Goal: Information Seeking & Learning: Learn about a topic

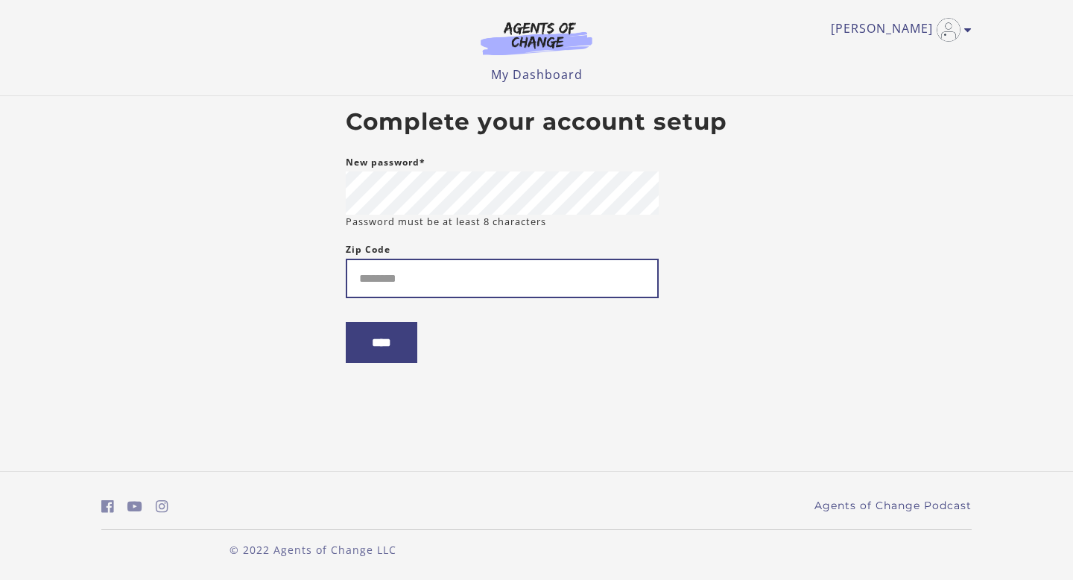
click at [382, 278] on input "Zip Code" at bounding box center [502, 278] width 313 height 39
type input "**********"
click at [346, 322] on input "****" at bounding box center [382, 342] width 72 height 41
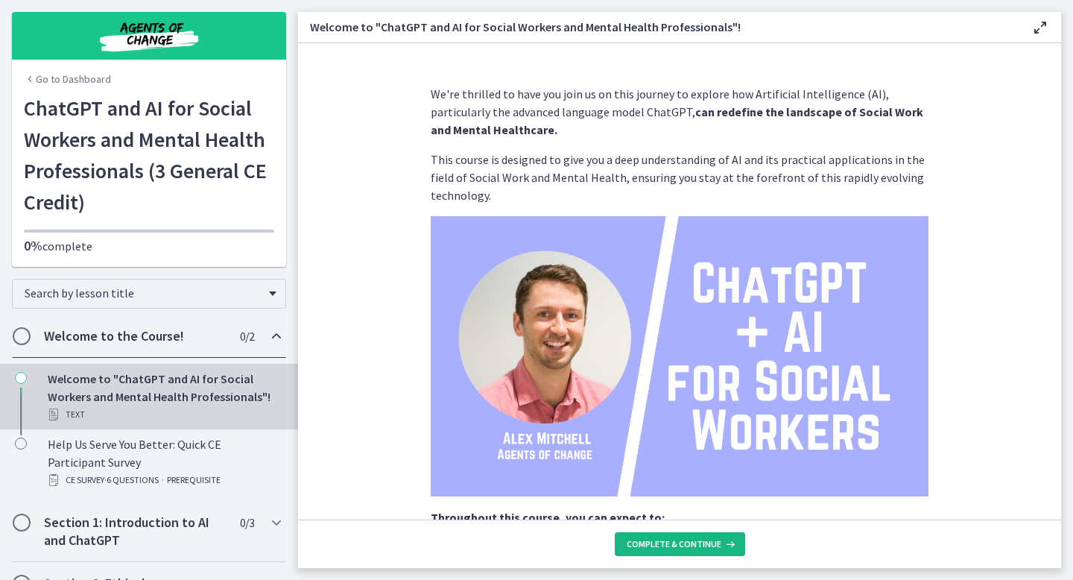
click at [703, 535] on button "Complete & continue" at bounding box center [680, 544] width 130 height 24
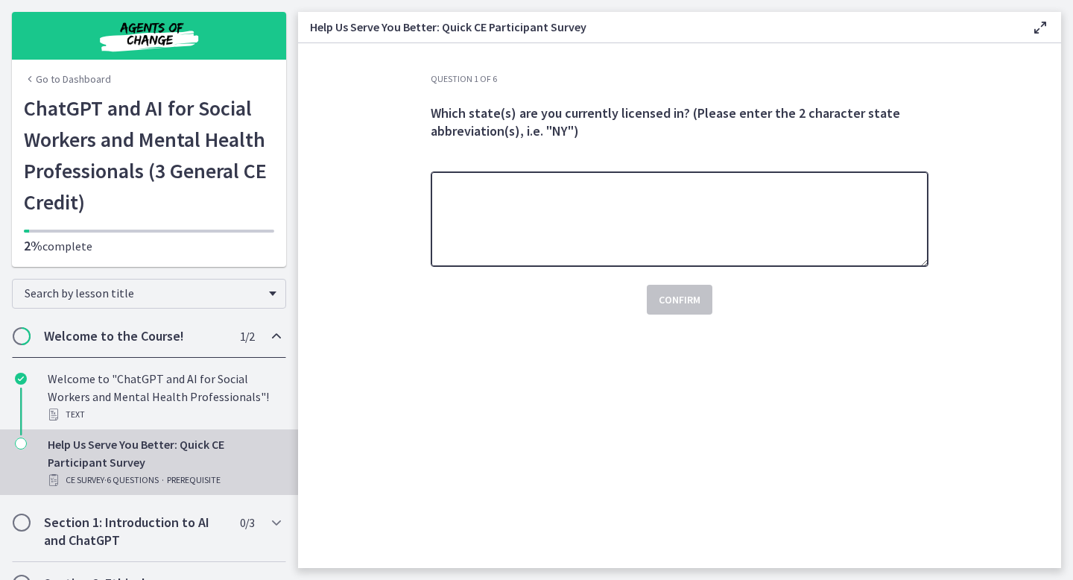
click at [613, 218] on textarea at bounding box center [680, 218] width 498 height 95
type textarea "**"
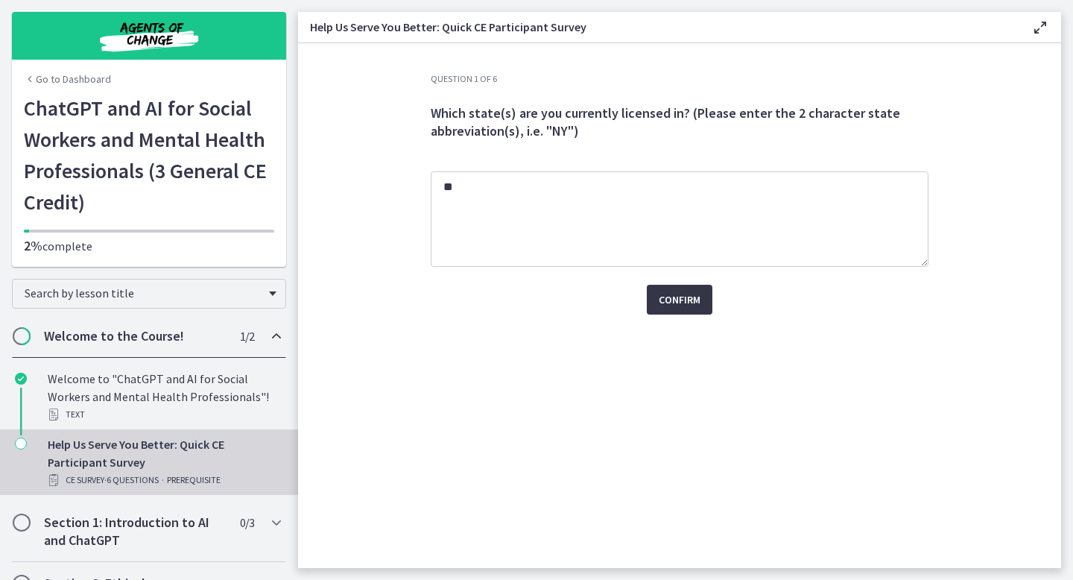
click at [695, 310] on button "Confirm" at bounding box center [680, 300] width 66 height 30
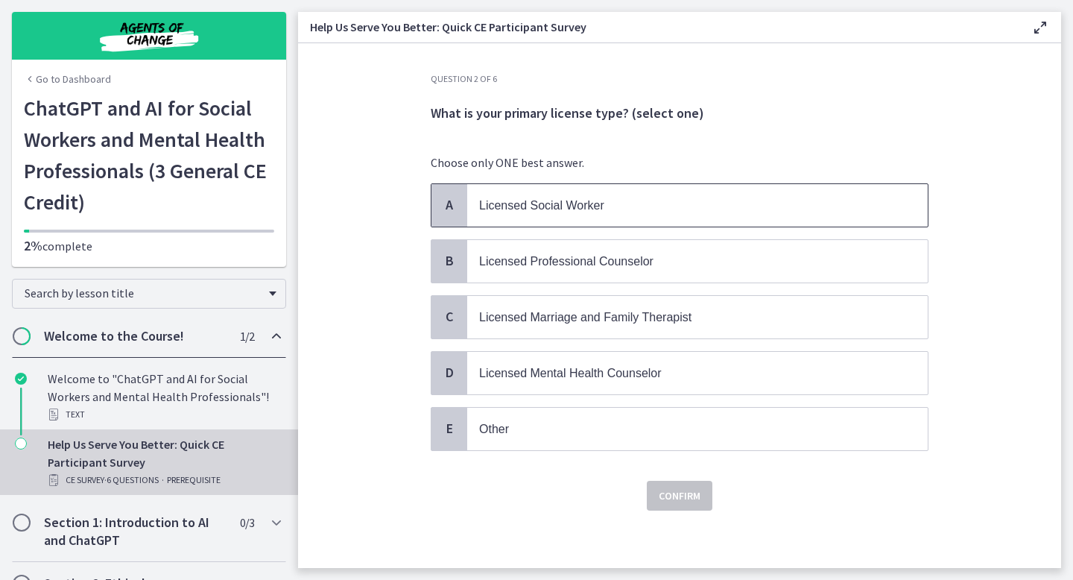
click at [633, 213] on p "Licensed Social Worker" at bounding box center [682, 205] width 407 height 19
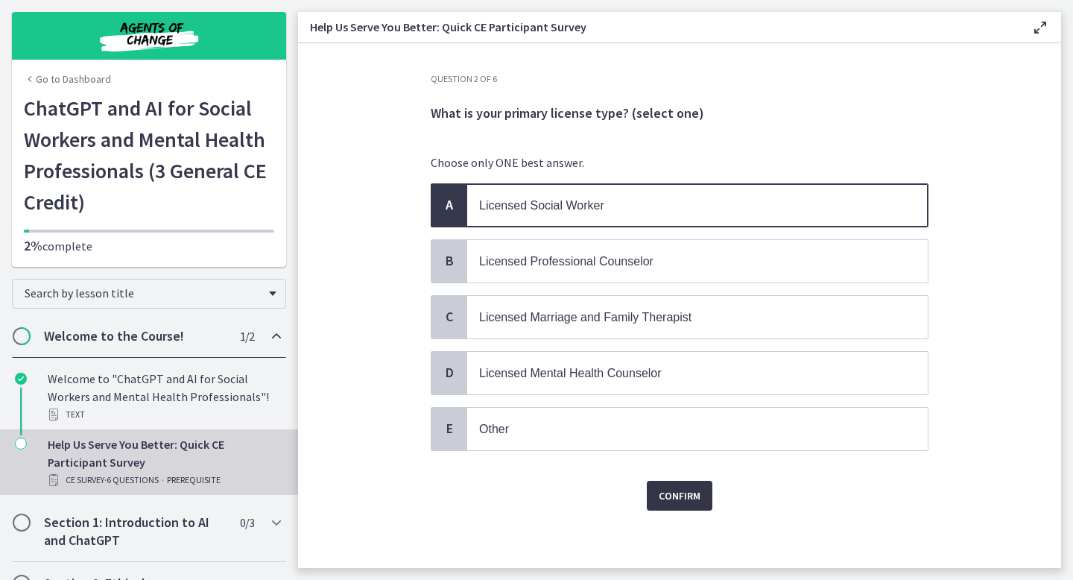
click at [692, 493] on span "Confirm" at bounding box center [680, 496] width 42 height 18
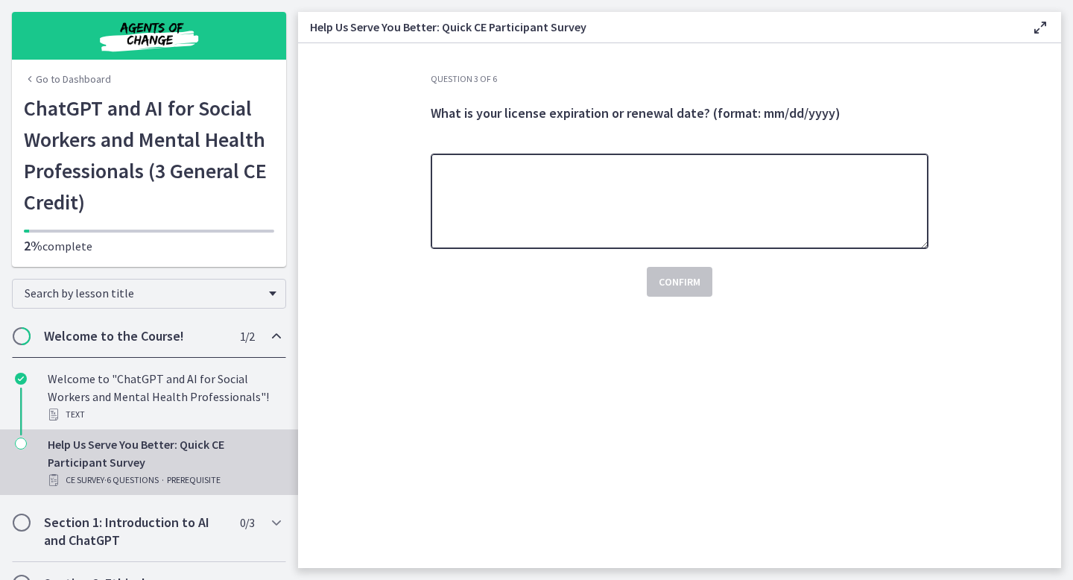
click at [636, 208] on textarea at bounding box center [680, 201] width 498 height 95
type textarea "**********"
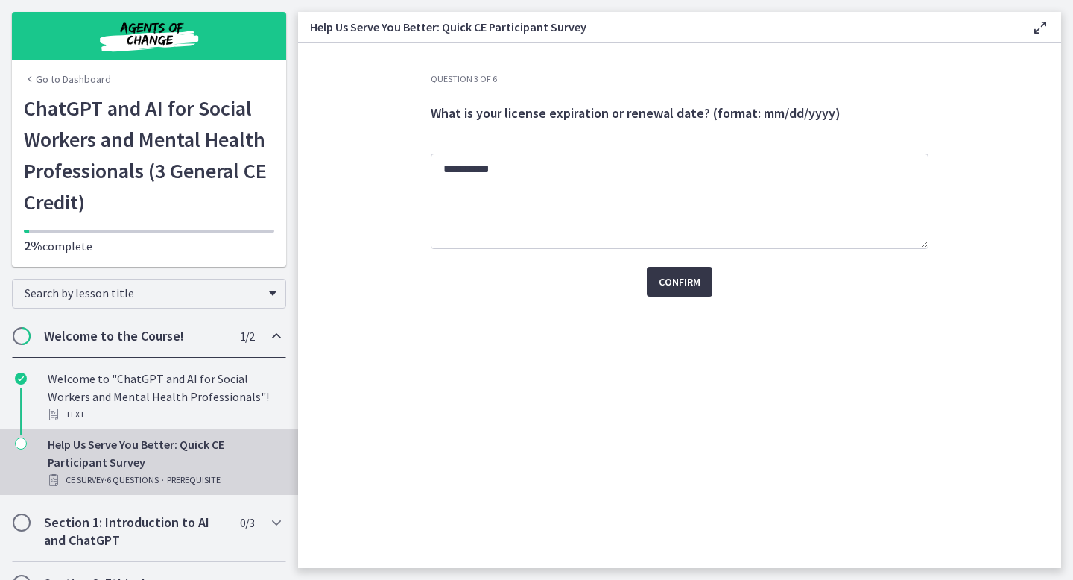
click at [691, 289] on span "Confirm" at bounding box center [680, 282] width 42 height 18
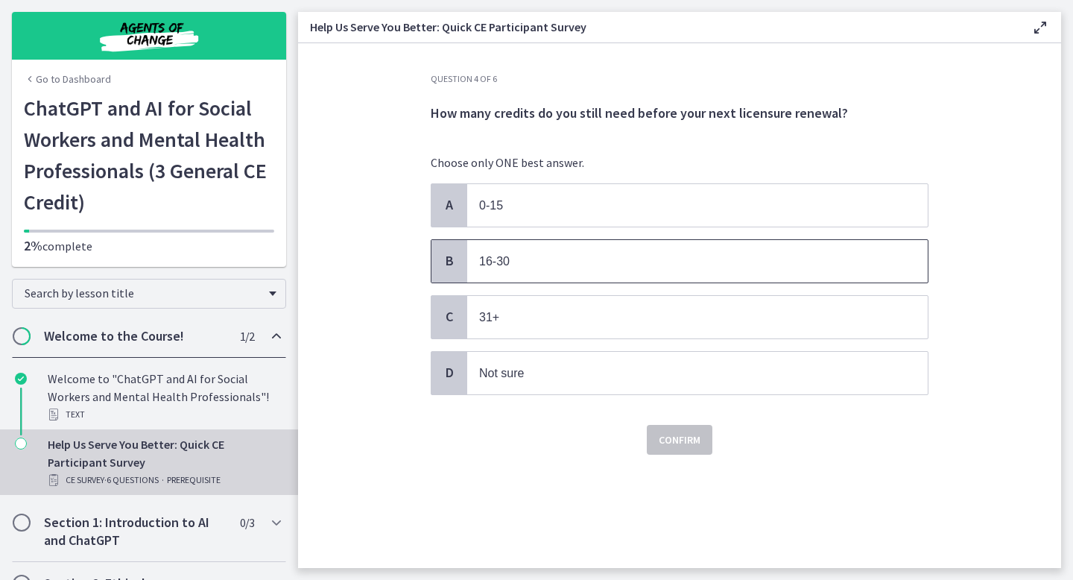
click at [511, 259] on p "16-30" at bounding box center [682, 261] width 407 height 19
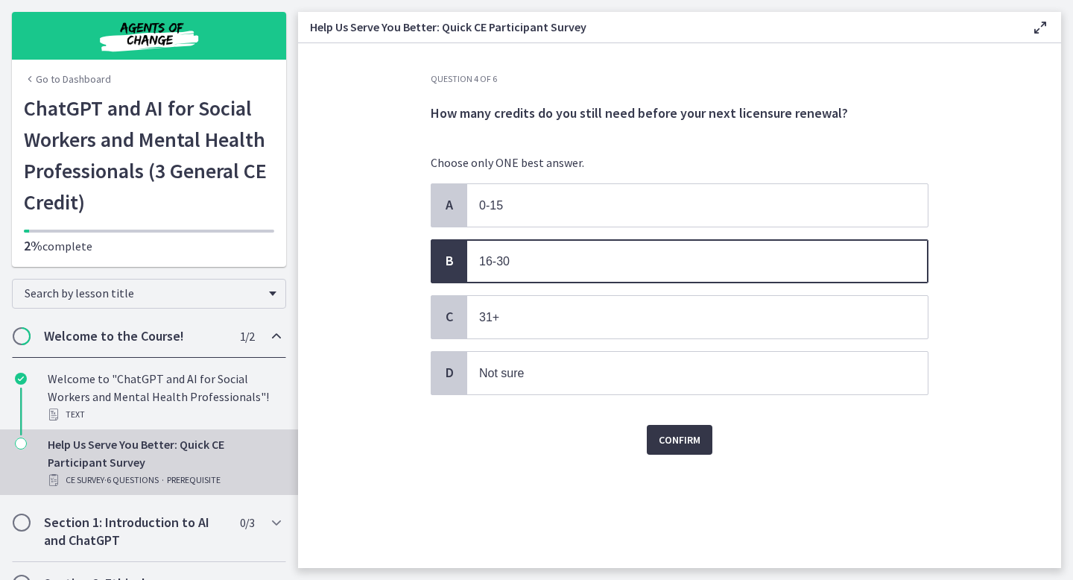
click at [695, 446] on button "Confirm" at bounding box center [680, 440] width 66 height 30
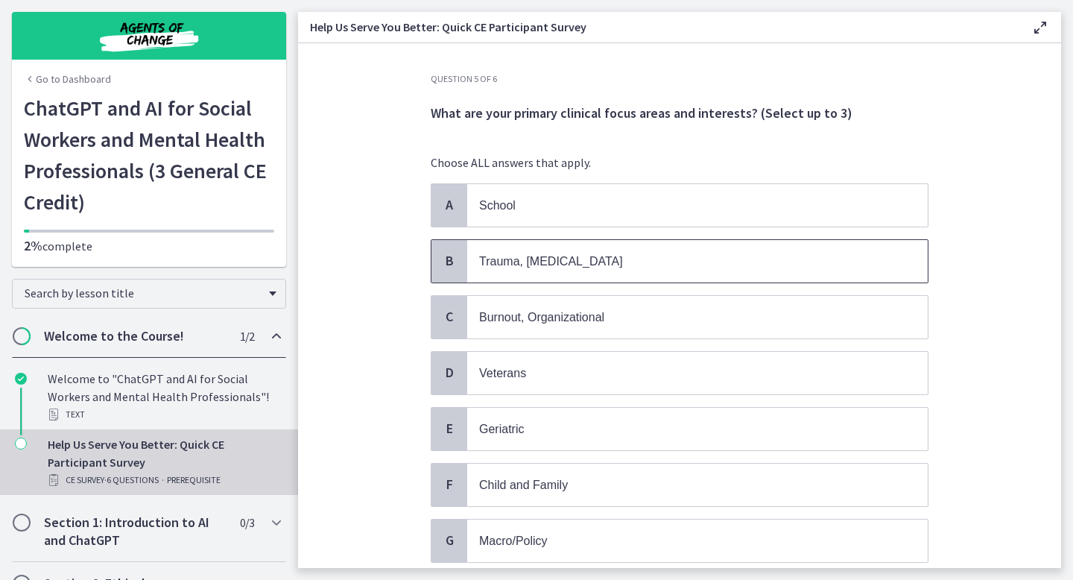
click at [589, 260] on p "Trauma, PTSD" at bounding box center [682, 261] width 407 height 19
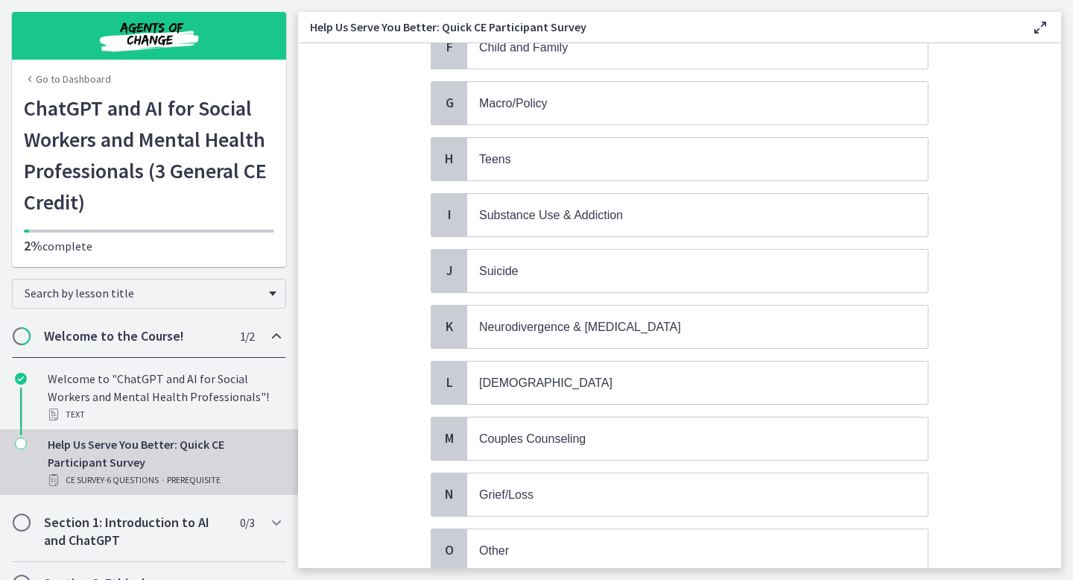
scroll to position [550, 0]
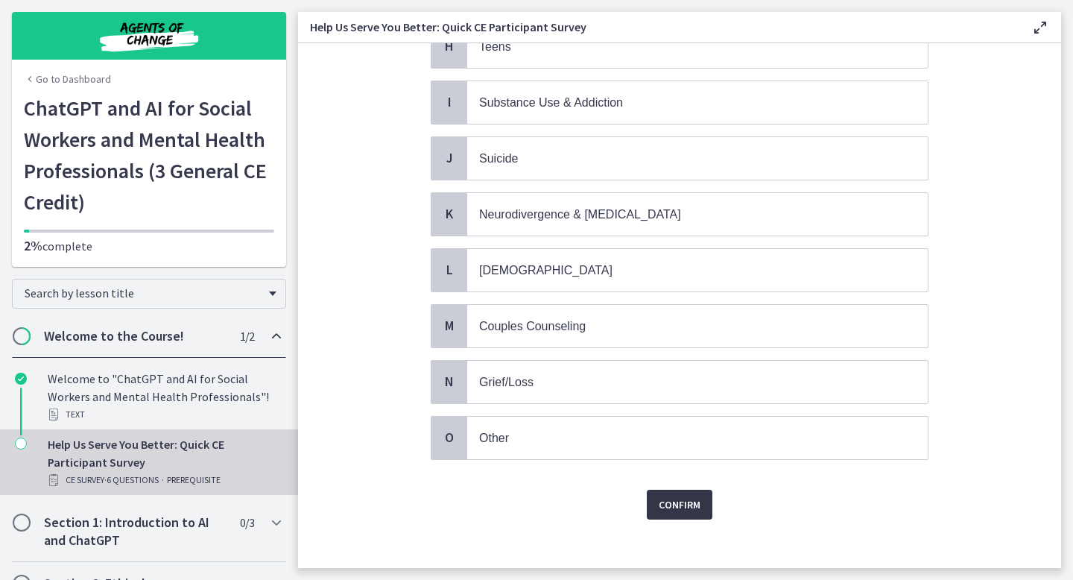
click at [693, 497] on span "Confirm" at bounding box center [680, 505] width 42 height 18
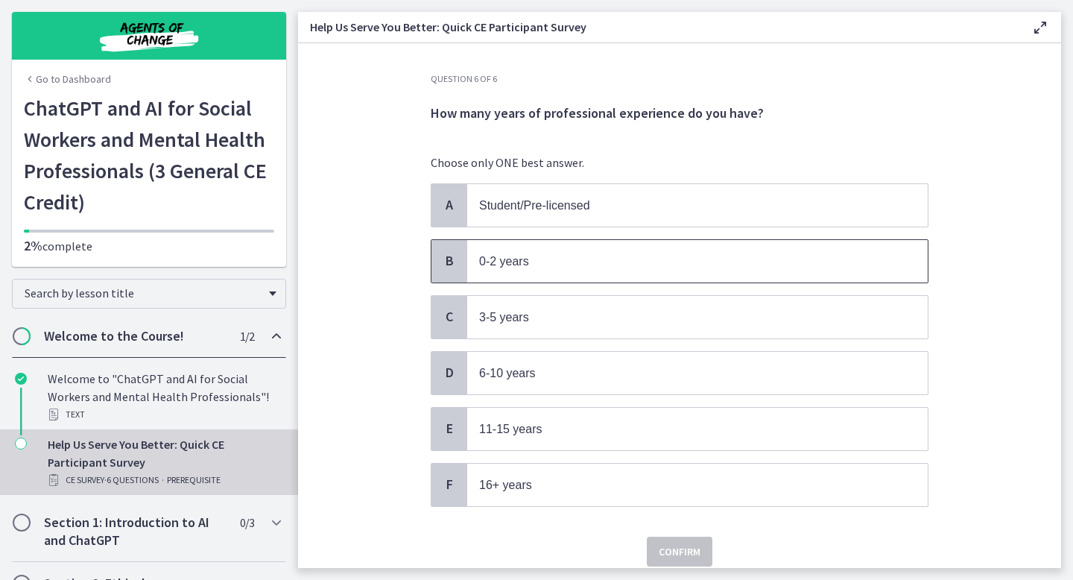
click at [581, 269] on span "0-2 years" at bounding box center [697, 261] width 461 height 42
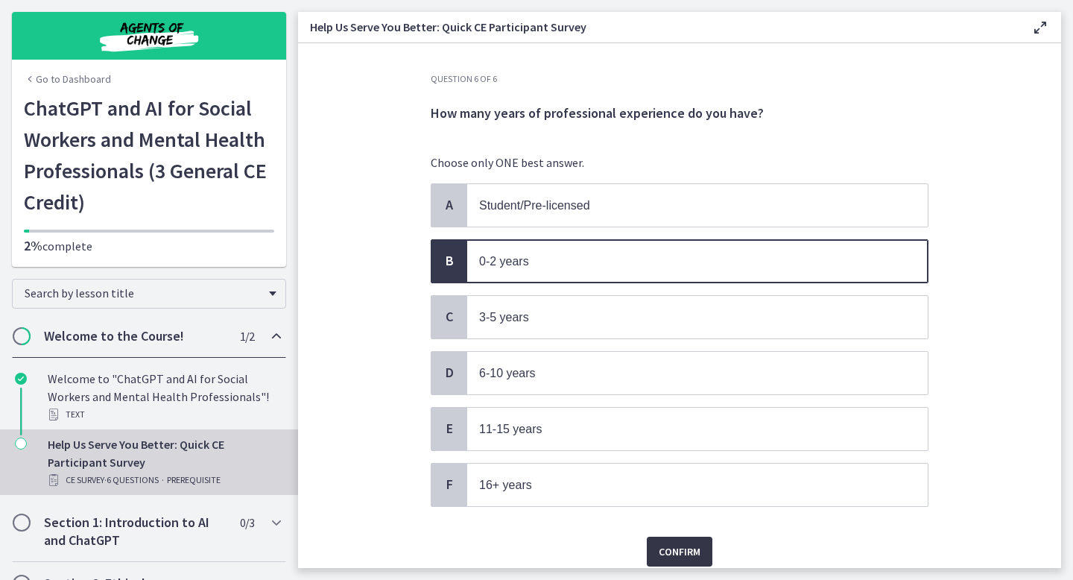
click at [689, 545] on span "Confirm" at bounding box center [680, 552] width 42 height 18
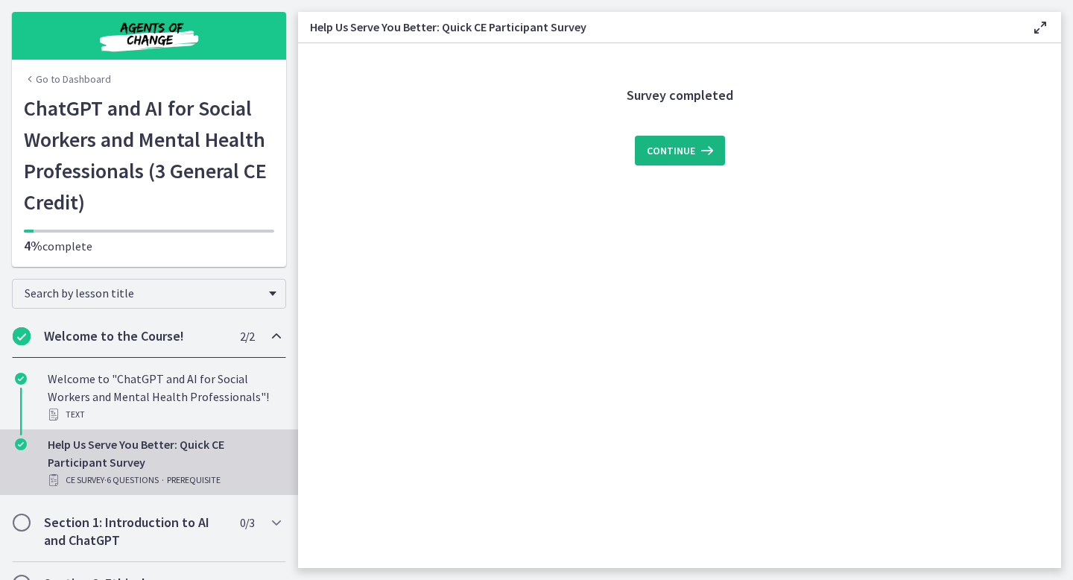
click at [677, 158] on span "Continue" at bounding box center [671, 151] width 48 height 18
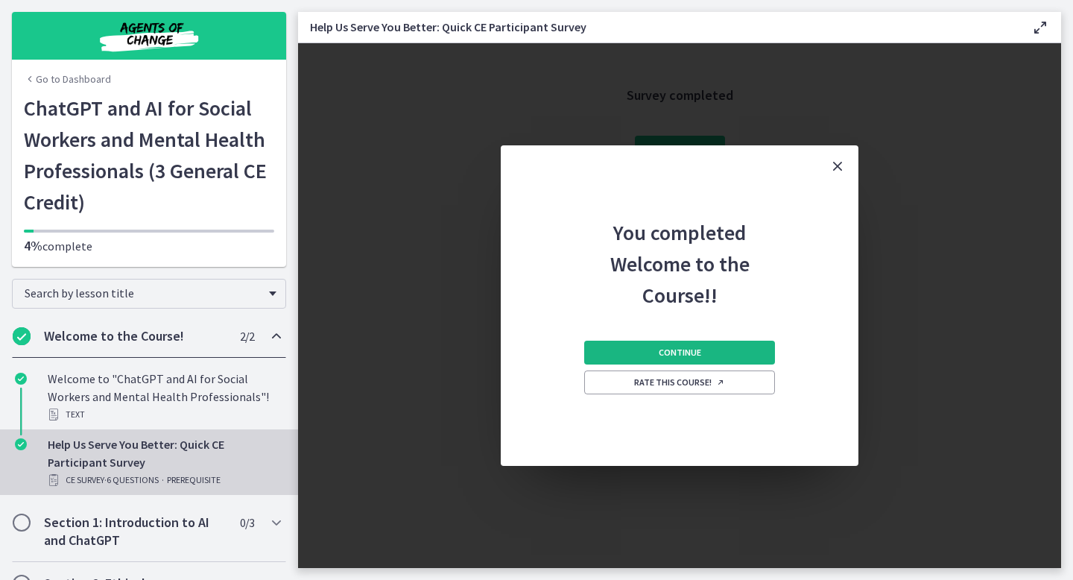
click at [720, 358] on button "Continue" at bounding box center [679, 353] width 191 height 24
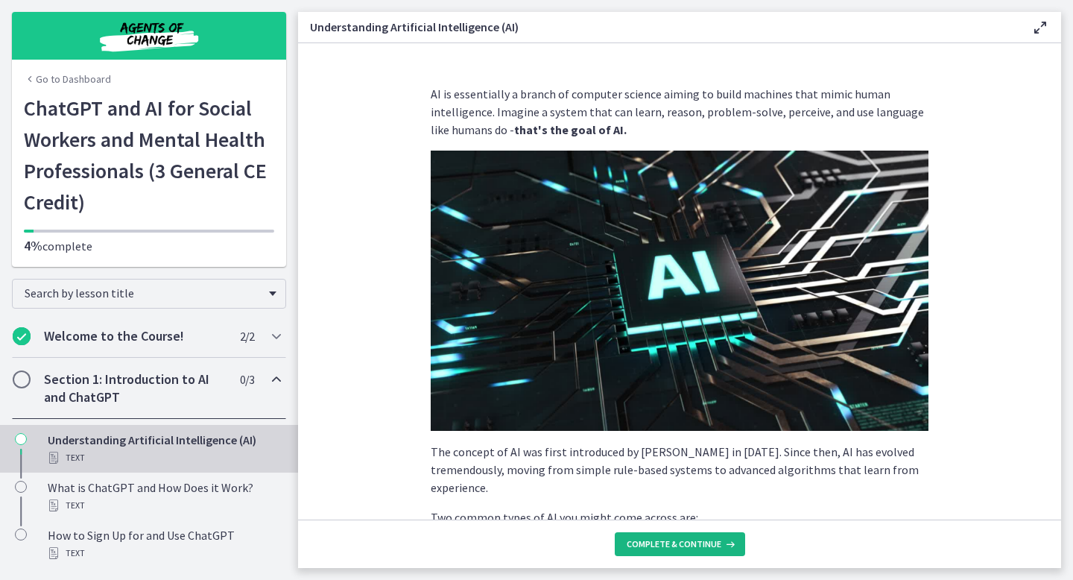
click at [701, 545] on span "Complete & continue" at bounding box center [674, 544] width 95 height 12
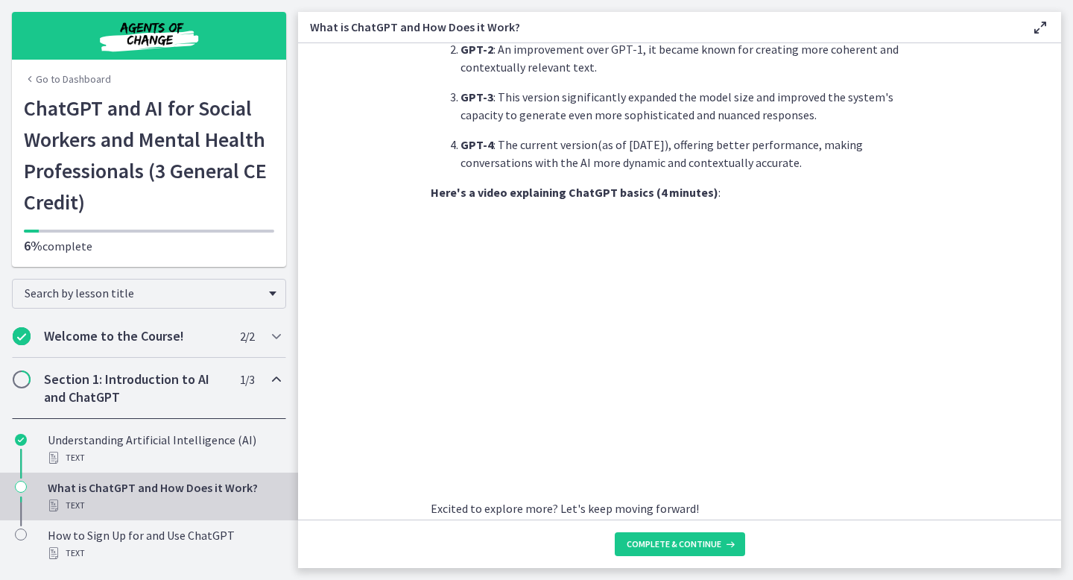
scroll to position [703, 0]
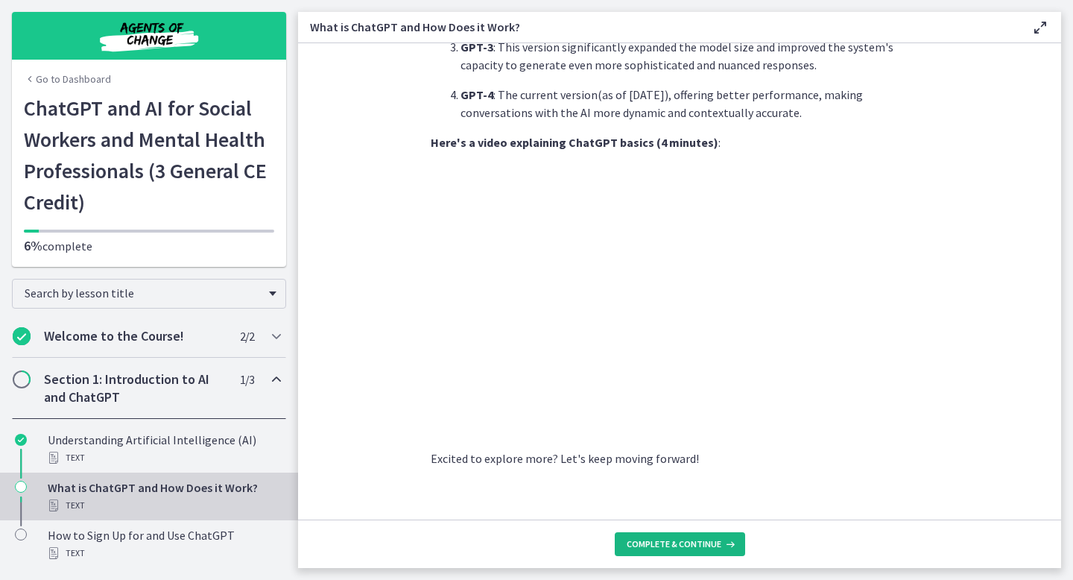
click at [681, 542] on span "Complete & continue" at bounding box center [674, 544] width 95 height 12
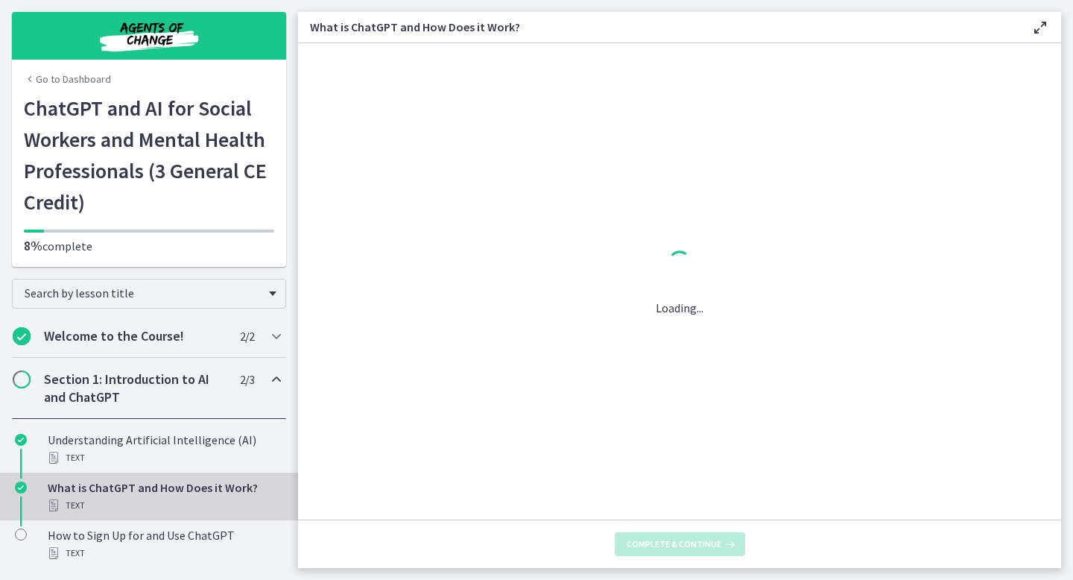
scroll to position [0, 0]
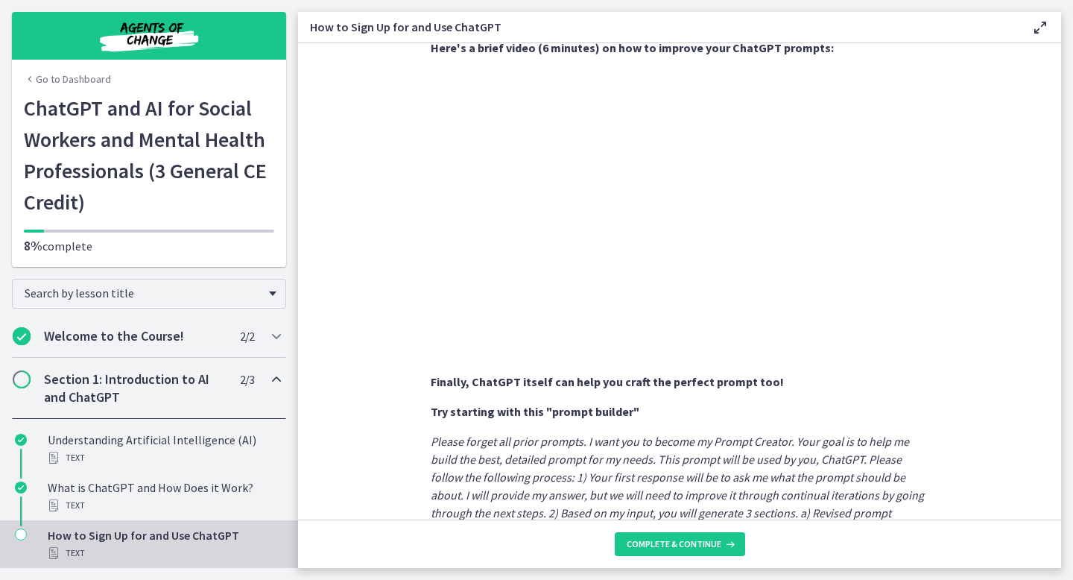
scroll to position [773, 0]
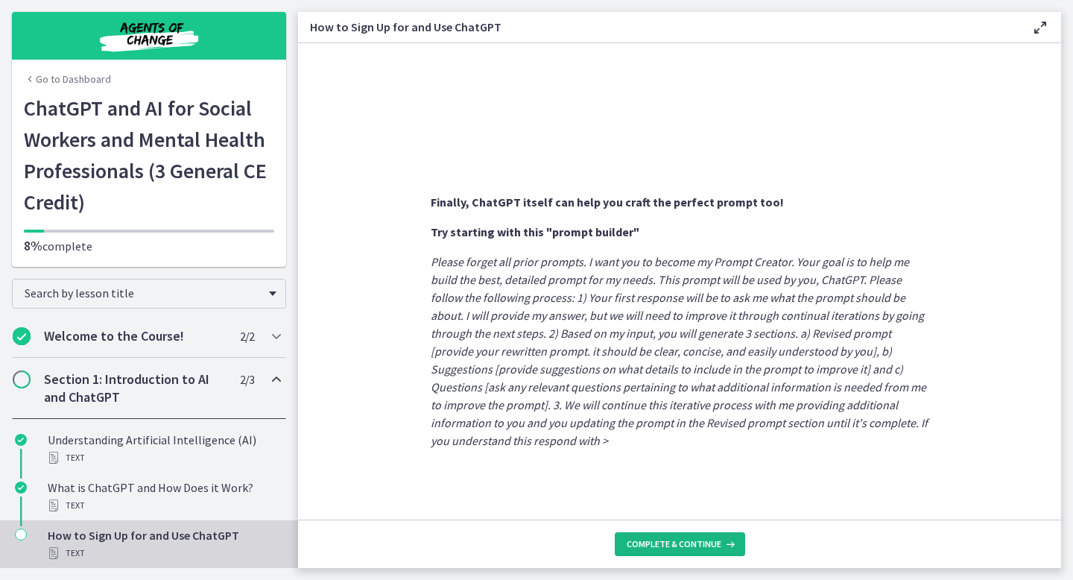
click at [677, 545] on span "Complete & continue" at bounding box center [674, 544] width 95 height 12
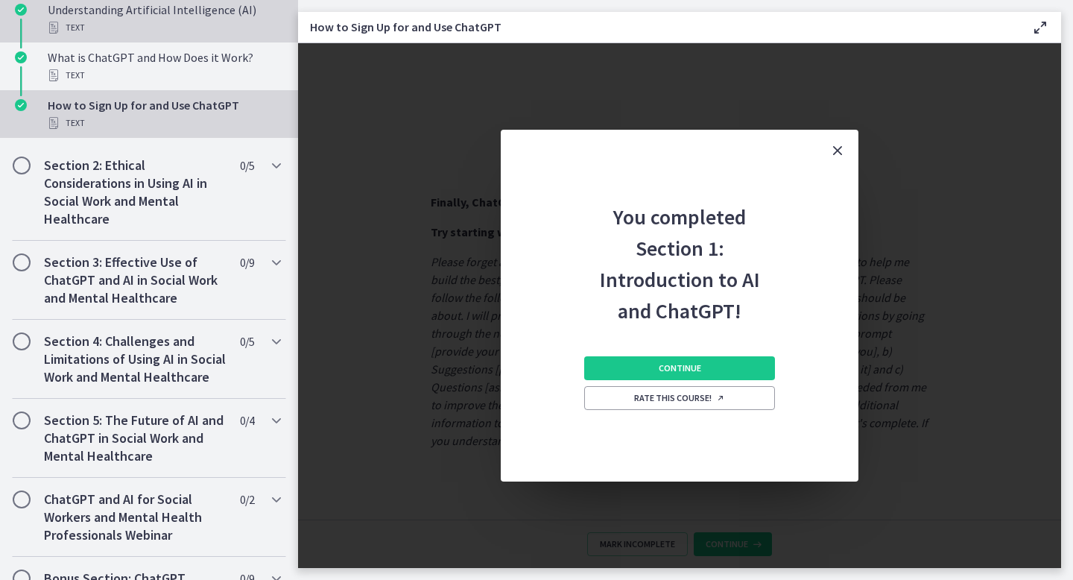
scroll to position [705, 0]
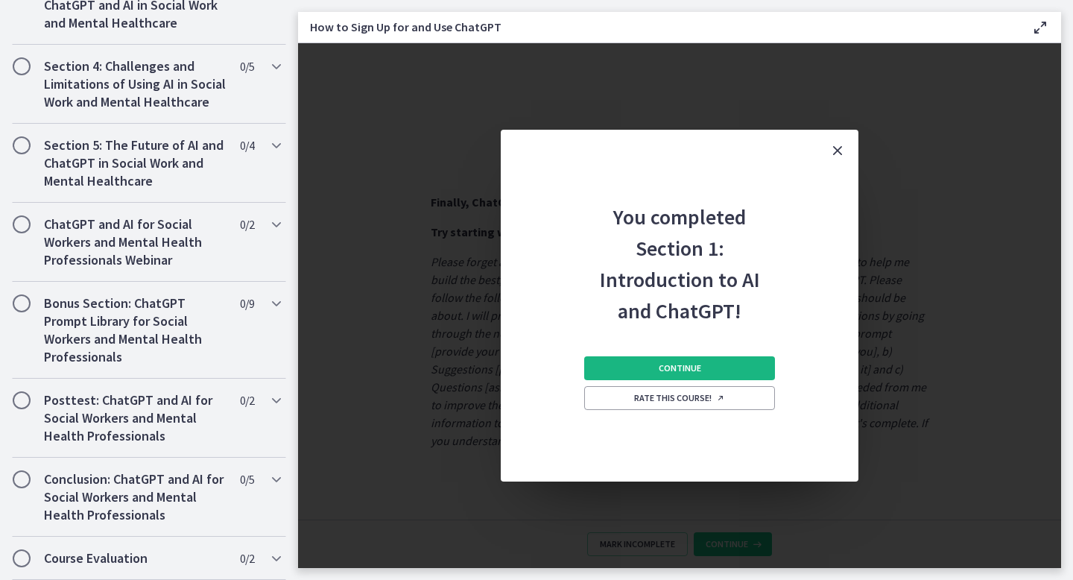
click at [651, 364] on button "Continue" at bounding box center [679, 368] width 191 height 24
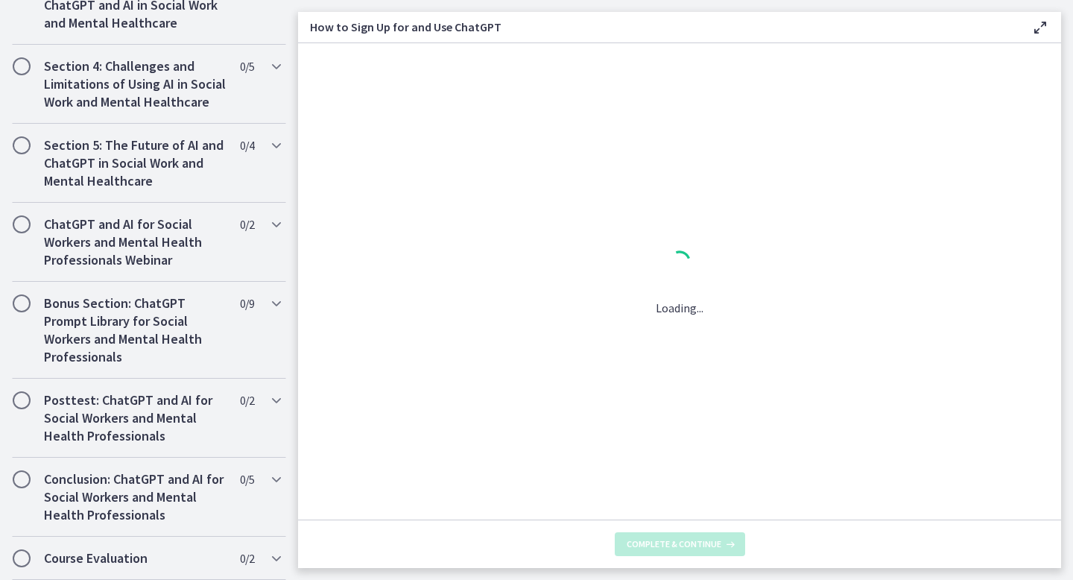
scroll to position [0, 0]
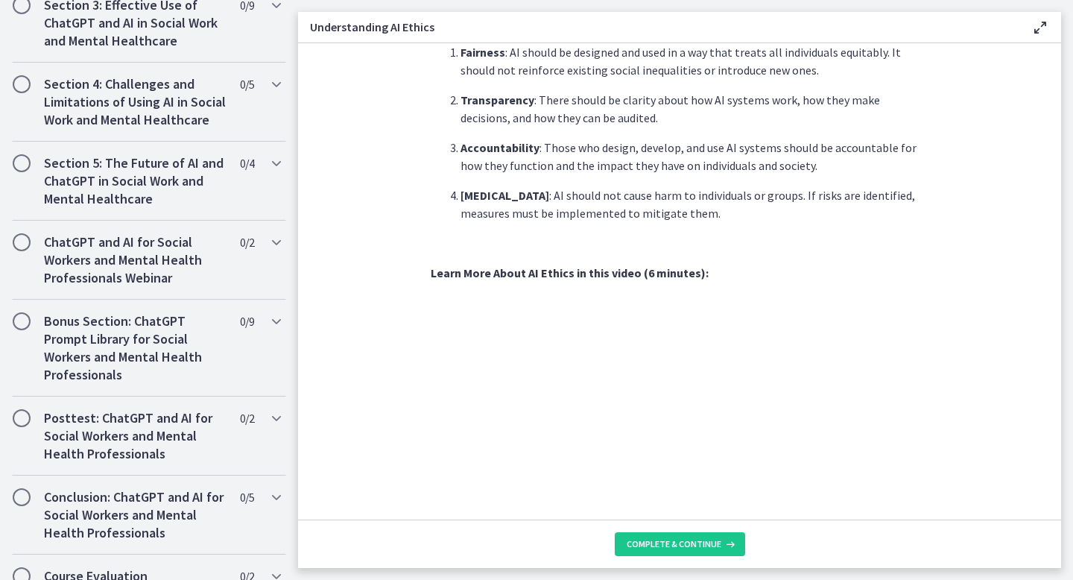
scroll to position [715, 0]
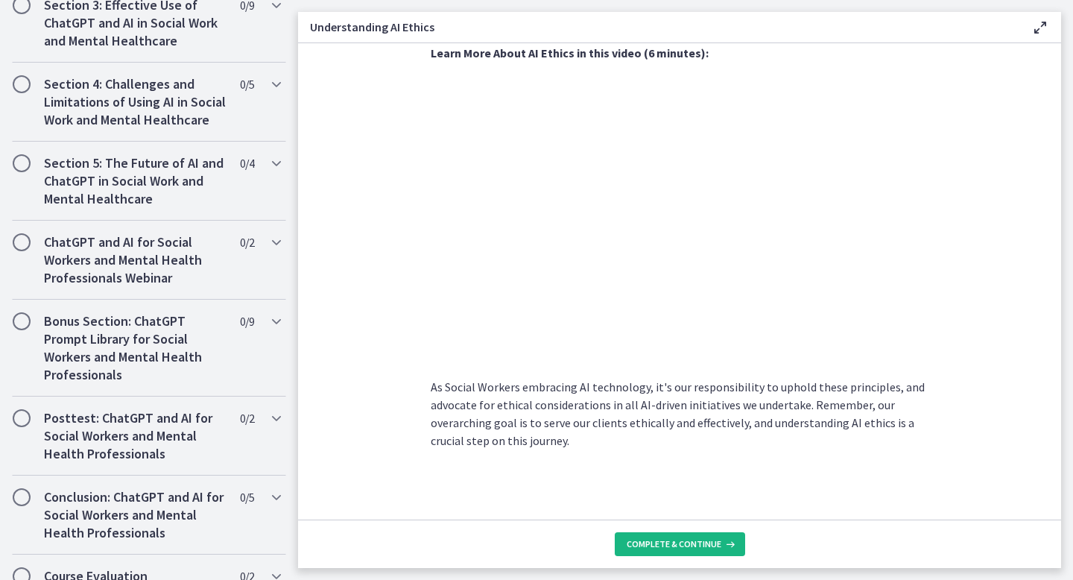
click at [689, 540] on span "Complete & continue" at bounding box center [674, 544] width 95 height 12
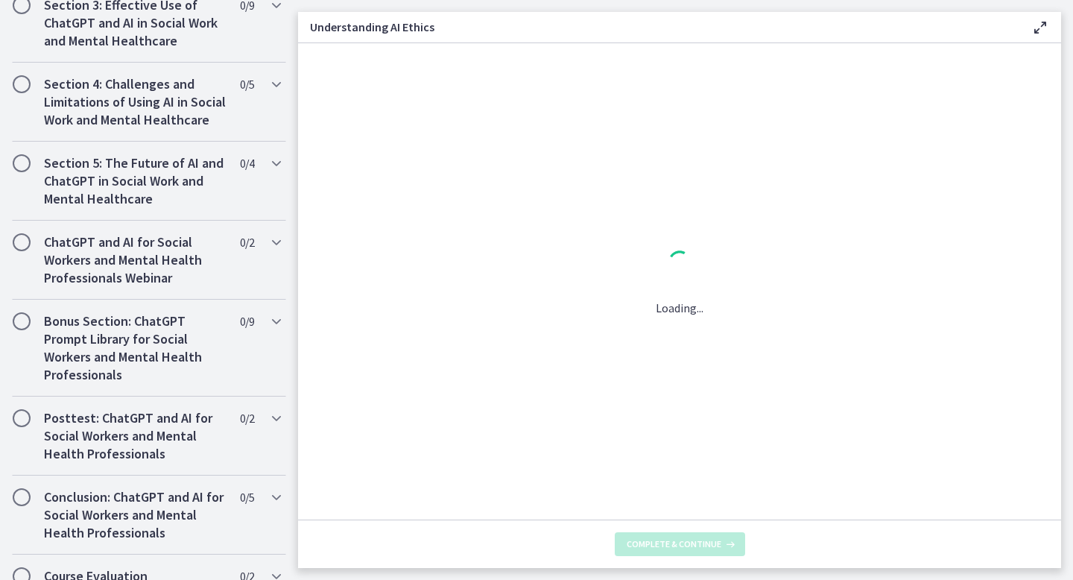
scroll to position [0, 0]
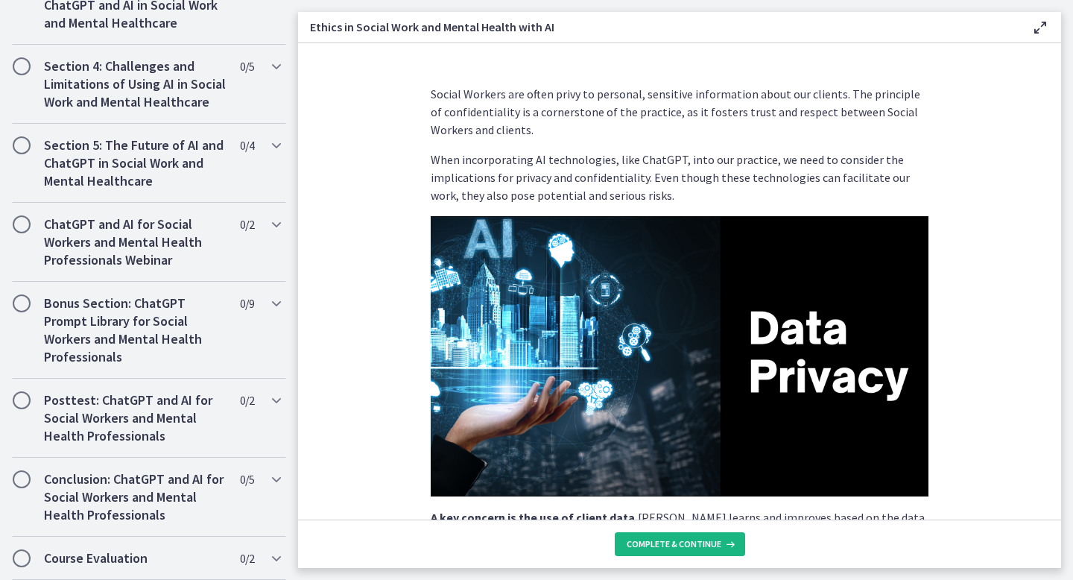
click at [686, 540] on span "Complete & continue" at bounding box center [674, 544] width 95 height 12
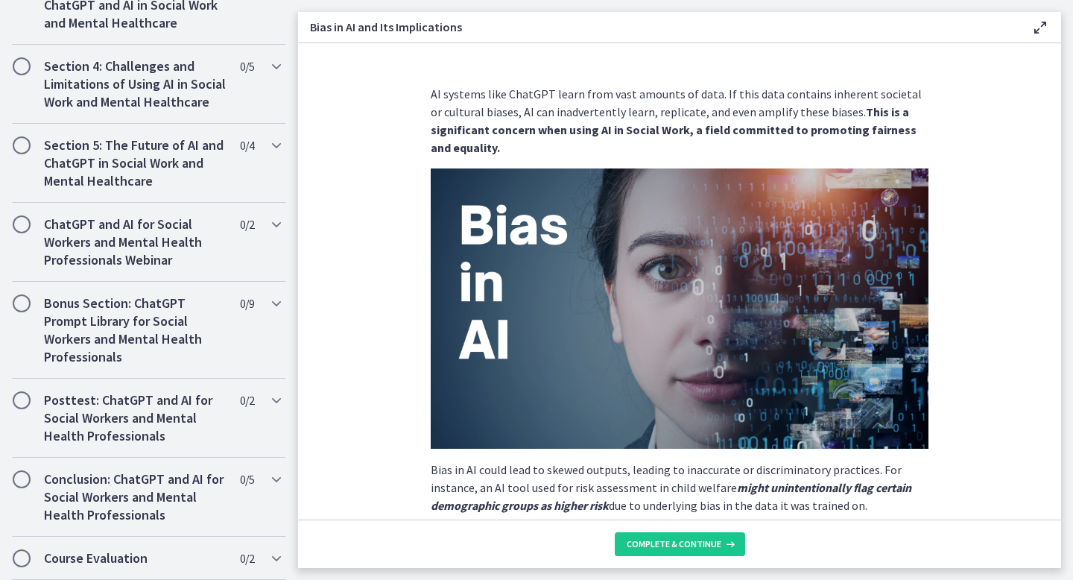
scroll to position [836, 0]
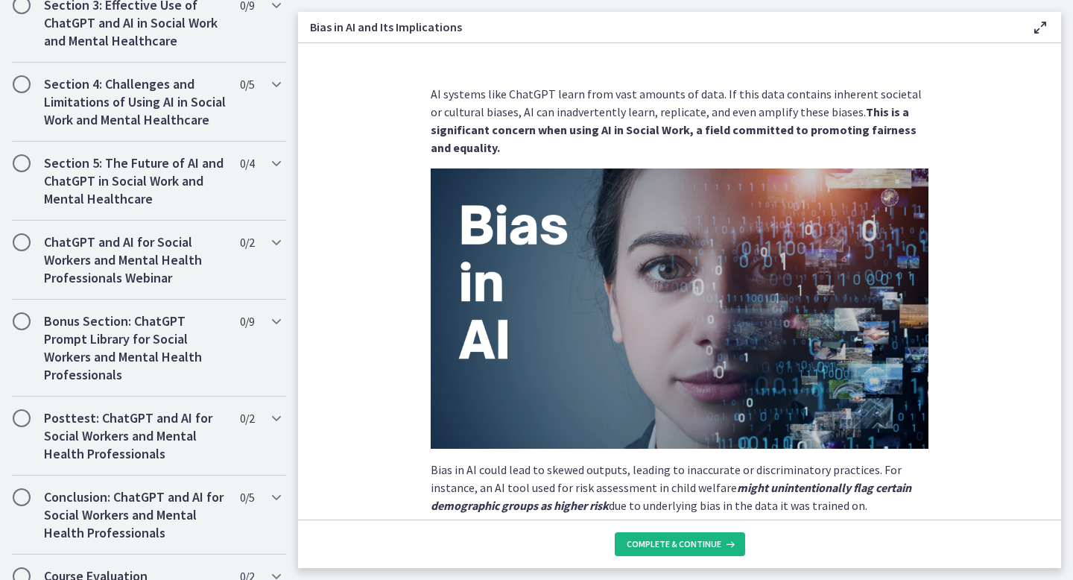
click at [686, 540] on span "Complete & continue" at bounding box center [674, 544] width 95 height 12
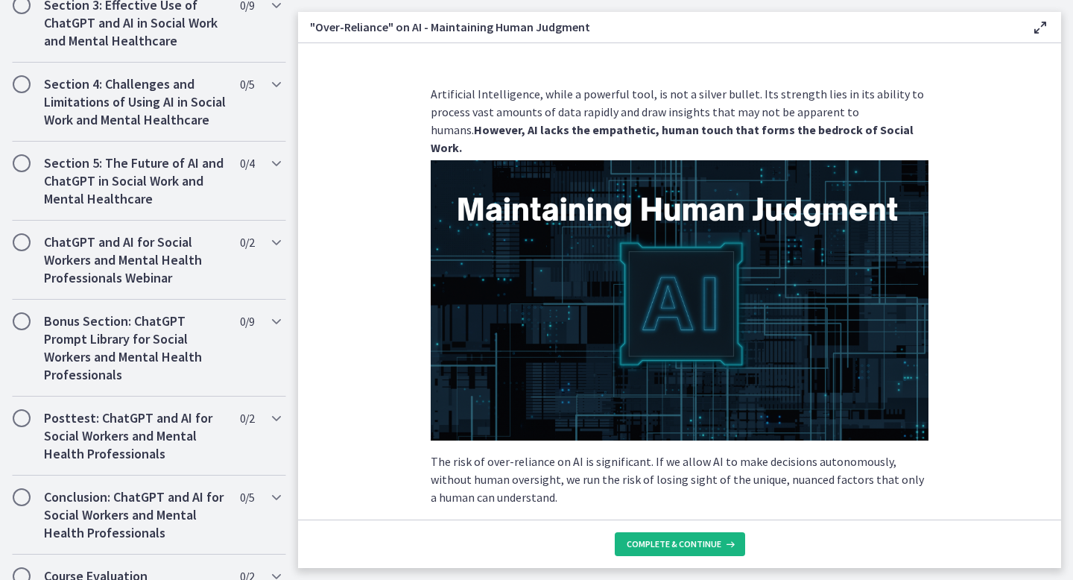
click at [686, 540] on span "Complete & continue" at bounding box center [674, 544] width 95 height 12
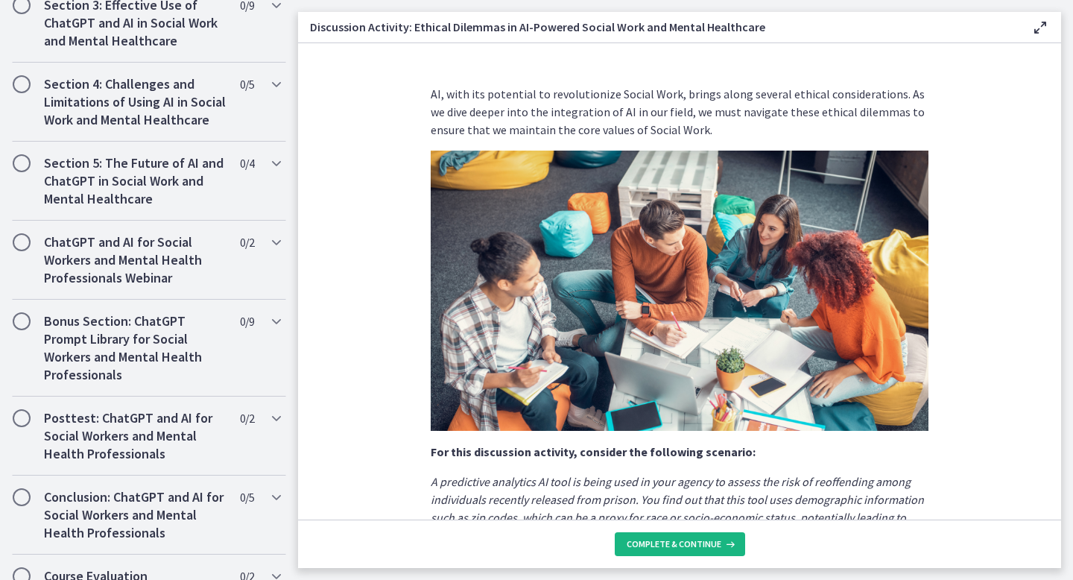
click at [686, 540] on span "Complete & continue" at bounding box center [674, 544] width 95 height 12
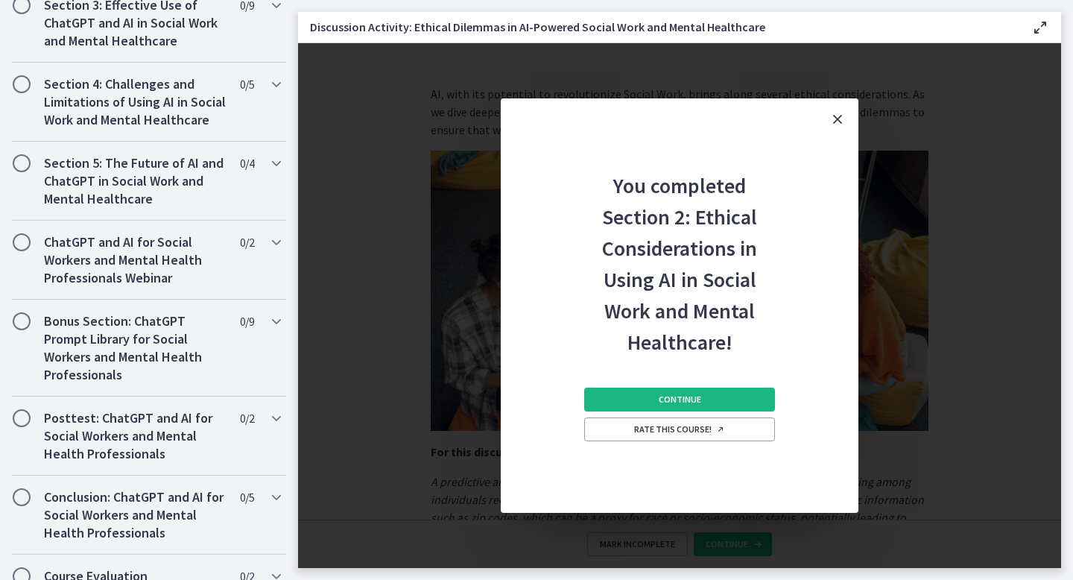
click at [731, 408] on button "Continue" at bounding box center [679, 400] width 191 height 24
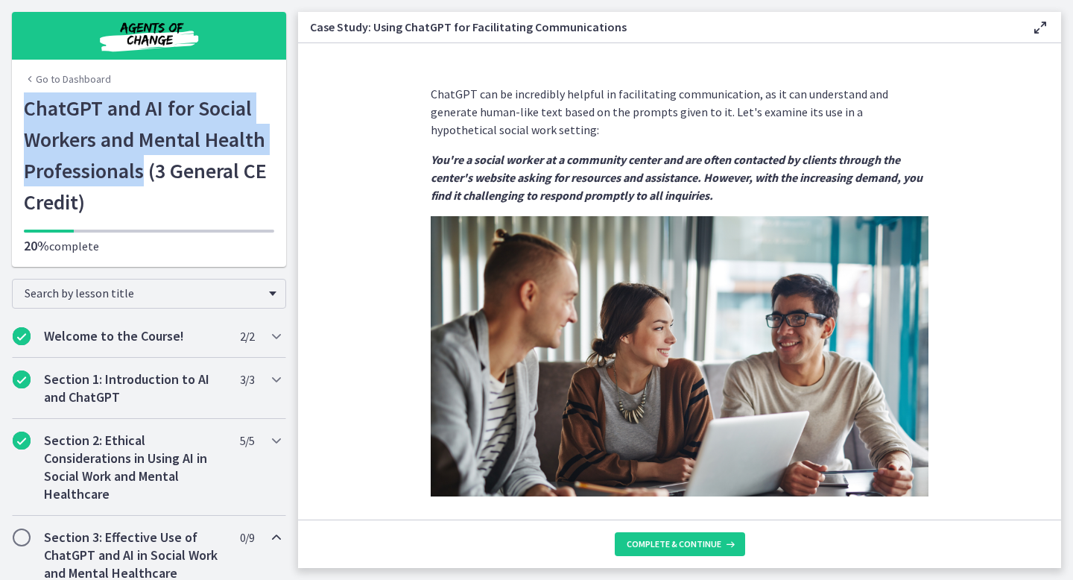
drag, startPoint x: 145, startPoint y: 174, endPoint x: 21, endPoint y: 113, distance: 138.3
click at [21, 113] on div "Go to Dashboard ChatGPT and AI for Social Workers and Mental Health Professiona…" at bounding box center [149, 179] width 274 height 174
copy h1 "ChatGPT and AI for Social Workers and Mental Health Professionals"
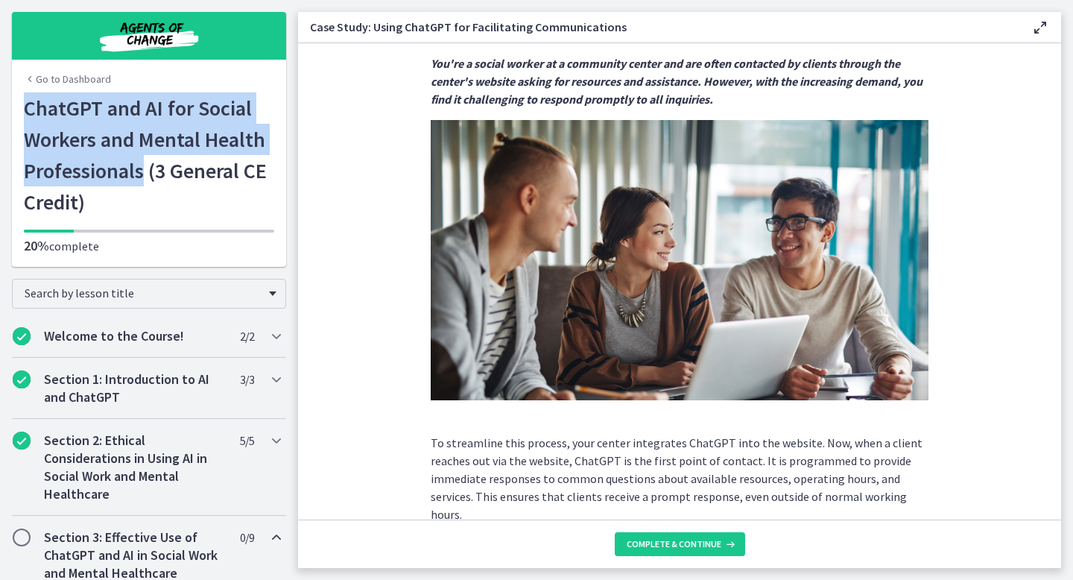
scroll to position [350, 0]
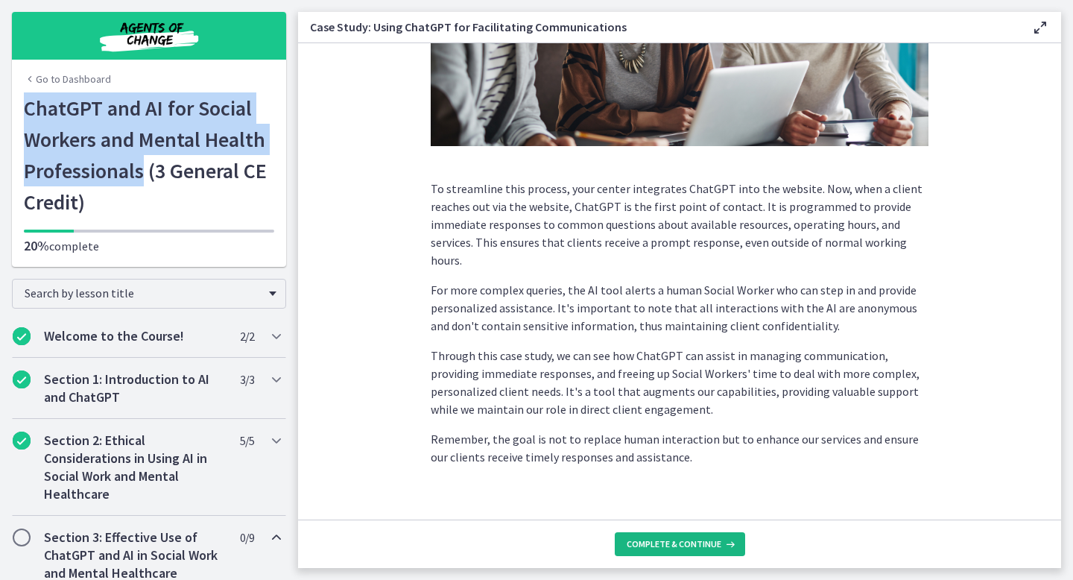
click at [700, 540] on span "Complete & continue" at bounding box center [674, 544] width 95 height 12
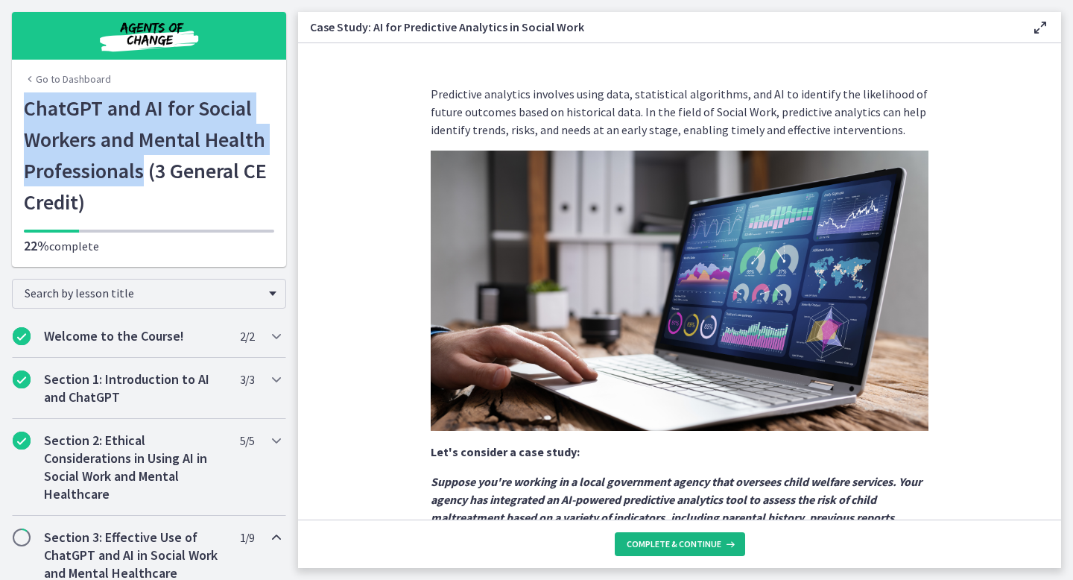
click at [700, 540] on span "Complete & continue" at bounding box center [674, 544] width 95 height 12
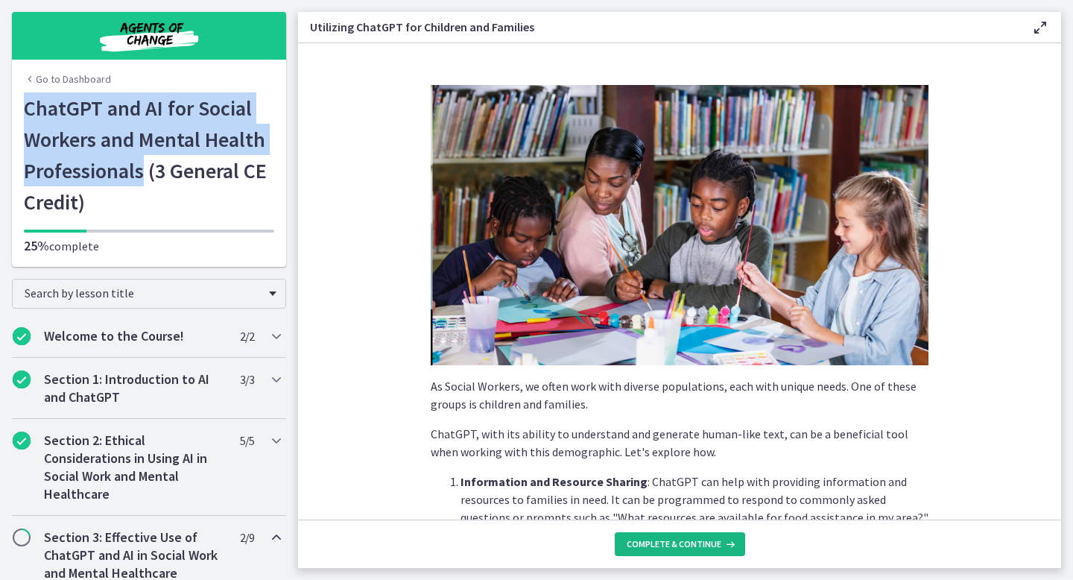
click at [700, 540] on span "Complete & continue" at bounding box center [674, 544] width 95 height 12
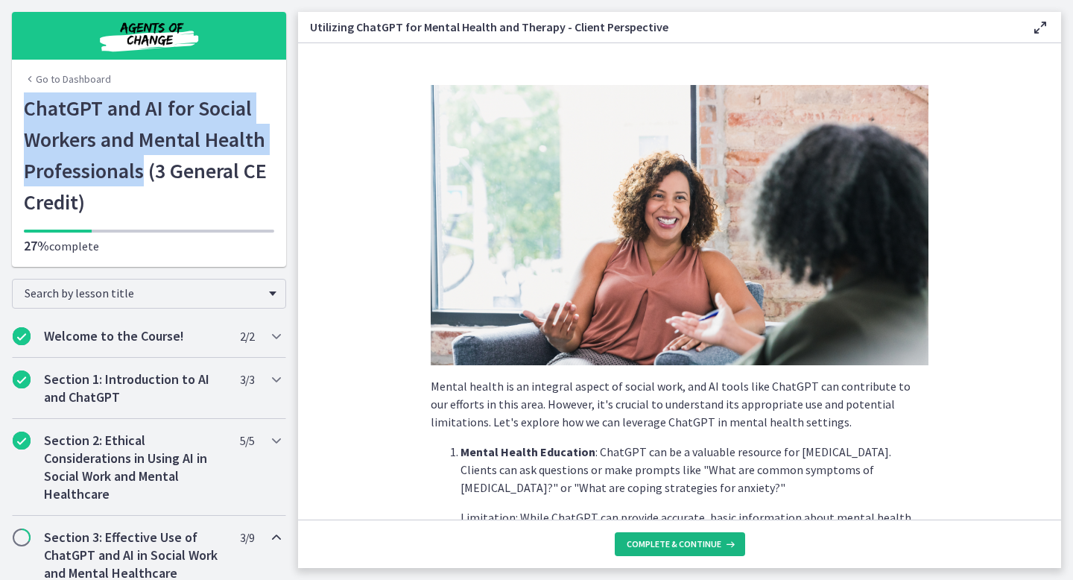
click at [700, 540] on span "Complete & continue" at bounding box center [674, 544] width 95 height 12
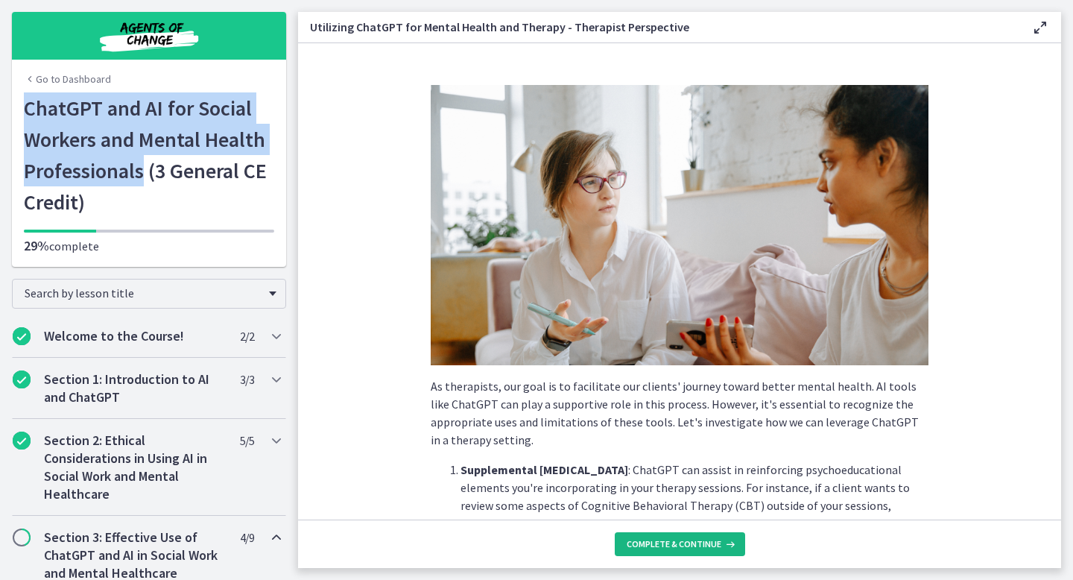
click at [700, 540] on span "Complete & continue" at bounding box center [674, 544] width 95 height 12
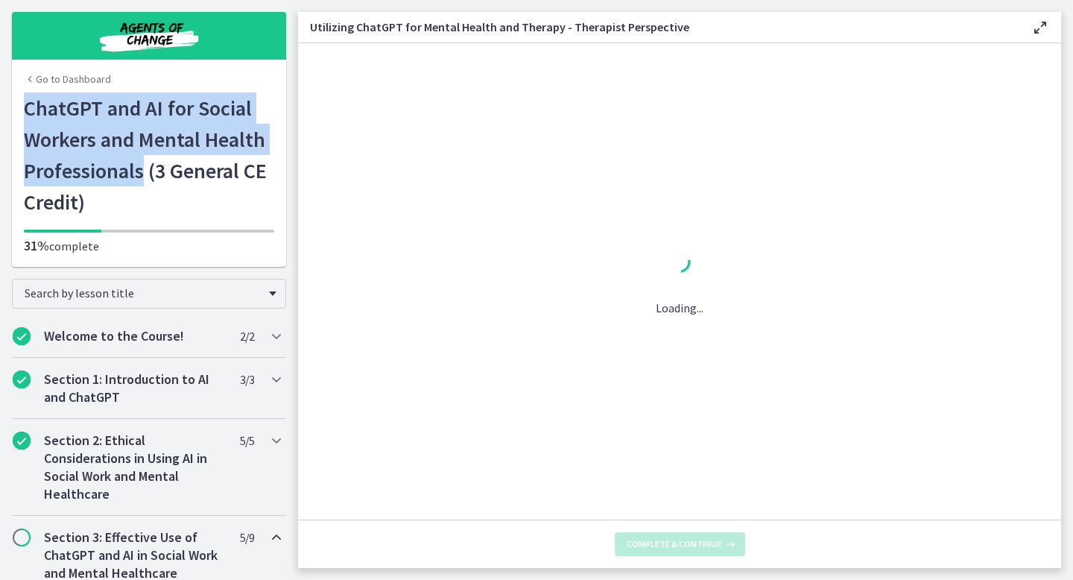
click at [700, 540] on span "Complete & continue" at bounding box center [674, 544] width 95 height 12
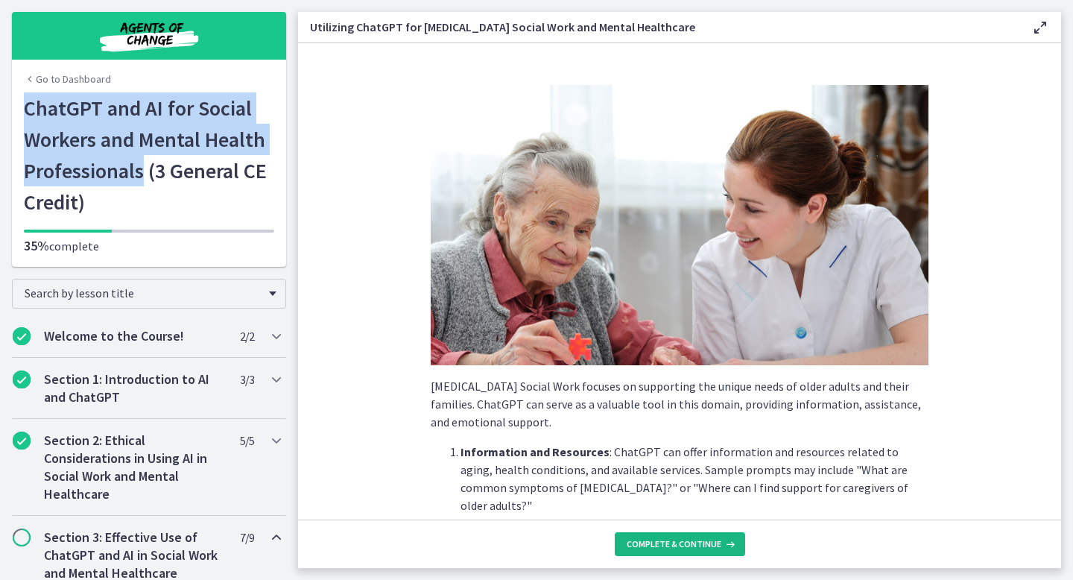
click at [700, 540] on span "Complete & continue" at bounding box center [674, 544] width 95 height 12
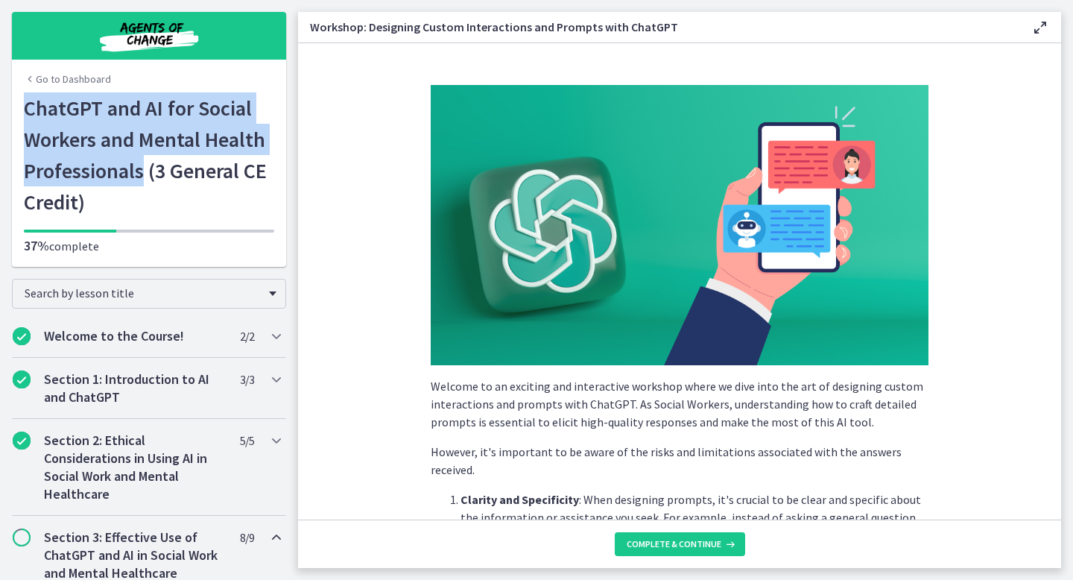
click at [700, 540] on span "Complete & continue" at bounding box center [674, 544] width 95 height 12
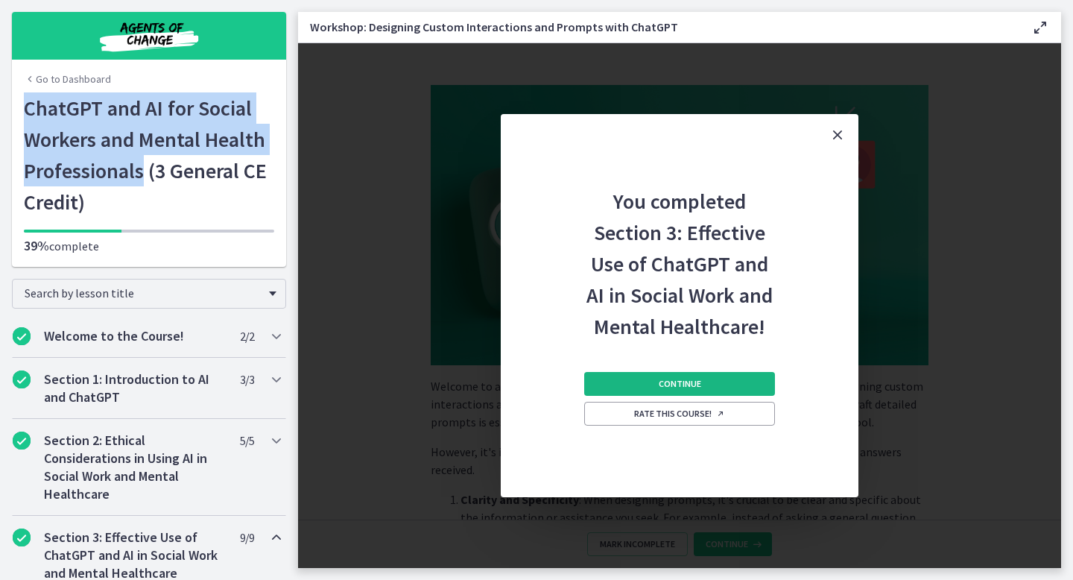
click at [701, 379] on button "Continue" at bounding box center [679, 384] width 191 height 24
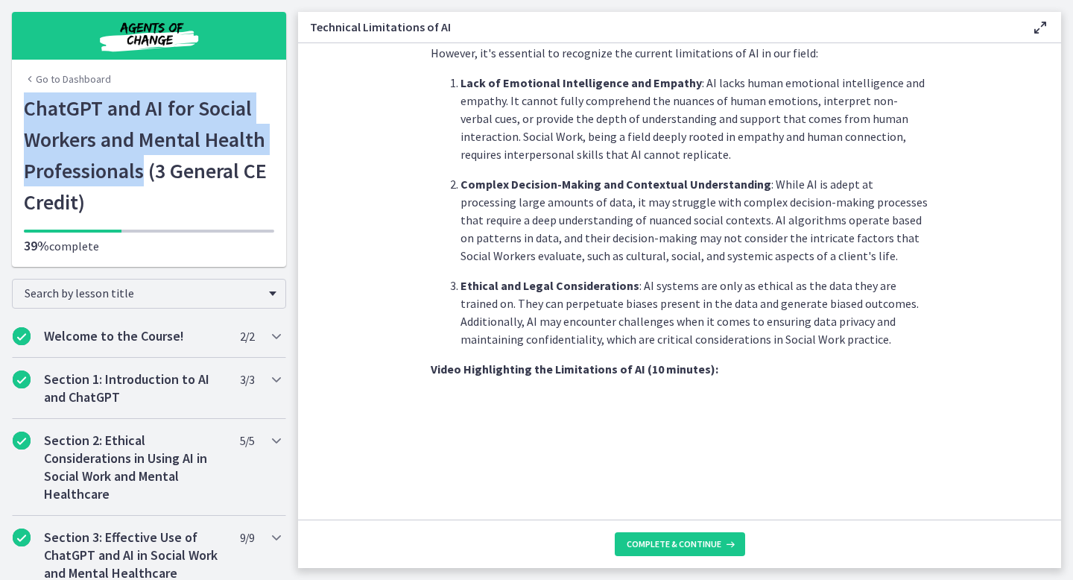
scroll to position [1031, 0]
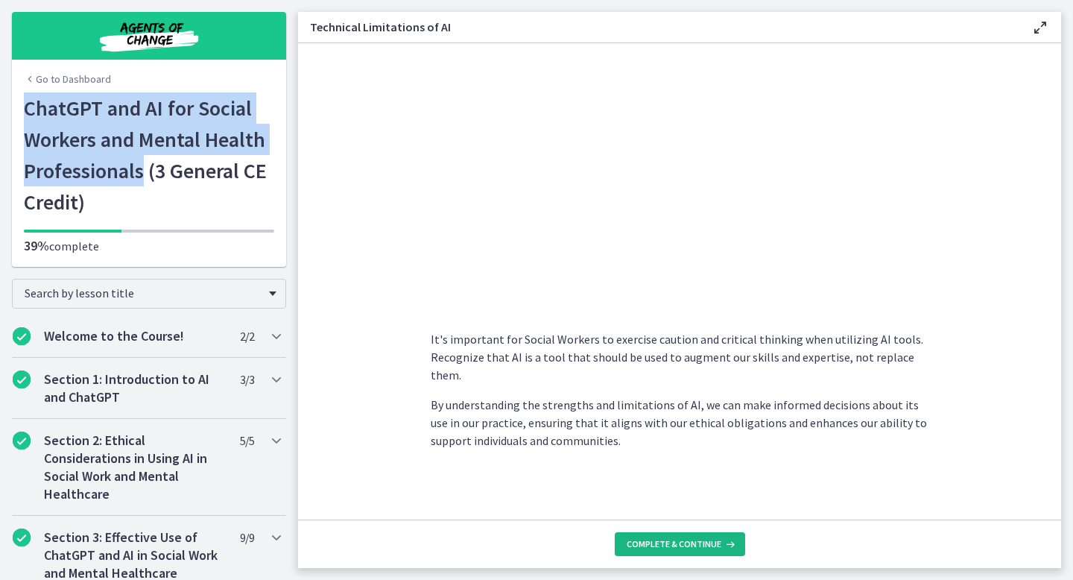
click at [655, 551] on button "Complete & continue" at bounding box center [680, 544] width 130 height 24
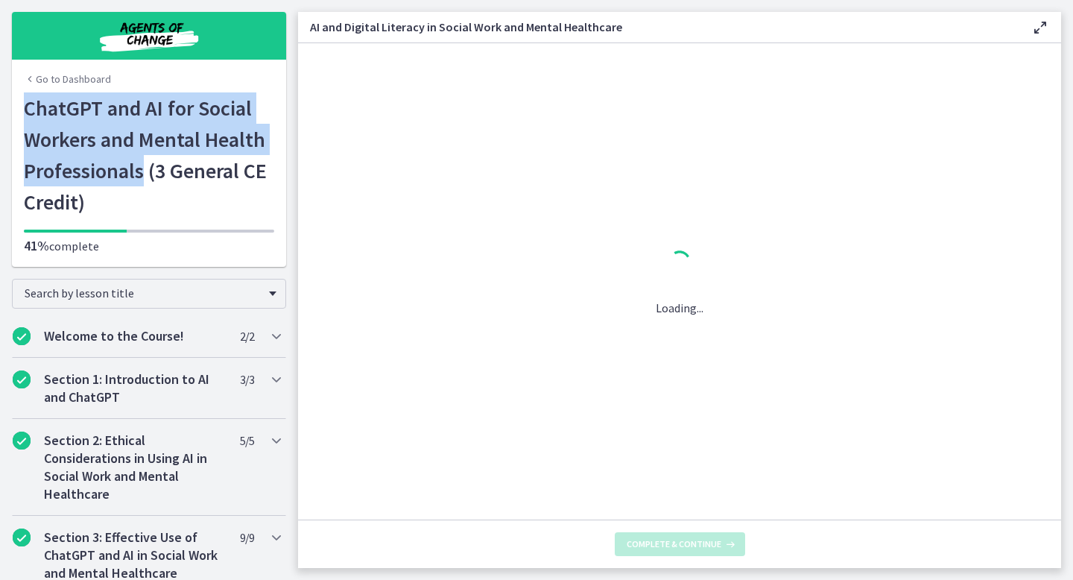
scroll to position [0, 0]
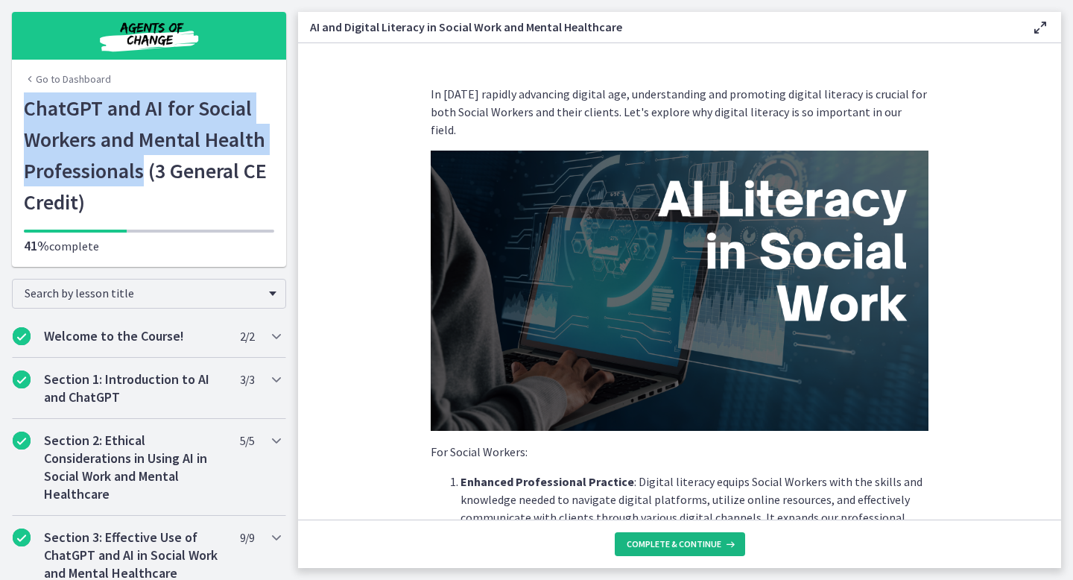
click at [655, 550] on button "Complete & continue" at bounding box center [680, 544] width 130 height 24
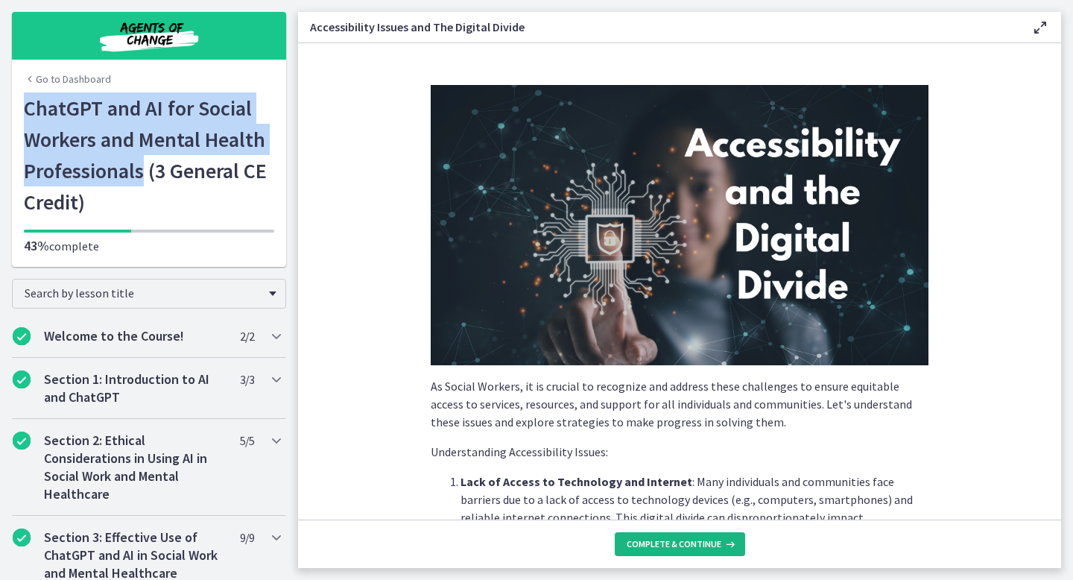
click at [655, 550] on button "Complete & continue" at bounding box center [680, 544] width 130 height 24
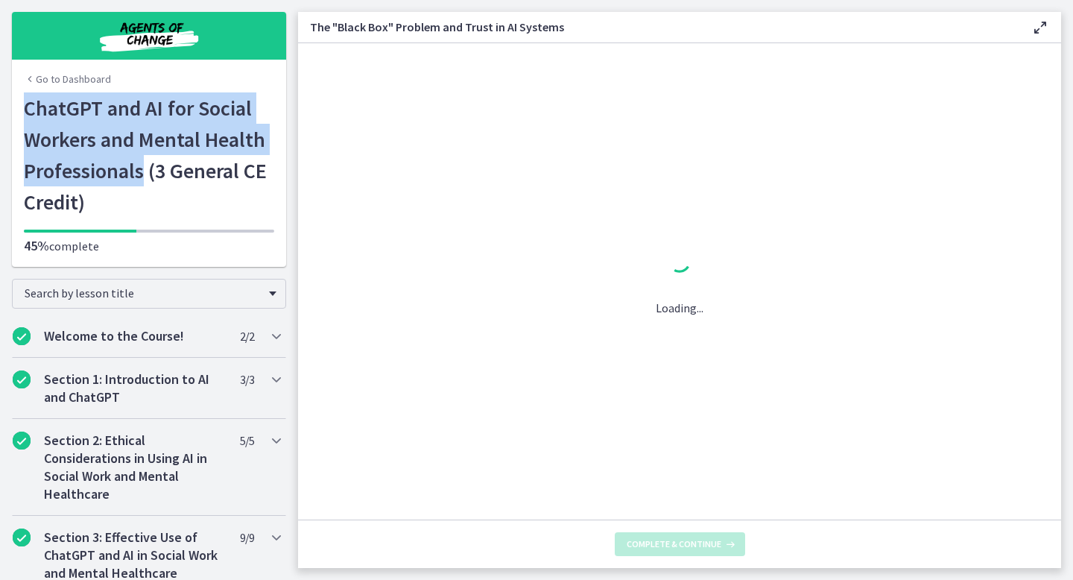
click at [655, 550] on button "Complete & continue" at bounding box center [680, 544] width 130 height 24
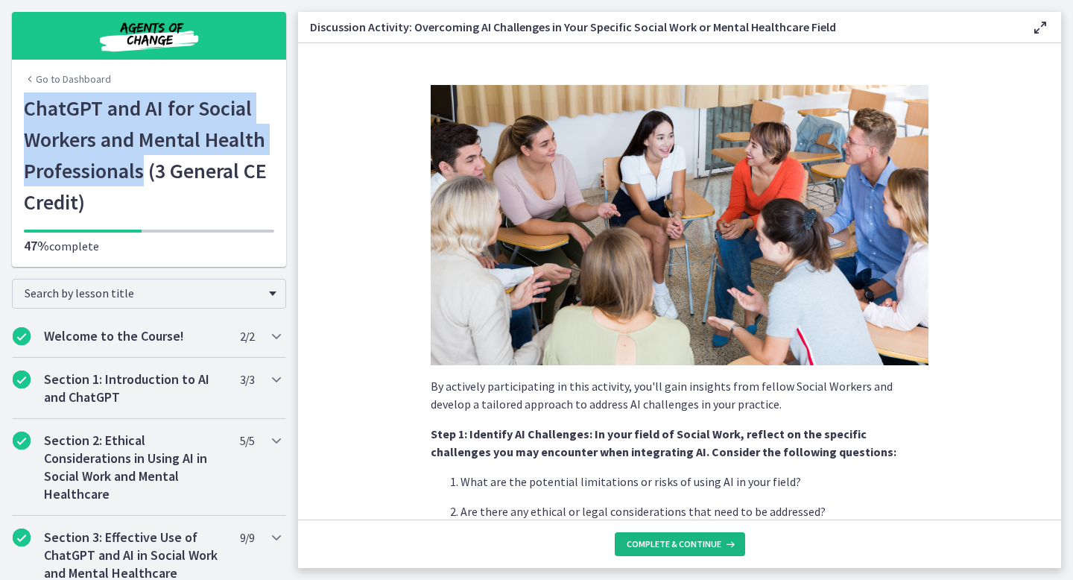
click at [655, 550] on button "Complete & continue" at bounding box center [680, 544] width 130 height 24
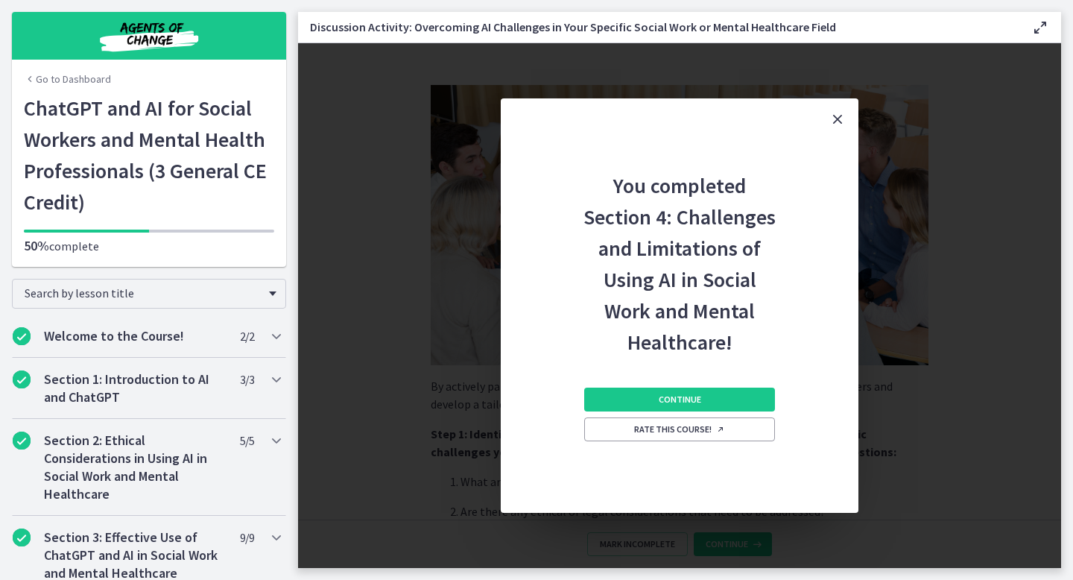
click at [655, 550] on div "You completed Section 4: Challenges and Limitations of Using AI in Social Work …" at bounding box center [679, 305] width 763 height 525
click at [690, 391] on button "Continue" at bounding box center [679, 400] width 191 height 24
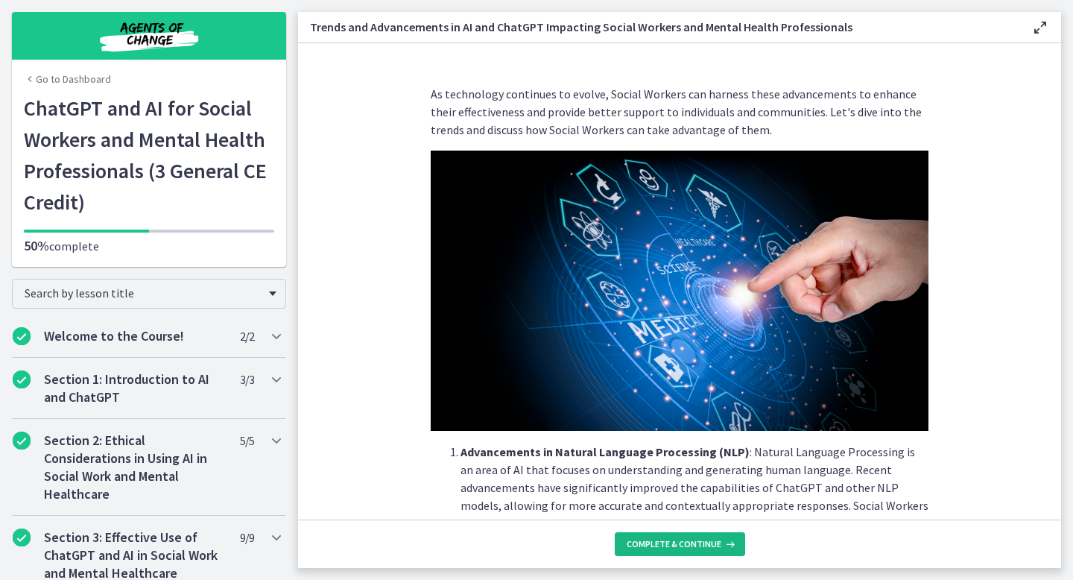
click at [684, 538] on span "Complete & continue" at bounding box center [674, 544] width 95 height 12
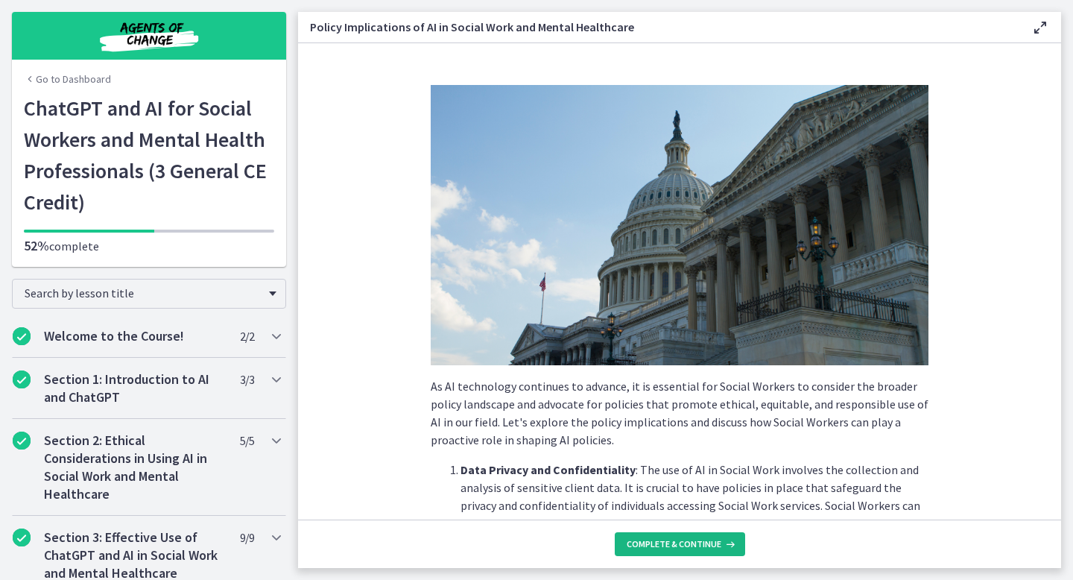
click at [684, 538] on span "Complete & continue" at bounding box center [674, 544] width 95 height 12
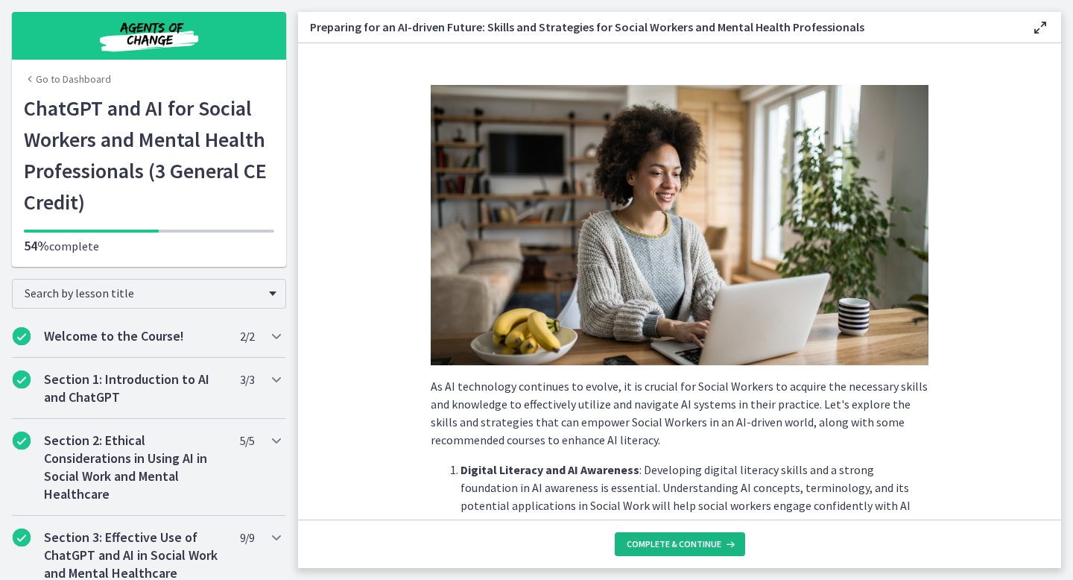
click at [684, 538] on span "Complete & continue" at bounding box center [674, 544] width 95 height 12
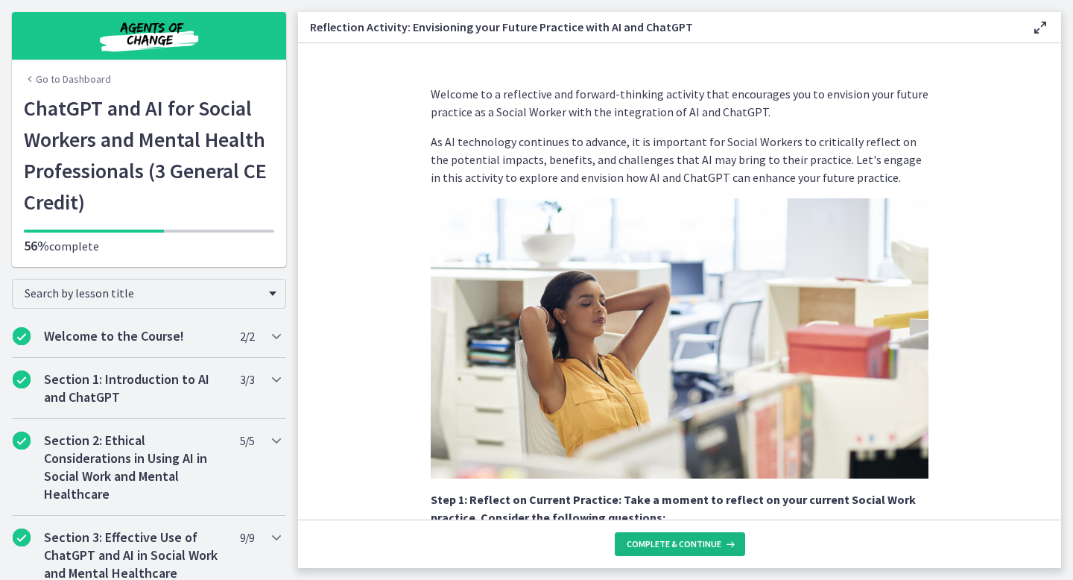
click at [684, 538] on span "Complete & continue" at bounding box center [674, 544] width 95 height 12
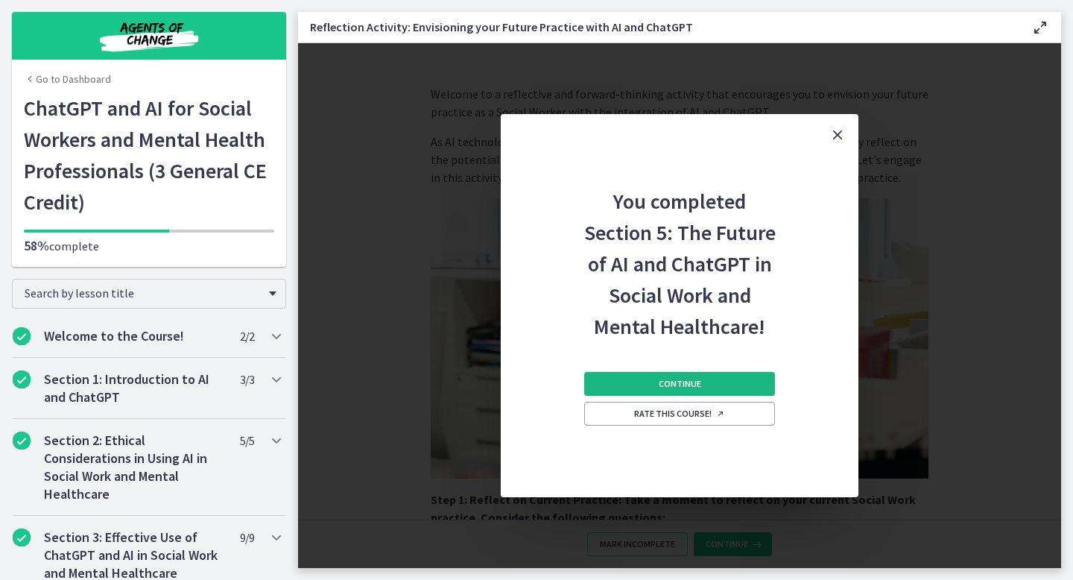
click at [724, 374] on button "Continue" at bounding box center [679, 384] width 191 height 24
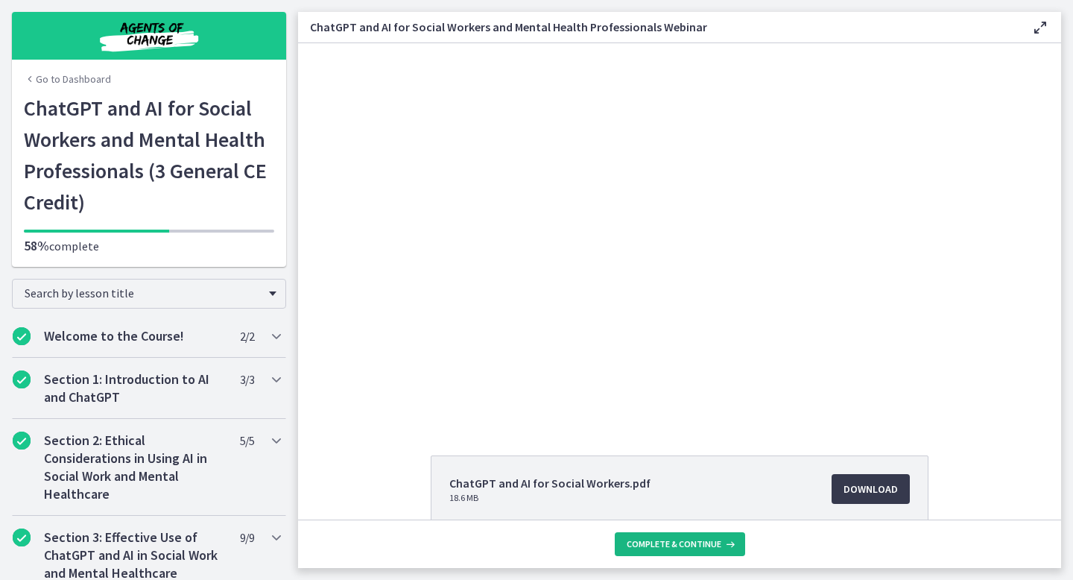
click at [694, 543] on span "Complete & continue" at bounding box center [674, 544] width 95 height 12
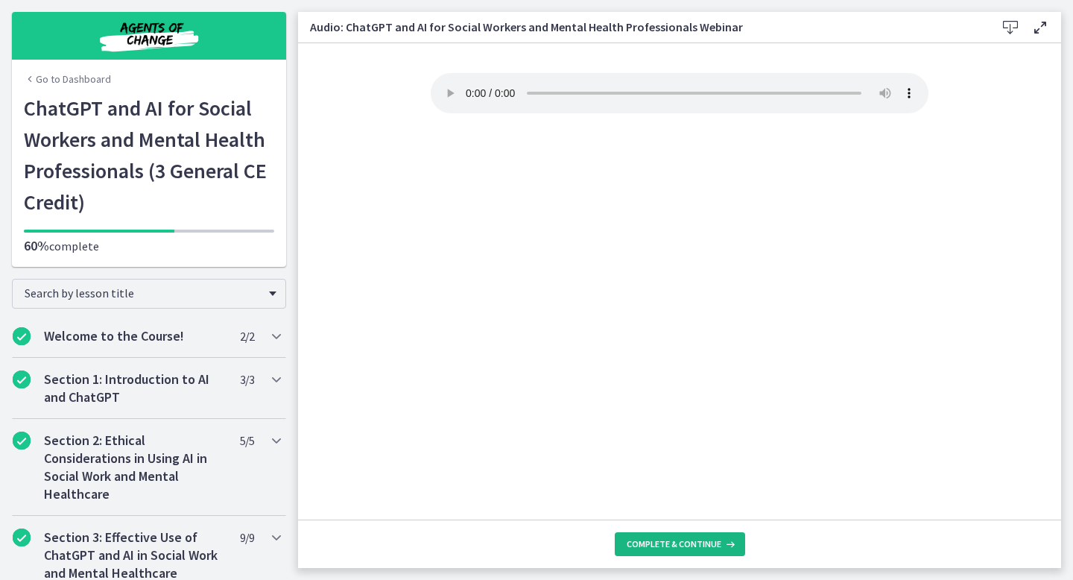
click at [694, 543] on span "Complete & continue" at bounding box center [674, 544] width 95 height 12
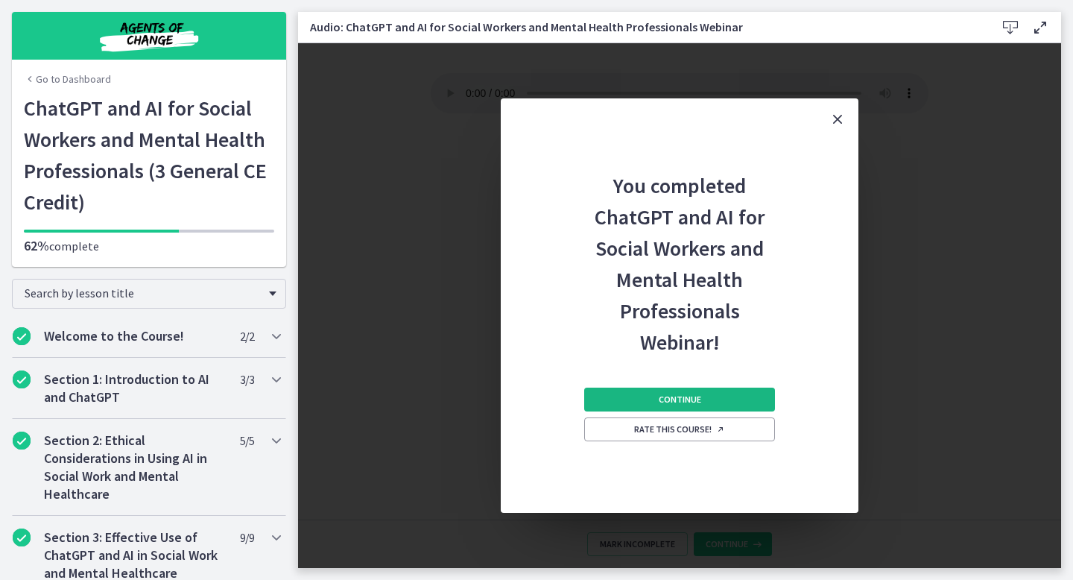
click at [712, 390] on button "Continue" at bounding box center [679, 400] width 191 height 24
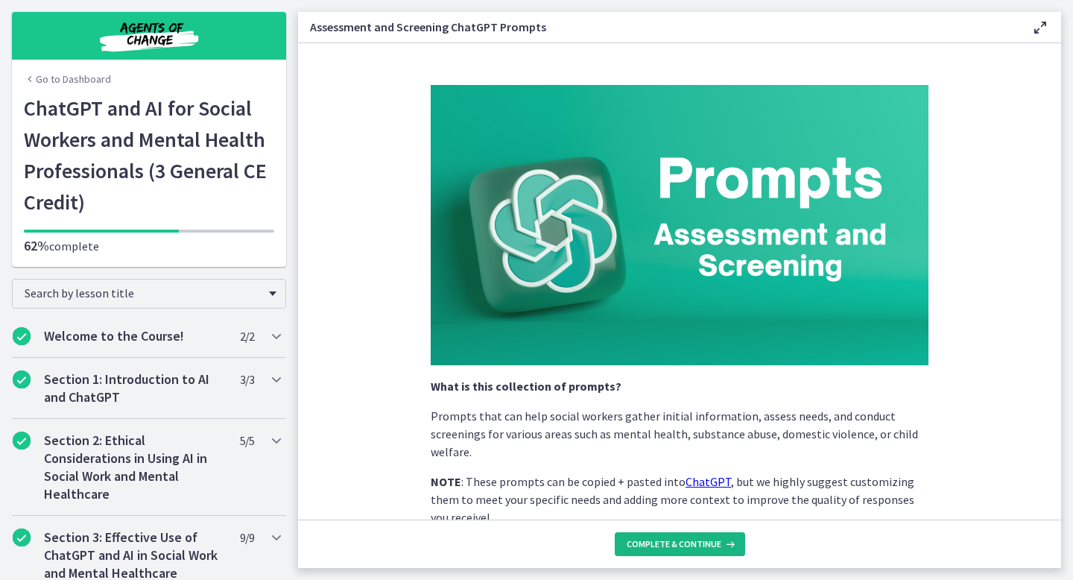
click at [686, 545] on span "Complete & continue" at bounding box center [674, 544] width 95 height 12
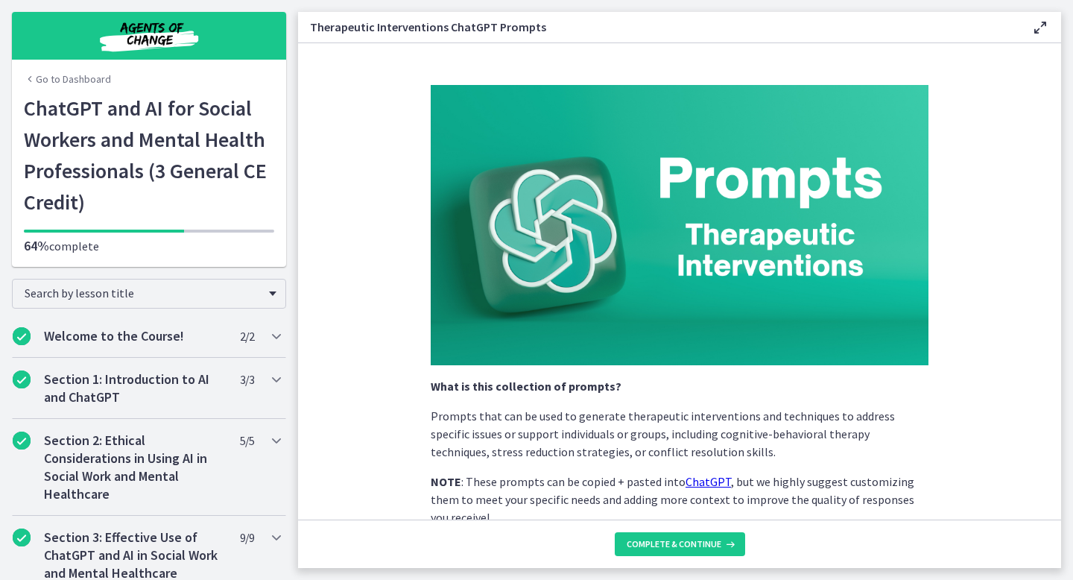
click at [686, 567] on footer "Complete & continue" at bounding box center [679, 543] width 763 height 48
click at [688, 546] on span "Complete & continue" at bounding box center [674, 544] width 95 height 12
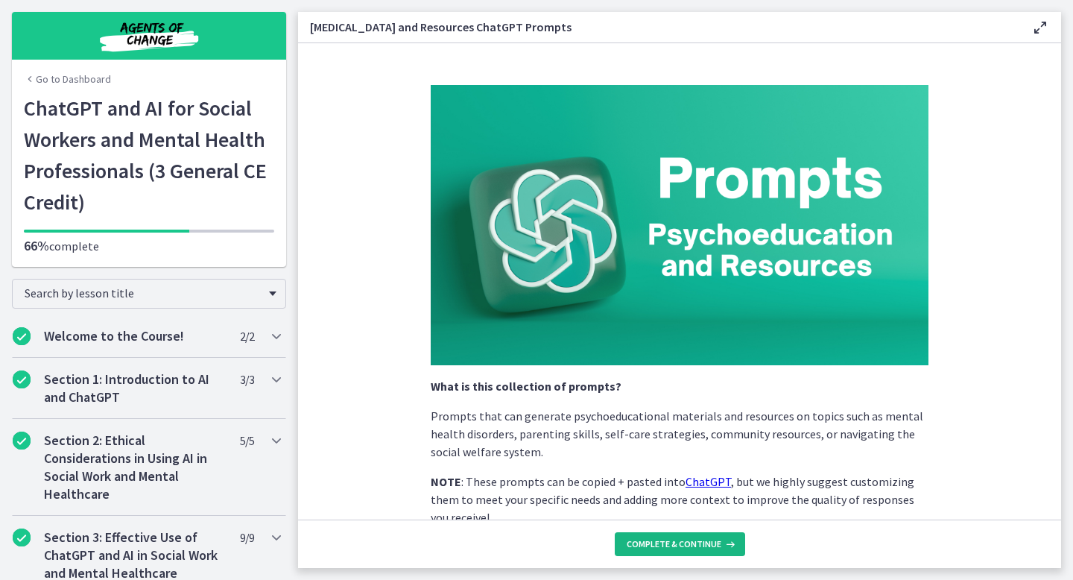
click at [688, 546] on span "Complete & continue" at bounding box center [674, 544] width 95 height 12
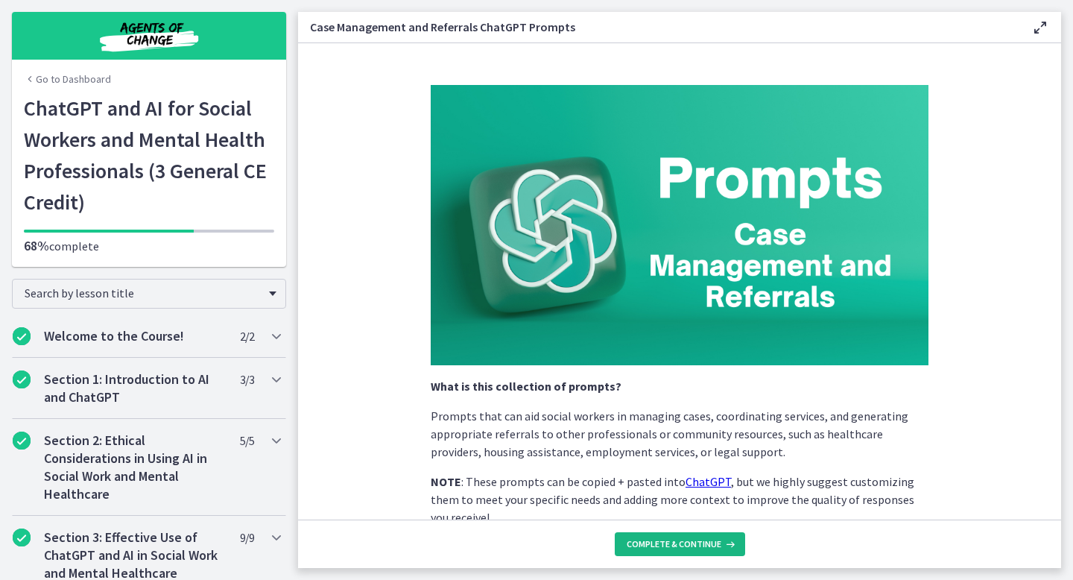
click at [688, 545] on span "Complete & continue" at bounding box center [674, 544] width 95 height 12
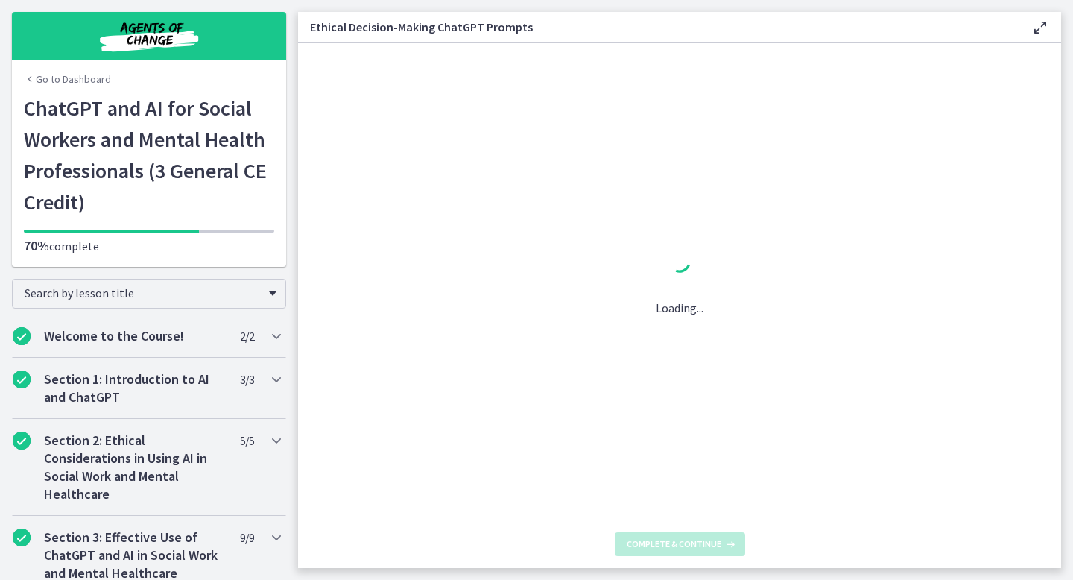
click at [688, 545] on span "Complete & continue" at bounding box center [674, 544] width 95 height 12
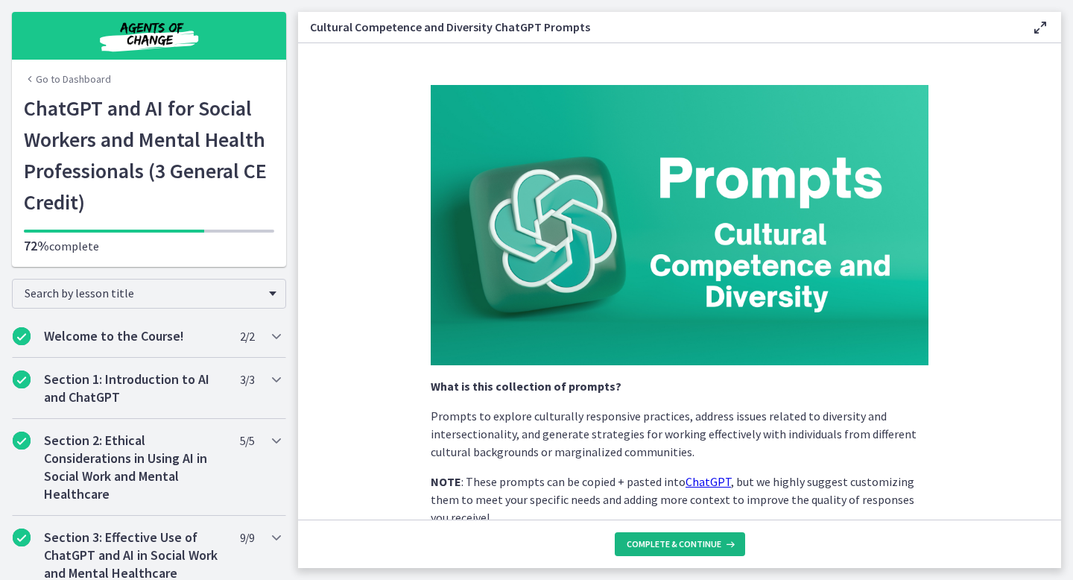
click at [688, 545] on span "Complete & continue" at bounding box center [674, 544] width 95 height 12
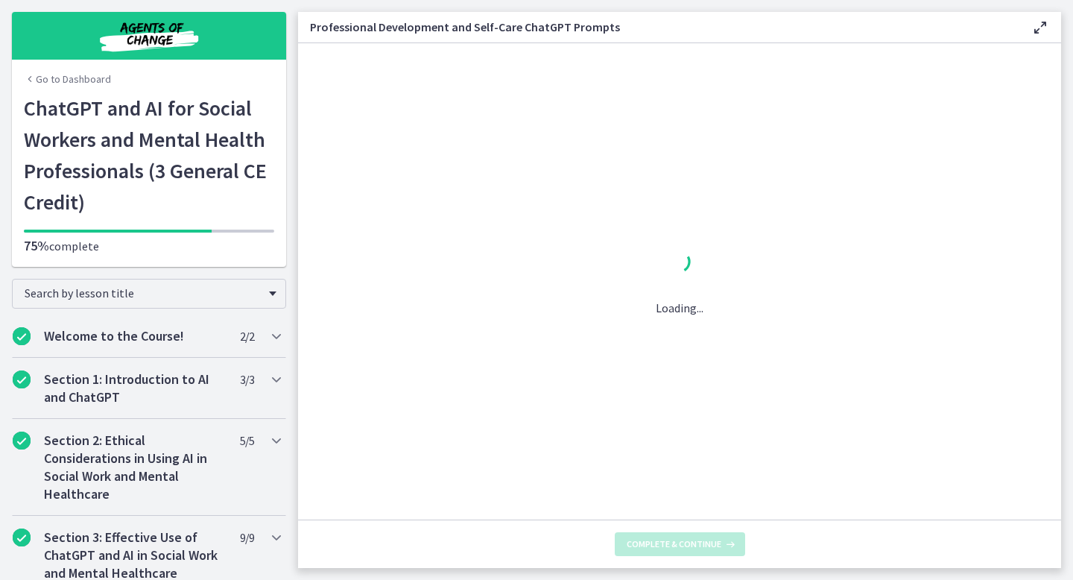
click at [688, 545] on span "Complete & continue" at bounding box center [674, 544] width 95 height 12
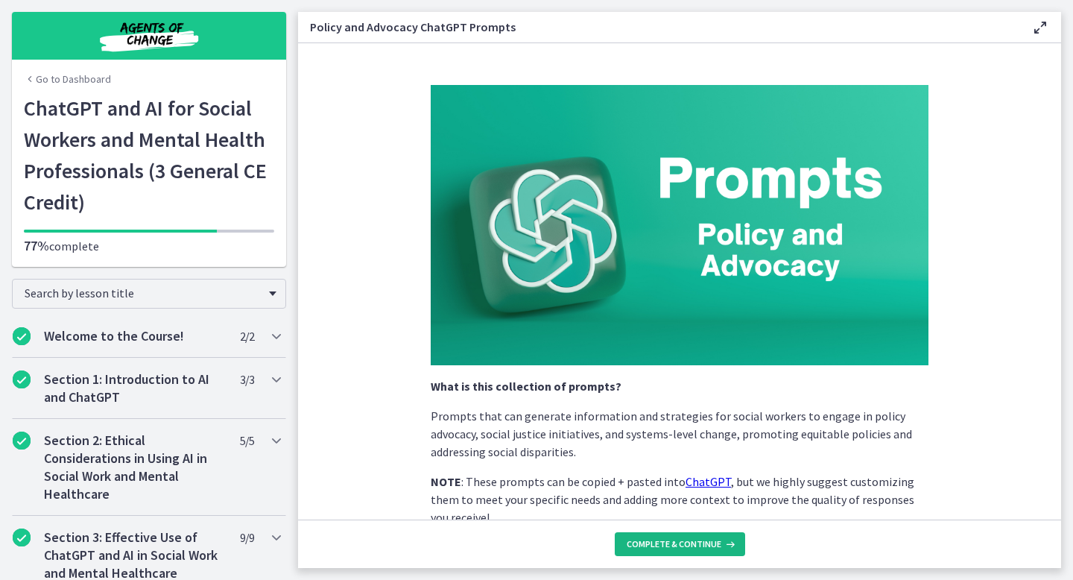
click at [688, 545] on span "Complete & continue" at bounding box center [674, 544] width 95 height 12
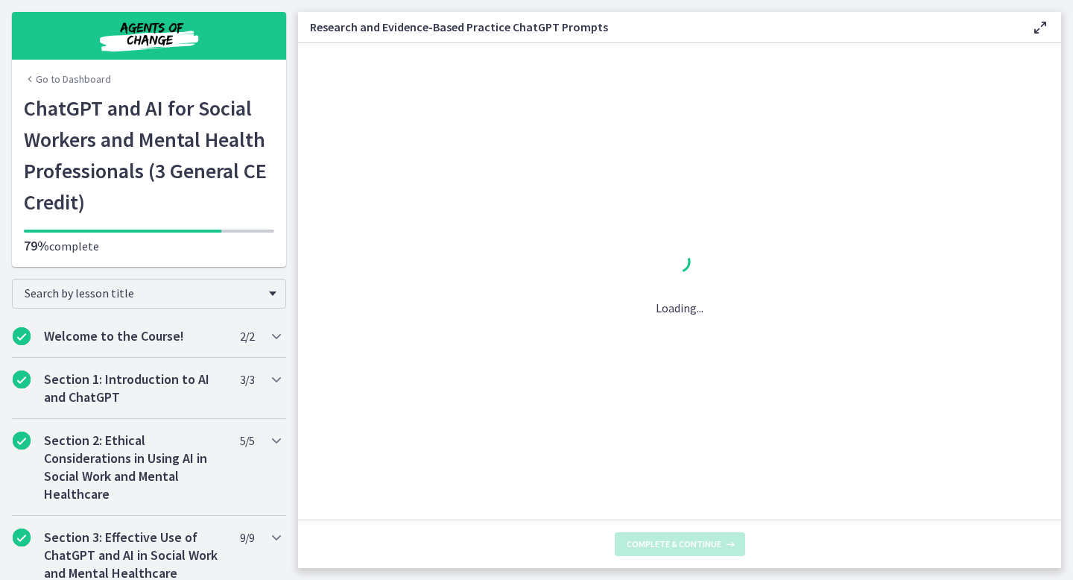
click at [688, 545] on span "Complete & continue" at bounding box center [674, 544] width 95 height 12
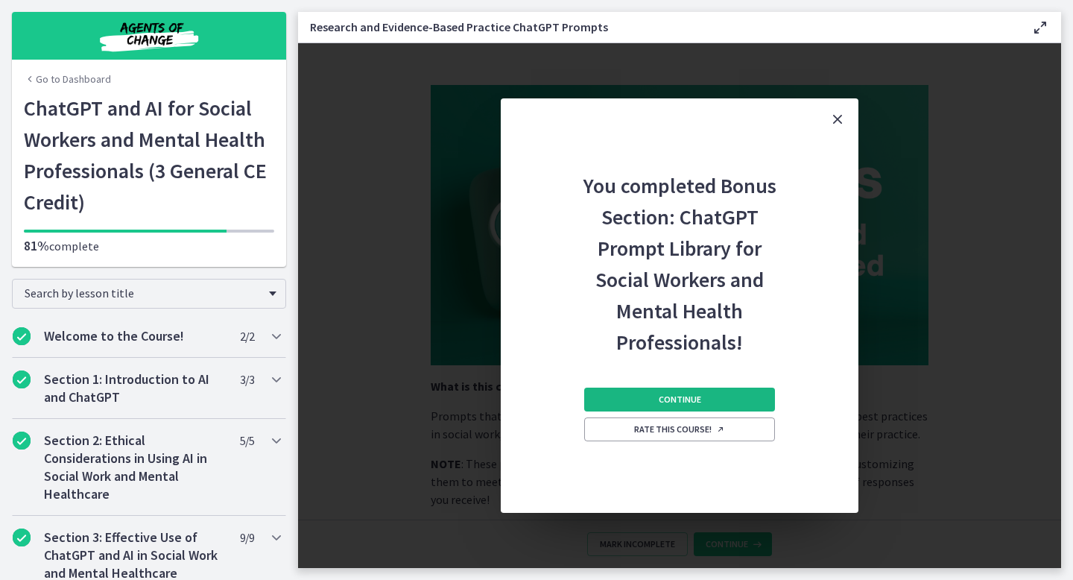
click at [706, 399] on button "Continue" at bounding box center [679, 400] width 191 height 24
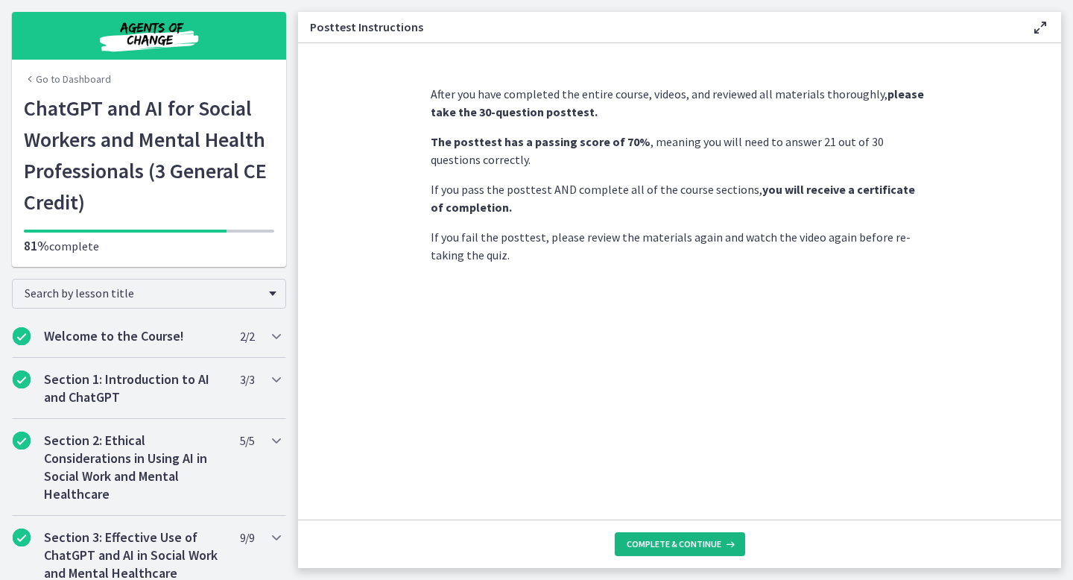
click at [701, 540] on span "Complete & continue" at bounding box center [674, 544] width 95 height 12
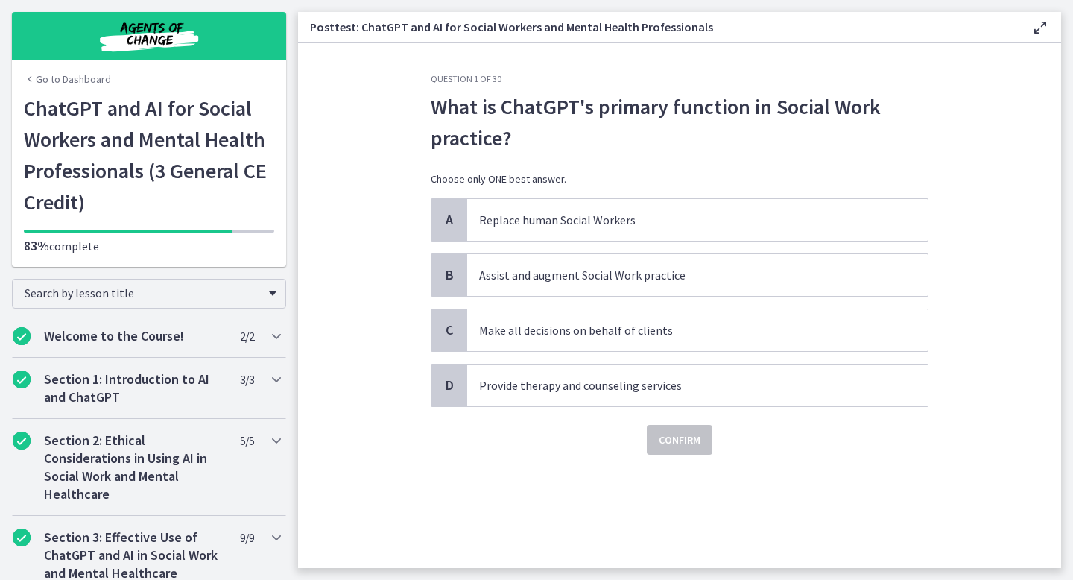
click at [701, 540] on div "Question 1 of 30 What is ChatGPT's primary function in Social Work practice? Ch…" at bounding box center [680, 320] width 522 height 495
click at [674, 384] on p "Provide therapy and counseling services" at bounding box center [682, 385] width 407 height 18
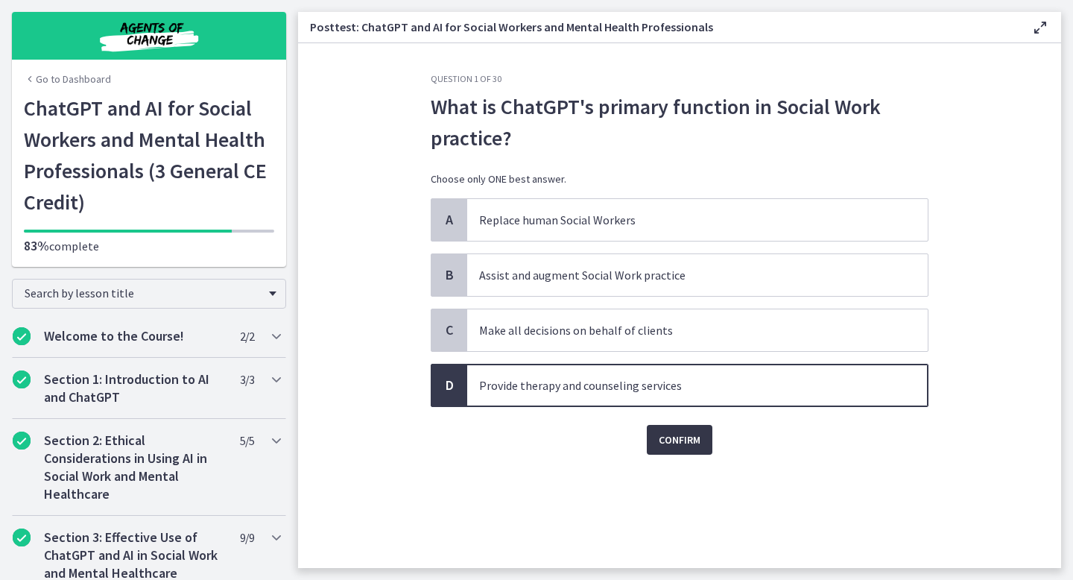
click at [683, 433] on span "Confirm" at bounding box center [680, 440] width 42 height 18
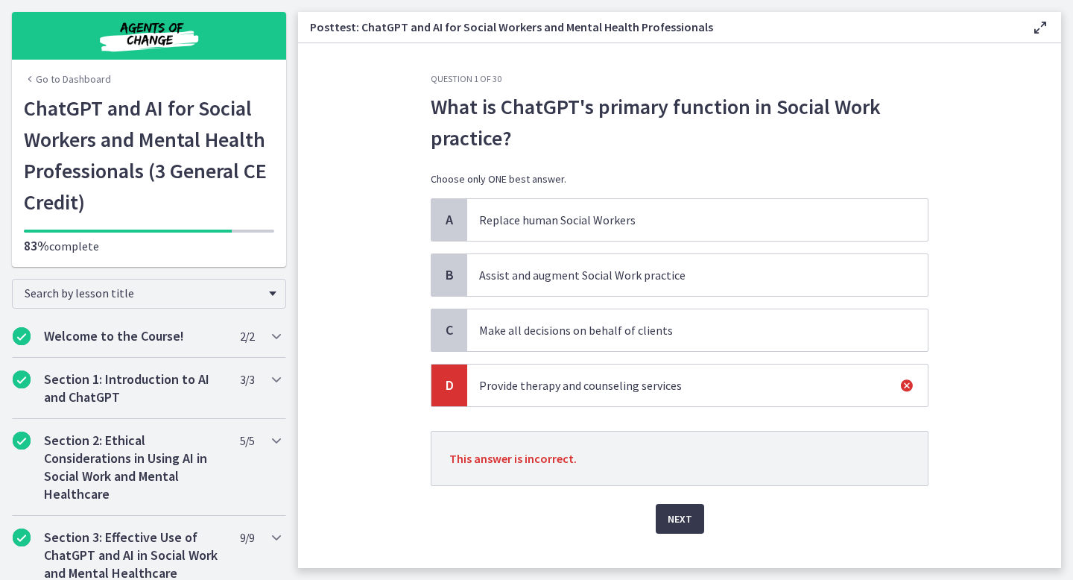
click at [655, 287] on span "Assist and augment Social Work practice" at bounding box center [697, 275] width 461 height 42
click at [654, 273] on p "Assist and augment Social Work practice" at bounding box center [682, 275] width 407 height 18
click at [478, 279] on span "Assist and augment Social Work practice" at bounding box center [697, 275] width 461 height 42
click at [490, 273] on p "Assist and augment Social Work practice" at bounding box center [682, 275] width 407 height 18
click at [497, 273] on p "Assist and augment Social Work practice" at bounding box center [682, 275] width 407 height 18
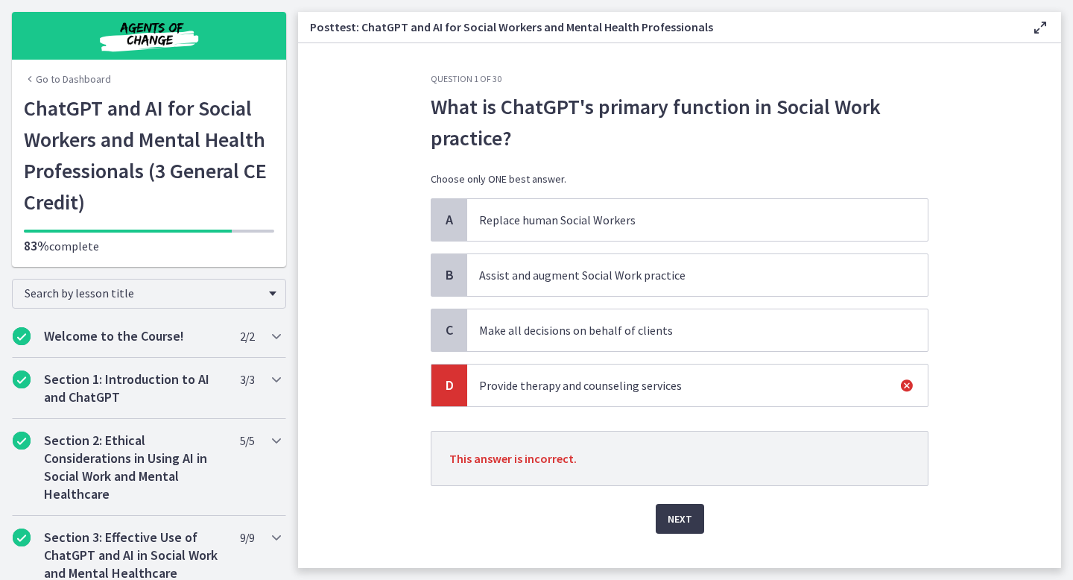
click at [908, 386] on icon at bounding box center [907, 385] width 18 height 18
click at [686, 518] on span "Next" at bounding box center [680, 519] width 25 height 18
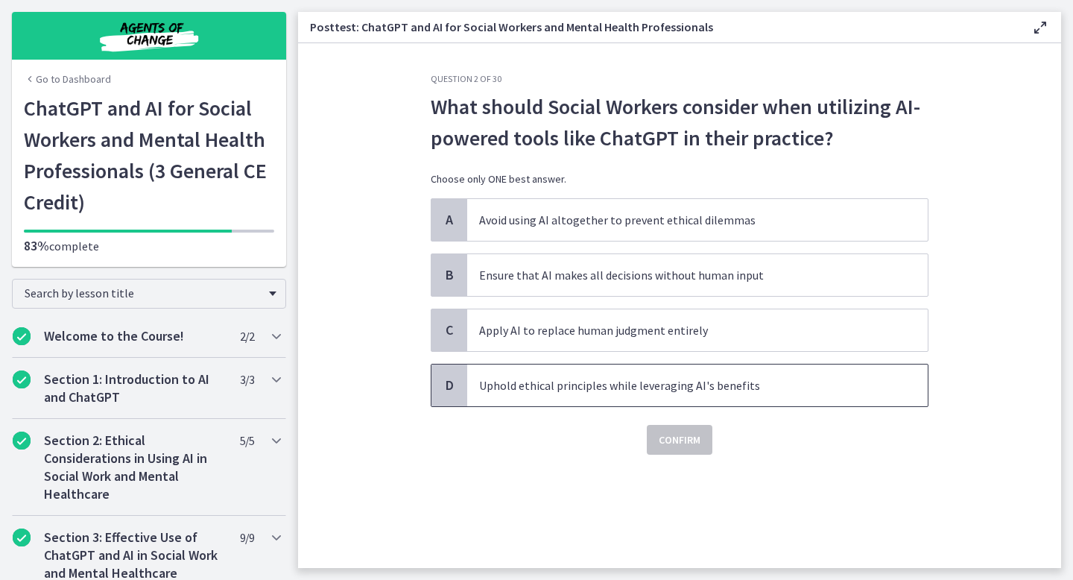
click at [614, 391] on p "Uphold ethical principles while leveraging AI's benefits" at bounding box center [682, 385] width 407 height 18
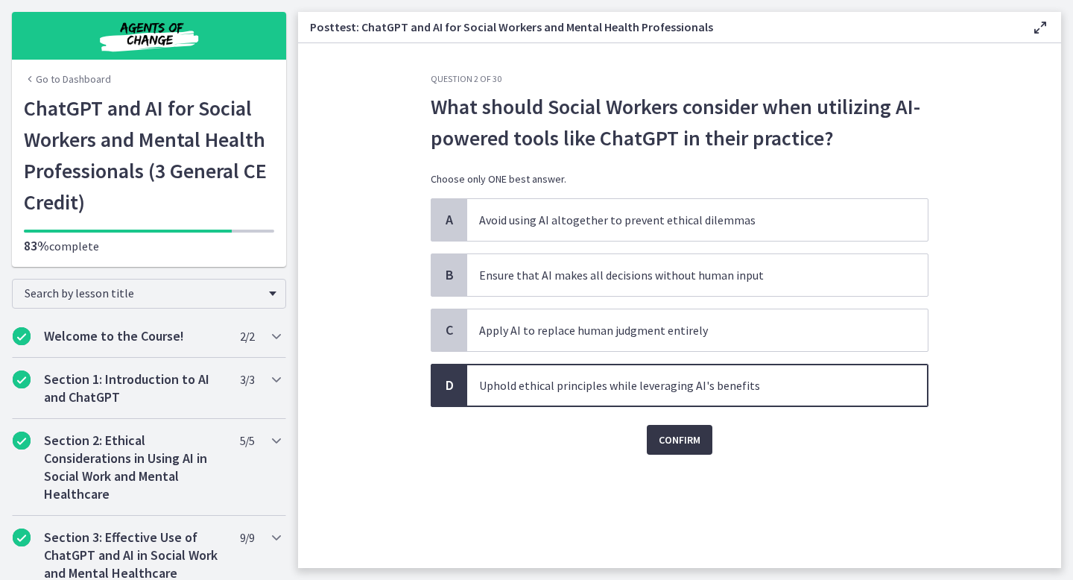
click at [676, 437] on span "Confirm" at bounding box center [680, 440] width 42 height 18
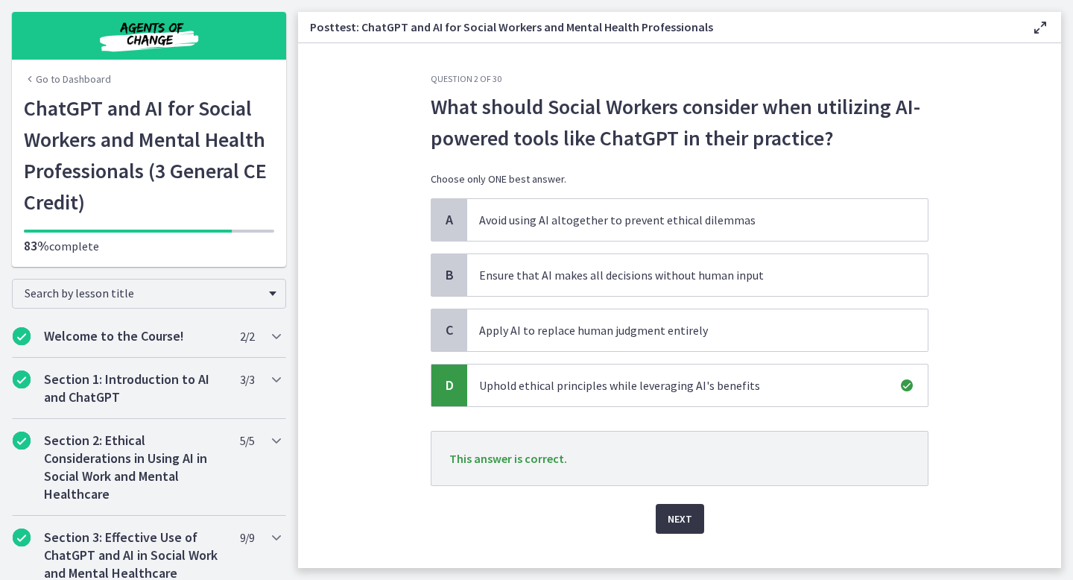
click at [677, 521] on span "Next" at bounding box center [680, 519] width 25 height 18
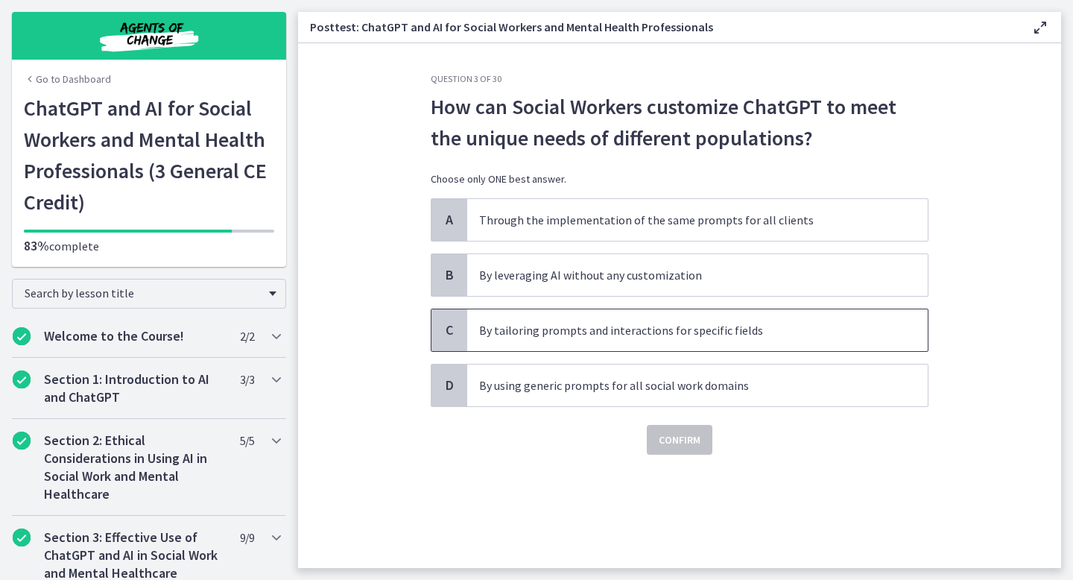
click at [589, 316] on span "By tailoring prompts and interactions for specific fields" at bounding box center [697, 330] width 461 height 42
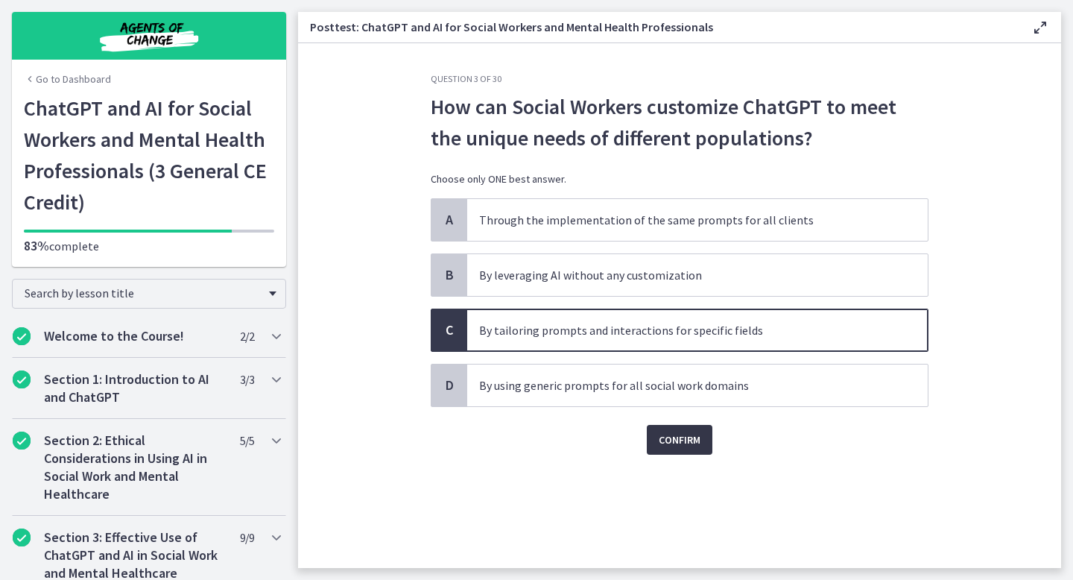
click at [688, 434] on span "Confirm" at bounding box center [680, 440] width 42 height 18
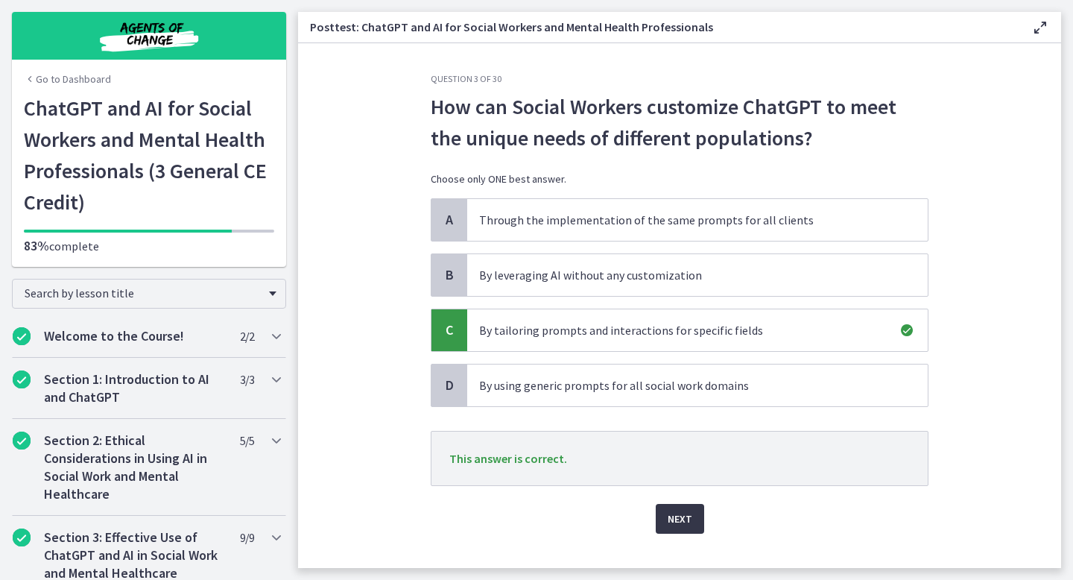
click at [683, 516] on span "Next" at bounding box center [680, 519] width 25 height 18
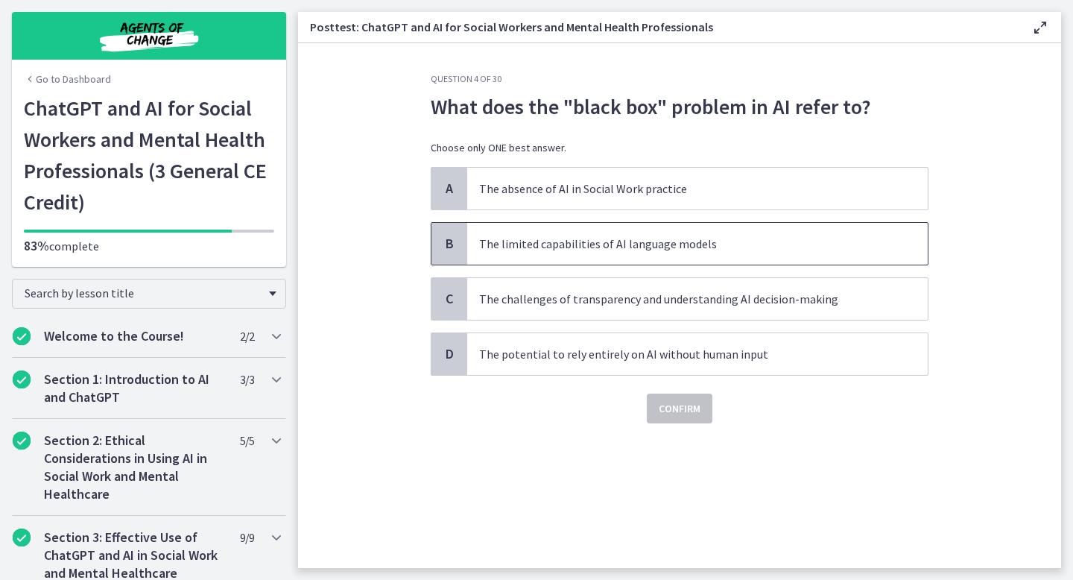
click at [566, 232] on span "The limited capabilities of AI language models" at bounding box center [697, 244] width 461 height 42
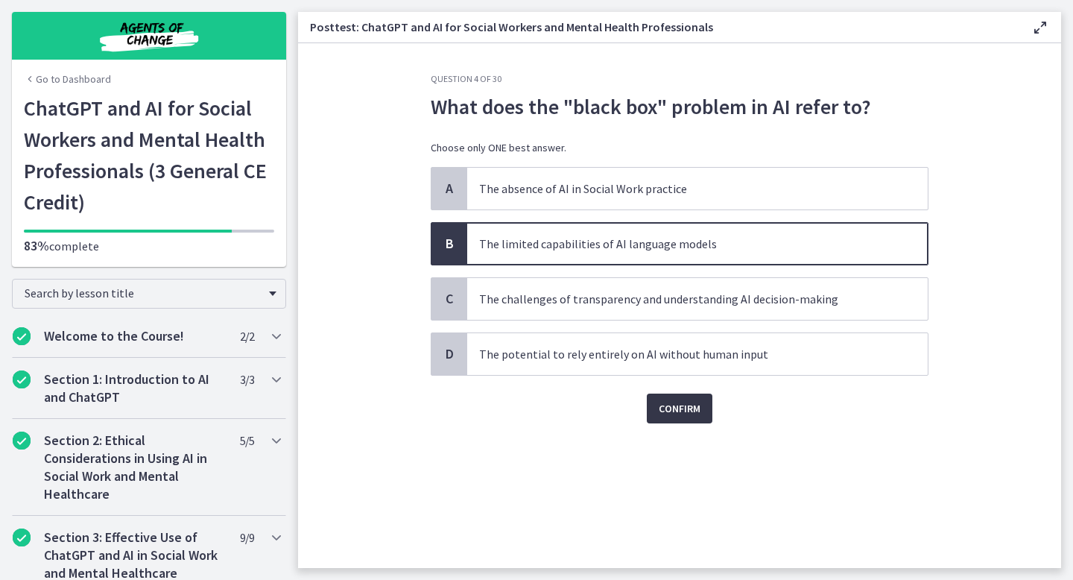
click at [672, 402] on span "Confirm" at bounding box center [680, 408] width 42 height 18
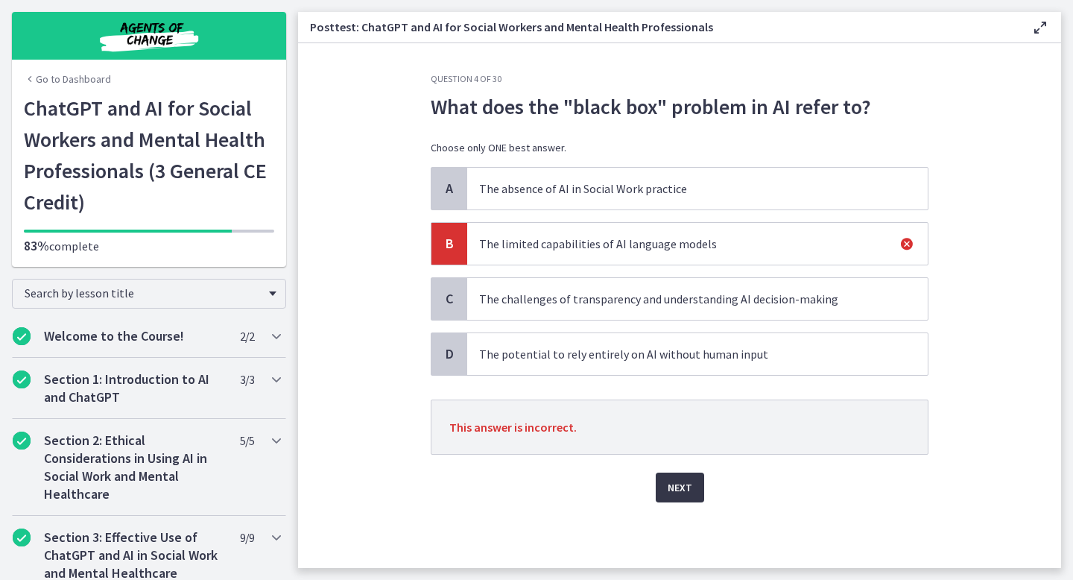
click at [680, 487] on span "Next" at bounding box center [680, 487] width 25 height 18
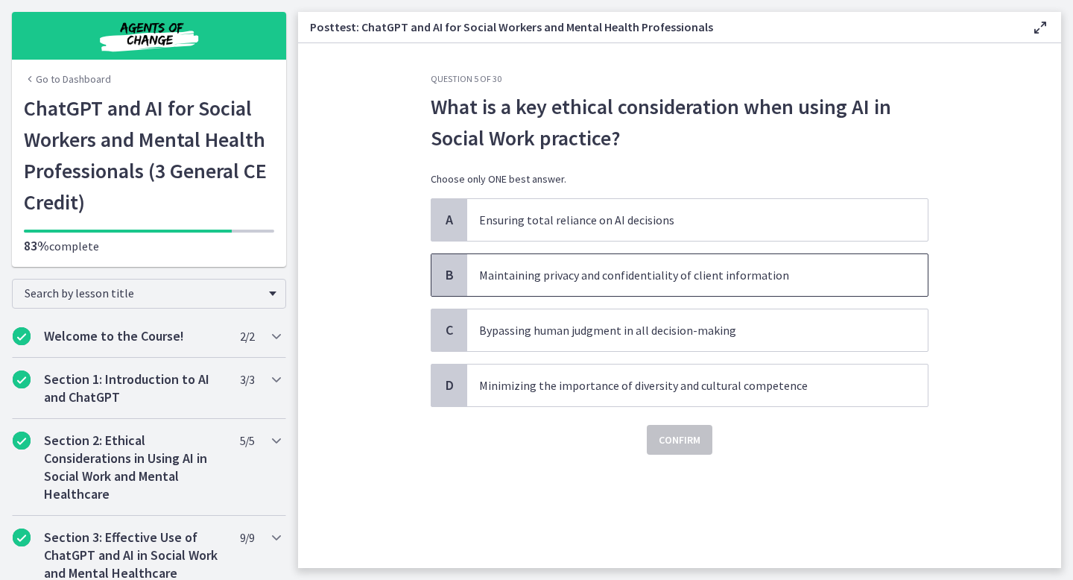
click at [611, 288] on span "Maintaining privacy and confidentiality of client information" at bounding box center [697, 275] width 461 height 42
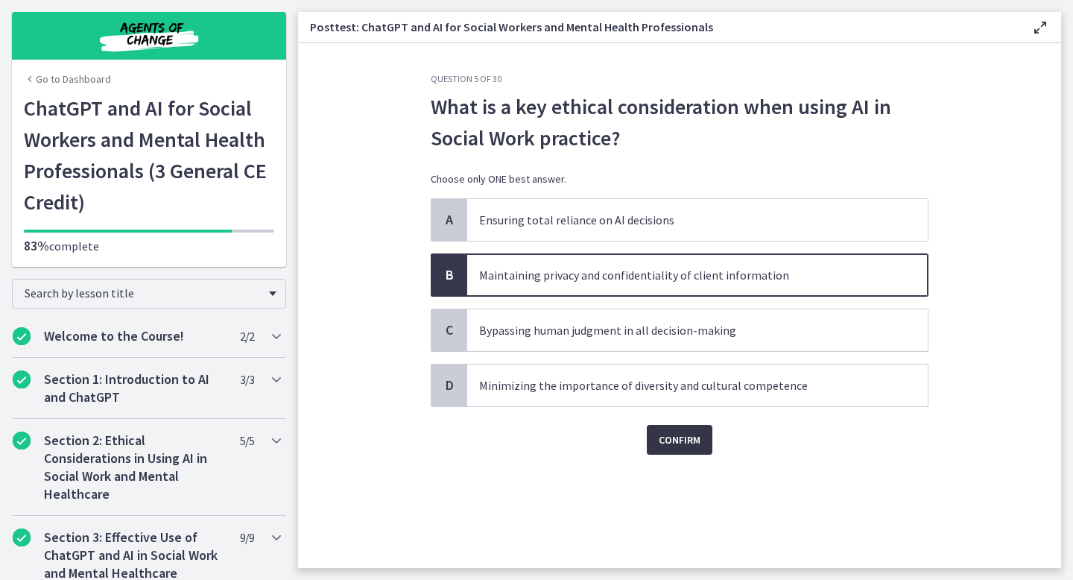
click at [690, 446] on span "Confirm" at bounding box center [680, 440] width 42 height 18
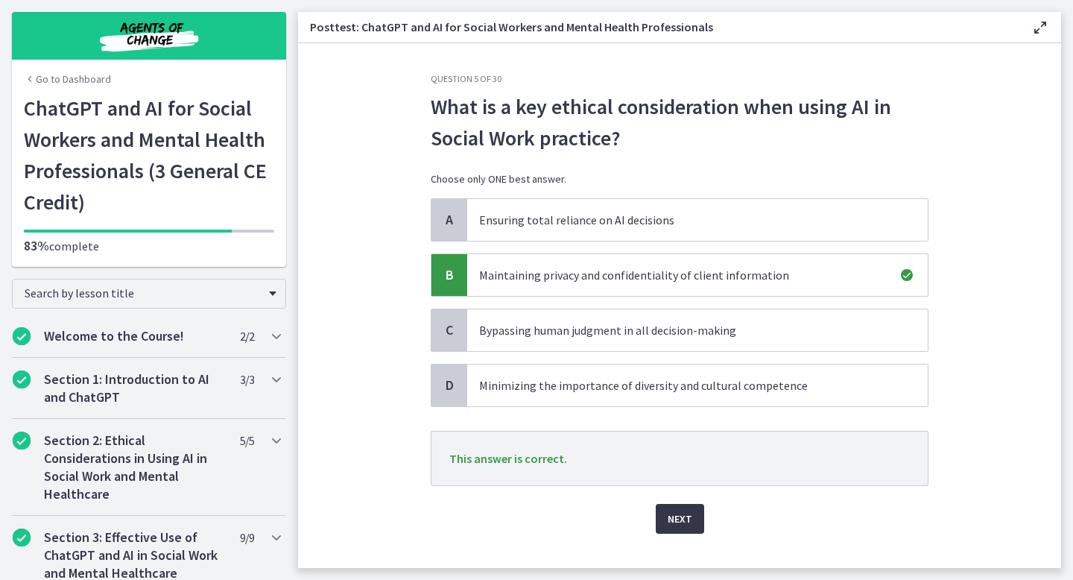
click at [695, 527] on button "Next" at bounding box center [680, 519] width 48 height 30
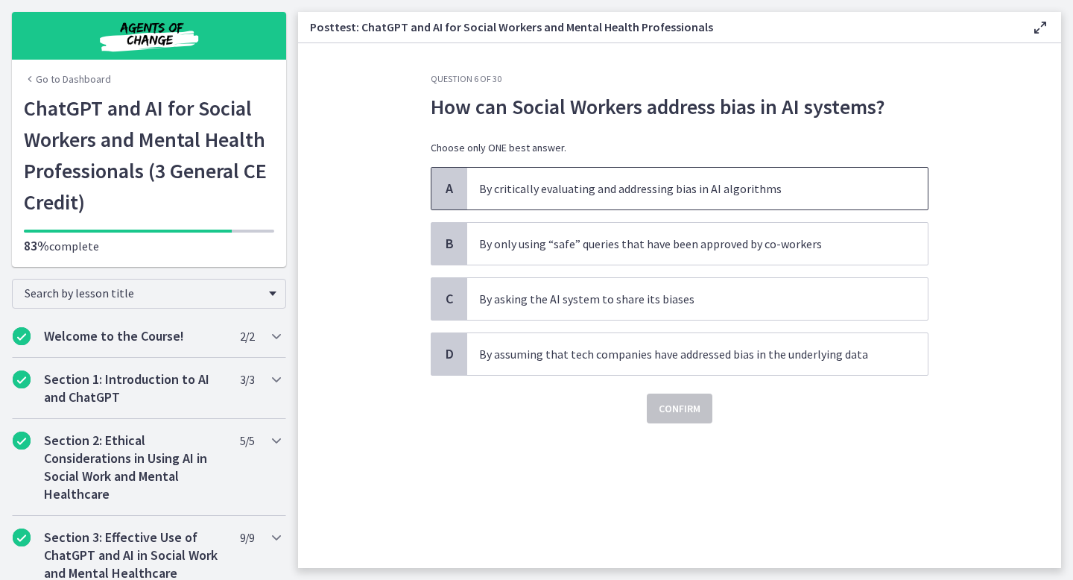
click at [556, 195] on p "By critically evaluating and addressing bias in AI algorithms" at bounding box center [682, 189] width 407 height 18
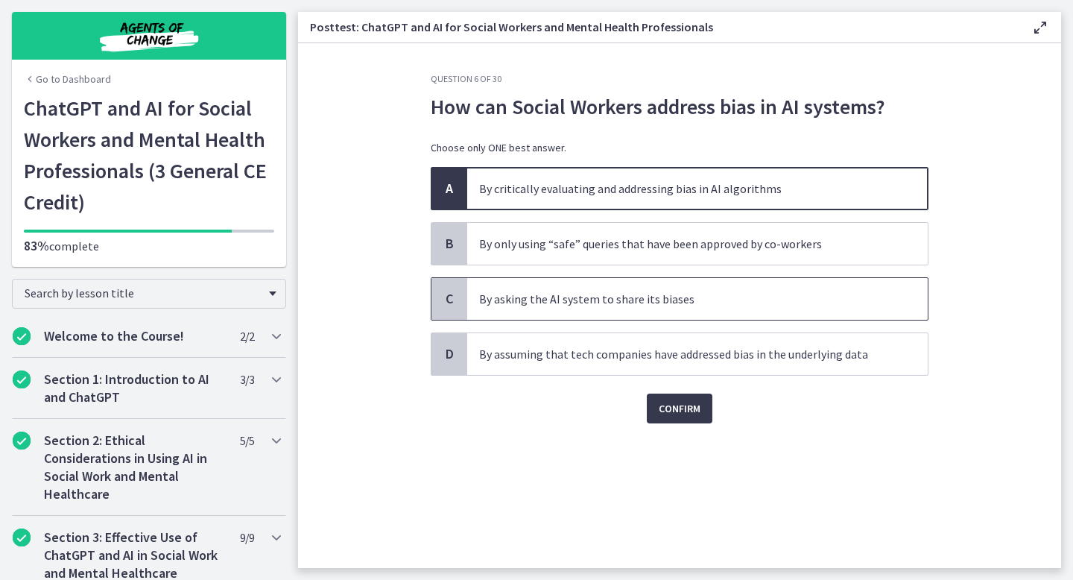
click at [619, 307] on p "By asking the AI system to share its biases" at bounding box center [682, 299] width 407 height 18
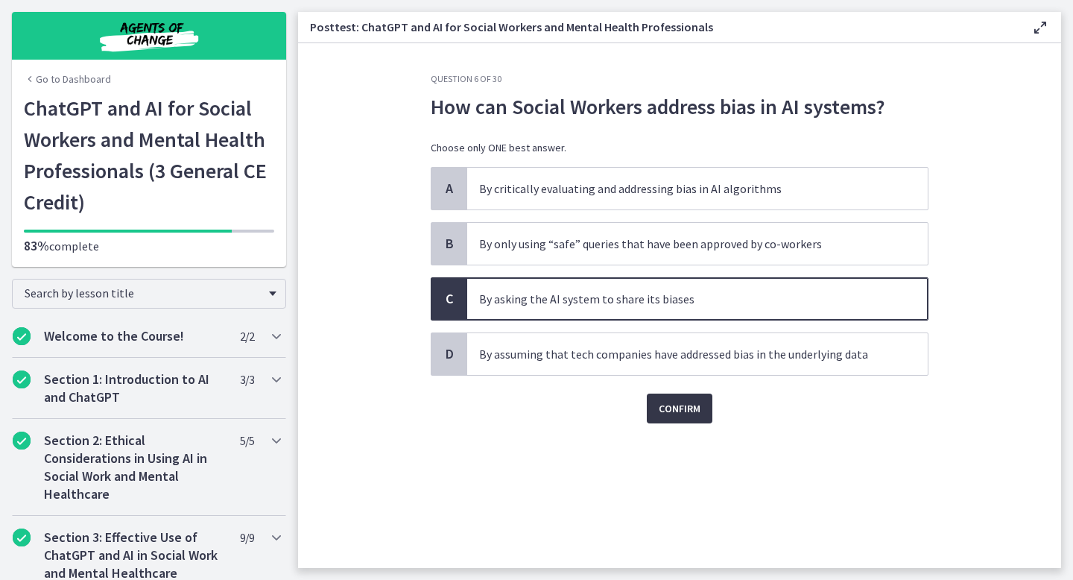
click at [698, 422] on button "Confirm" at bounding box center [680, 408] width 66 height 30
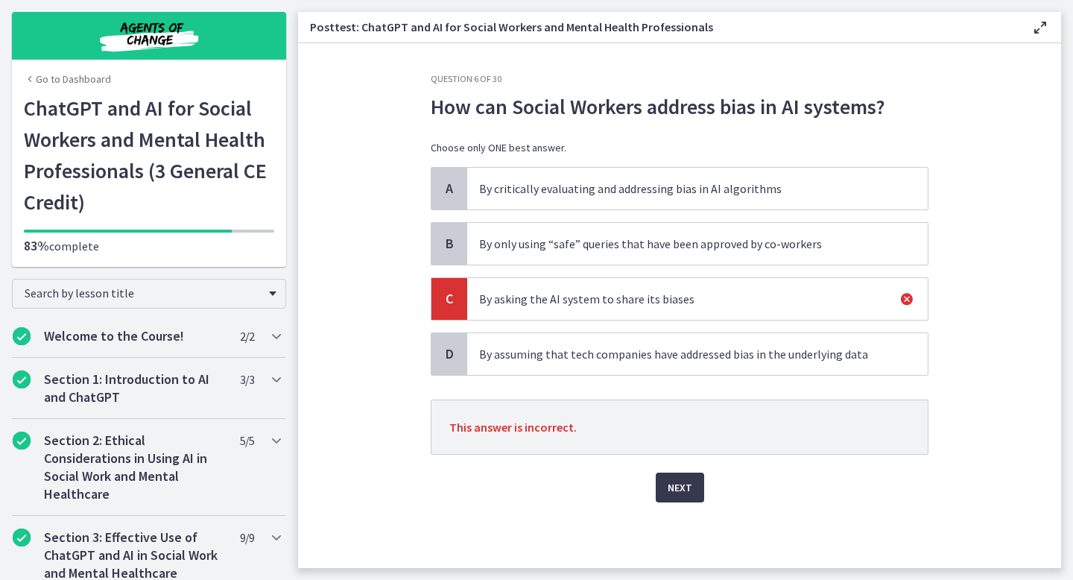
click at [679, 470] on div "Next" at bounding box center [680, 479] width 498 height 48
click at [680, 490] on span "Next" at bounding box center [680, 487] width 25 height 18
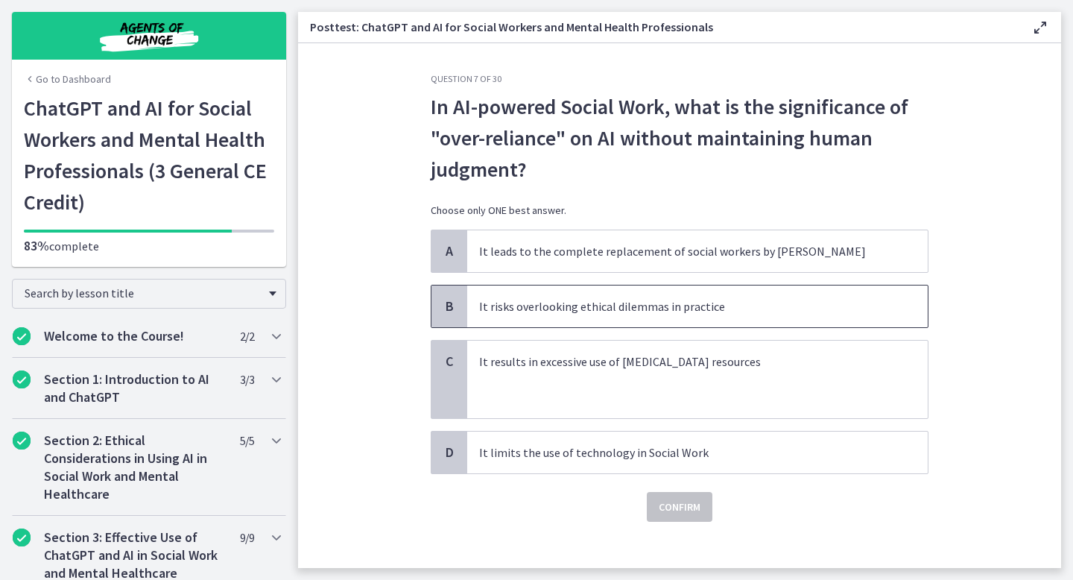
click at [639, 310] on p "It risks overlooking ethical dilemmas in practice" at bounding box center [682, 306] width 407 height 18
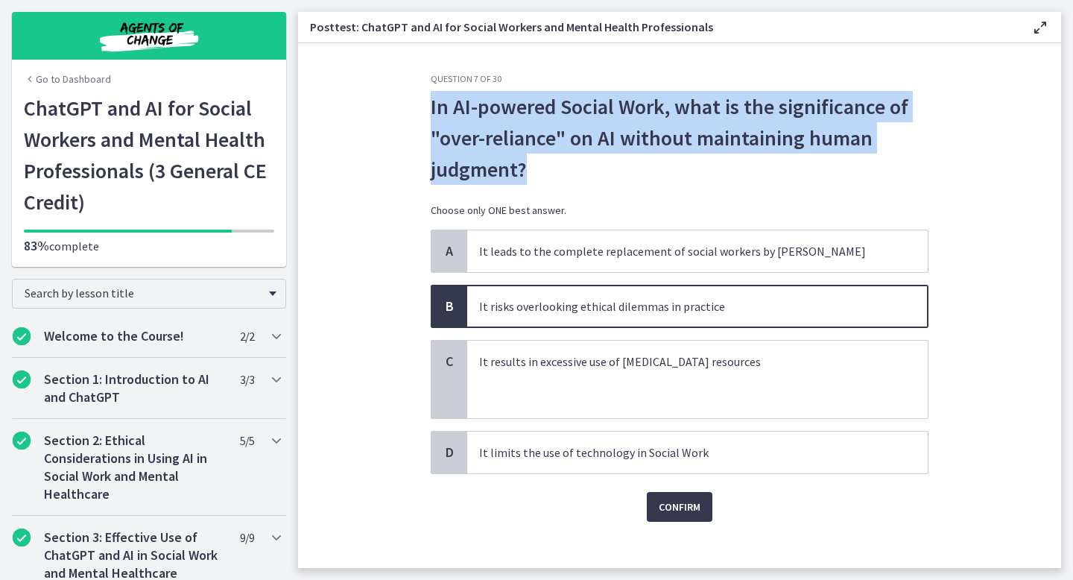
drag, startPoint x: 529, startPoint y: 165, endPoint x: 431, endPoint y: 106, distance: 115.0
click at [431, 106] on p "In AI-powered Social Work, what is the significance of "over-reliance" on AI wi…" at bounding box center [680, 138] width 498 height 94
copy p "In AI-powered Social Work, what is the significance of "over-reliance" on AI wi…"
click at [667, 503] on span "Confirm" at bounding box center [680, 507] width 42 height 18
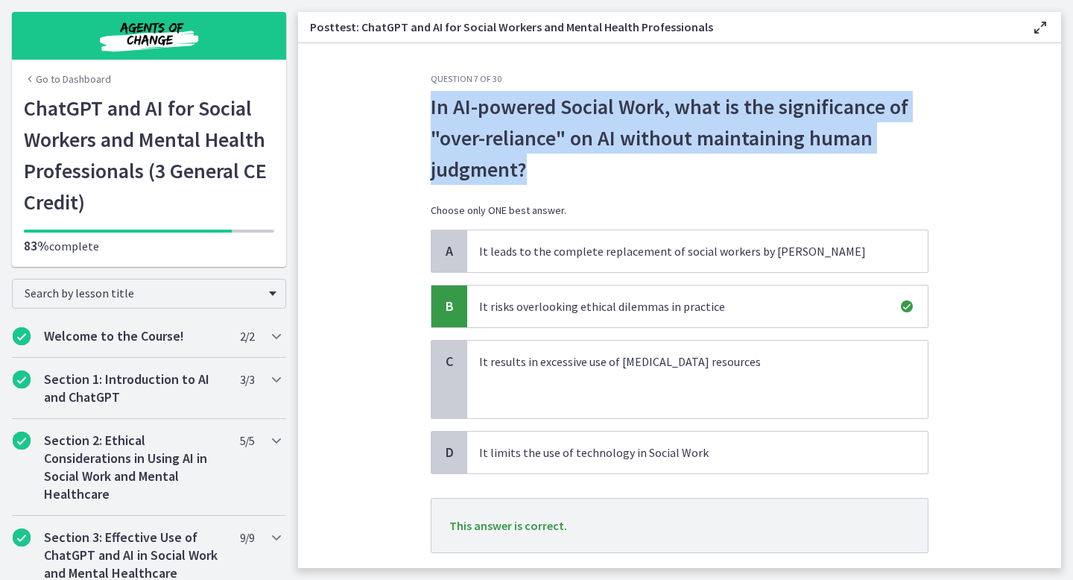
scroll to position [92, 0]
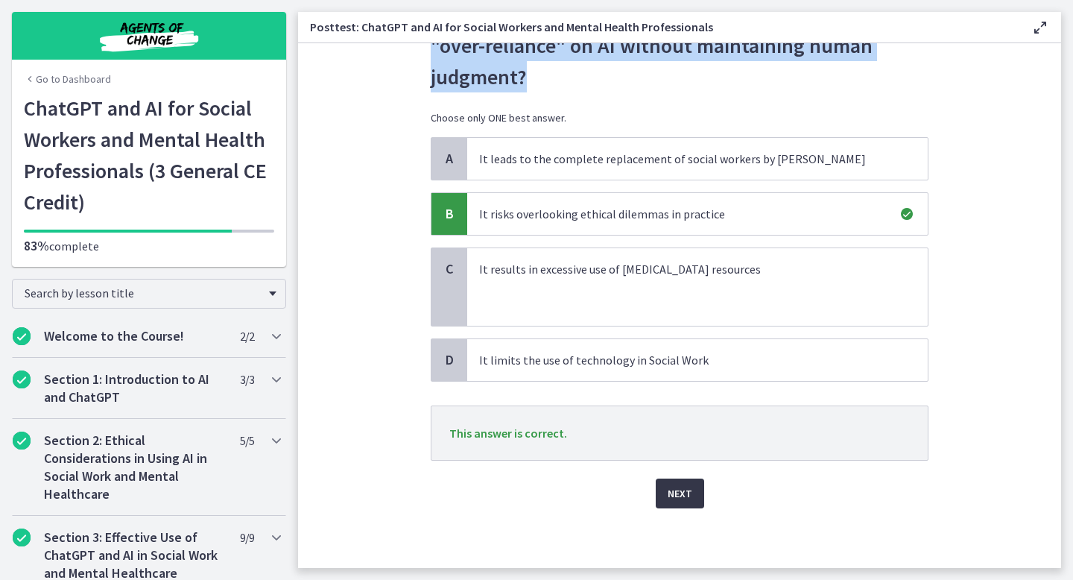
click at [686, 504] on button "Next" at bounding box center [680, 493] width 48 height 30
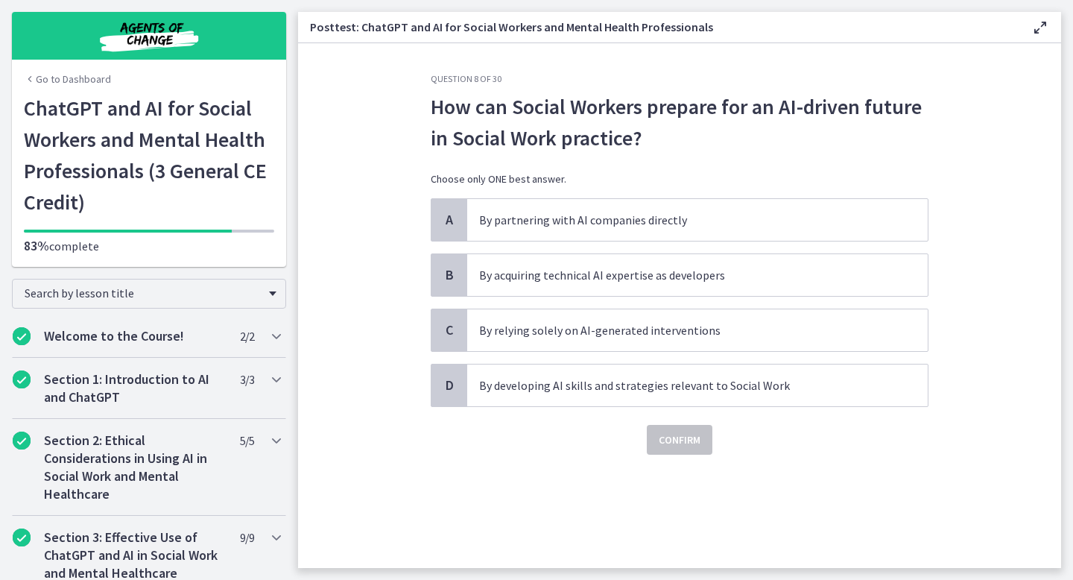
scroll to position [0, 0]
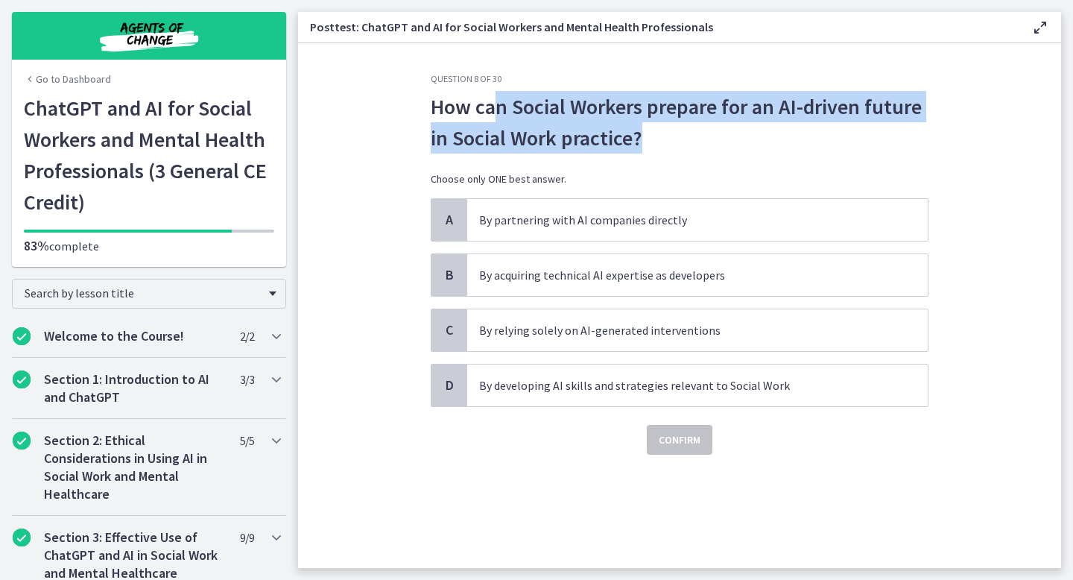
drag, startPoint x: 641, startPoint y: 151, endPoint x: 495, endPoint y: 107, distance: 152.8
click at [495, 107] on p "How can Social Workers prepare for an AI-driven future in Social Work practice?" at bounding box center [680, 122] width 498 height 63
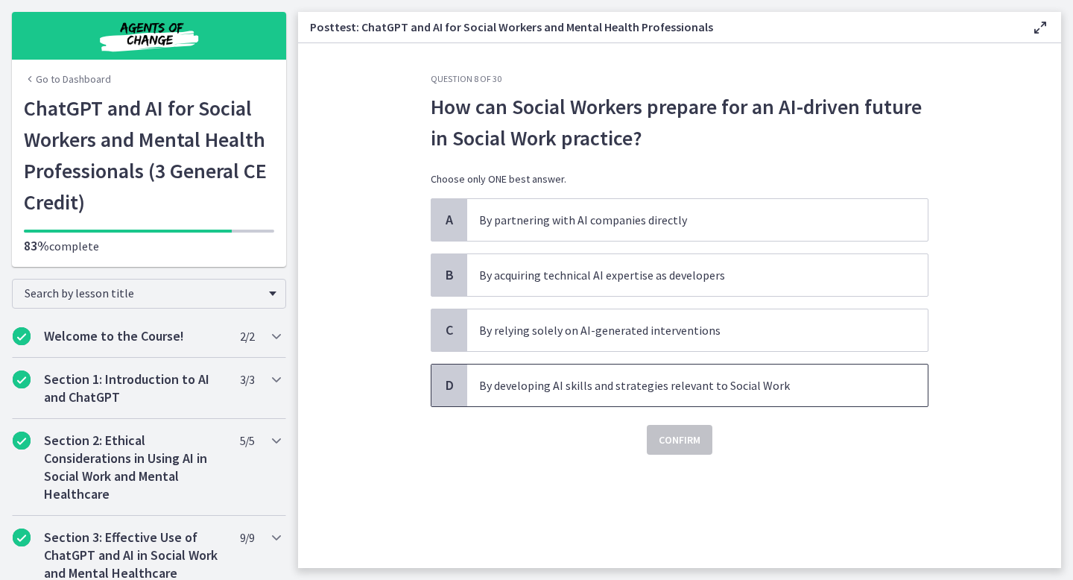
click at [584, 387] on p "By developing AI skills and strategies relevant to Social Work" at bounding box center [682, 385] width 407 height 18
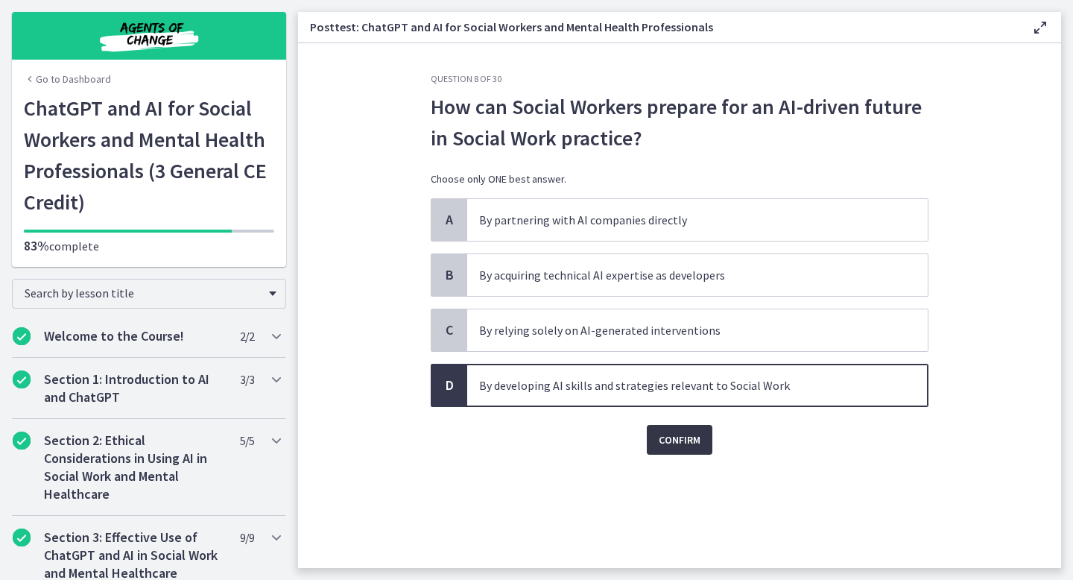
click at [671, 449] on button "Confirm" at bounding box center [680, 440] width 66 height 30
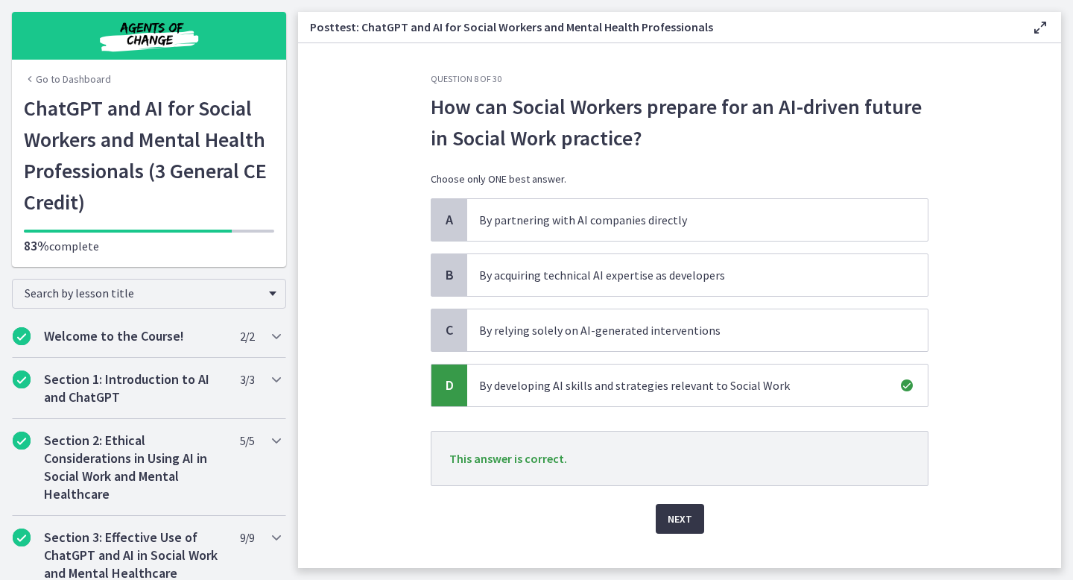
click at [685, 519] on span "Next" at bounding box center [680, 519] width 25 height 18
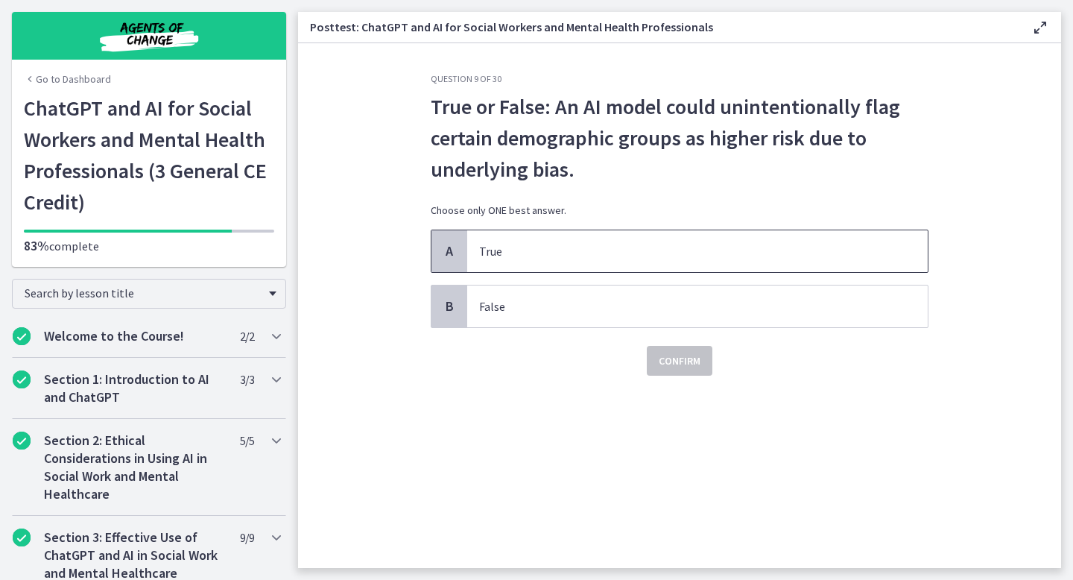
click at [605, 254] on p "True" at bounding box center [682, 251] width 407 height 18
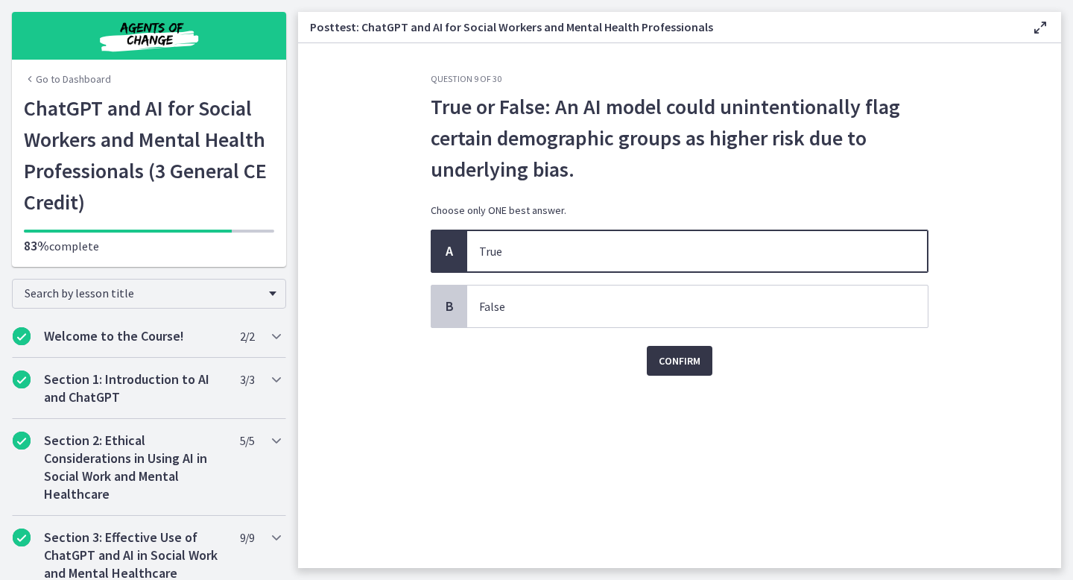
click at [666, 366] on span "Confirm" at bounding box center [680, 361] width 42 height 18
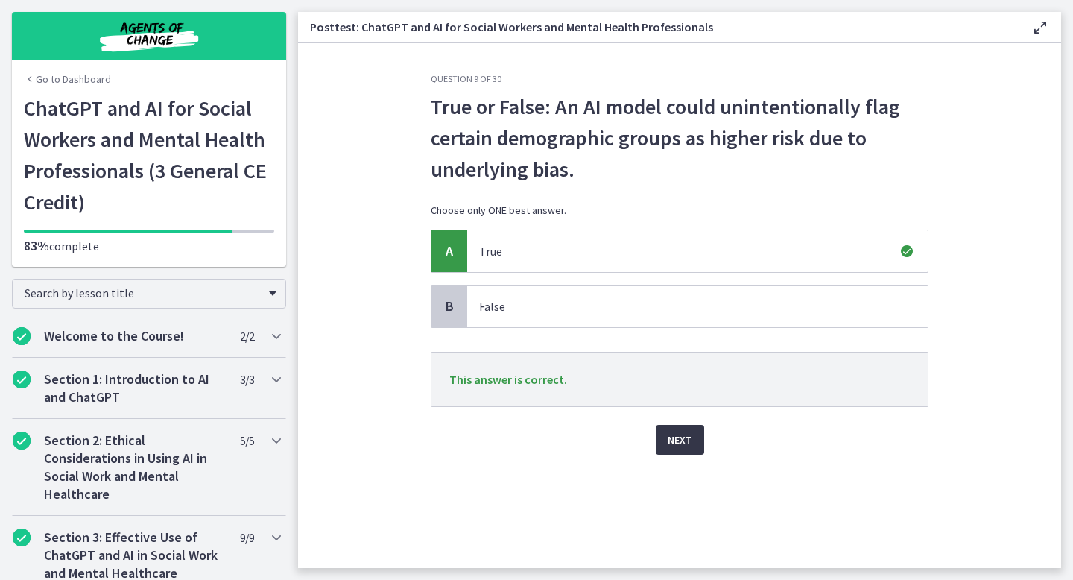
click at [674, 446] on span "Next" at bounding box center [680, 440] width 25 height 18
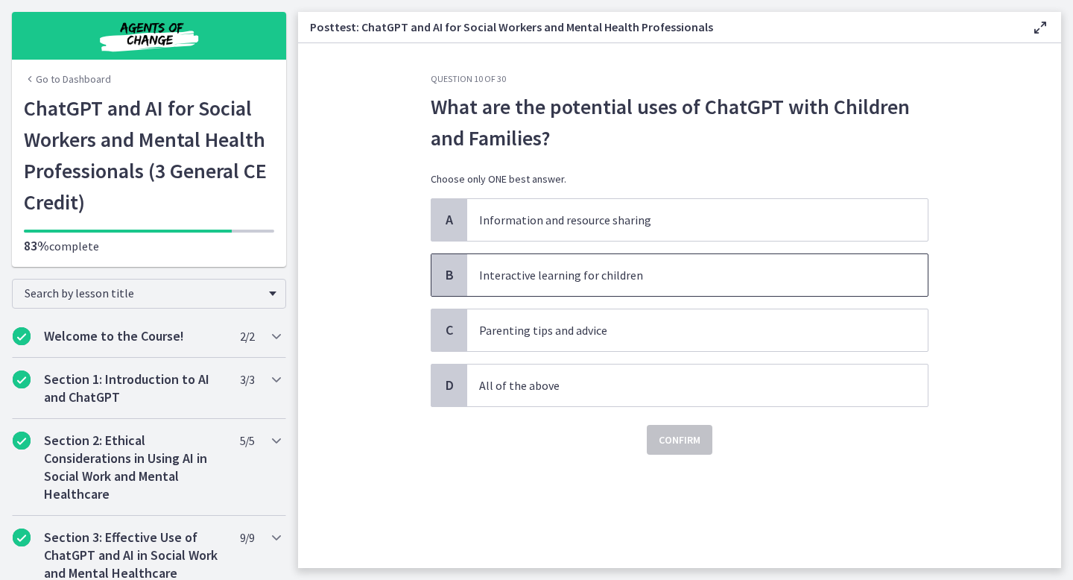
click at [658, 285] on span "Interactive learning for children" at bounding box center [697, 275] width 461 height 42
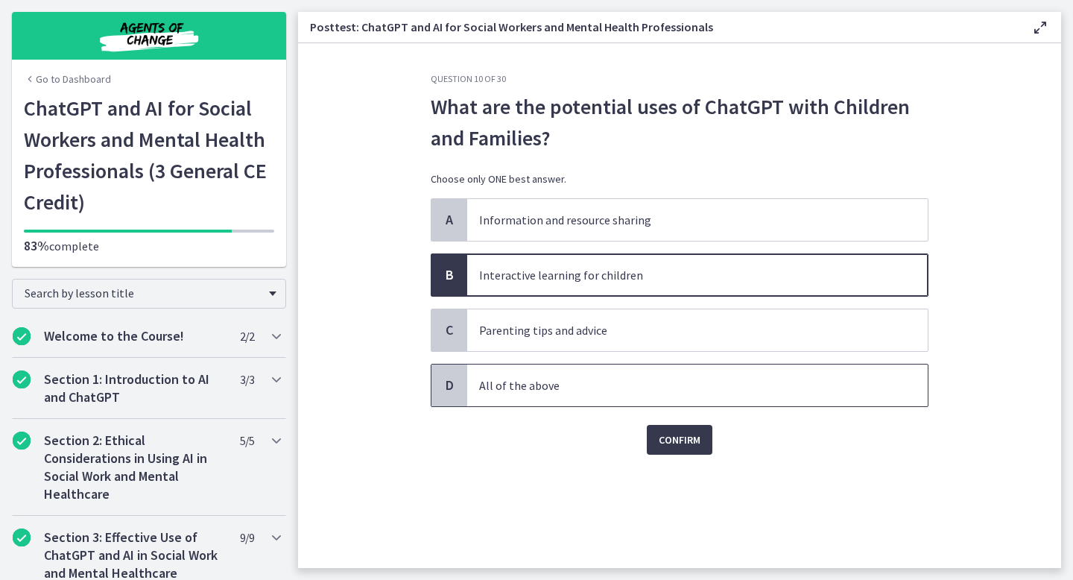
click at [636, 379] on p "All of the above" at bounding box center [682, 385] width 407 height 18
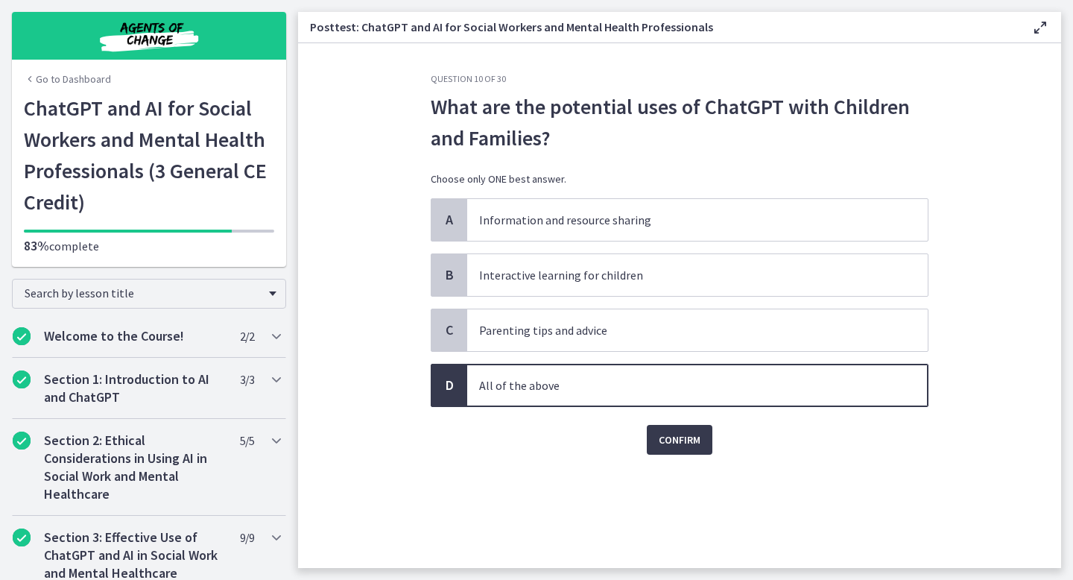
click at [668, 457] on div "Question 10 of 30 What are the potential uses of ChatGPT with Children and Fami…" at bounding box center [680, 320] width 522 height 495
click at [668, 440] on span "Confirm" at bounding box center [680, 440] width 42 height 18
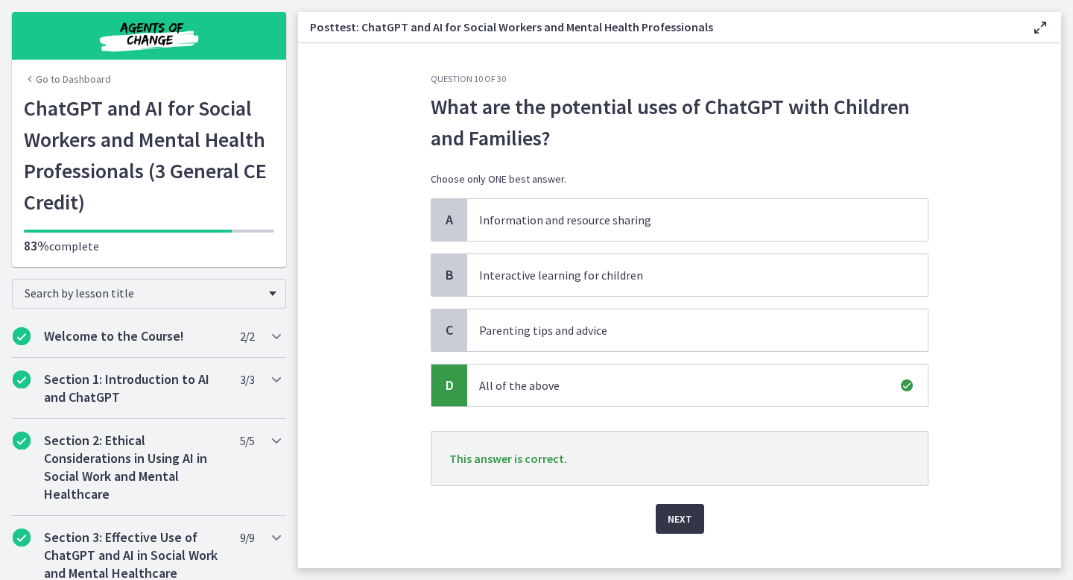
click at [683, 516] on span "Next" at bounding box center [680, 519] width 25 height 18
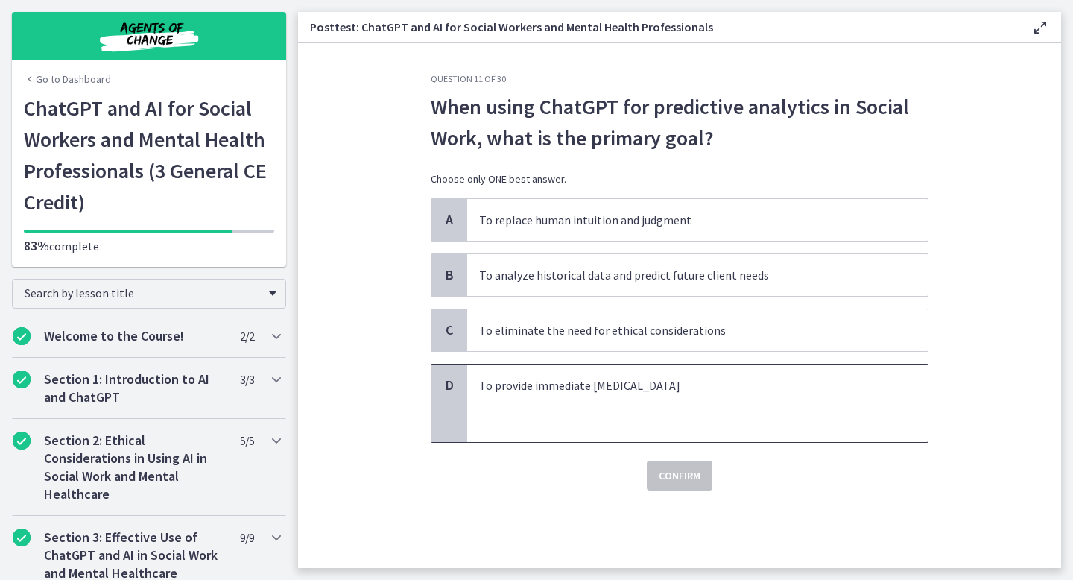
click at [639, 393] on p "To provide immediate crisis intervention" at bounding box center [682, 385] width 407 height 18
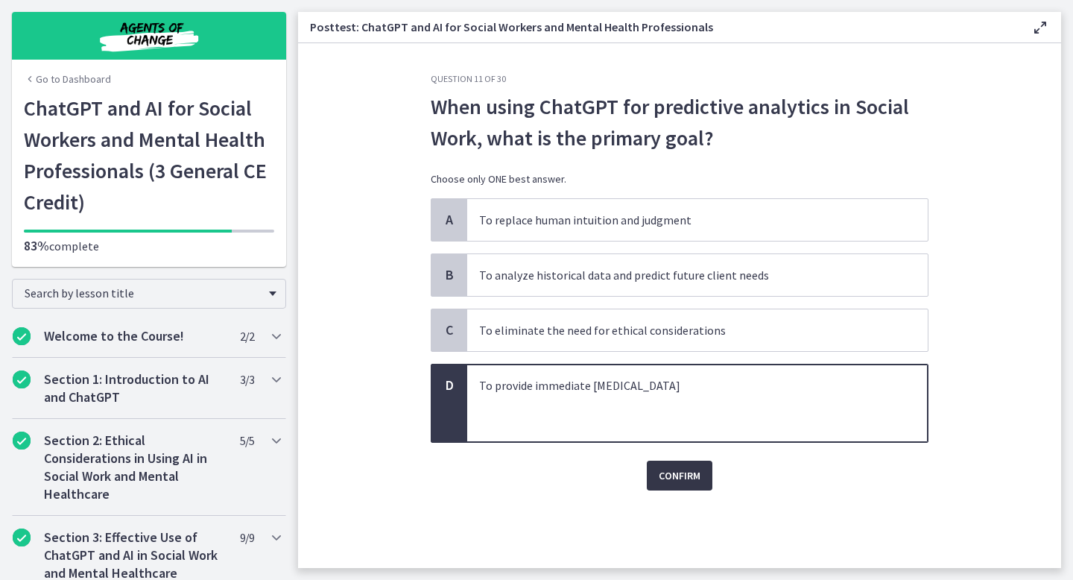
click at [680, 473] on span "Confirm" at bounding box center [680, 475] width 42 height 18
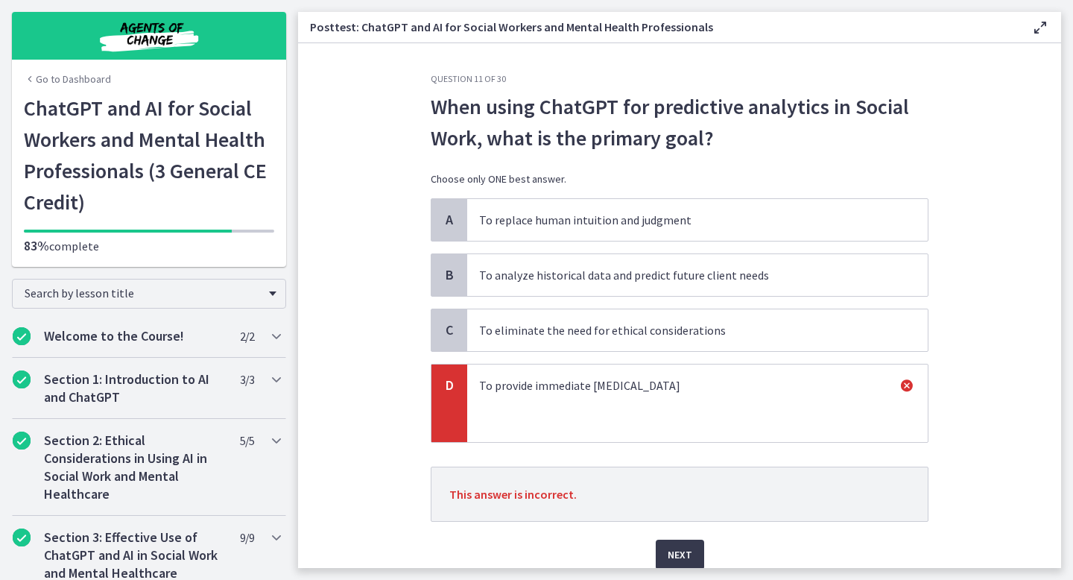
click at [637, 334] on p "To eliminate the need for ethical considerations" at bounding box center [682, 330] width 407 height 18
click at [677, 559] on span "Next" at bounding box center [680, 554] width 25 height 18
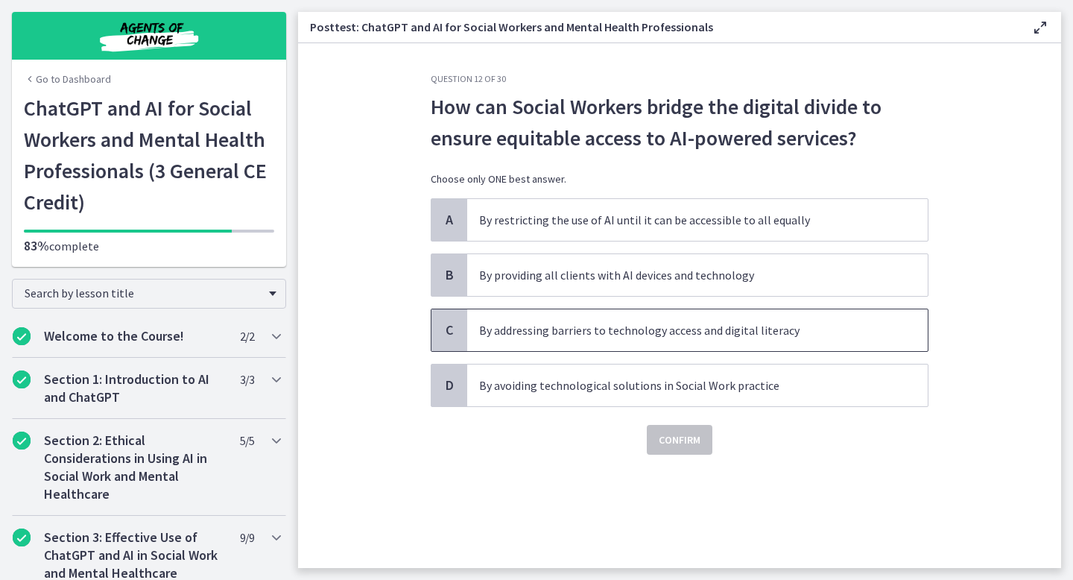
click at [581, 340] on span "By addressing barriers to technology access and digital literacy" at bounding box center [697, 330] width 461 height 42
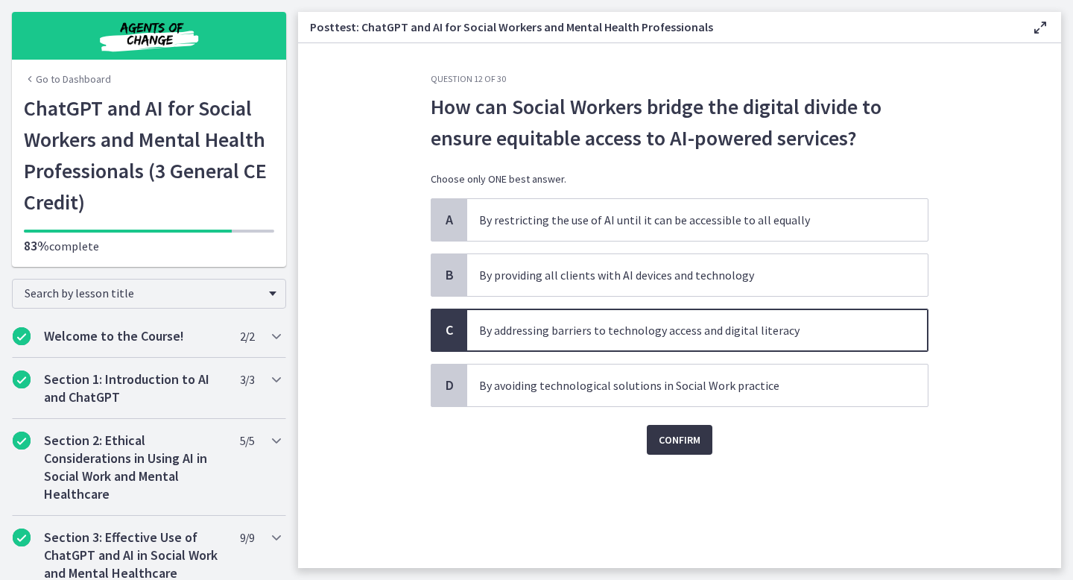
click at [674, 438] on span "Confirm" at bounding box center [680, 440] width 42 height 18
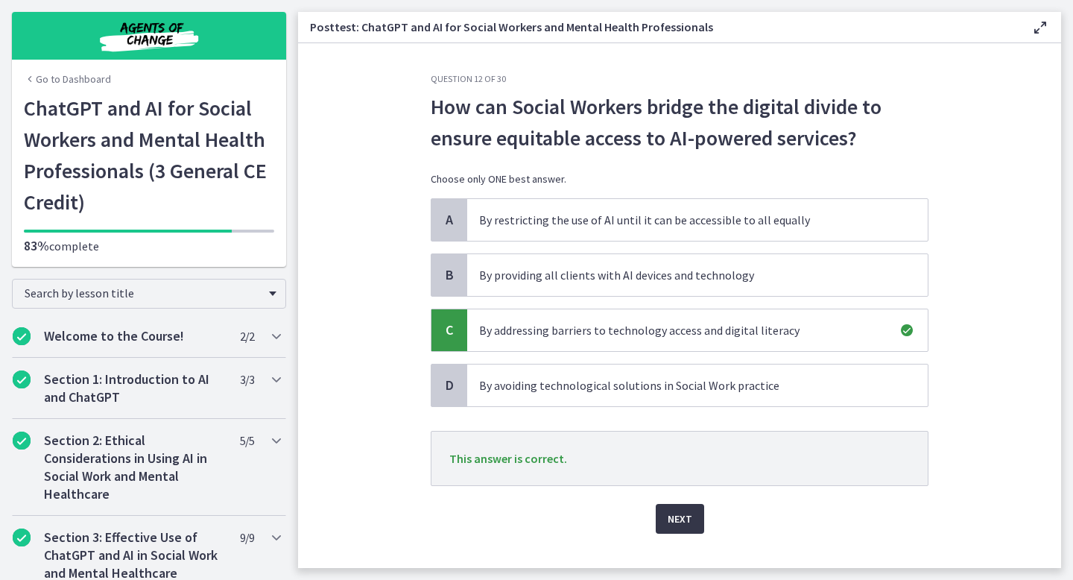
click at [680, 526] on span "Next" at bounding box center [680, 519] width 25 height 18
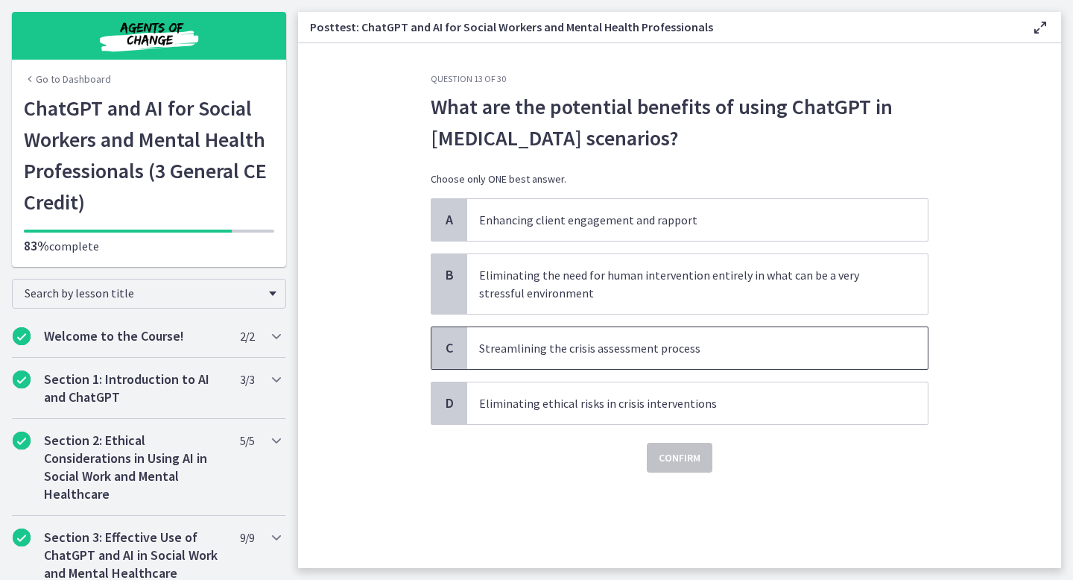
click at [557, 349] on p "Streamlining the crisis assessment process" at bounding box center [682, 348] width 407 height 18
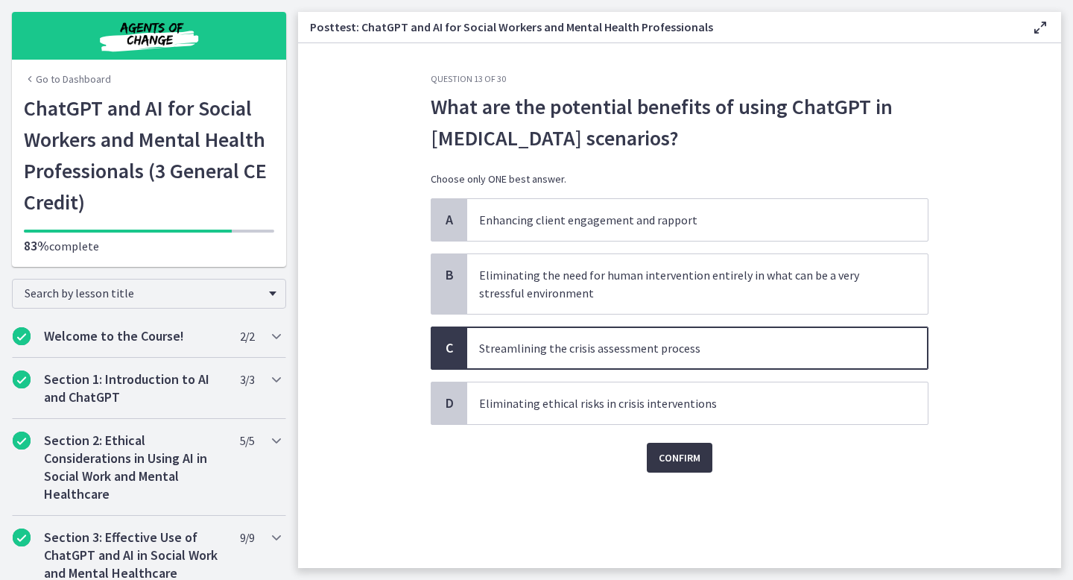
click at [671, 469] on button "Confirm" at bounding box center [680, 458] width 66 height 30
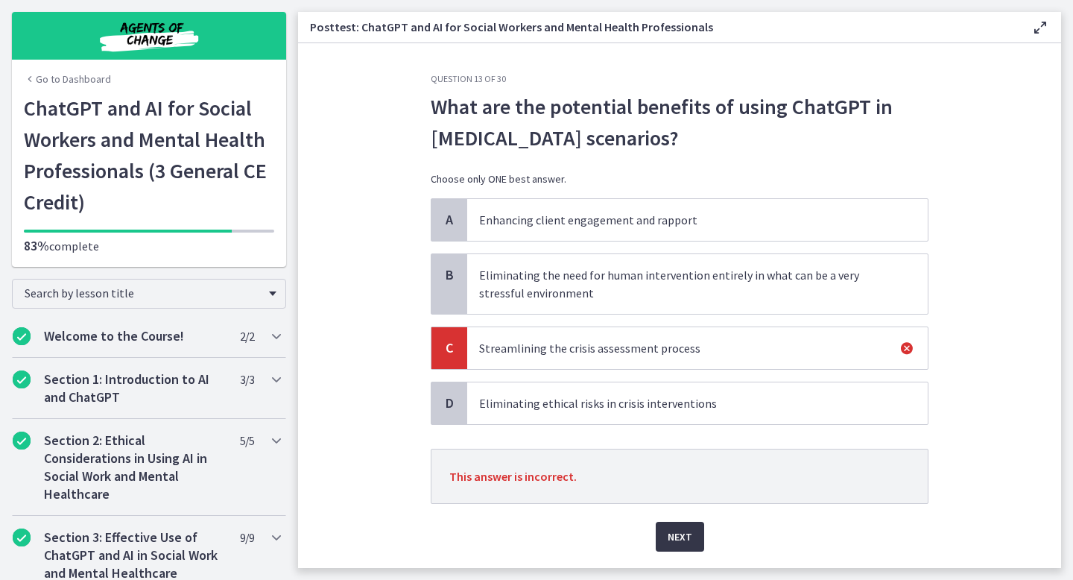
click at [675, 533] on span "Next" at bounding box center [680, 537] width 25 height 18
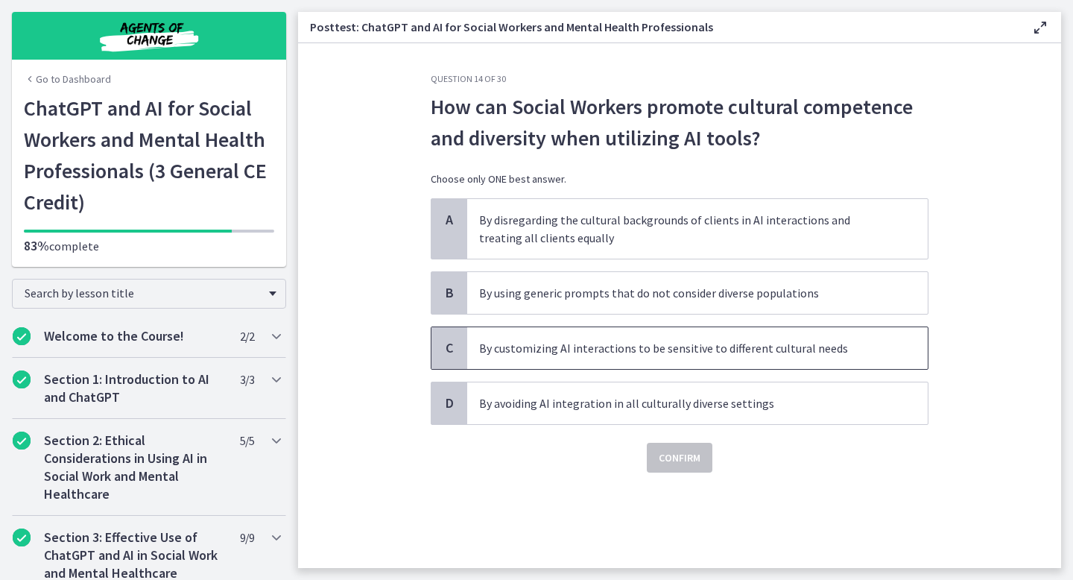
click at [622, 349] on p "By customizing AI interactions to be sensitive to different cultural needs" at bounding box center [682, 348] width 407 height 18
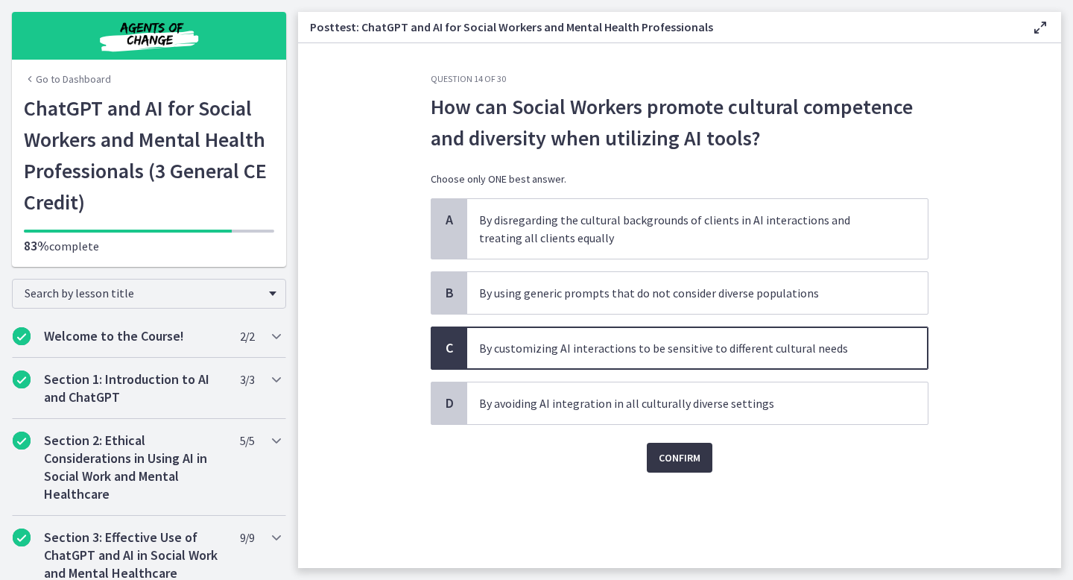
click at [691, 452] on span "Confirm" at bounding box center [680, 458] width 42 height 18
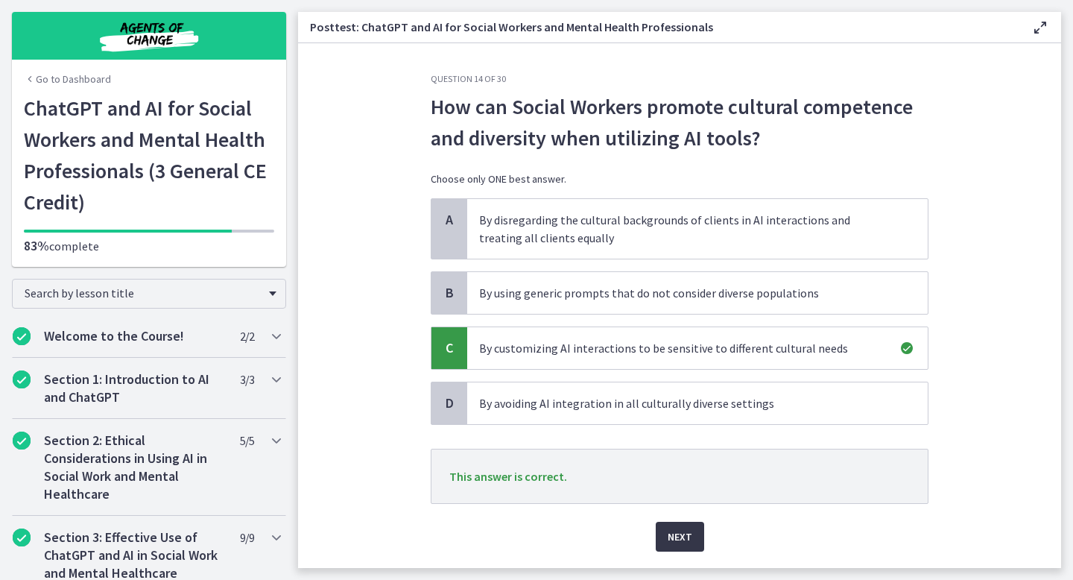
click at [681, 544] on span "Next" at bounding box center [680, 537] width 25 height 18
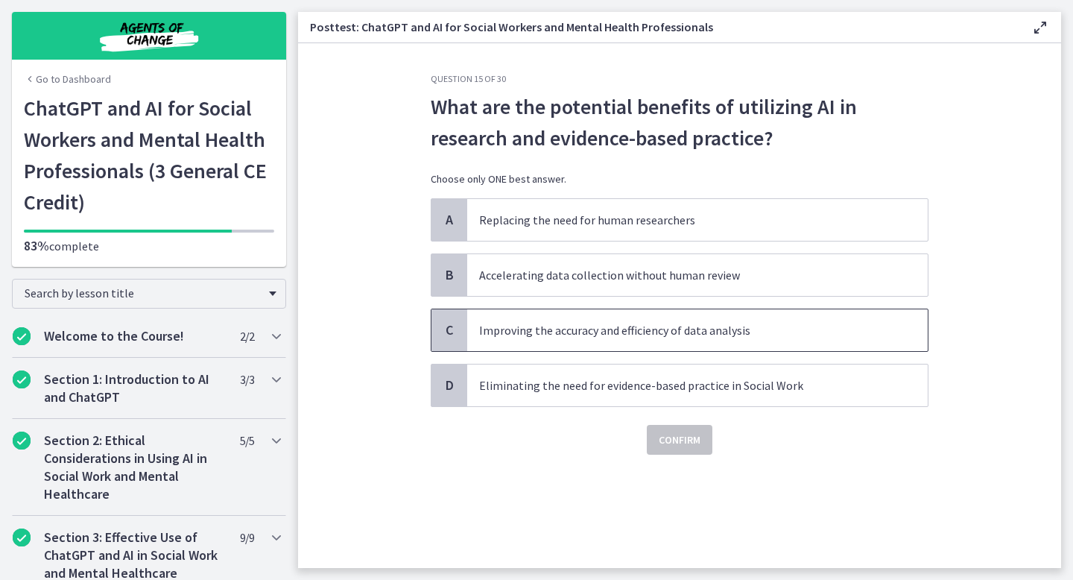
click at [654, 344] on span "Improving the accuracy and efficiency of data analysis" at bounding box center [697, 330] width 461 height 42
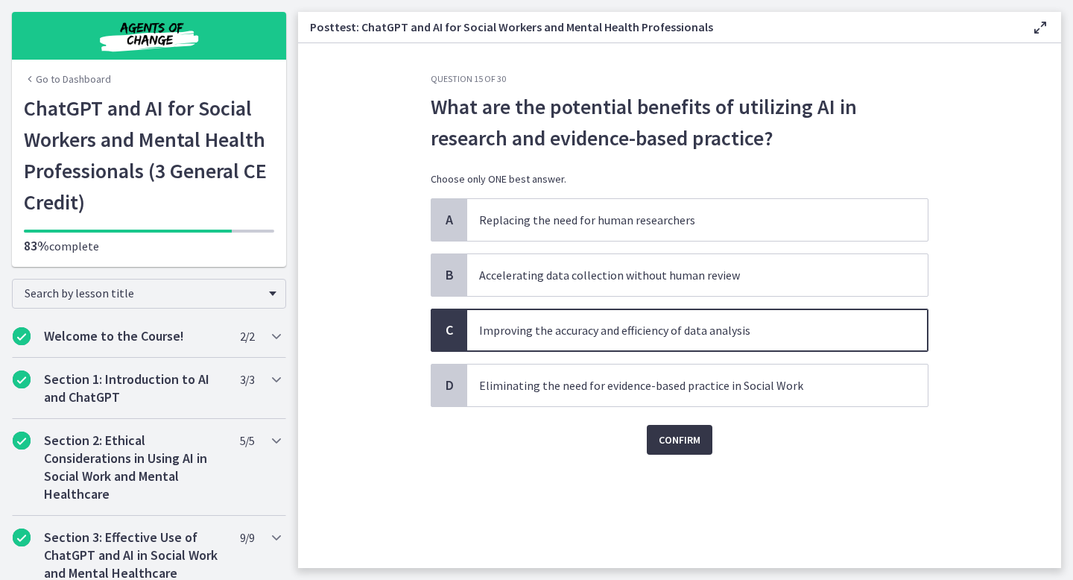
click at [679, 435] on span "Confirm" at bounding box center [680, 440] width 42 height 18
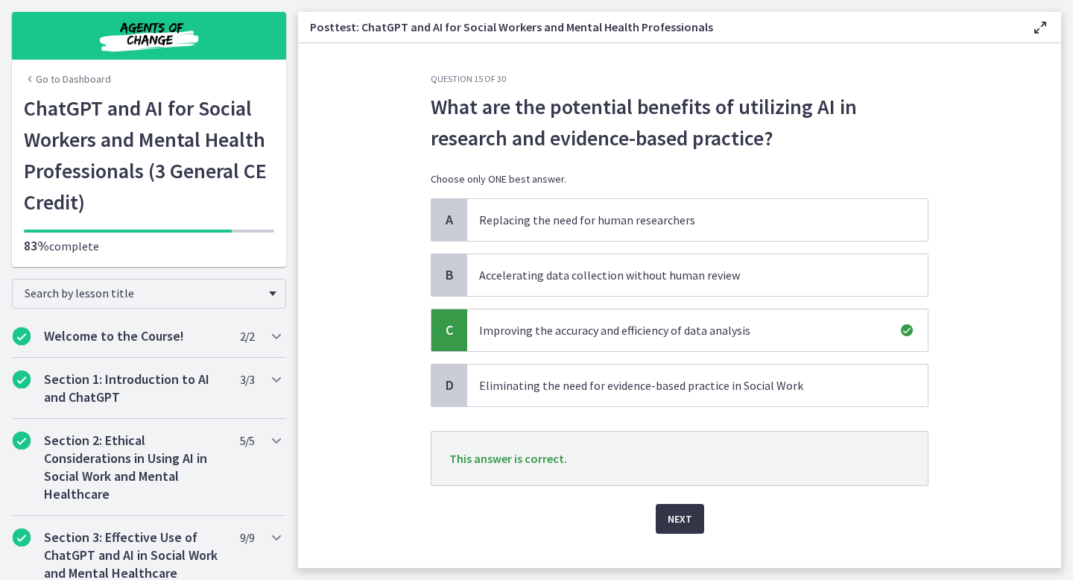
click at [678, 516] on span "Next" at bounding box center [680, 519] width 25 height 18
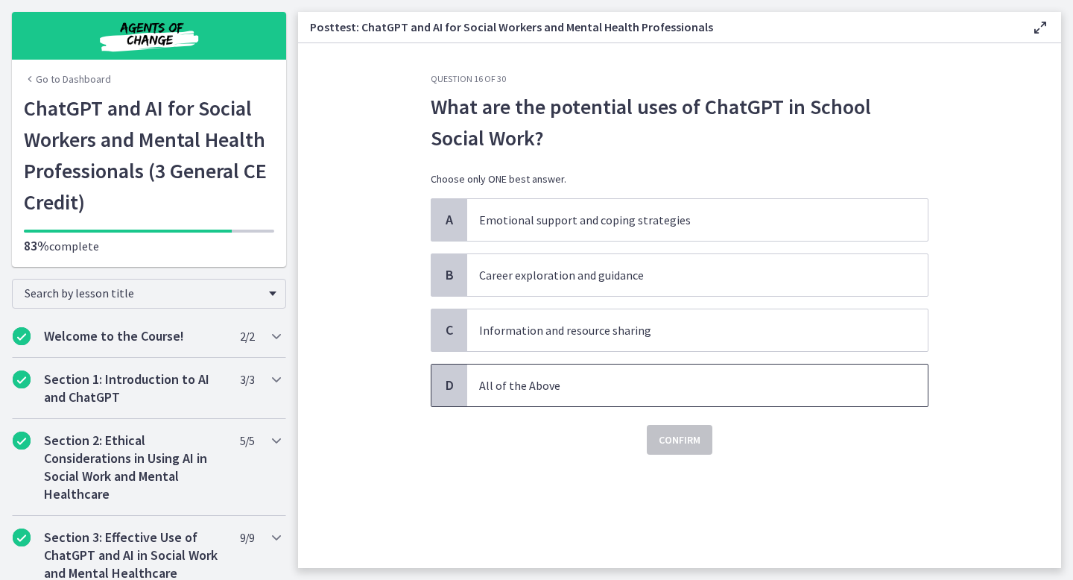
click at [590, 384] on p "All of the Above" at bounding box center [682, 385] width 407 height 18
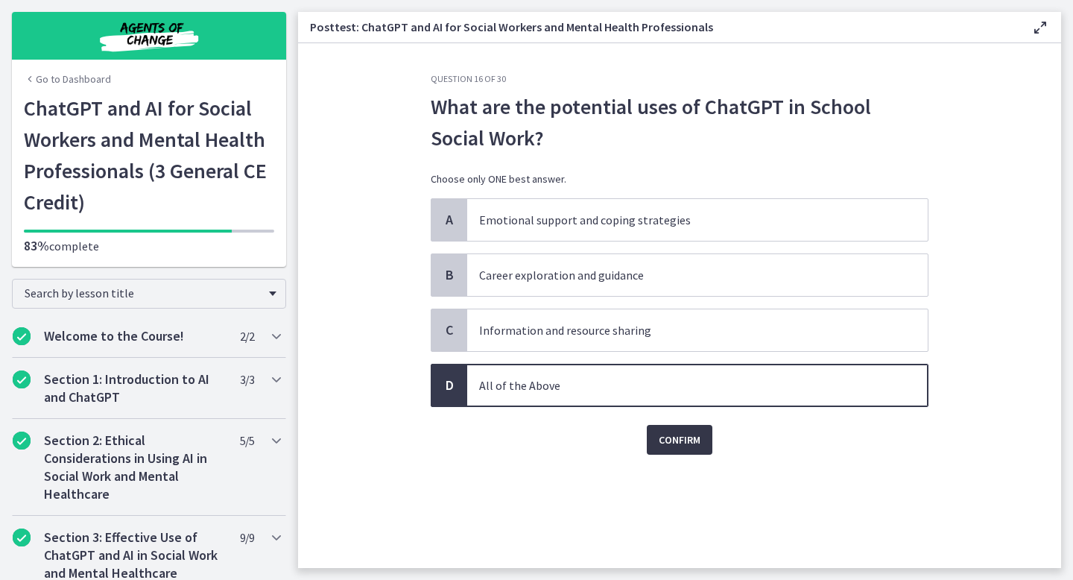
click at [676, 447] on span "Confirm" at bounding box center [680, 440] width 42 height 18
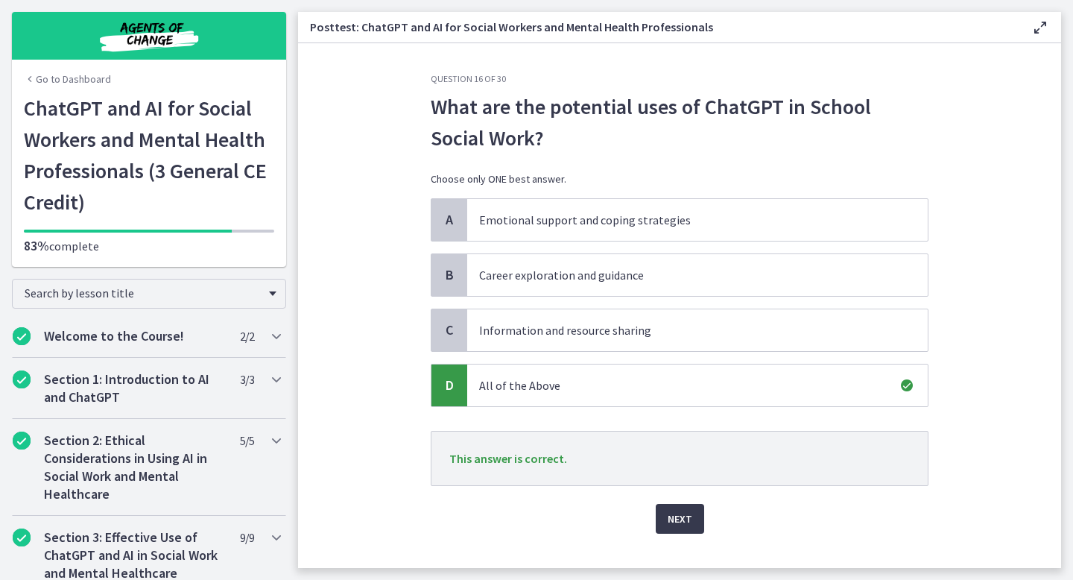
click at [679, 563] on div "Question 16 of 30 What are the potential uses of ChatGPT in School Social Work?…" at bounding box center [680, 320] width 522 height 495
click at [680, 527] on span "Next" at bounding box center [680, 519] width 25 height 18
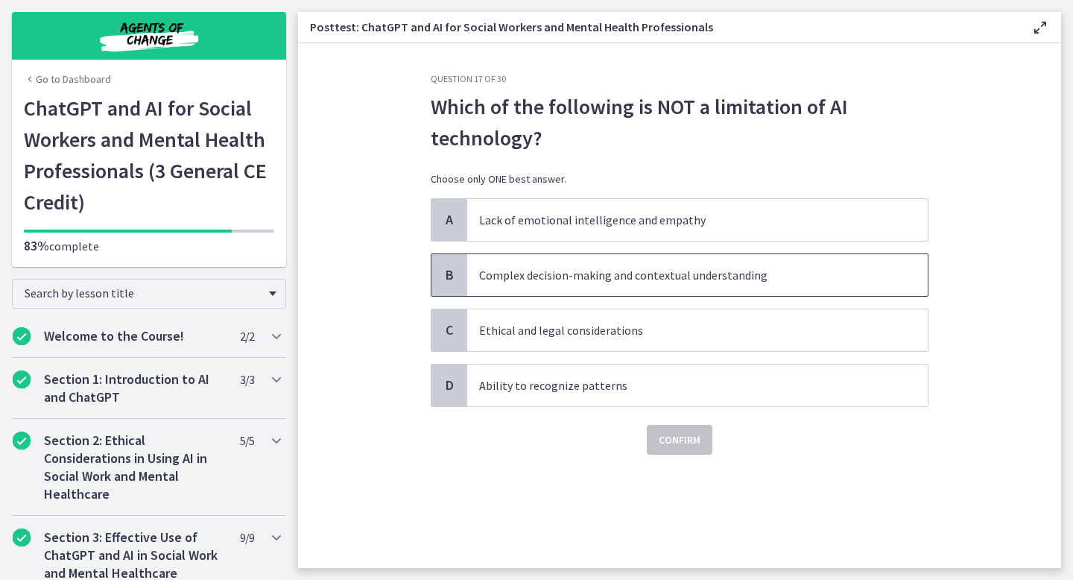
click at [569, 274] on p "Complex decision-making and contextual understanding" at bounding box center [682, 275] width 407 height 18
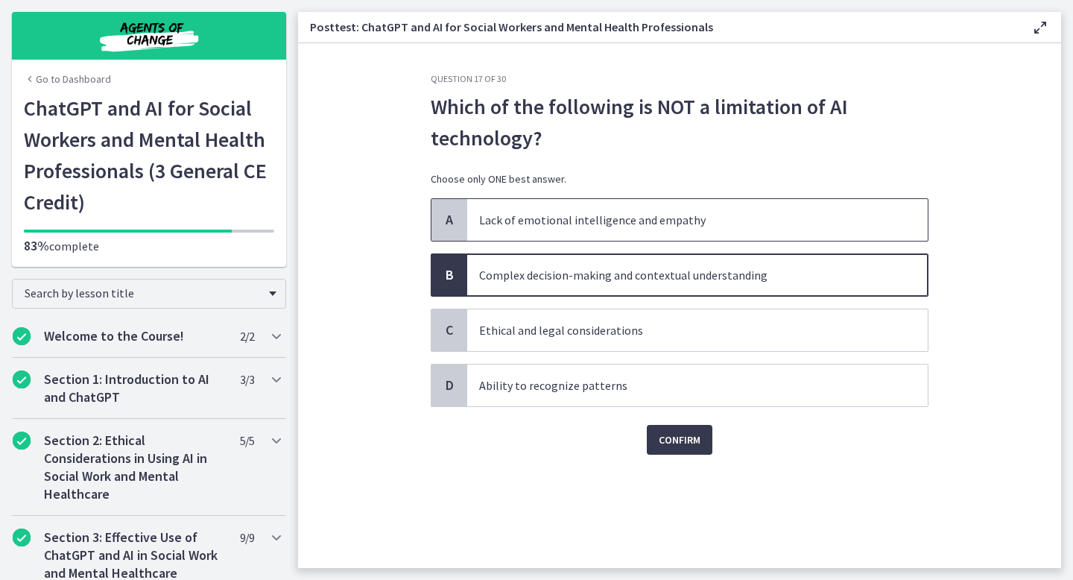
click at [612, 232] on span "Lack of emotional intelligence and empathy" at bounding box center [697, 220] width 461 height 42
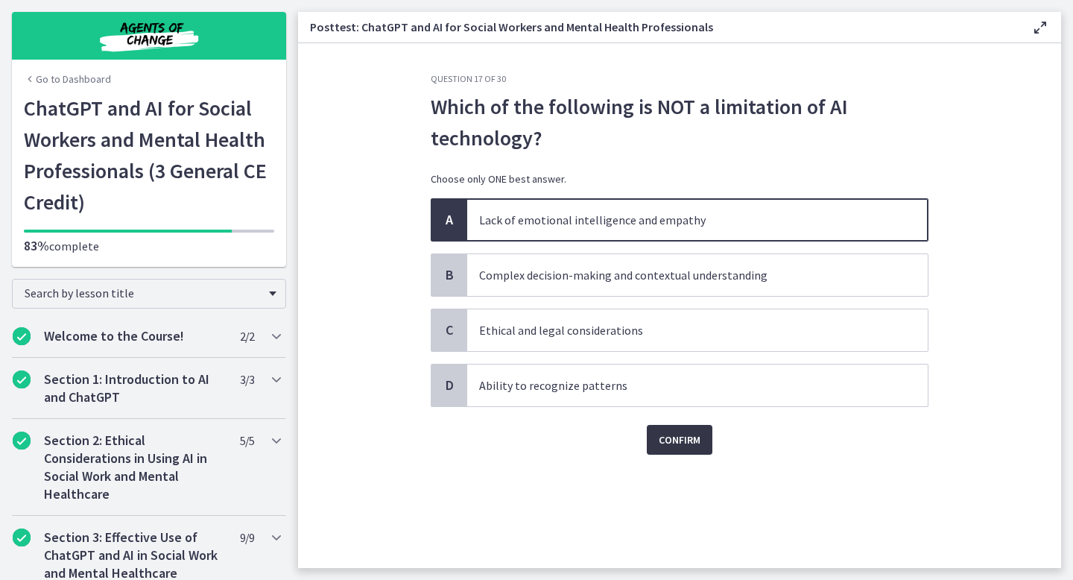
click at [679, 429] on button "Confirm" at bounding box center [680, 440] width 66 height 30
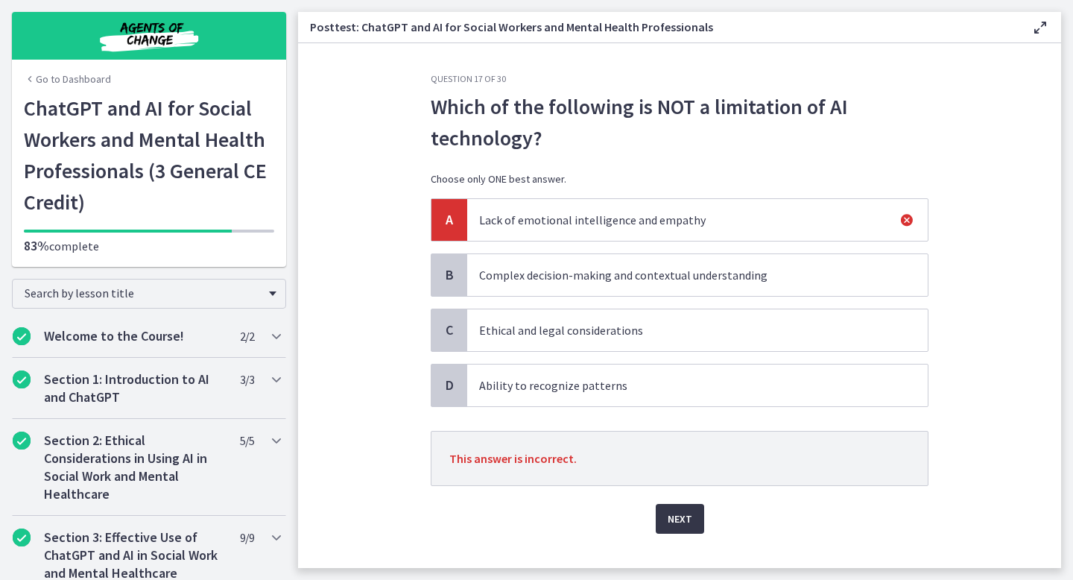
click at [677, 509] on button "Next" at bounding box center [680, 519] width 48 height 30
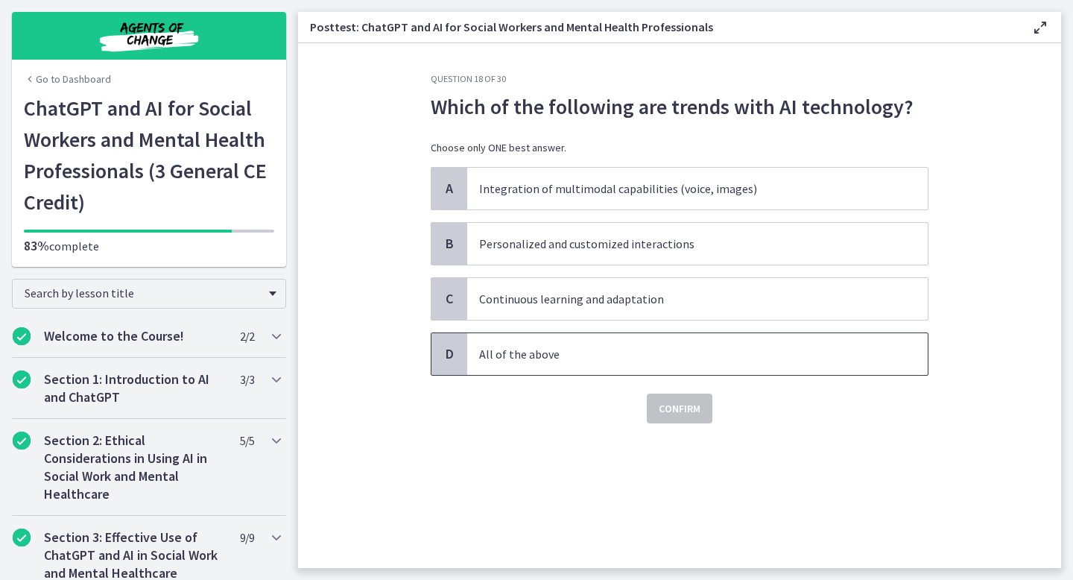
click at [591, 357] on p "All of the above" at bounding box center [682, 354] width 407 height 18
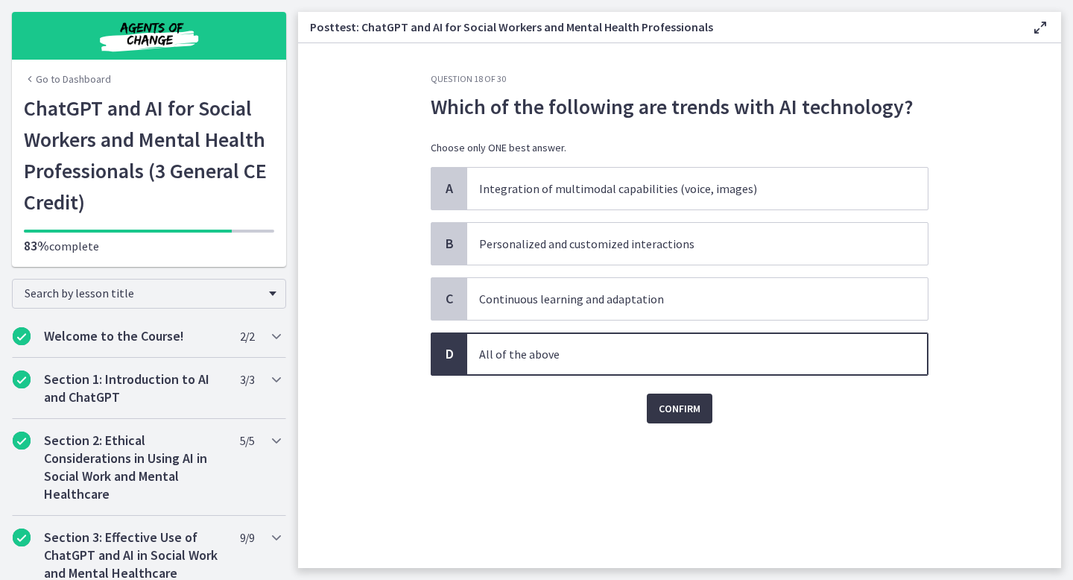
click at [668, 406] on span "Confirm" at bounding box center [680, 408] width 42 height 18
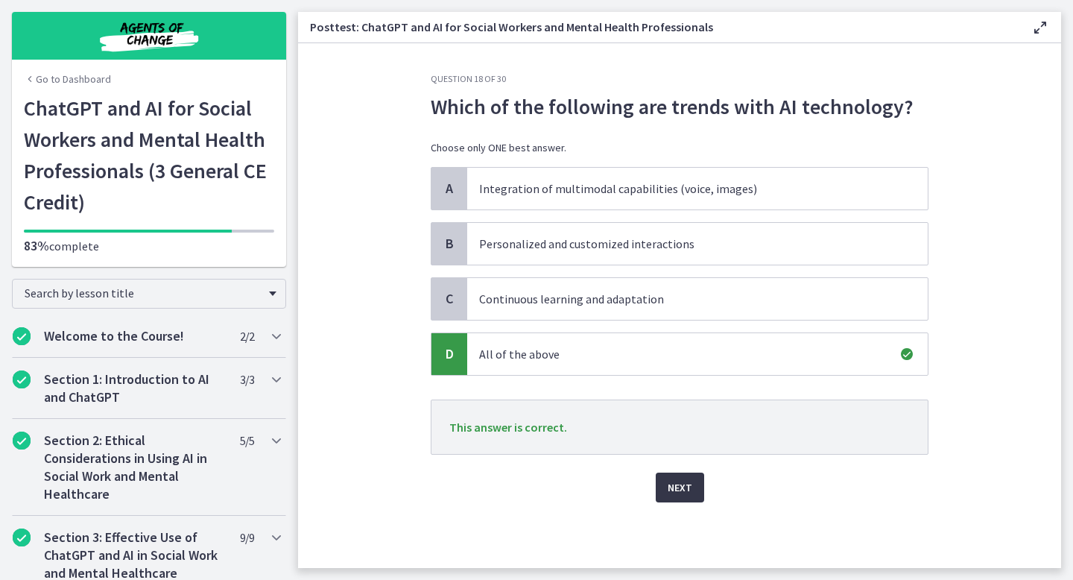
click at [668, 491] on span "Next" at bounding box center [680, 487] width 25 height 18
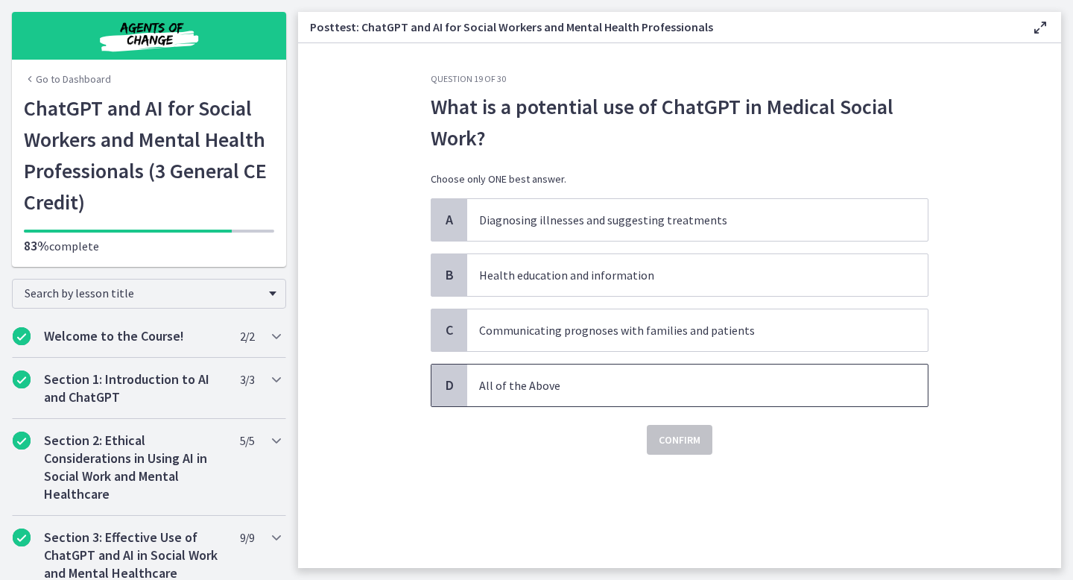
click at [572, 387] on p "All of the Above" at bounding box center [682, 385] width 407 height 18
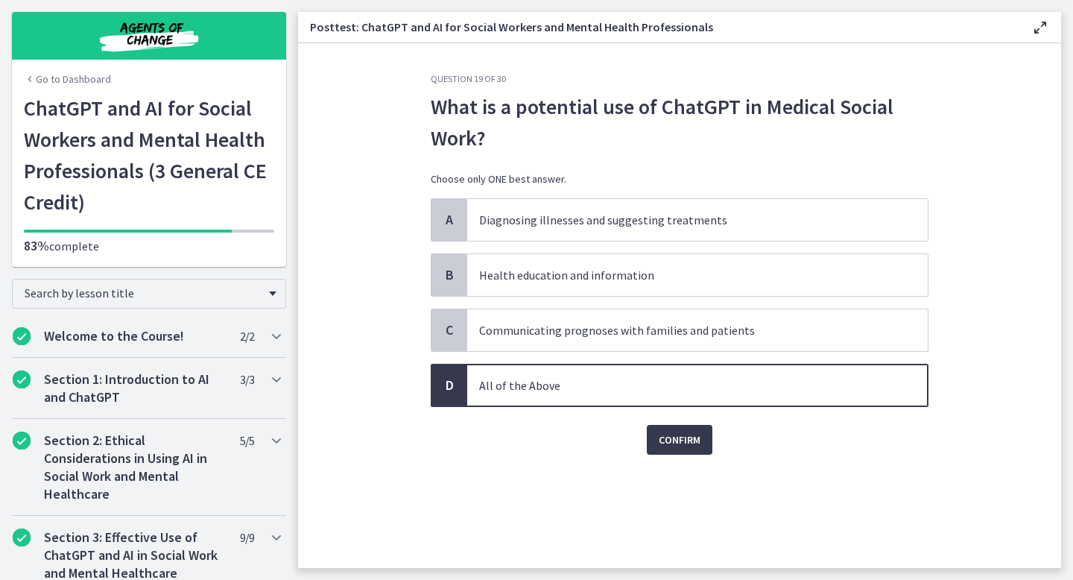
click at [681, 458] on div "Question 19 of 30 What is a potential use of ChatGPT in Medical Social Work? Ch…" at bounding box center [680, 320] width 522 height 495
click at [675, 436] on span "Confirm" at bounding box center [680, 440] width 42 height 18
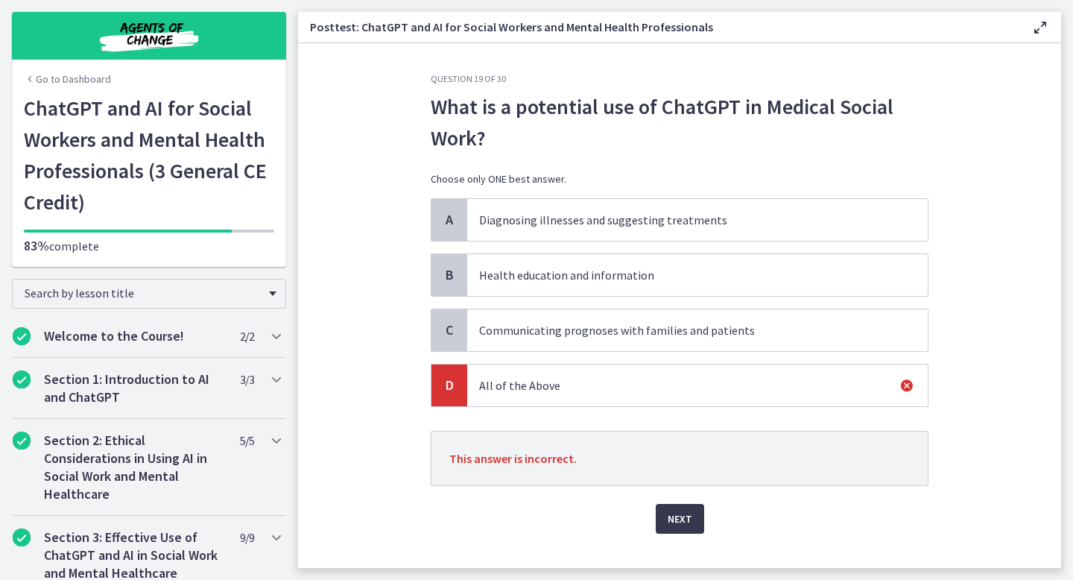
click at [655, 338] on p "Communicating prognoses with families and patients" at bounding box center [682, 330] width 407 height 18
click at [689, 515] on span "Next" at bounding box center [680, 519] width 25 height 18
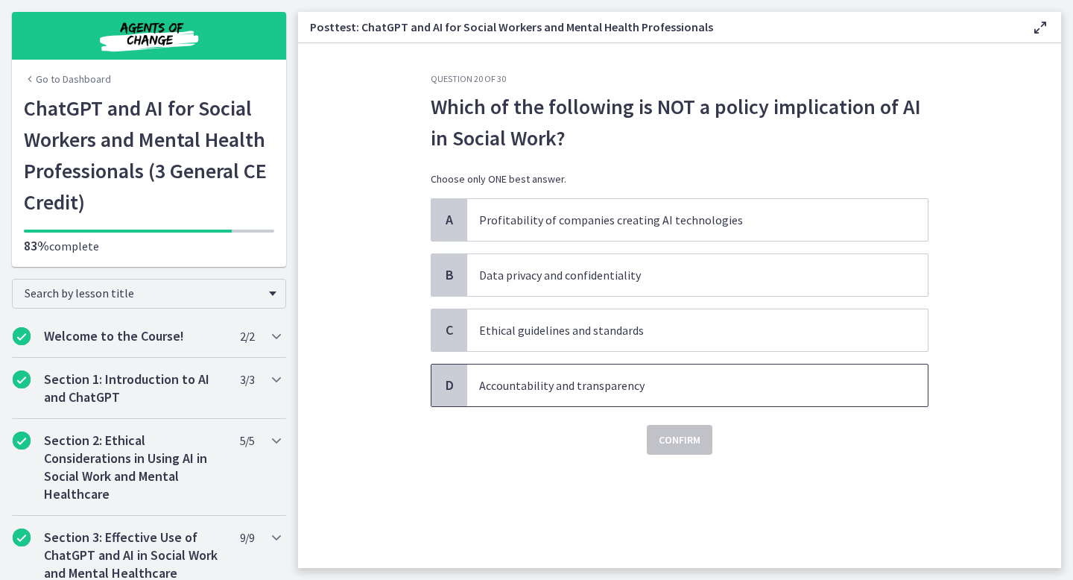
click at [640, 391] on p "Accountability and transparency" at bounding box center [682, 385] width 407 height 18
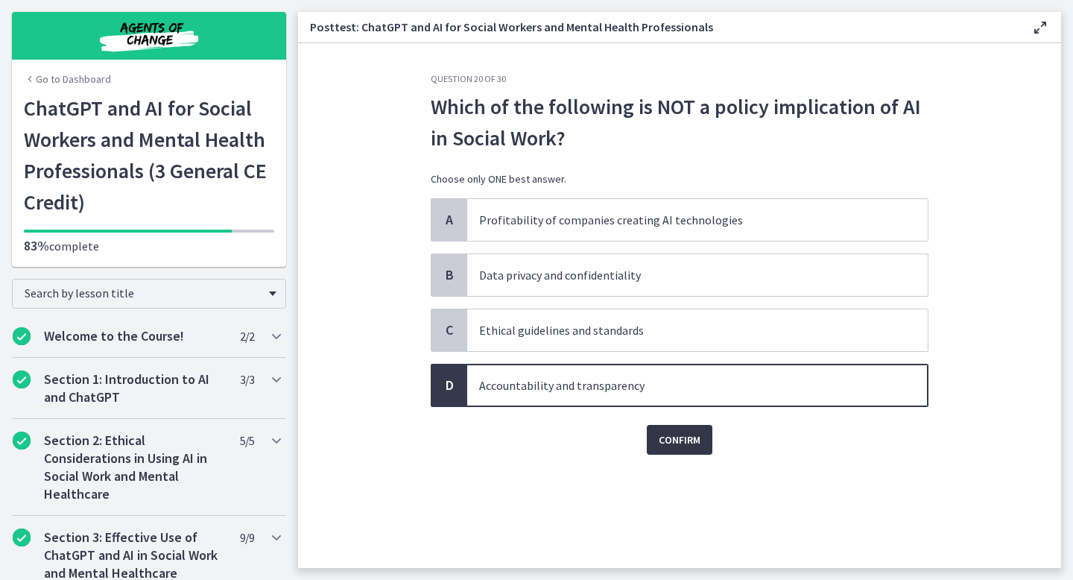
click at [667, 452] on button "Confirm" at bounding box center [680, 440] width 66 height 30
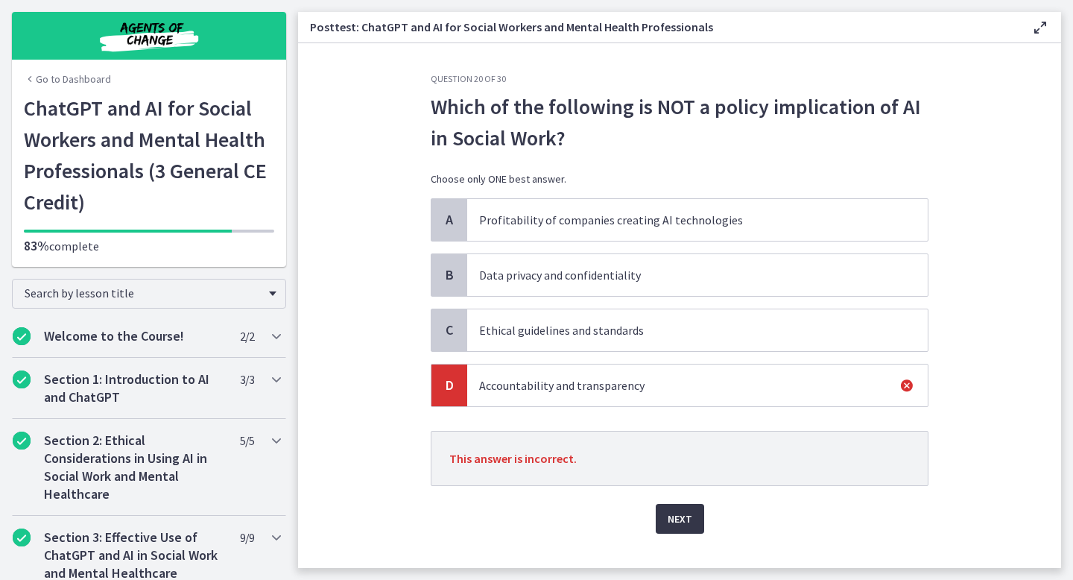
click at [671, 521] on span "Next" at bounding box center [680, 519] width 25 height 18
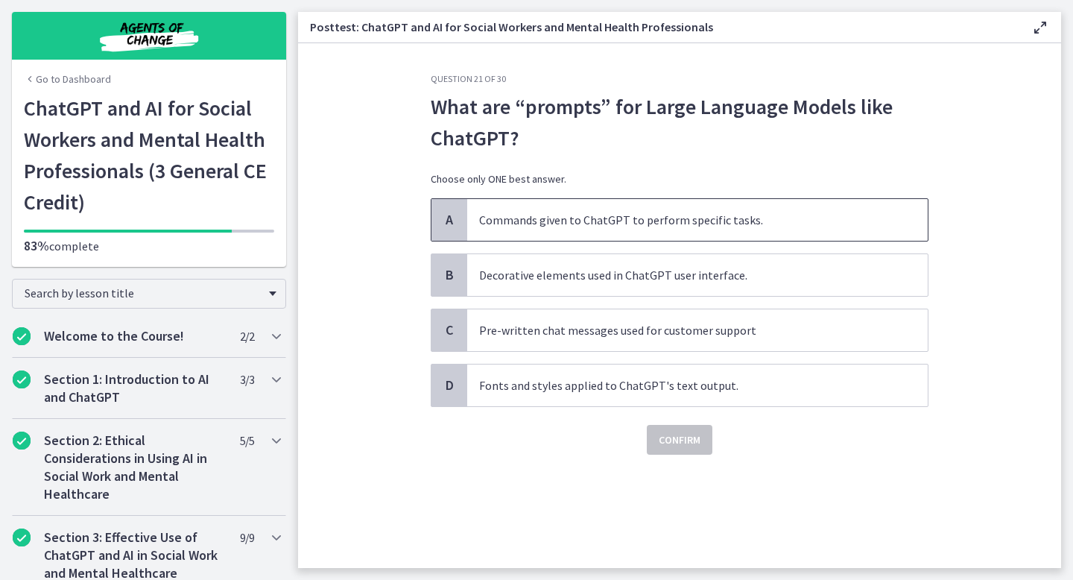
click at [622, 224] on p "Commands given to ChatGPT to perform specific tasks." at bounding box center [682, 220] width 407 height 18
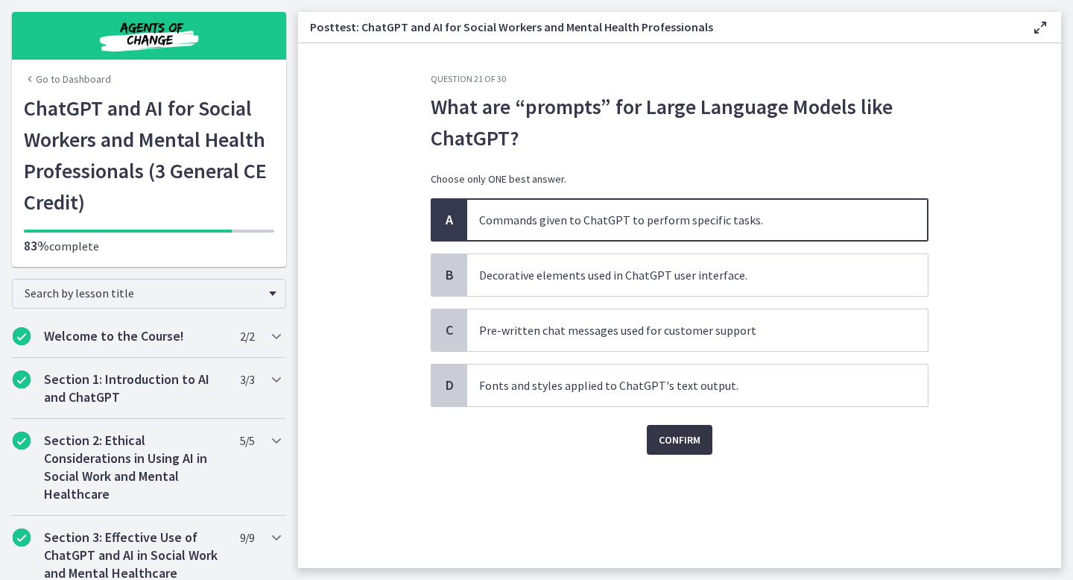
click at [683, 437] on span "Confirm" at bounding box center [680, 440] width 42 height 18
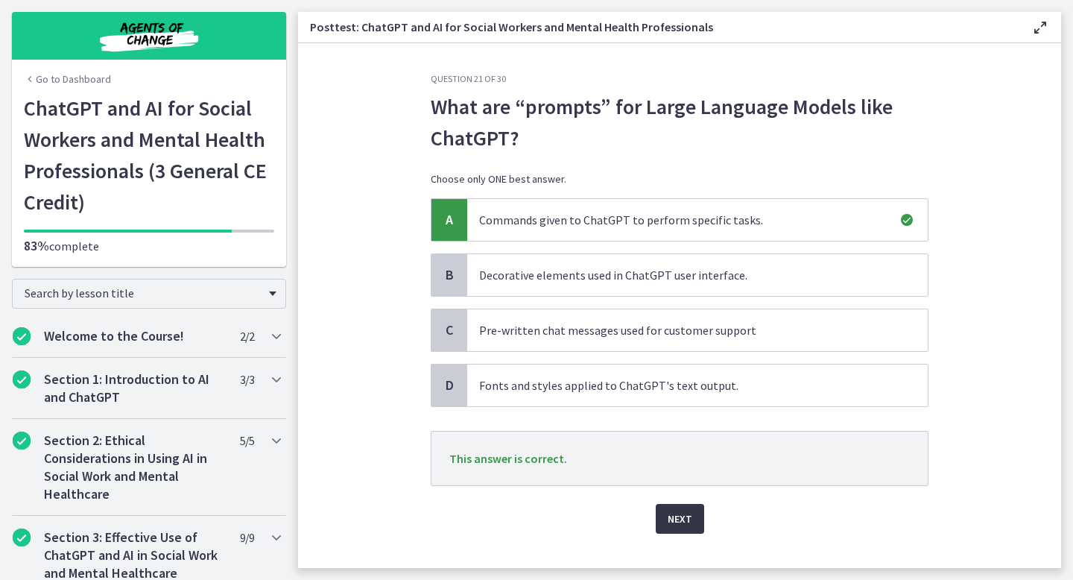
click at [680, 505] on button "Next" at bounding box center [680, 519] width 48 height 30
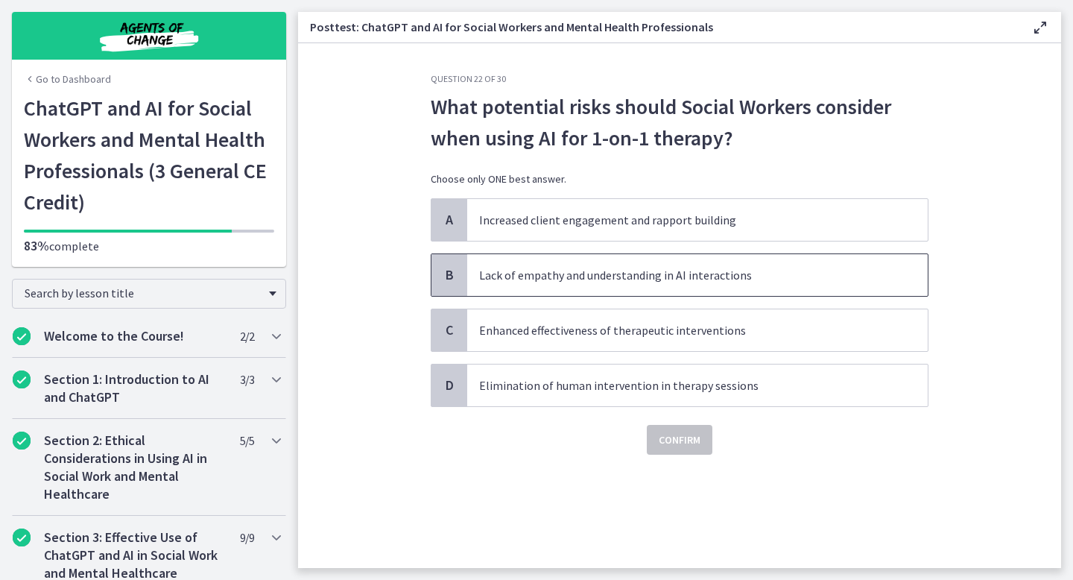
click at [633, 276] on p "Lack of empathy and understanding in AI interactions" at bounding box center [682, 275] width 407 height 18
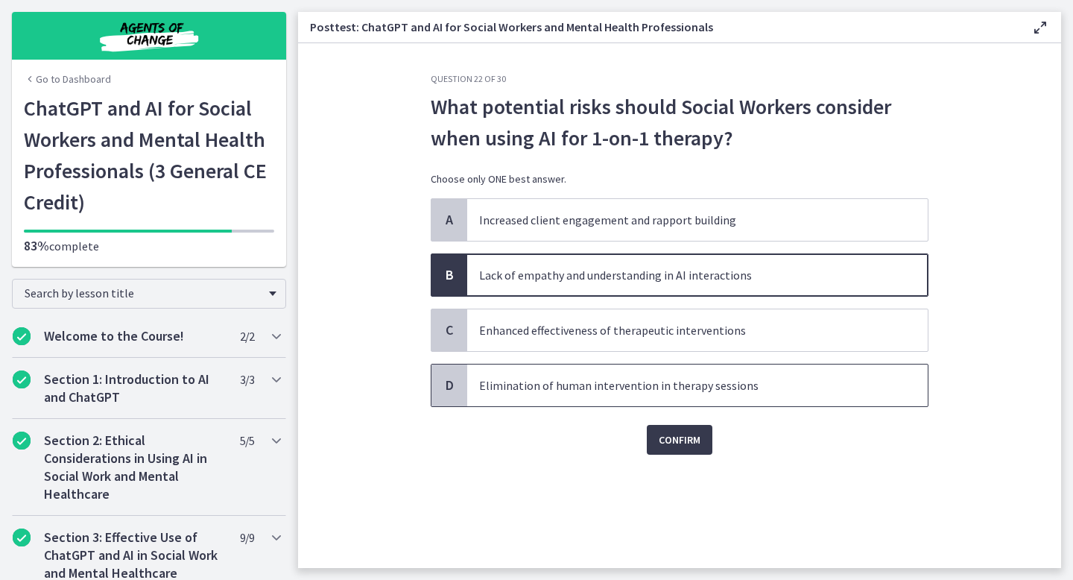
click at [648, 388] on p "Elimination of human intervention in therapy sessions" at bounding box center [682, 385] width 407 height 18
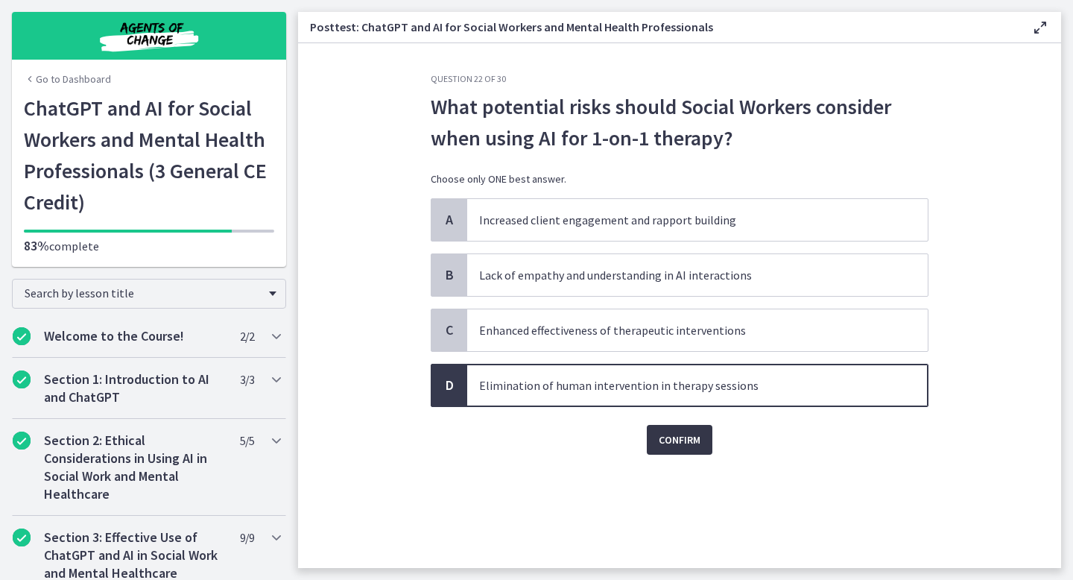
click at [671, 438] on span "Confirm" at bounding box center [680, 440] width 42 height 18
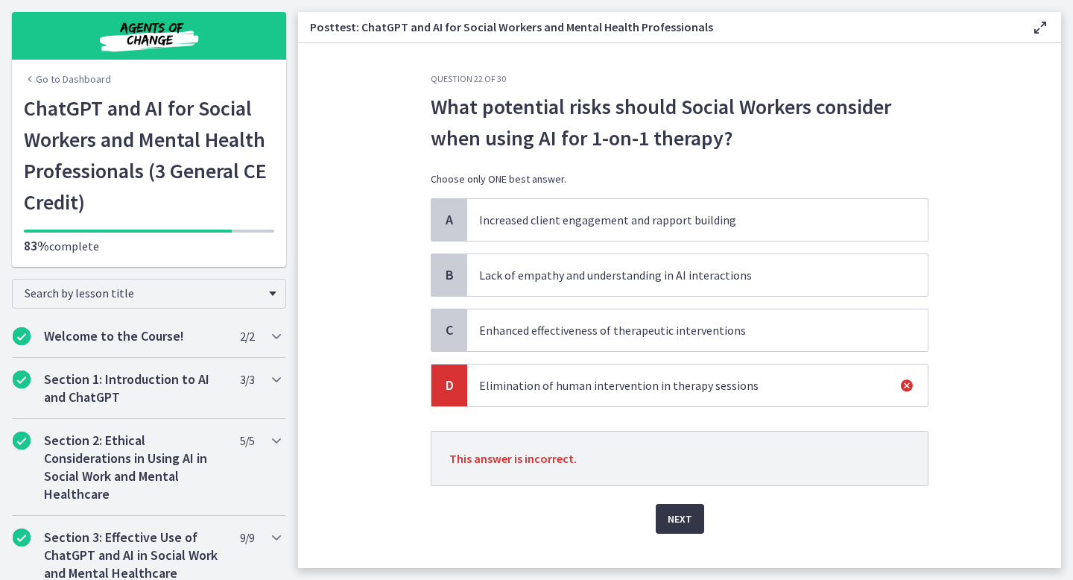
click at [688, 525] on span "Next" at bounding box center [680, 519] width 25 height 18
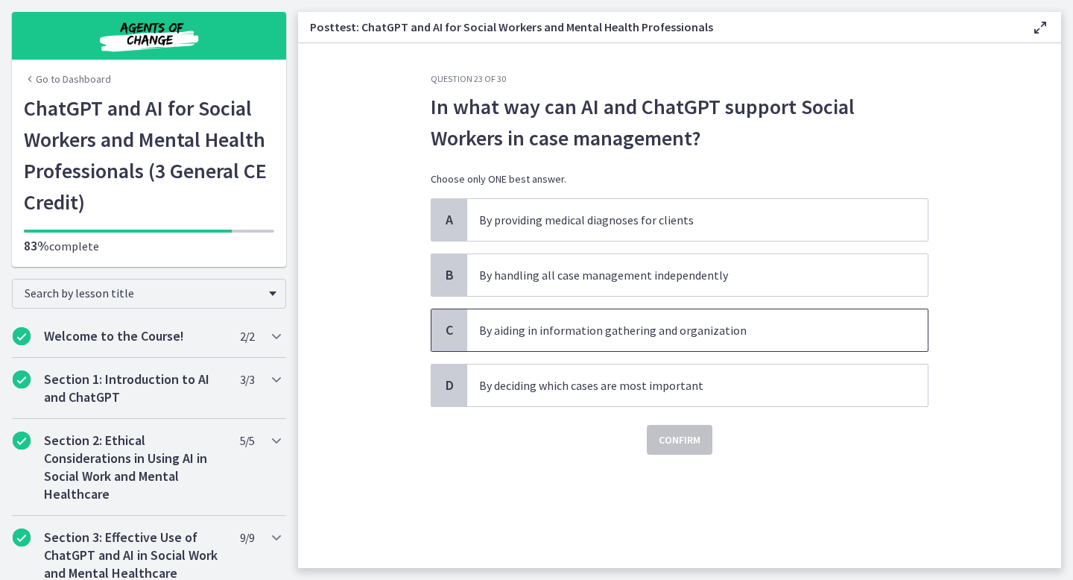
click at [661, 328] on p "By aiding in information gathering and organization" at bounding box center [682, 330] width 407 height 18
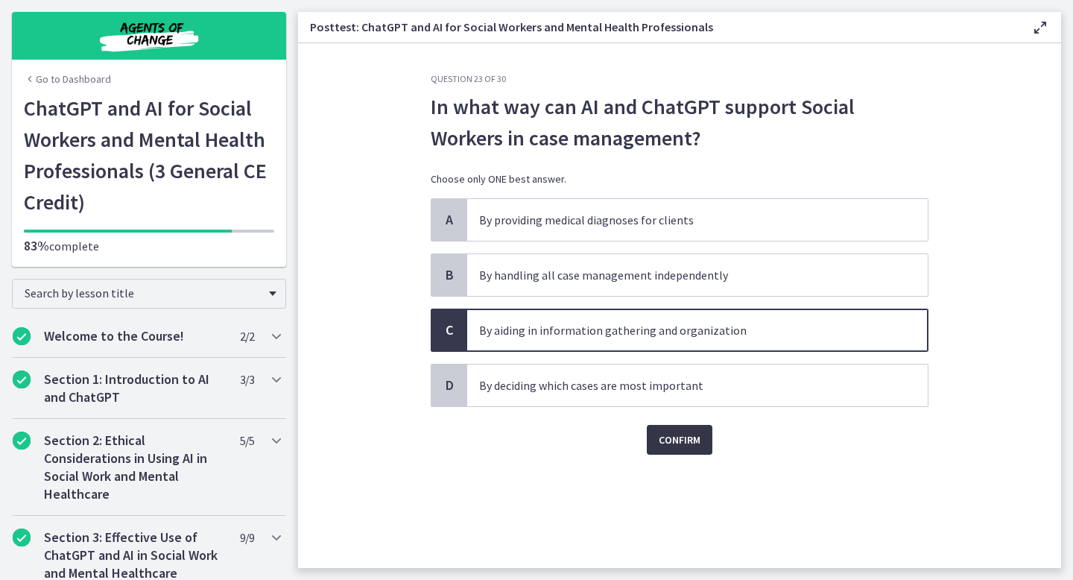
click at [685, 445] on span "Confirm" at bounding box center [680, 440] width 42 height 18
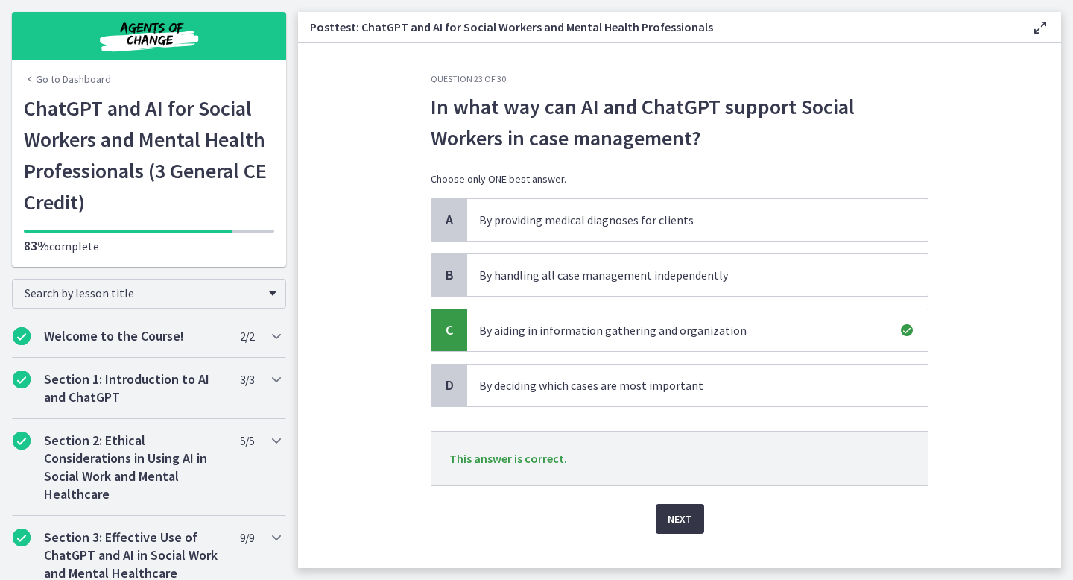
click at [689, 529] on button "Next" at bounding box center [680, 519] width 48 height 30
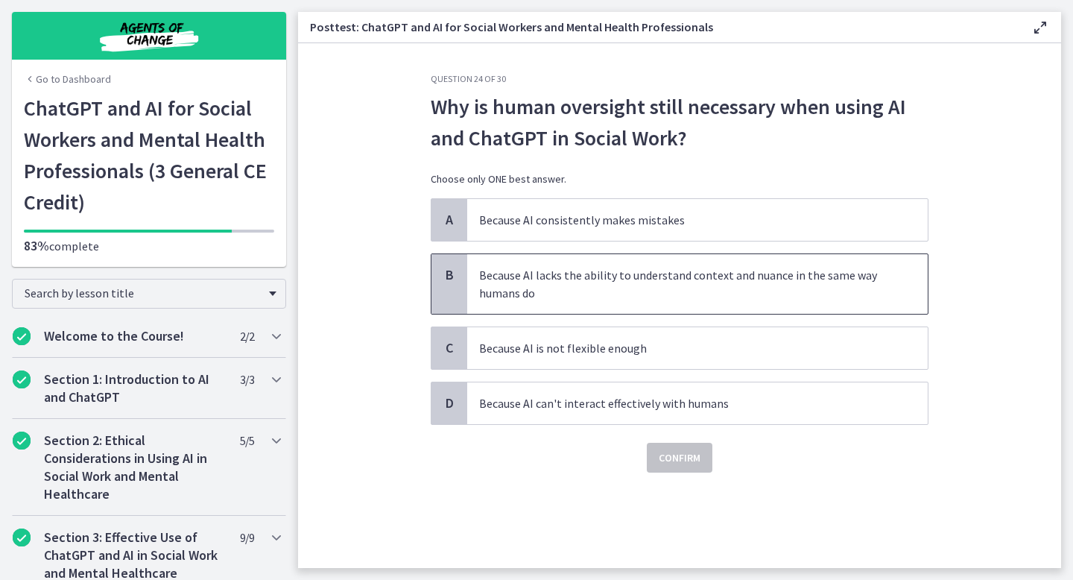
click at [599, 287] on p "Because AI lacks the ability to understand context and nuance in the same way h…" at bounding box center [682, 284] width 407 height 36
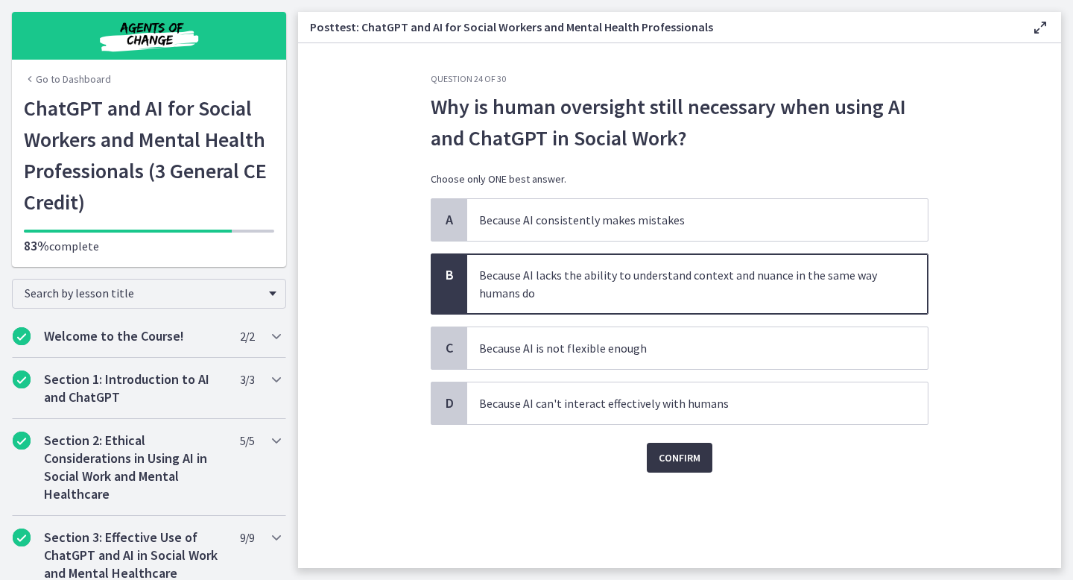
click at [692, 455] on span "Confirm" at bounding box center [680, 458] width 42 height 18
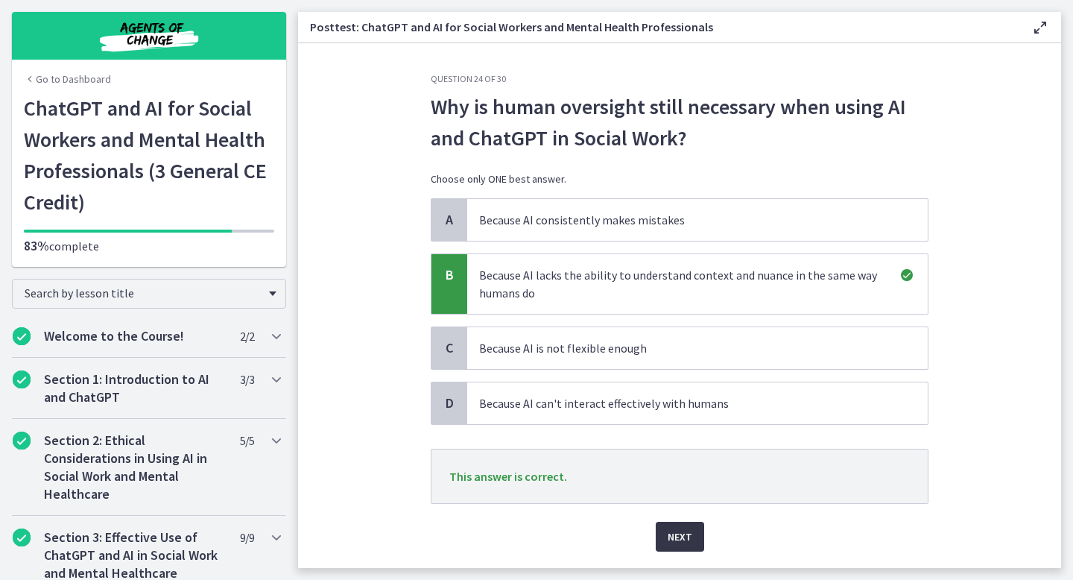
click at [684, 533] on span "Next" at bounding box center [680, 537] width 25 height 18
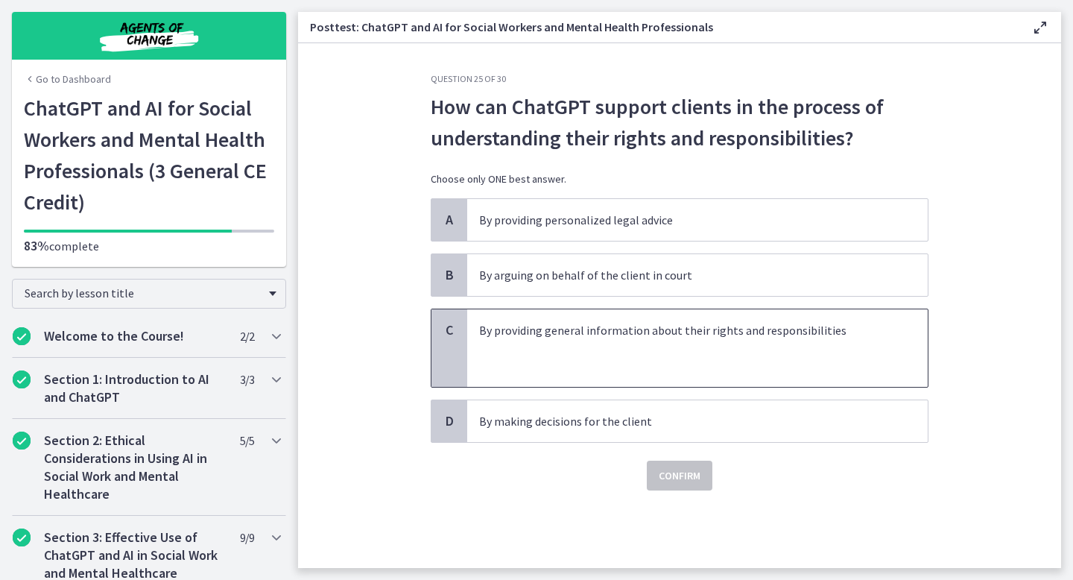
click at [659, 336] on p "By providing general information about their rights and responsibilities" at bounding box center [682, 330] width 407 height 18
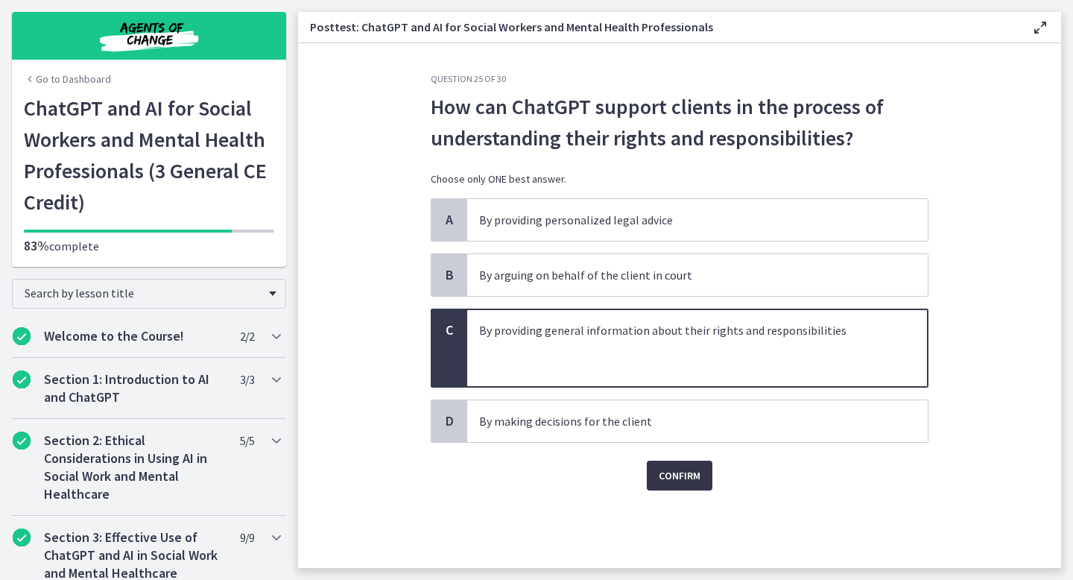
click at [689, 475] on span "Confirm" at bounding box center [680, 475] width 42 height 18
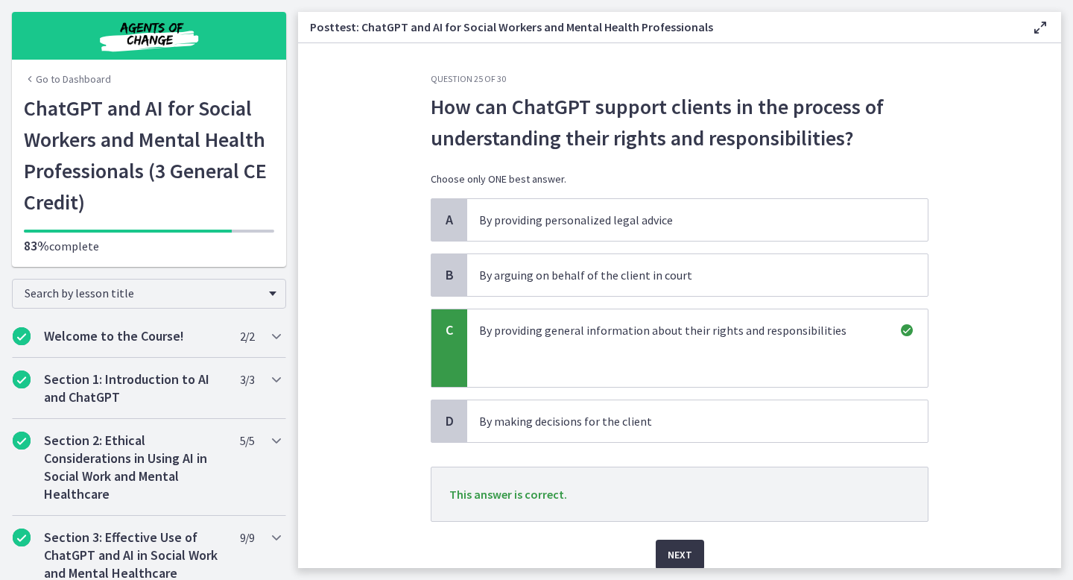
click at [689, 554] on span "Next" at bounding box center [680, 554] width 25 height 18
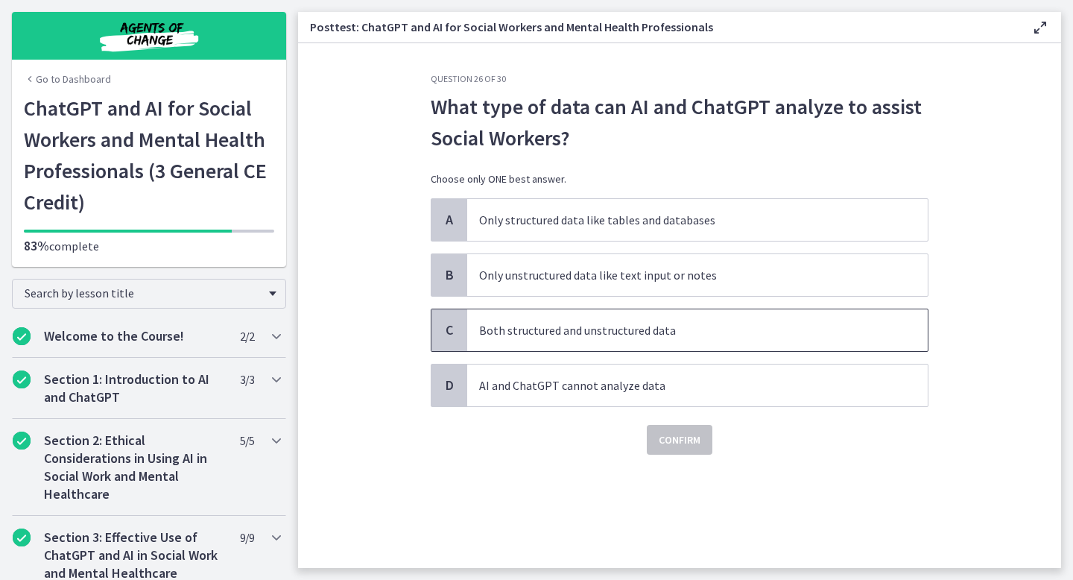
click at [665, 341] on span "Both structured and unstructured data" at bounding box center [697, 330] width 461 height 42
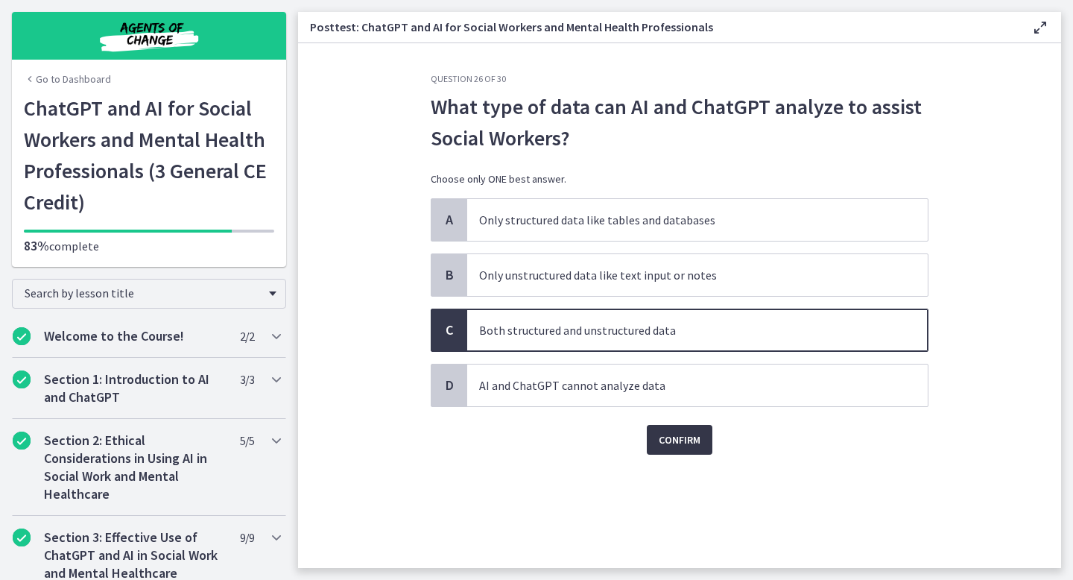
click at [680, 435] on span "Confirm" at bounding box center [680, 440] width 42 height 18
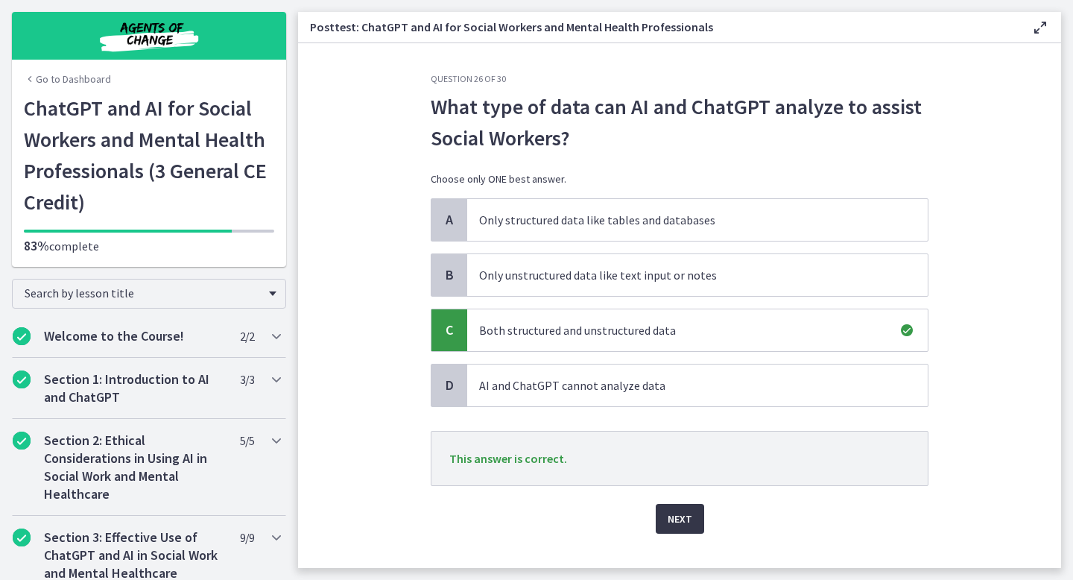
click at [679, 520] on span "Next" at bounding box center [680, 519] width 25 height 18
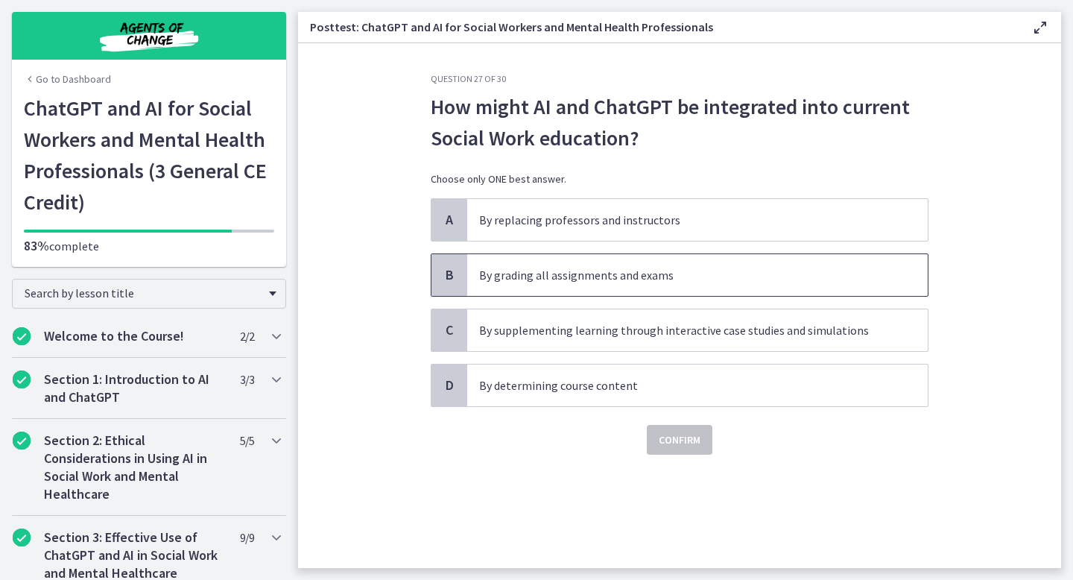
click at [637, 276] on p "By grading all assignments and exams" at bounding box center [682, 275] width 407 height 18
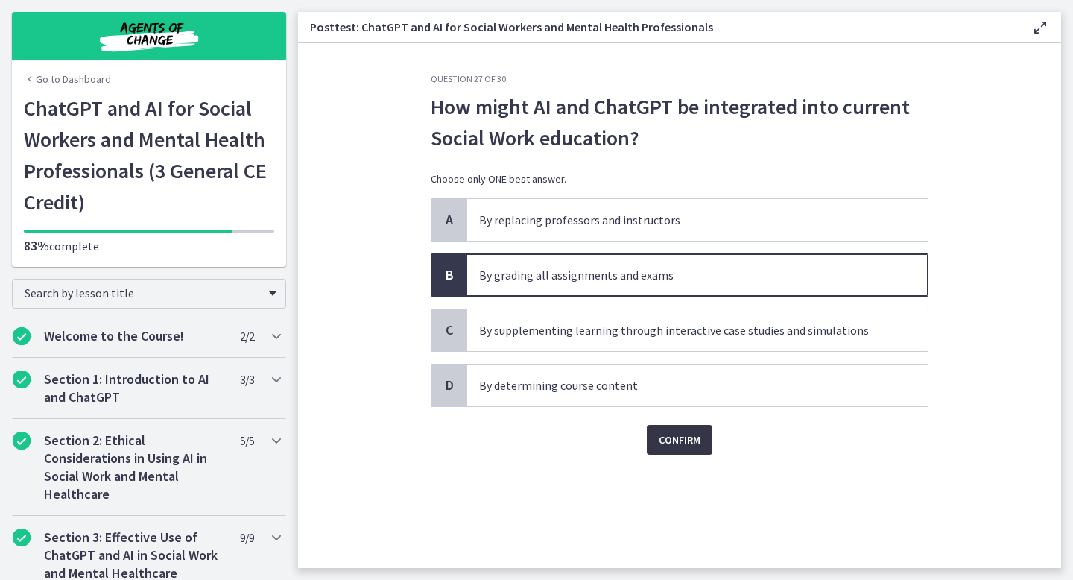
click at [689, 428] on button "Confirm" at bounding box center [680, 440] width 66 height 30
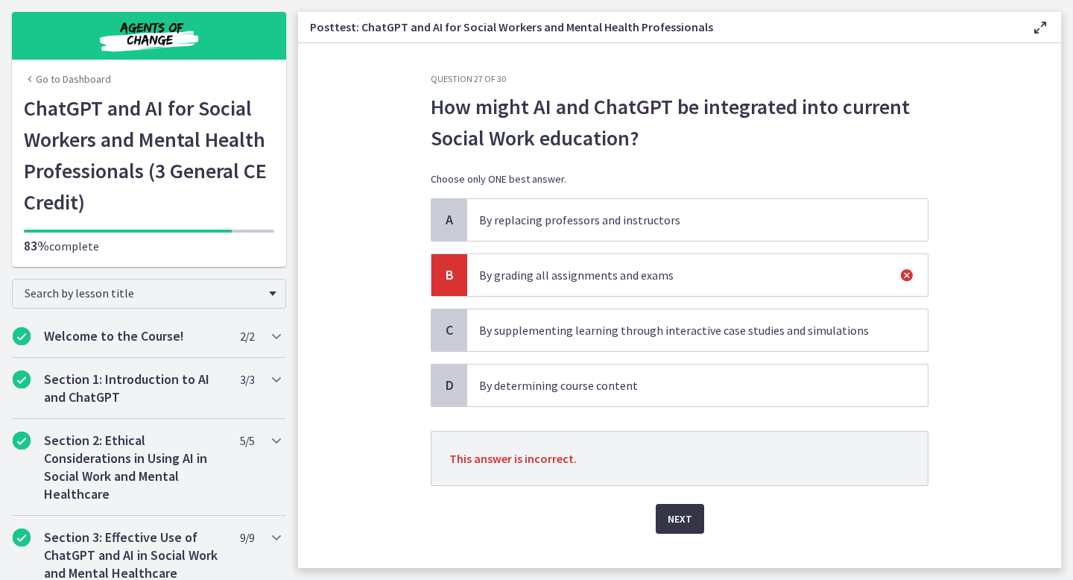
click at [685, 513] on span "Next" at bounding box center [680, 519] width 25 height 18
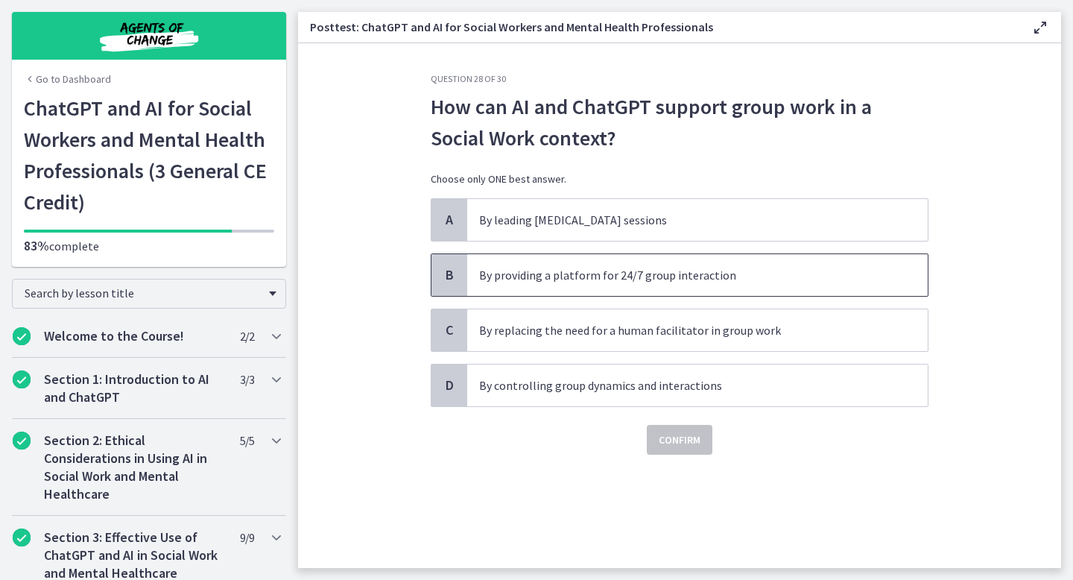
click at [656, 279] on p "By providing a platform for 24/7 group interaction" at bounding box center [682, 275] width 407 height 18
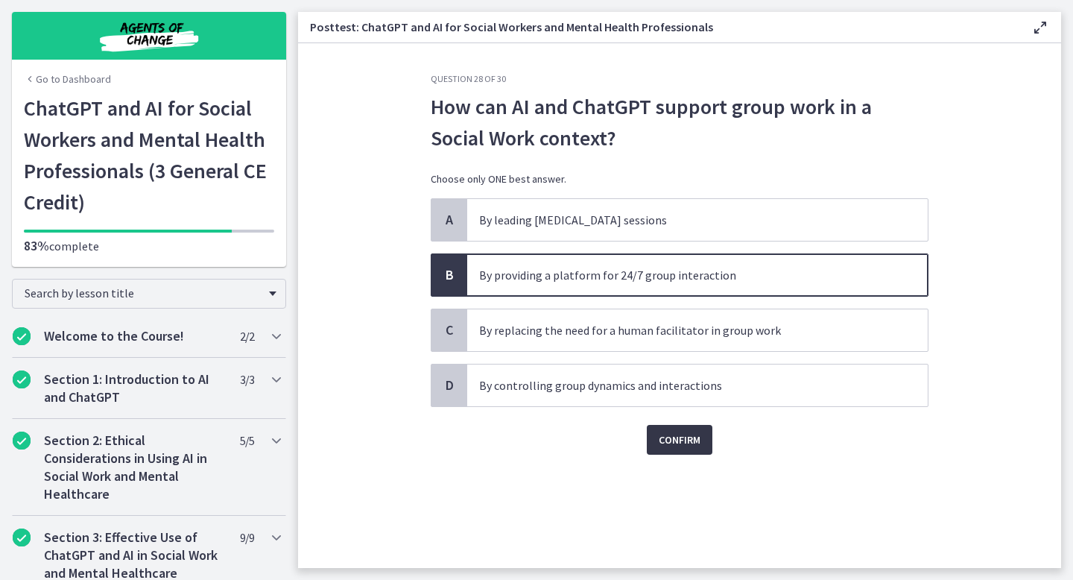
click at [686, 434] on span "Confirm" at bounding box center [680, 440] width 42 height 18
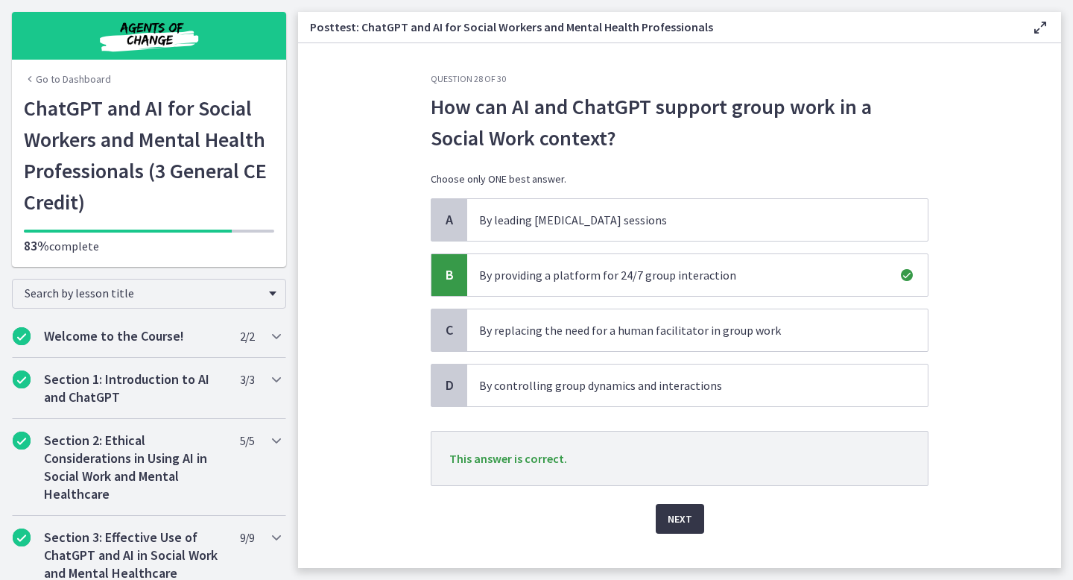
click at [683, 518] on span "Next" at bounding box center [680, 519] width 25 height 18
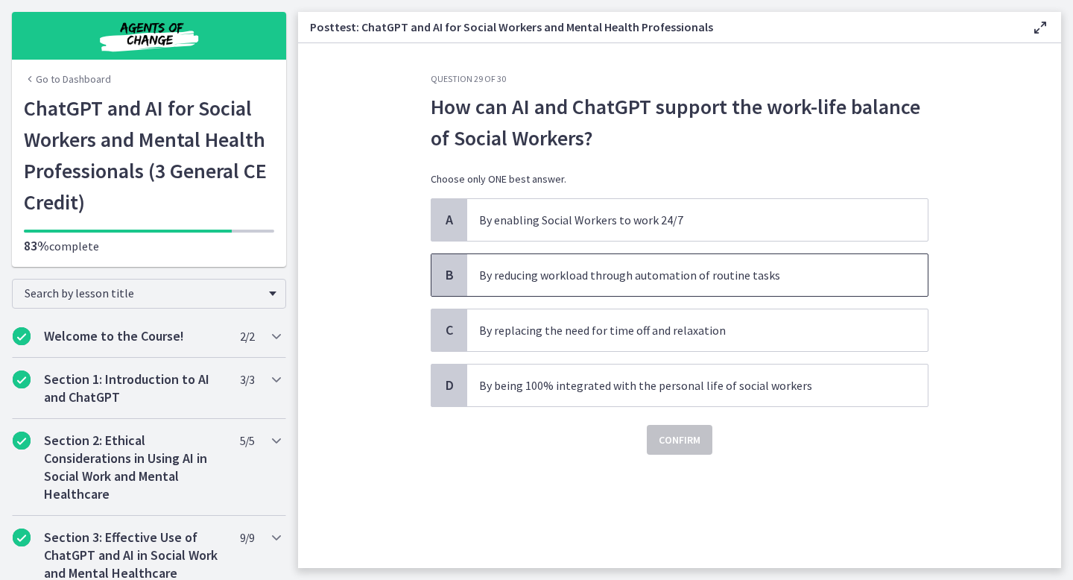
click at [654, 282] on p "By reducing workload through automation of routine tasks" at bounding box center [682, 275] width 407 height 18
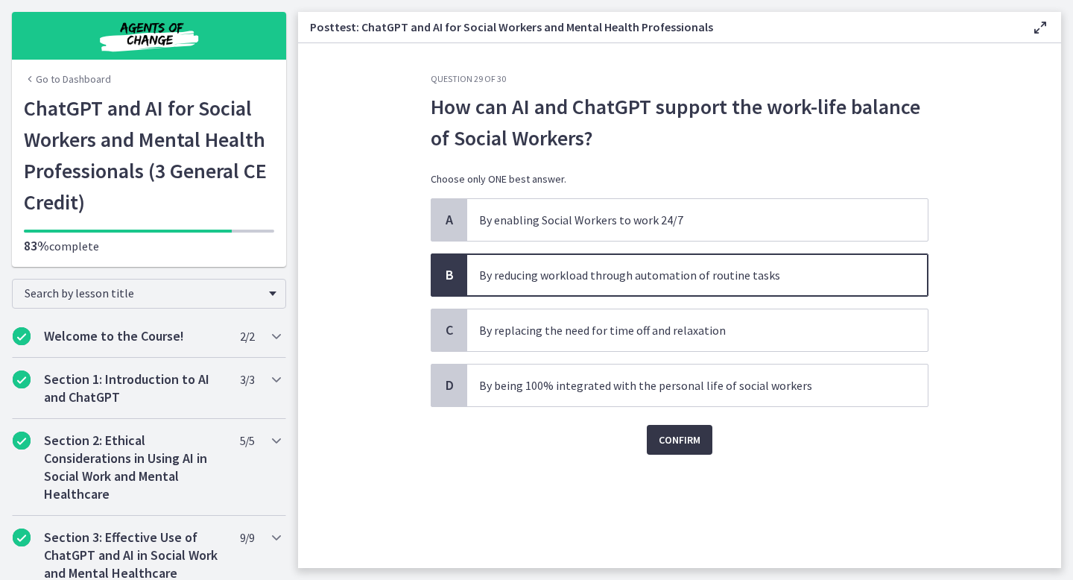
click at [686, 448] on span "Confirm" at bounding box center [680, 440] width 42 height 18
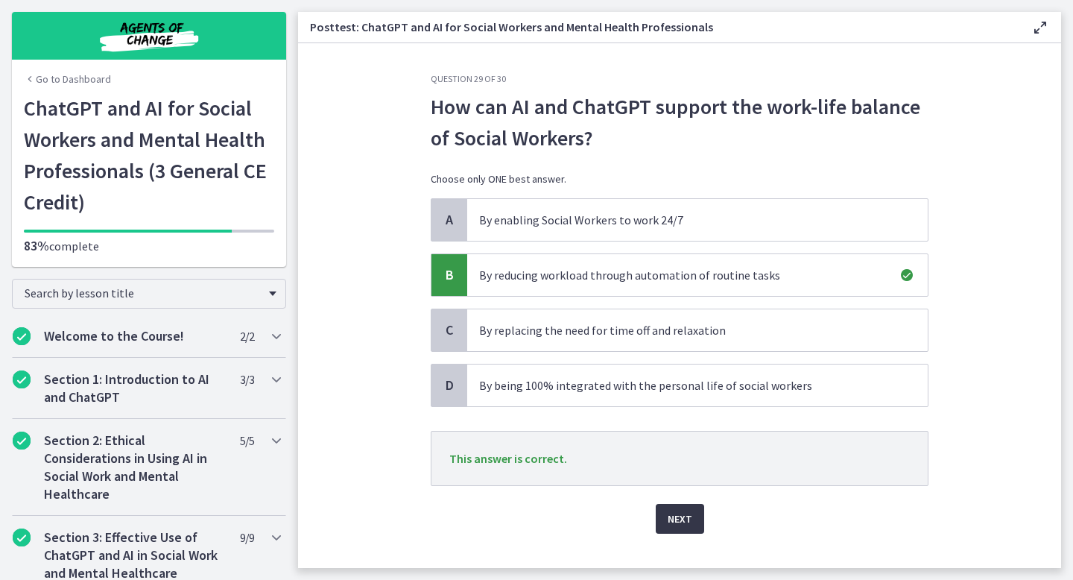
click at [690, 521] on span "Next" at bounding box center [680, 519] width 25 height 18
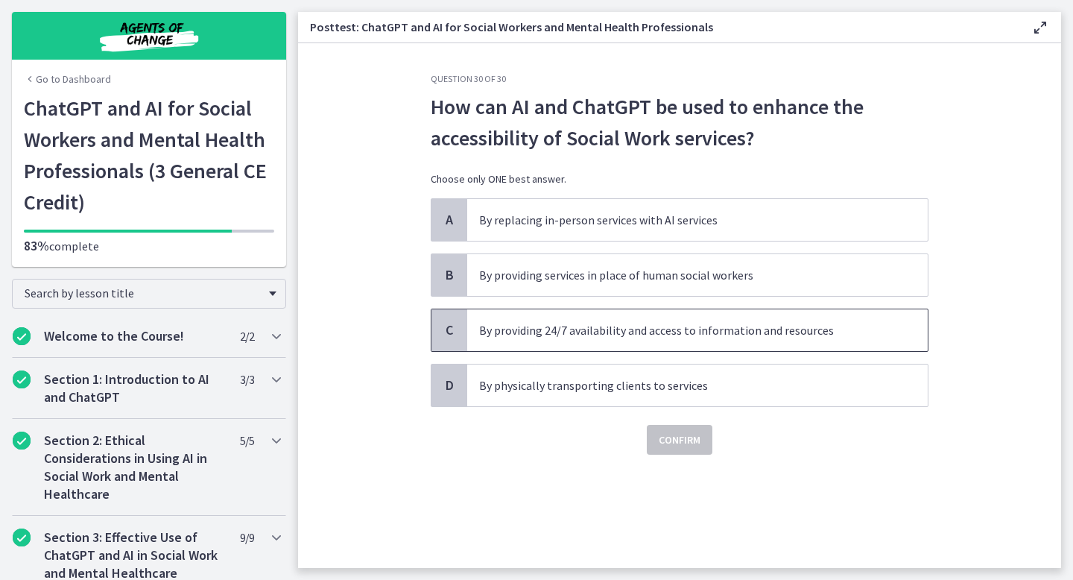
click at [648, 343] on span "By providing 24/7 availability and access to information and resources" at bounding box center [697, 330] width 461 height 42
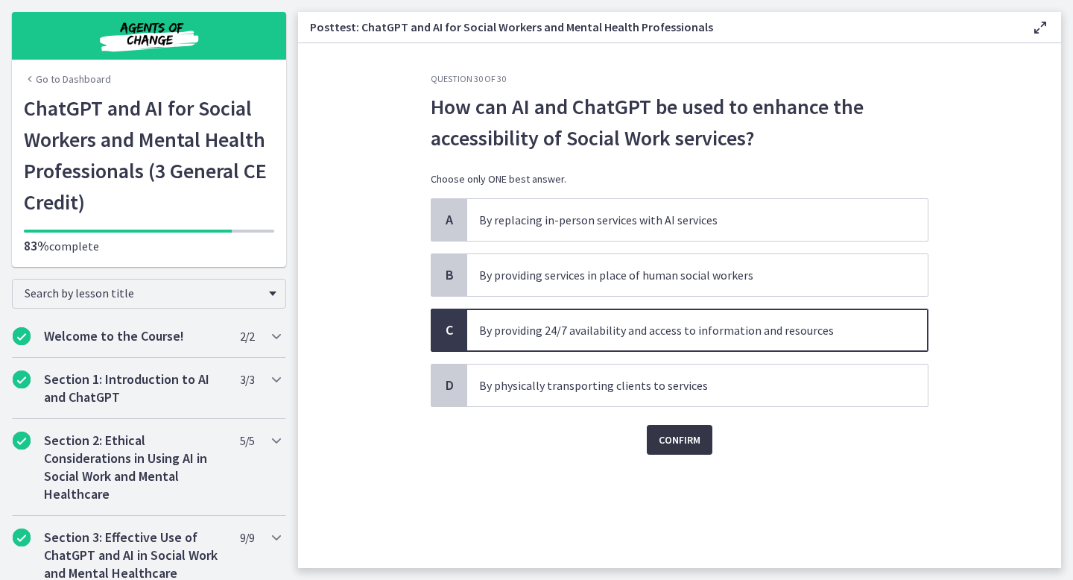
click at [676, 443] on span "Confirm" at bounding box center [680, 440] width 42 height 18
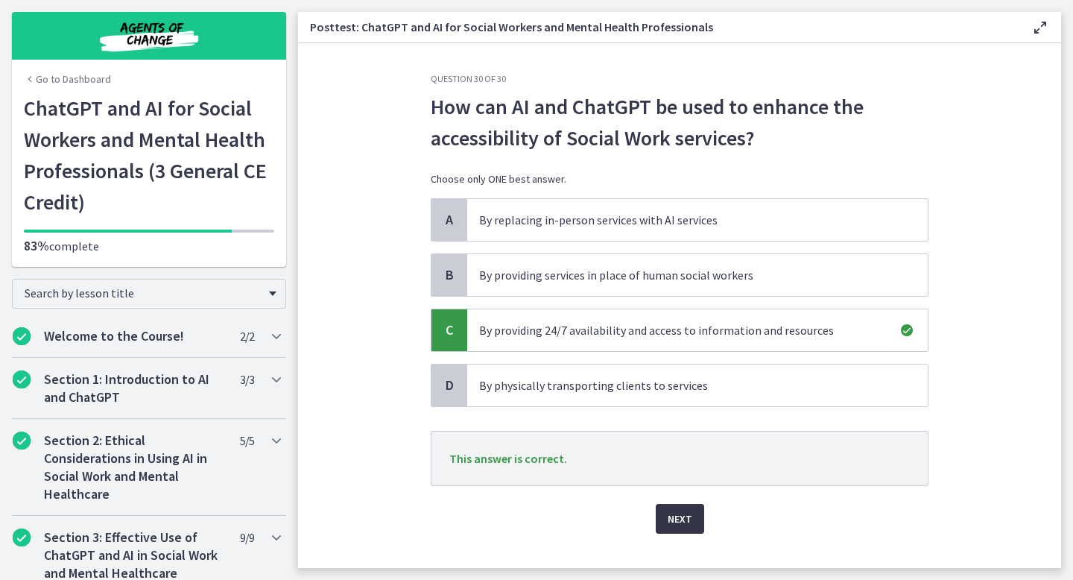
click at [686, 525] on span "Next" at bounding box center [680, 519] width 25 height 18
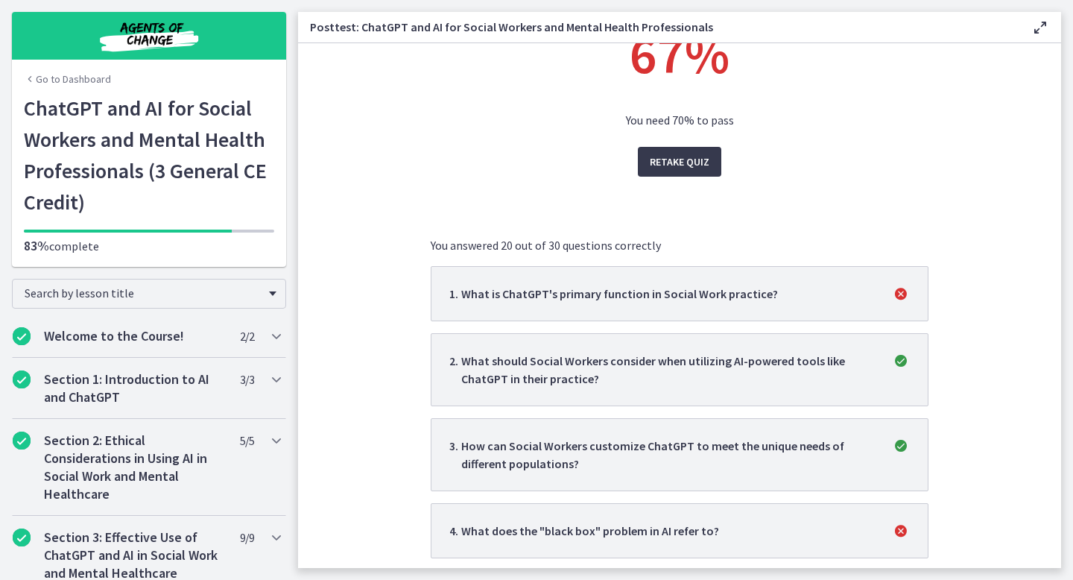
scroll to position [55, 0]
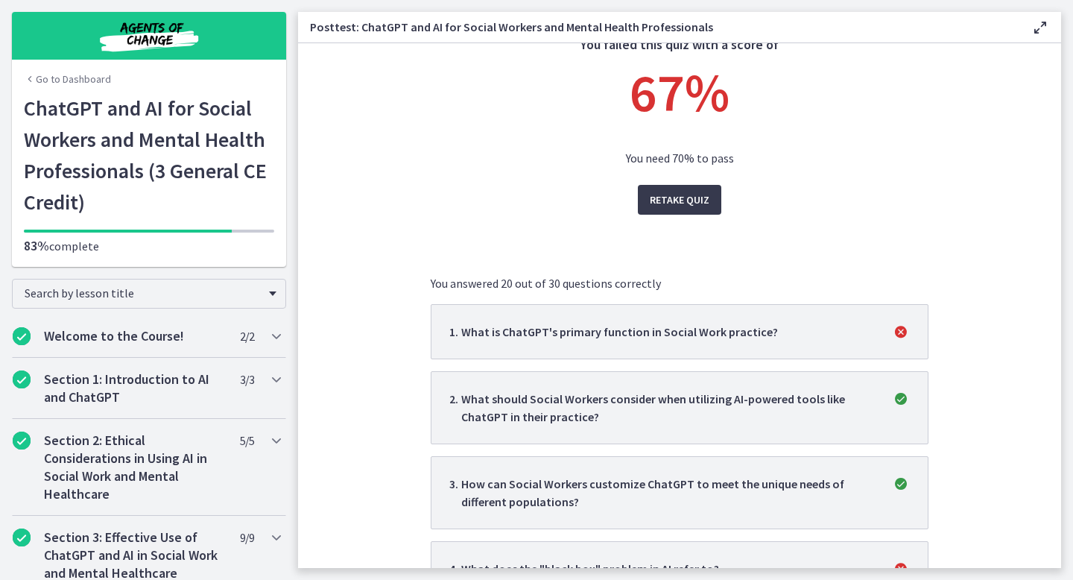
click at [694, 346] on li "1 . What is ChatGPT's primary function in Social Work practice?" at bounding box center [680, 331] width 498 height 55
click at [682, 196] on span "Retake Quiz" at bounding box center [680, 200] width 60 height 18
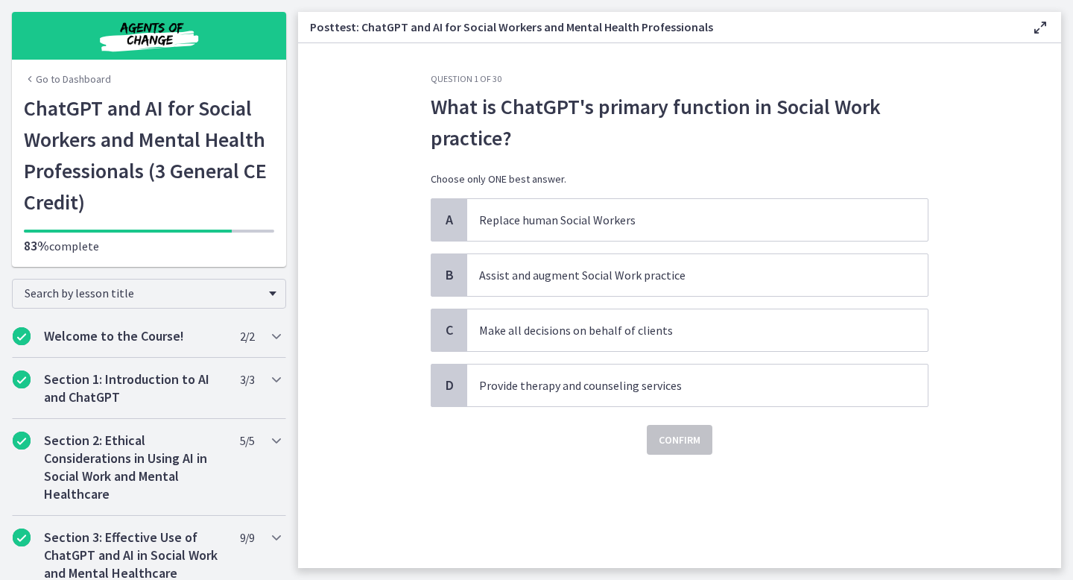
scroll to position [0, 0]
click at [578, 285] on span "Assist and augment Social Work practice" at bounding box center [697, 275] width 461 height 42
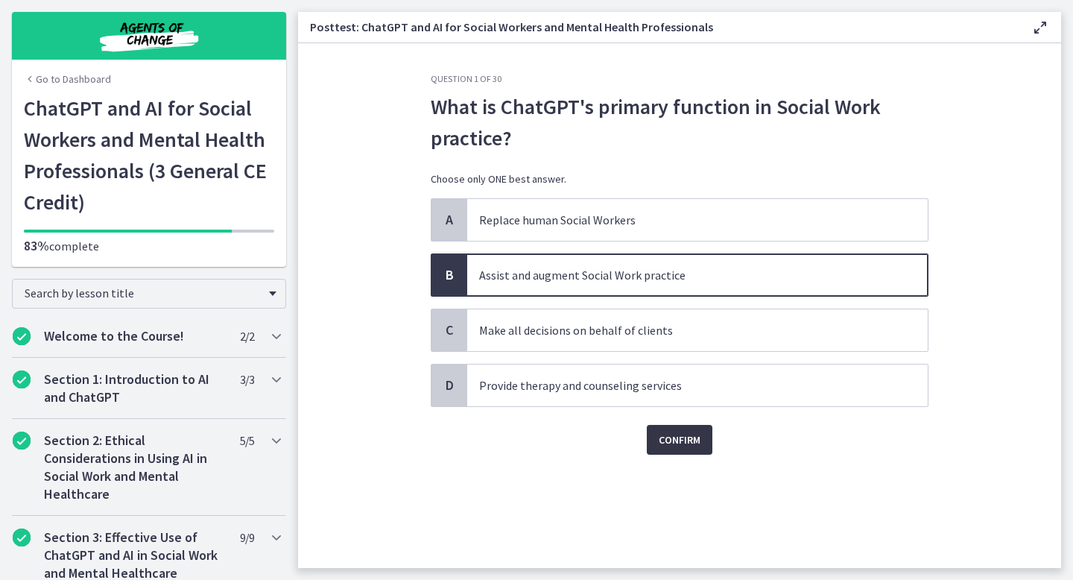
click at [676, 434] on span "Confirm" at bounding box center [680, 440] width 42 height 18
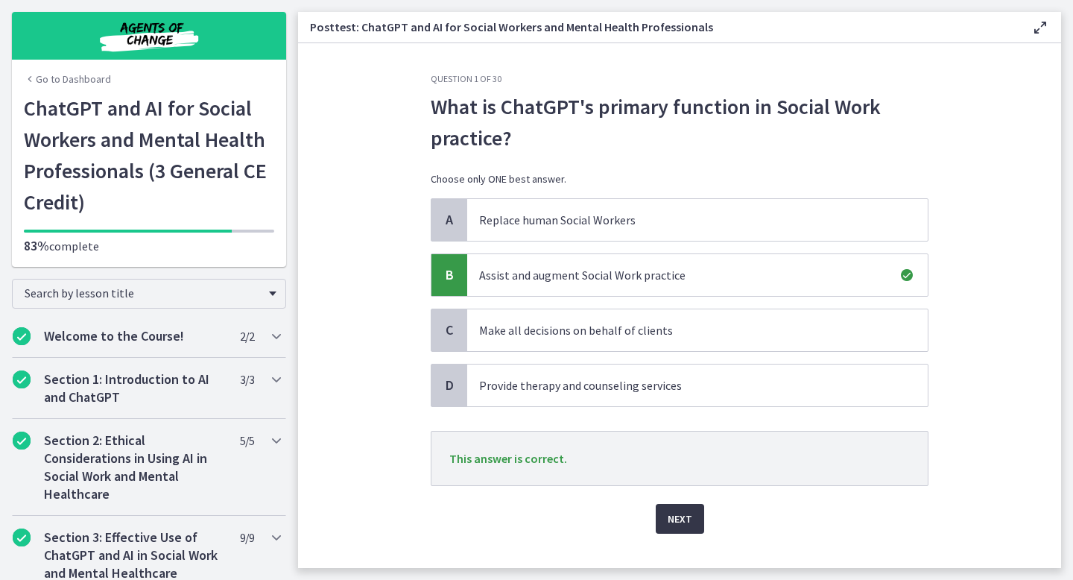
click at [687, 517] on span "Next" at bounding box center [680, 519] width 25 height 18
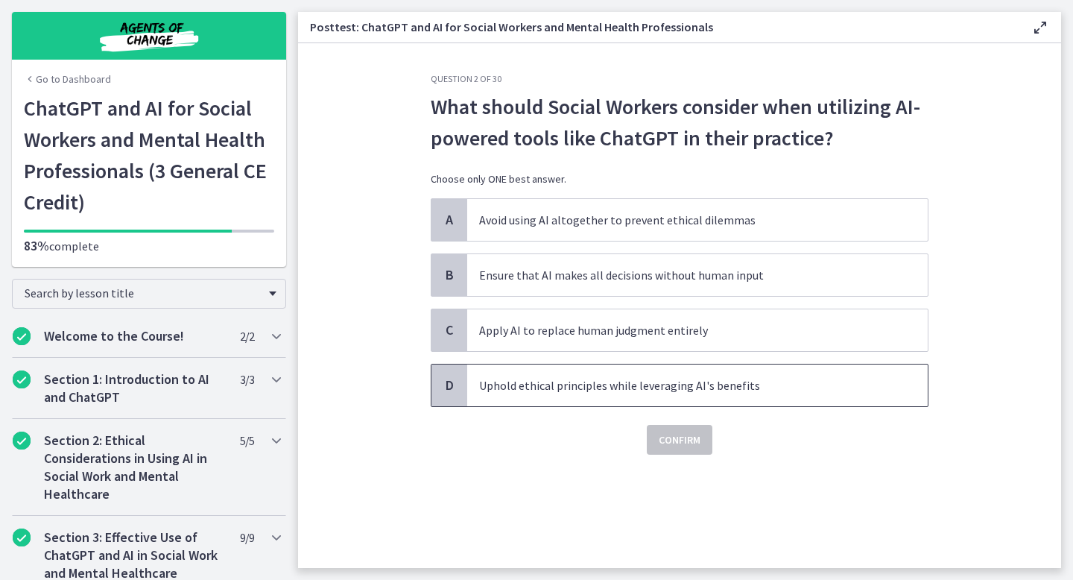
click at [599, 395] on span "Uphold ethical principles while leveraging AI's benefits" at bounding box center [697, 385] width 461 height 42
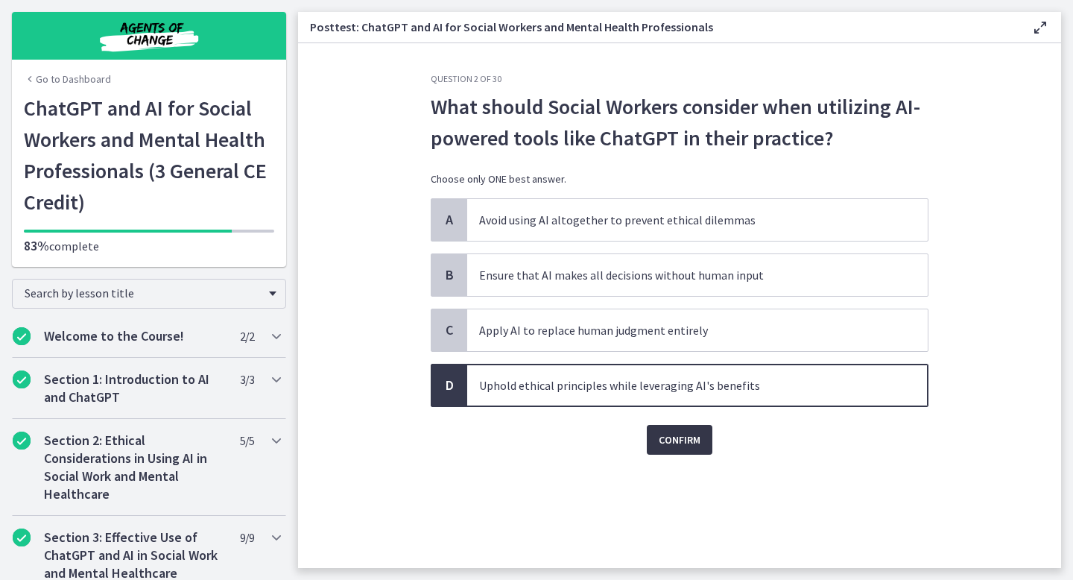
click at [662, 426] on button "Confirm" at bounding box center [680, 440] width 66 height 30
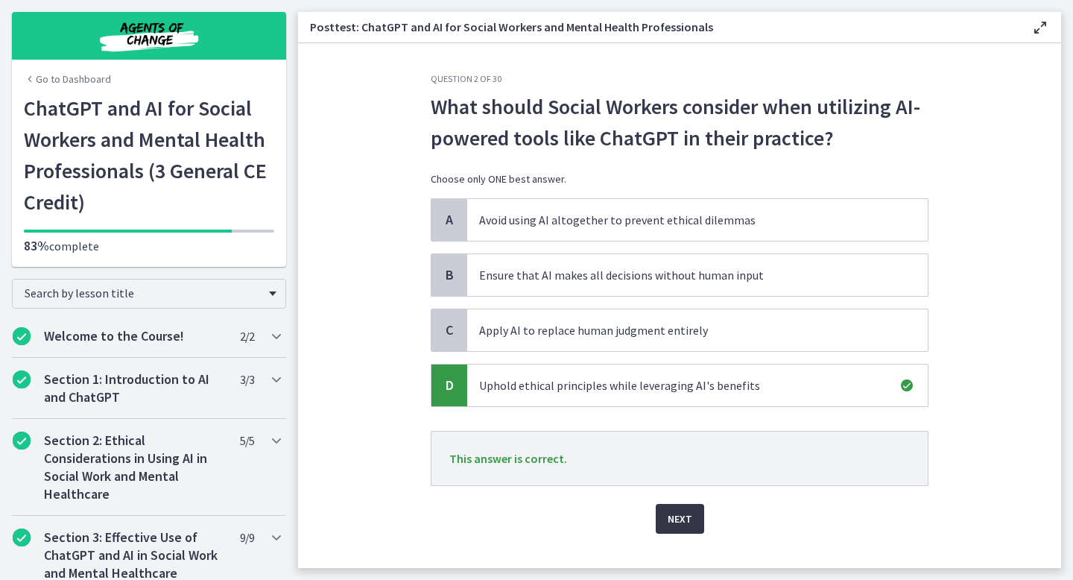
click at [678, 517] on span "Next" at bounding box center [680, 519] width 25 height 18
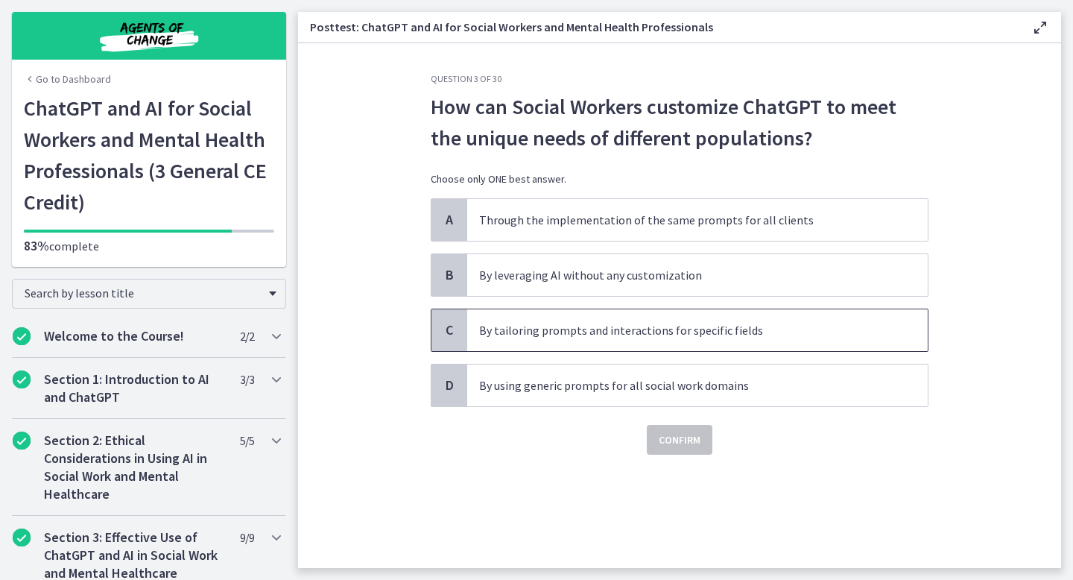
click at [604, 317] on span "By tailoring prompts and interactions for specific fields" at bounding box center [697, 330] width 461 height 42
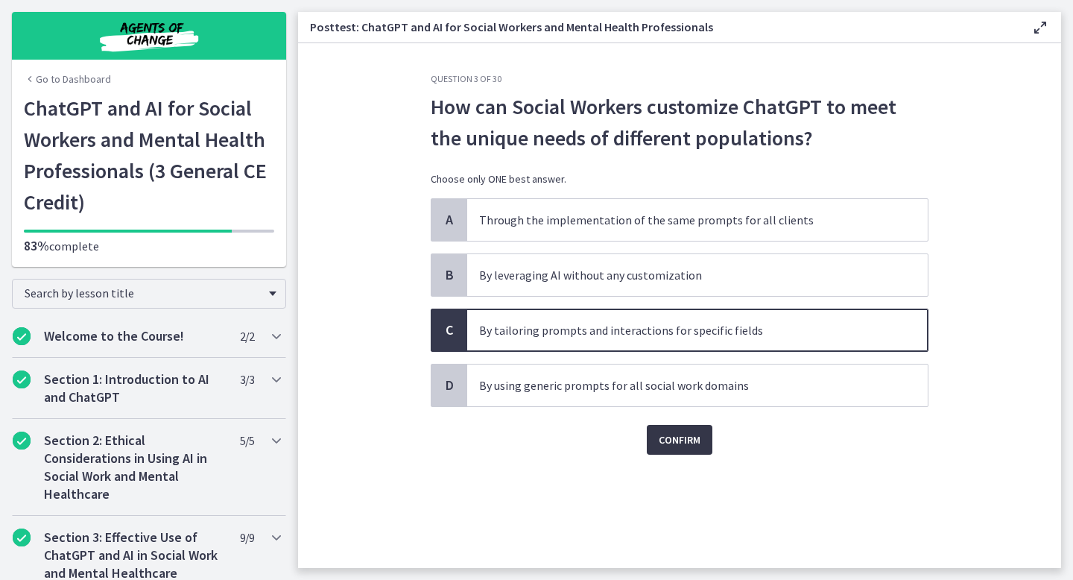
click at [689, 435] on span "Confirm" at bounding box center [680, 440] width 42 height 18
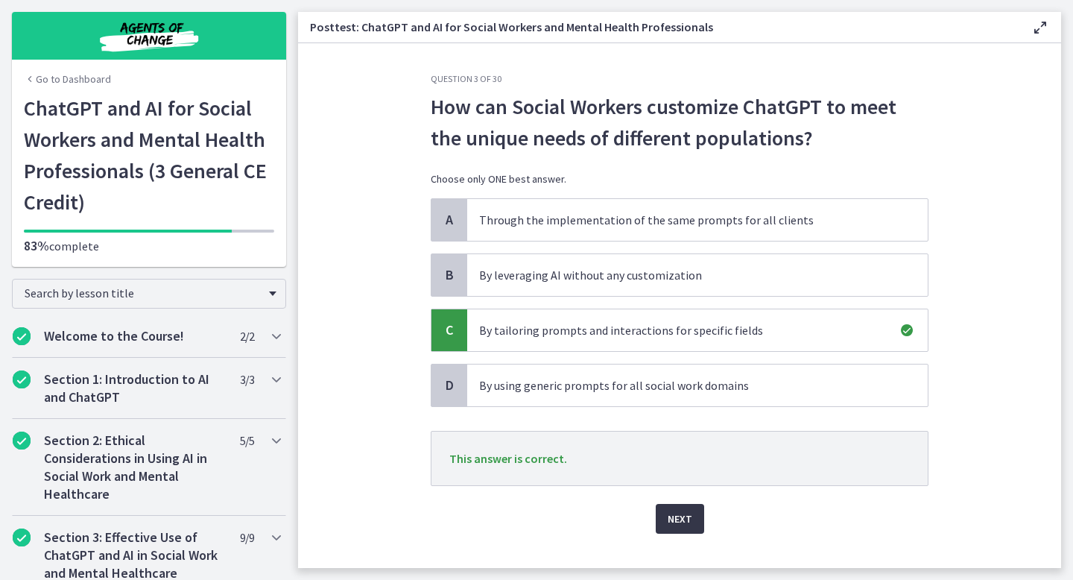
click at [694, 524] on button "Next" at bounding box center [680, 519] width 48 height 30
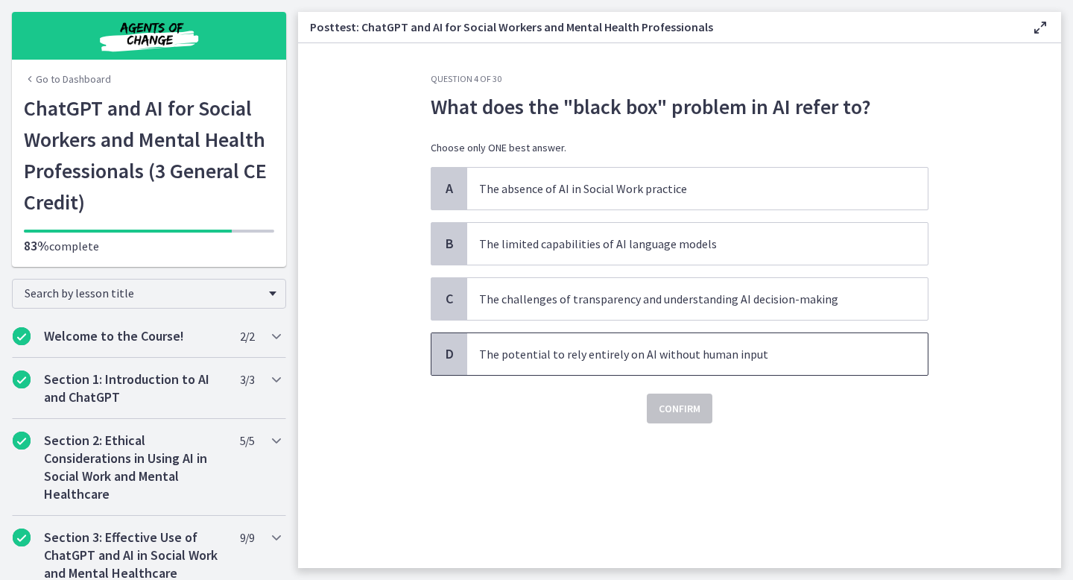
click at [670, 361] on p "The potential to rely entirely on AI without human input" at bounding box center [682, 354] width 407 height 18
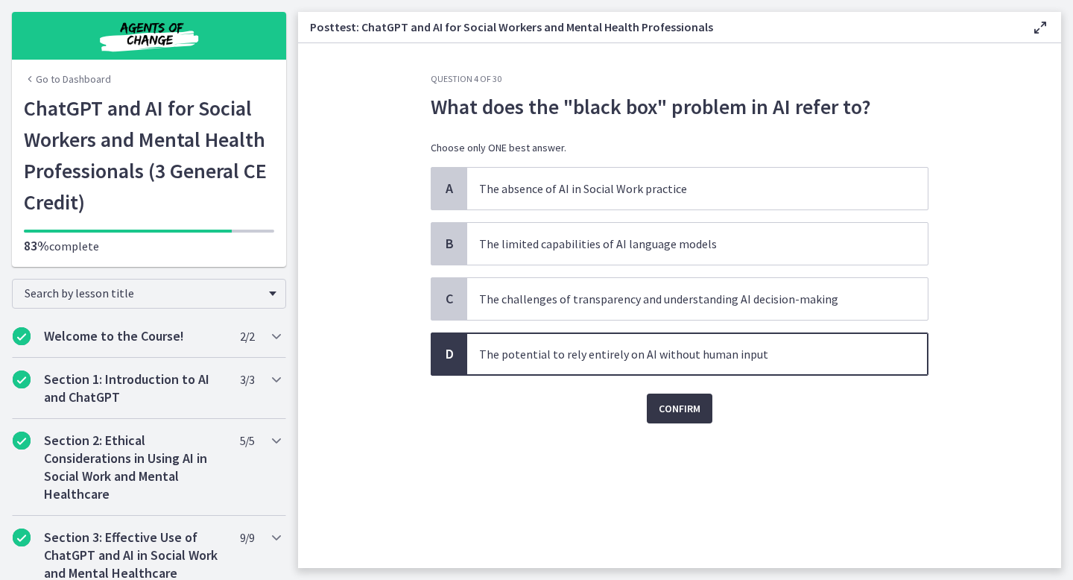
click at [677, 410] on span "Confirm" at bounding box center [680, 408] width 42 height 18
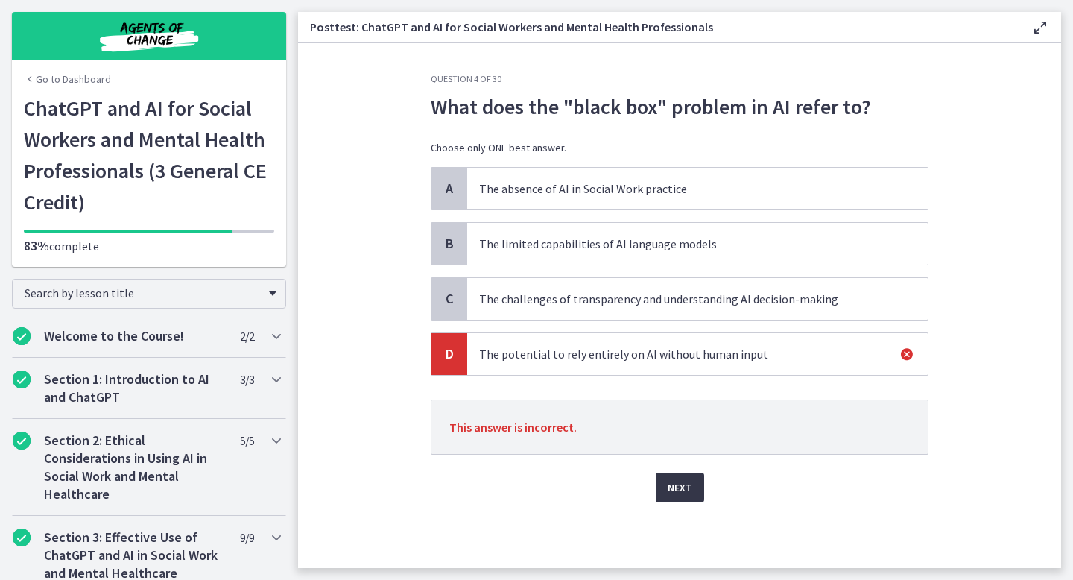
click at [680, 481] on span "Next" at bounding box center [680, 487] width 25 height 18
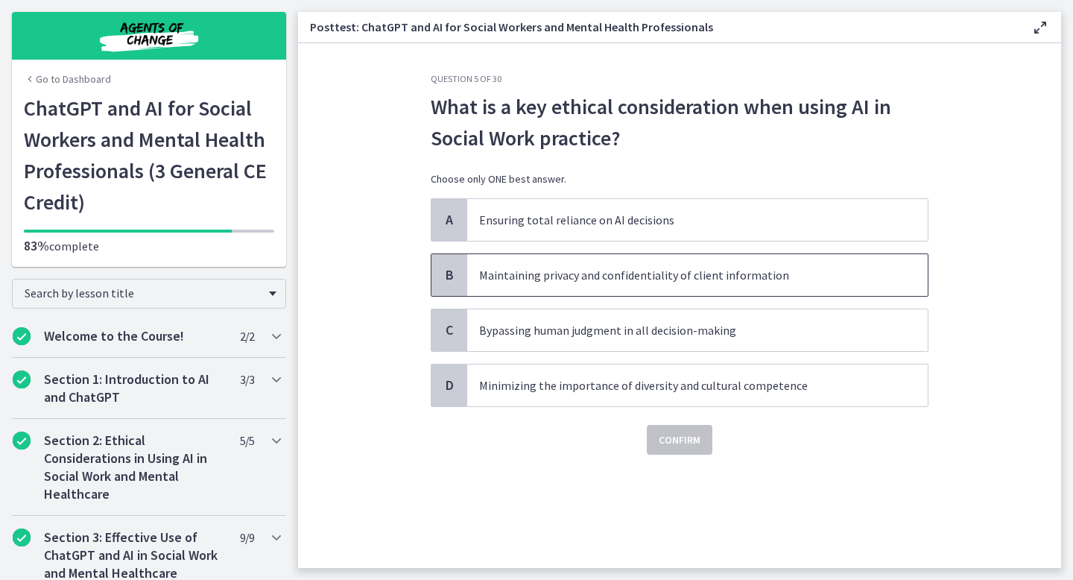
click at [604, 279] on p "Maintaining privacy and confidentiality of client information" at bounding box center [682, 275] width 407 height 18
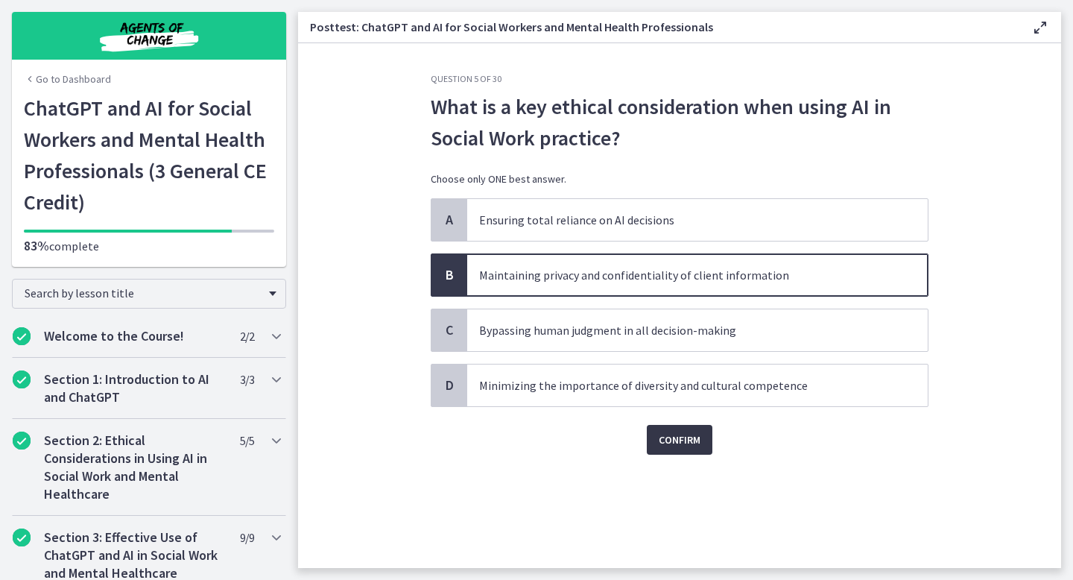
click at [683, 440] on span "Confirm" at bounding box center [680, 440] width 42 height 18
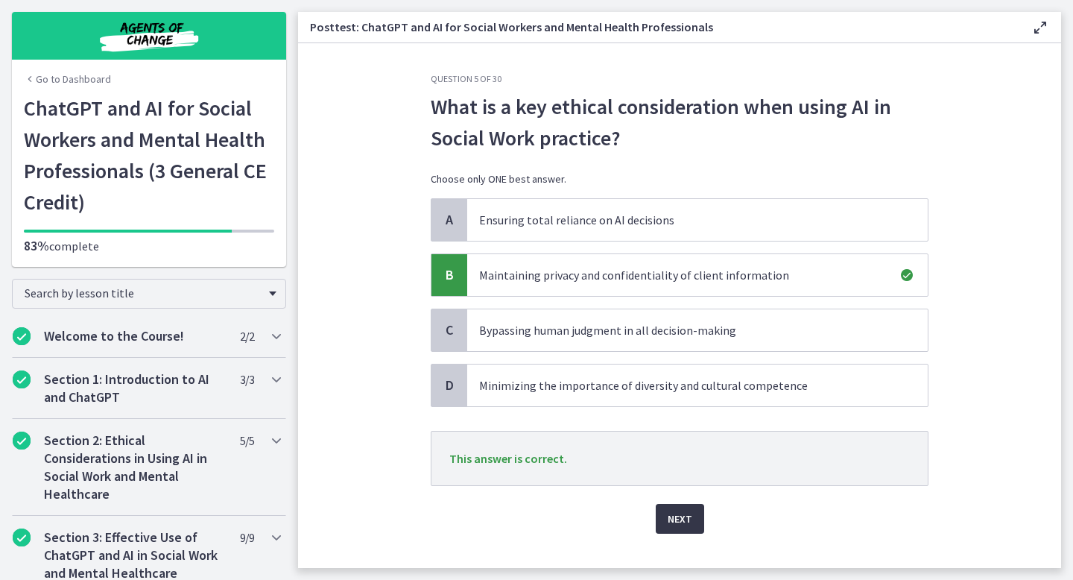
click at [689, 531] on button "Next" at bounding box center [680, 519] width 48 height 30
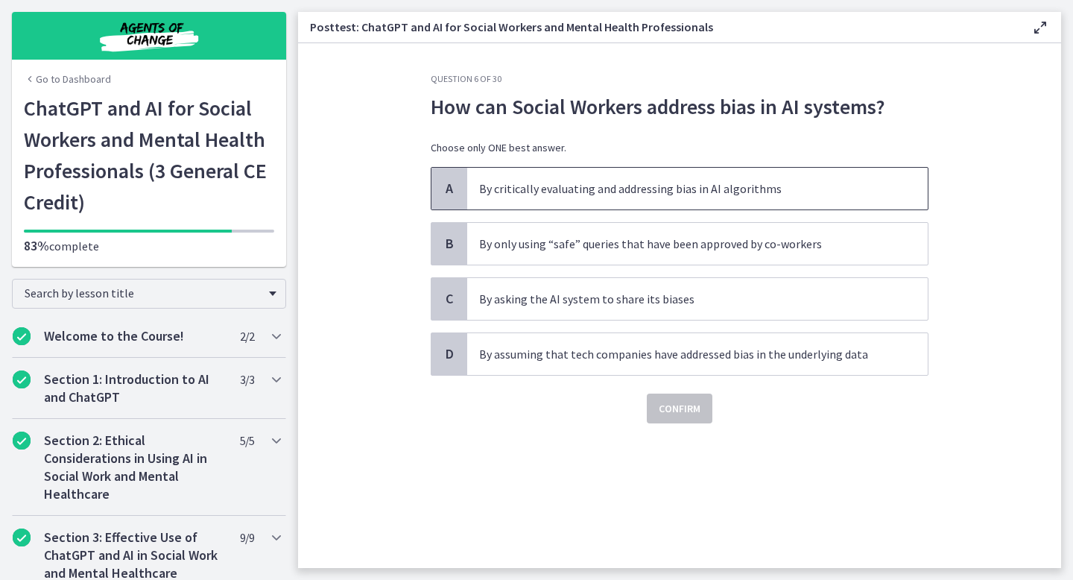
click at [610, 200] on span "By critically evaluating and addressing bias in AI algorithms" at bounding box center [697, 189] width 461 height 42
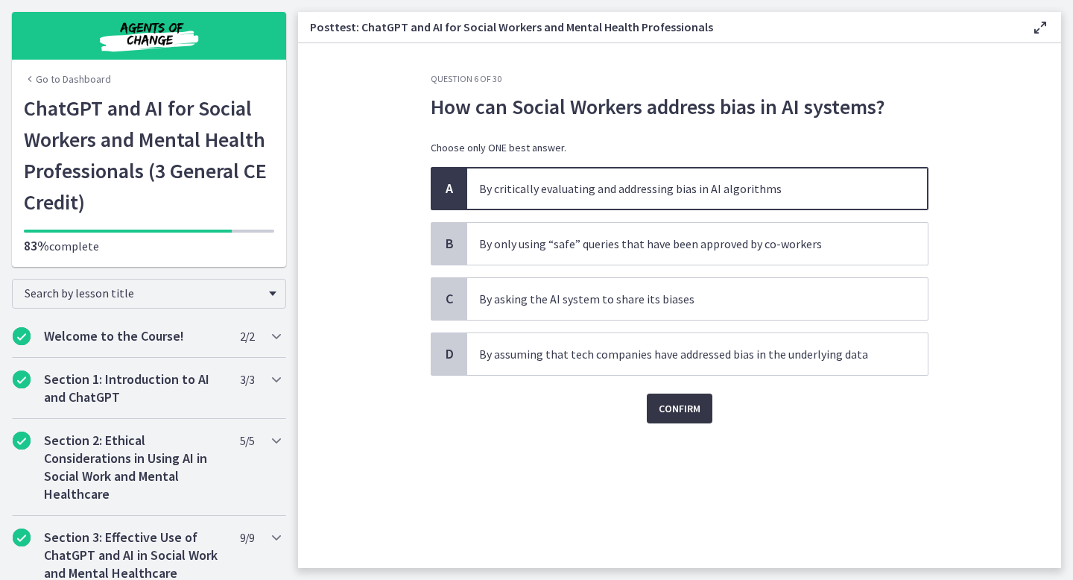
click at [672, 397] on button "Confirm" at bounding box center [680, 408] width 66 height 30
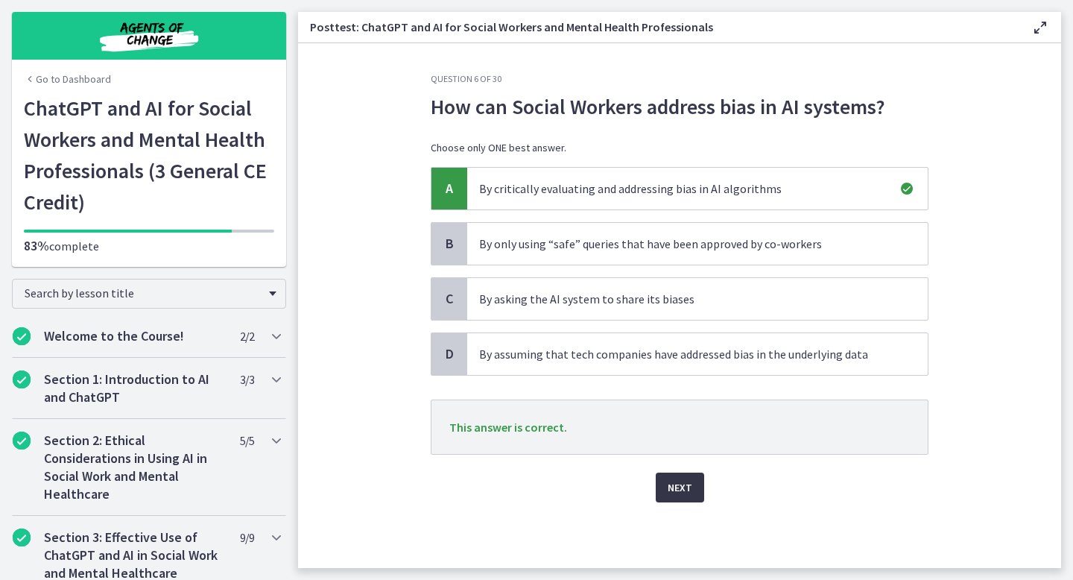
click at [679, 485] on span "Next" at bounding box center [680, 487] width 25 height 18
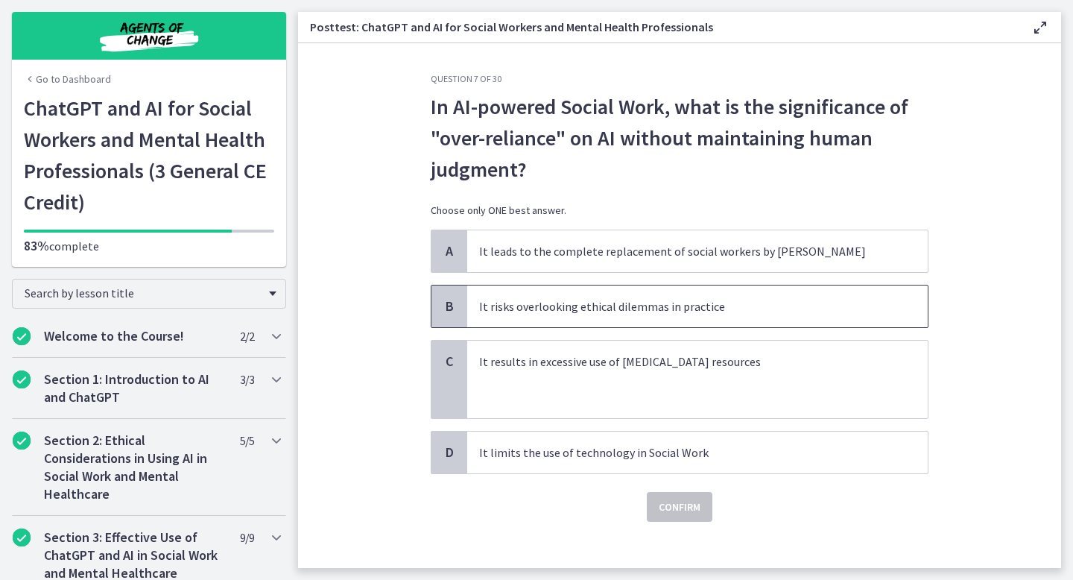
click at [596, 311] on p "It risks overlooking ethical dilemmas in practice" at bounding box center [682, 306] width 407 height 18
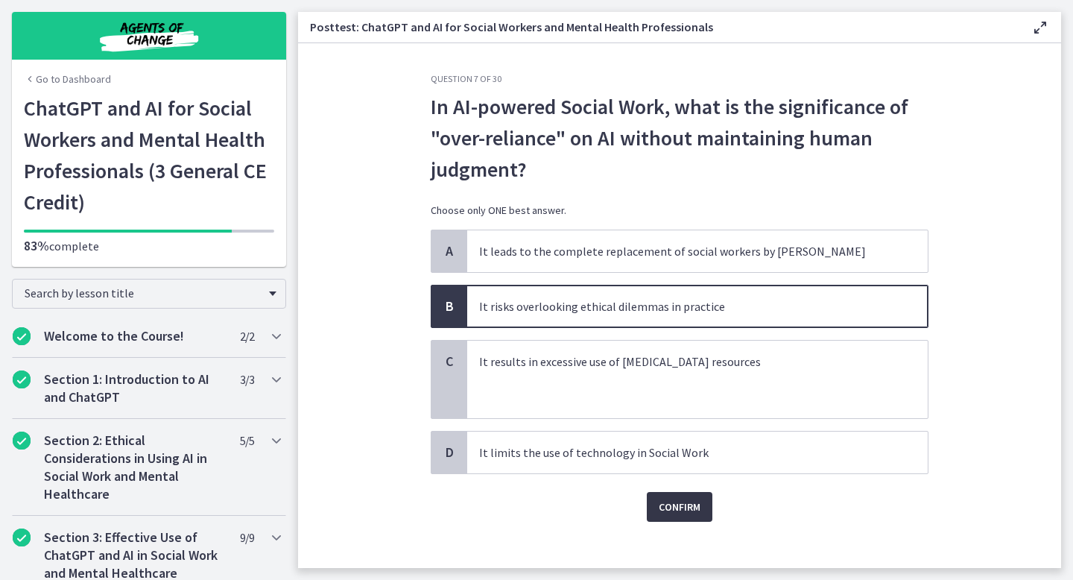
click at [667, 505] on span "Confirm" at bounding box center [680, 507] width 42 height 18
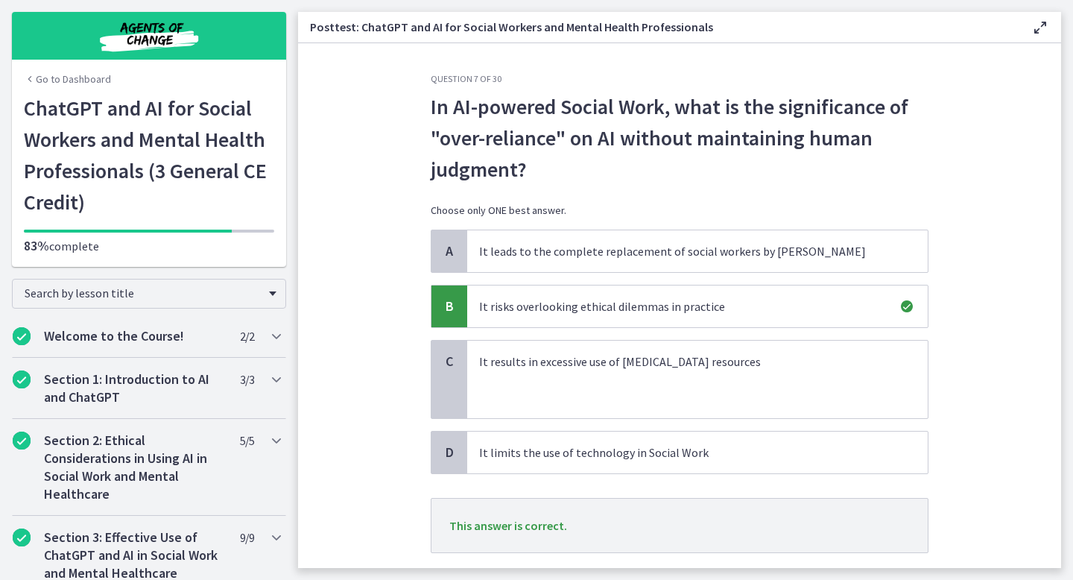
scroll to position [92, 0]
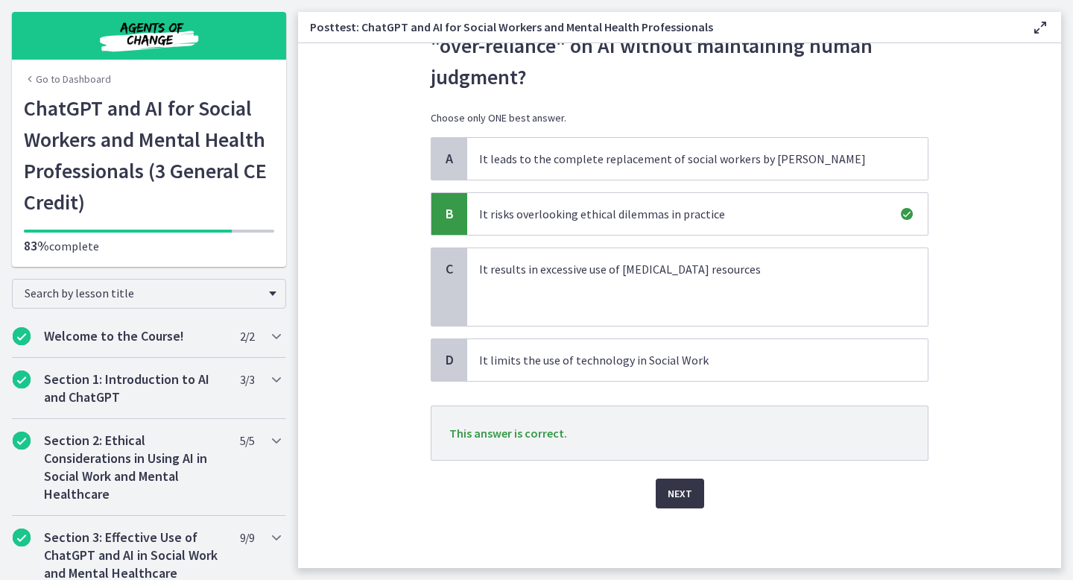
click at [680, 499] on span "Next" at bounding box center [680, 493] width 25 height 18
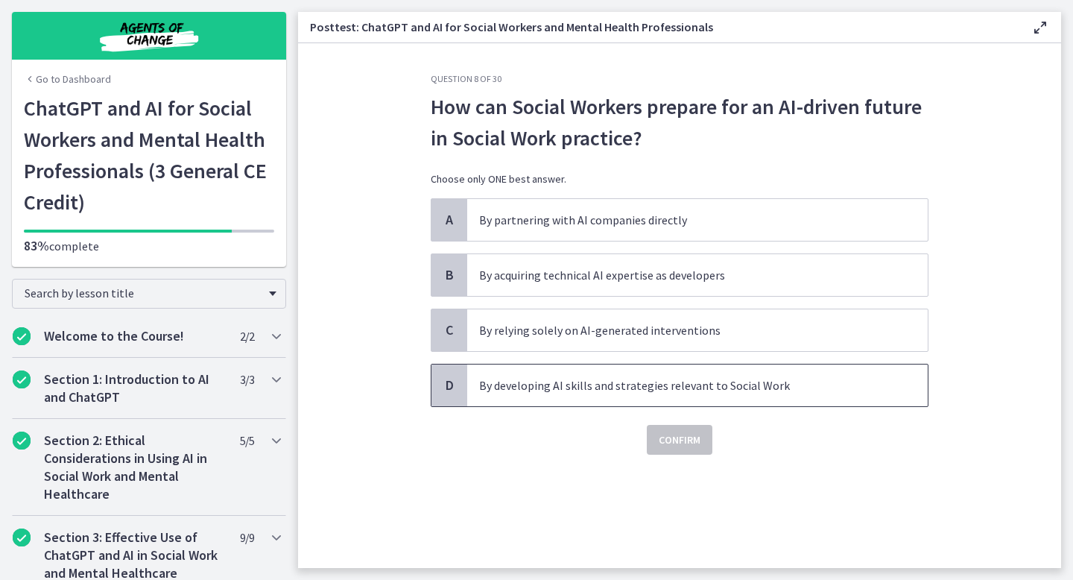
click at [594, 393] on p "By developing AI skills and strategies relevant to Social Work" at bounding box center [682, 385] width 407 height 18
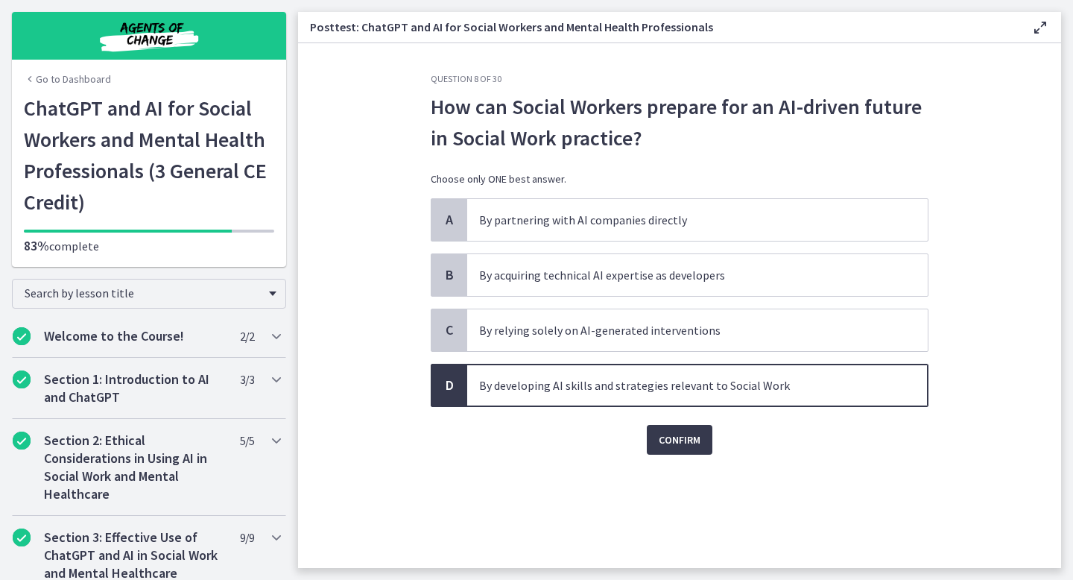
click at [698, 458] on div "Question 8 of 30 How can Social Workers prepare for an AI-driven future in Soci…" at bounding box center [680, 320] width 522 height 495
click at [692, 440] on span "Confirm" at bounding box center [680, 440] width 42 height 18
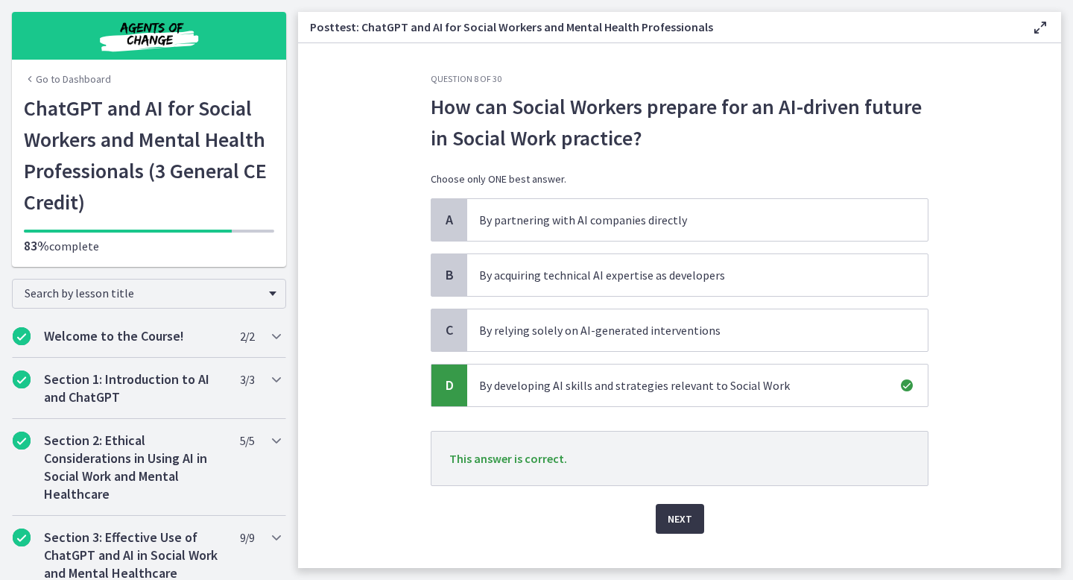
click at [682, 522] on span "Next" at bounding box center [680, 519] width 25 height 18
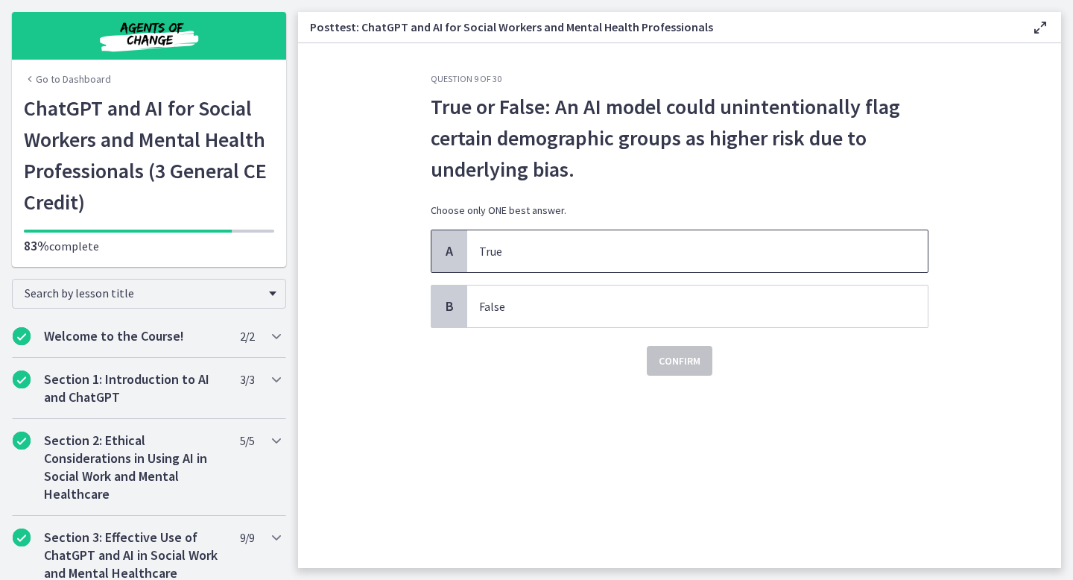
click at [592, 245] on p "True" at bounding box center [682, 251] width 407 height 18
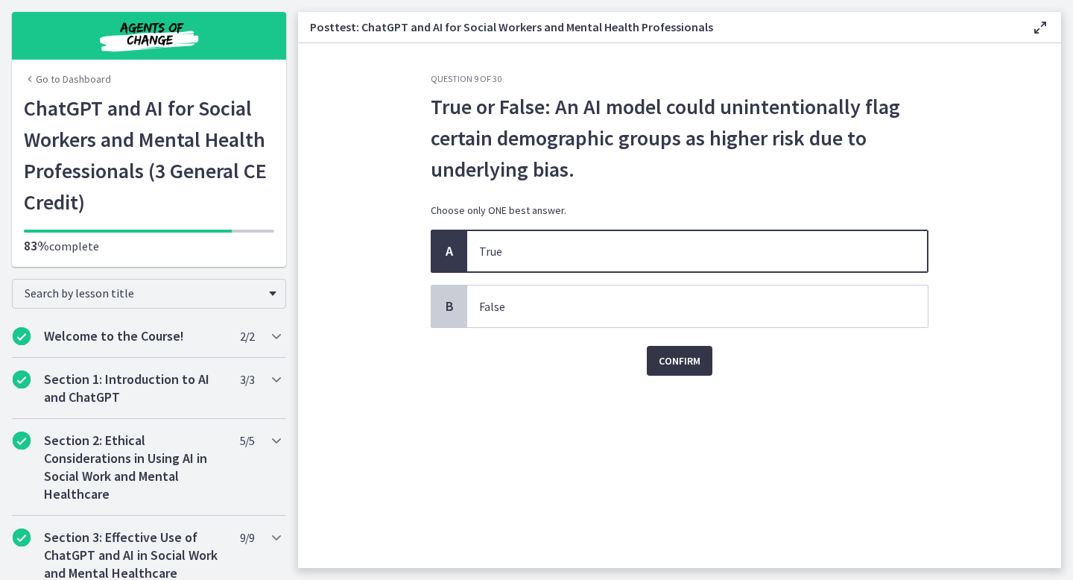
click at [665, 360] on span "Confirm" at bounding box center [680, 361] width 42 height 18
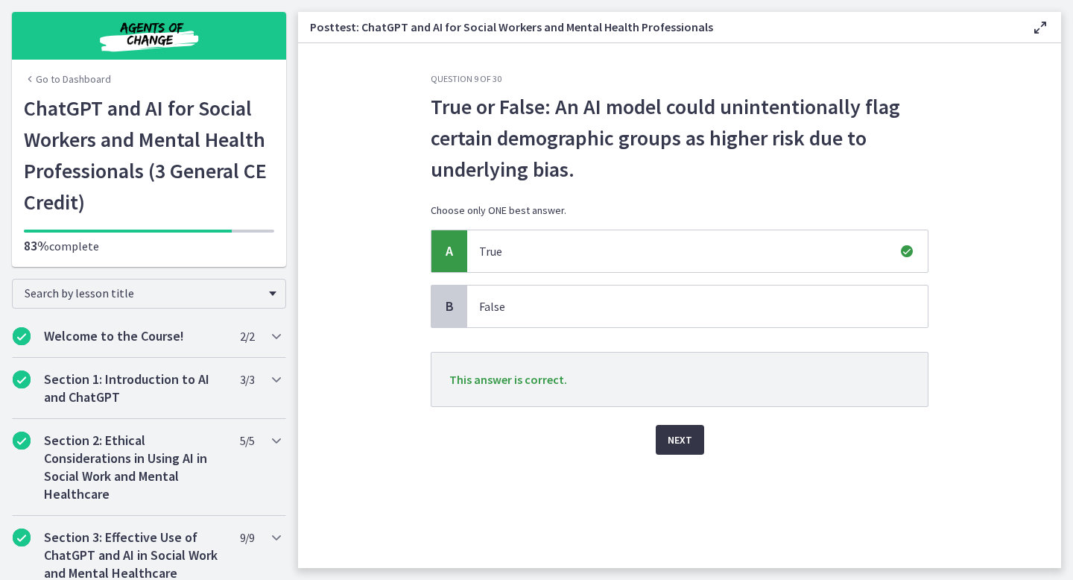
click at [673, 440] on span "Next" at bounding box center [680, 440] width 25 height 18
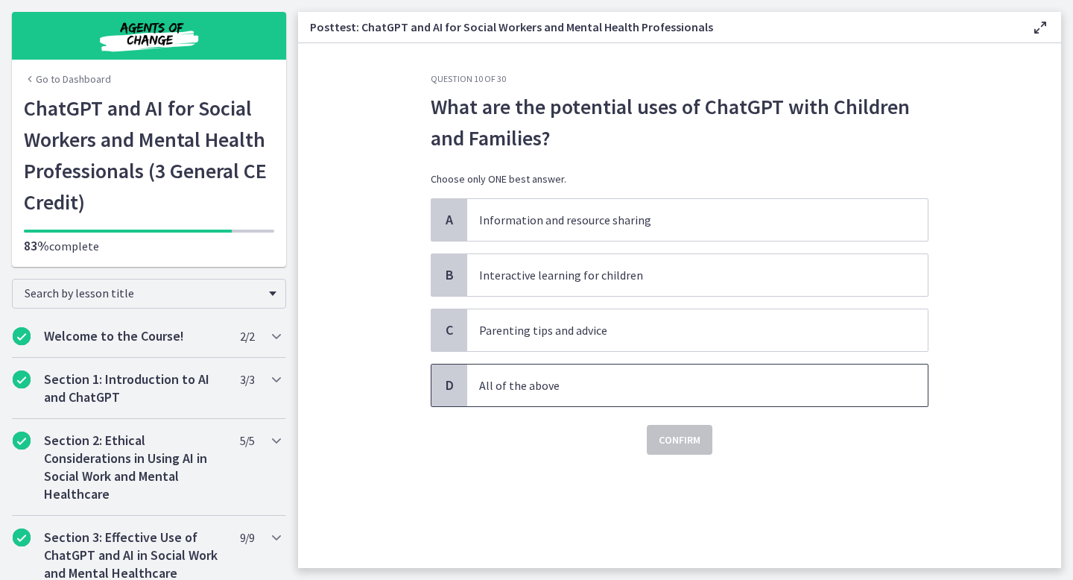
click at [609, 388] on p "All of the above" at bounding box center [682, 385] width 407 height 18
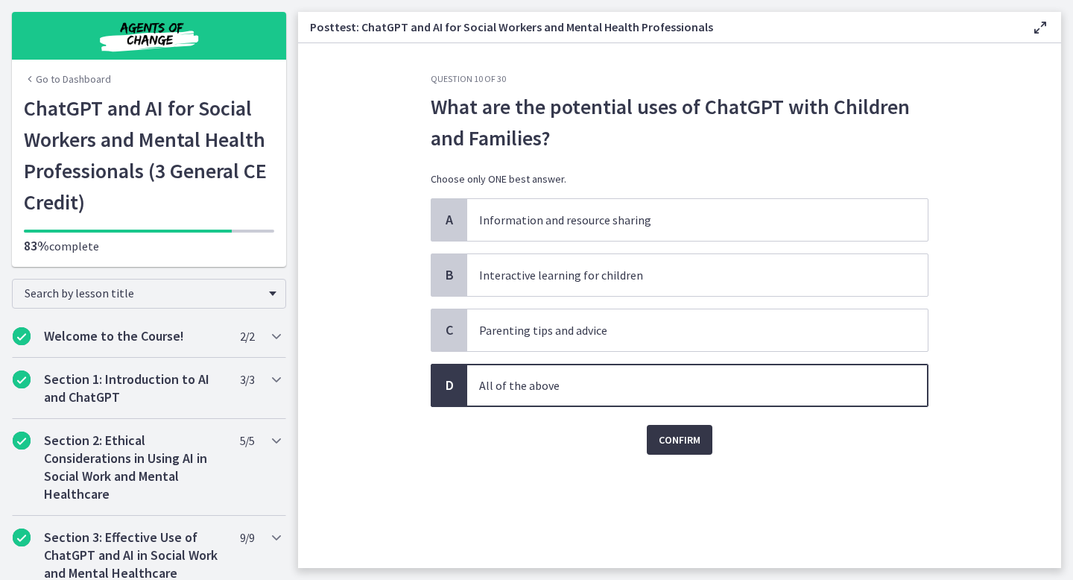
click at [672, 447] on span "Confirm" at bounding box center [680, 440] width 42 height 18
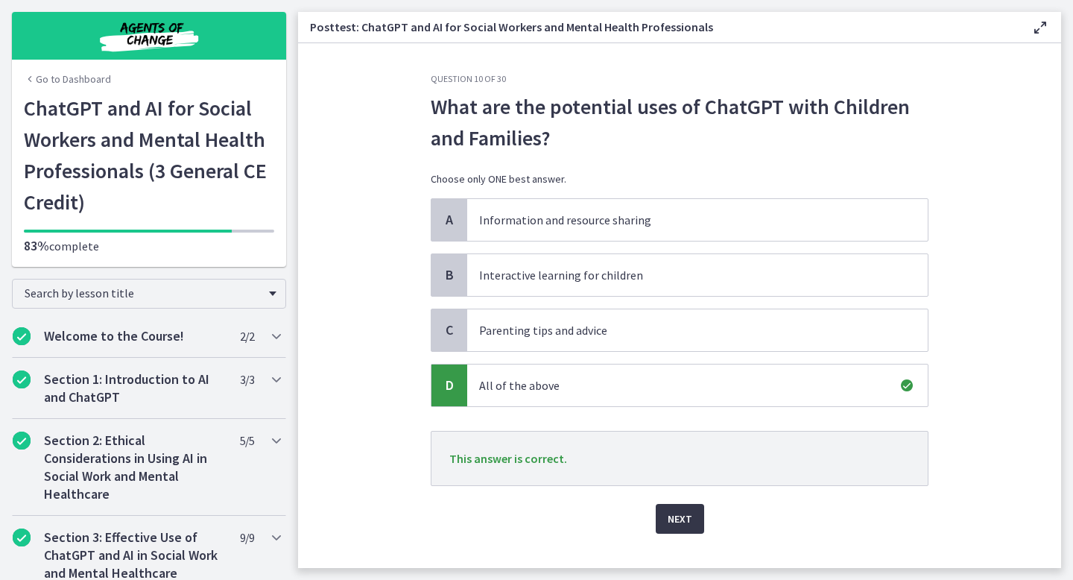
click at [680, 505] on button "Next" at bounding box center [680, 519] width 48 height 30
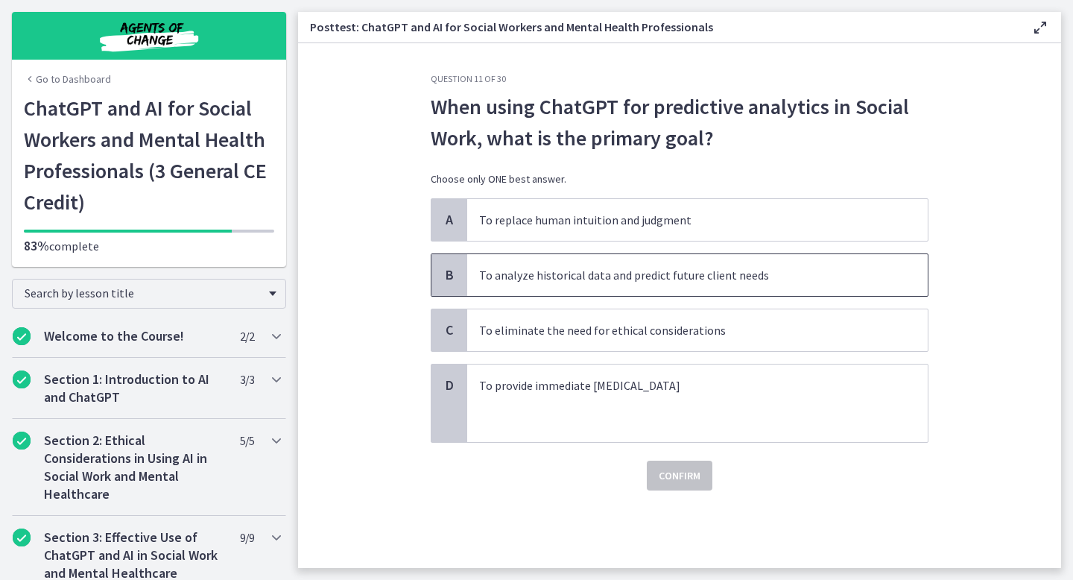
click at [582, 276] on p "To analyze historical data and predict future client needs" at bounding box center [682, 275] width 407 height 18
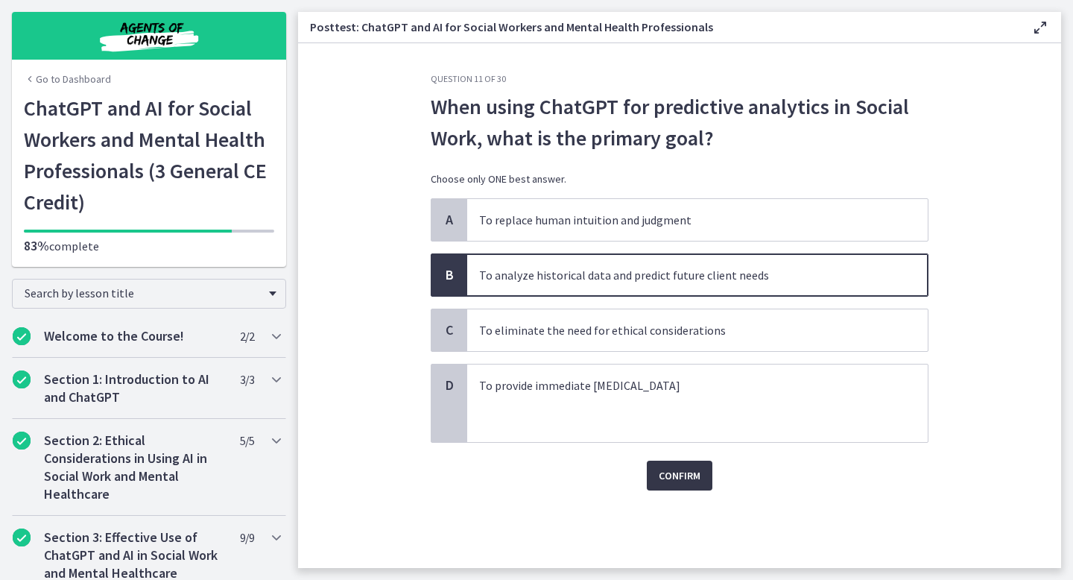
click at [681, 469] on span "Confirm" at bounding box center [680, 475] width 42 height 18
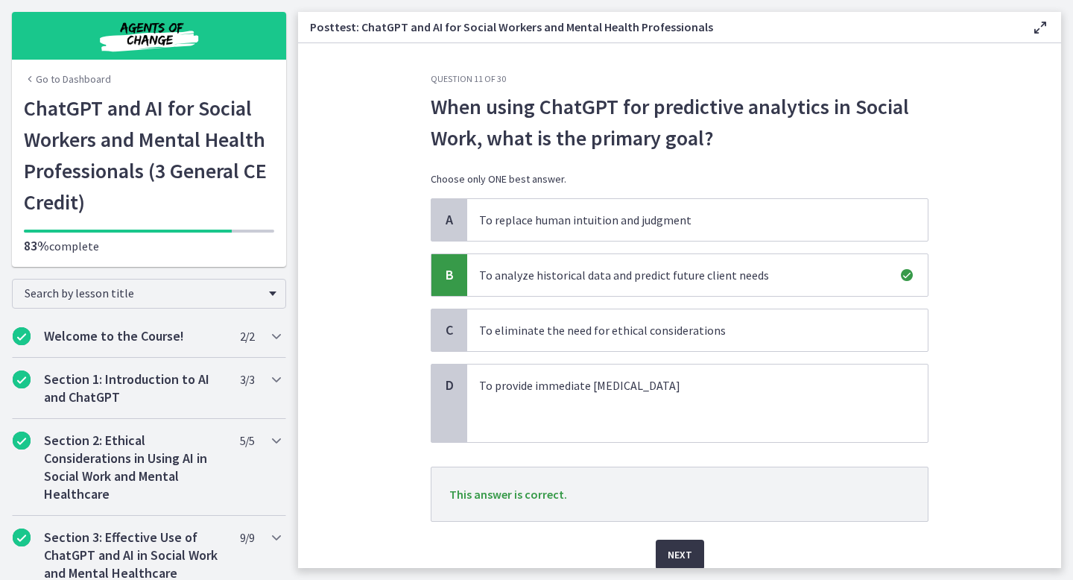
click at [683, 550] on span "Next" at bounding box center [680, 554] width 25 height 18
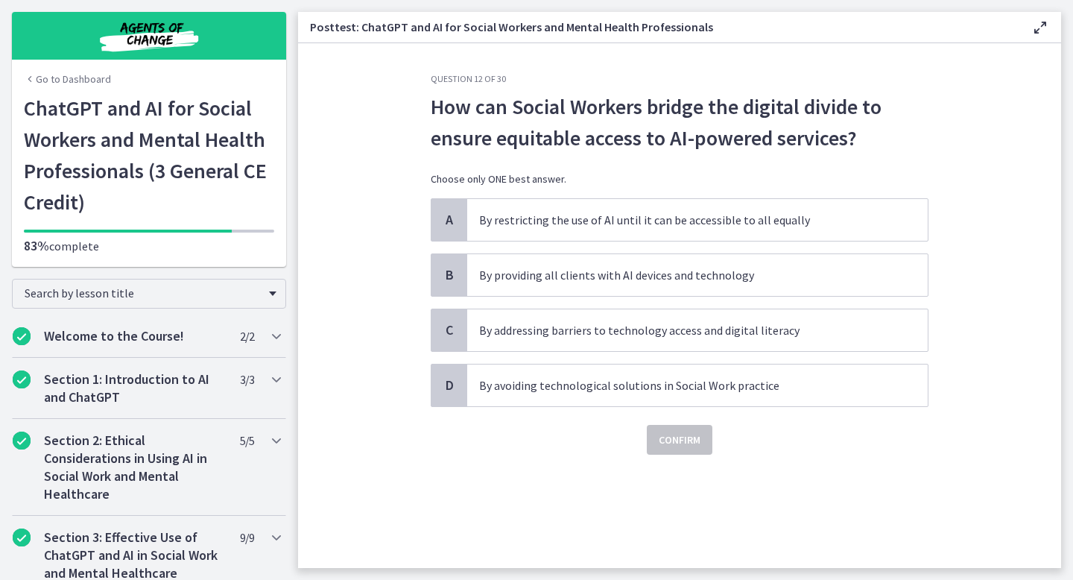
click at [602, 165] on div "How can Social Workers bridge the digital divide to ensure equitable access to …" at bounding box center [680, 144] width 498 height 107
click at [582, 335] on p "By addressing barriers to technology access and digital literacy" at bounding box center [682, 330] width 407 height 18
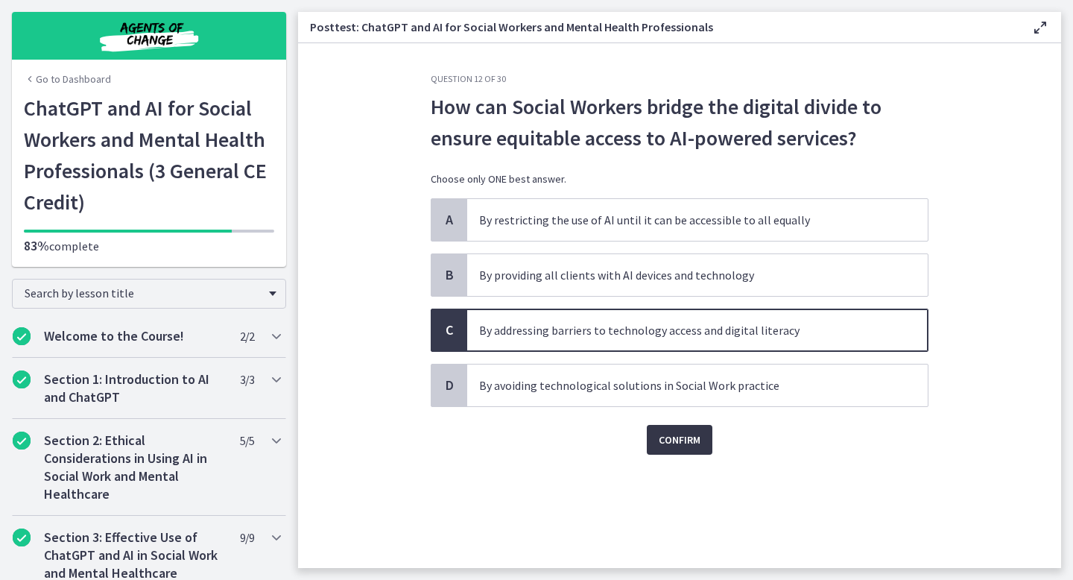
click at [684, 440] on span "Confirm" at bounding box center [680, 440] width 42 height 18
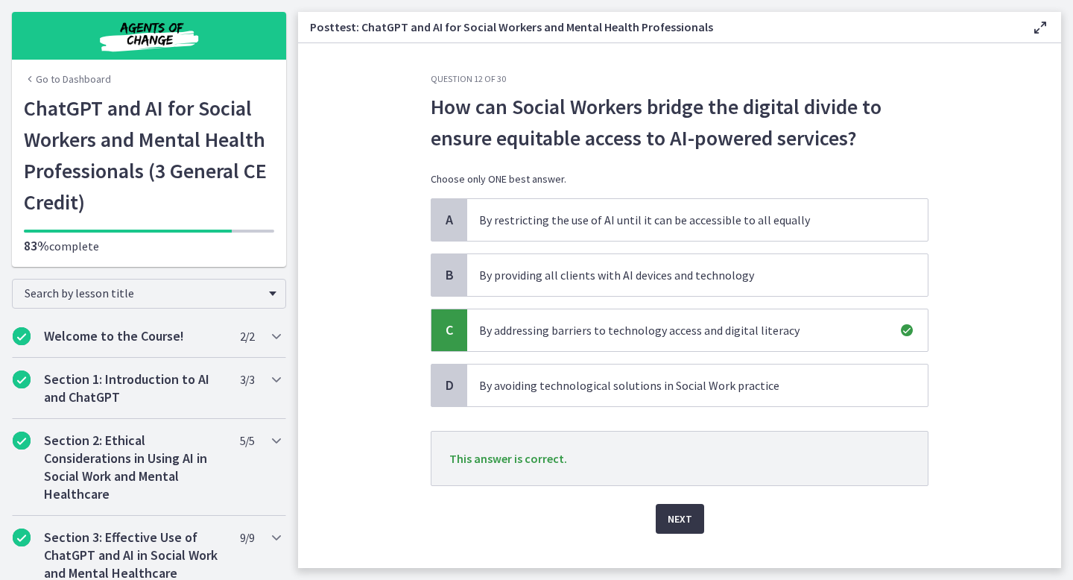
click at [684, 532] on button "Next" at bounding box center [680, 519] width 48 height 30
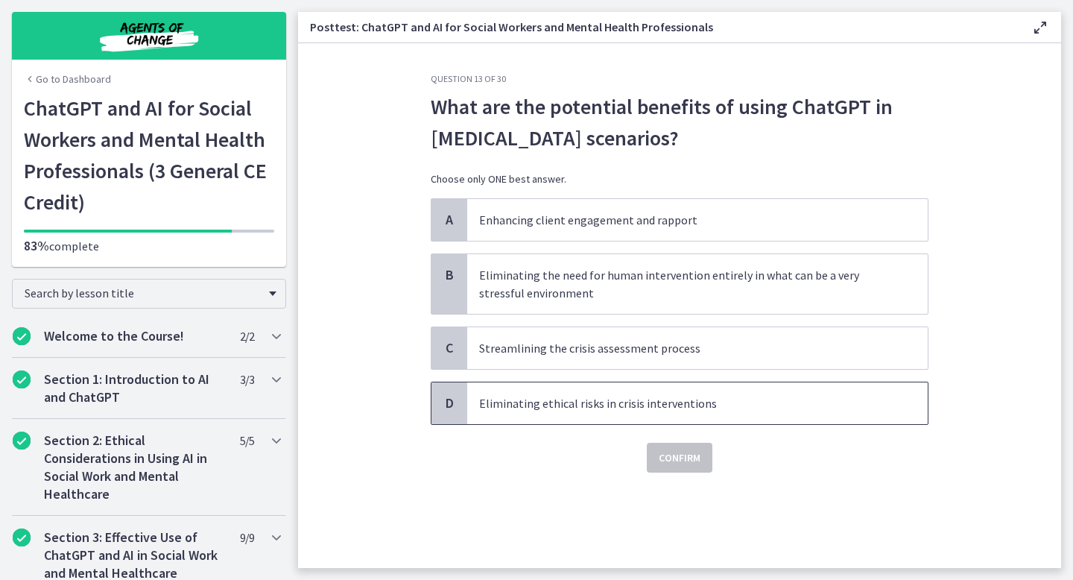
click at [662, 410] on p "Eliminating ethical risks in crisis interventions" at bounding box center [682, 403] width 407 height 18
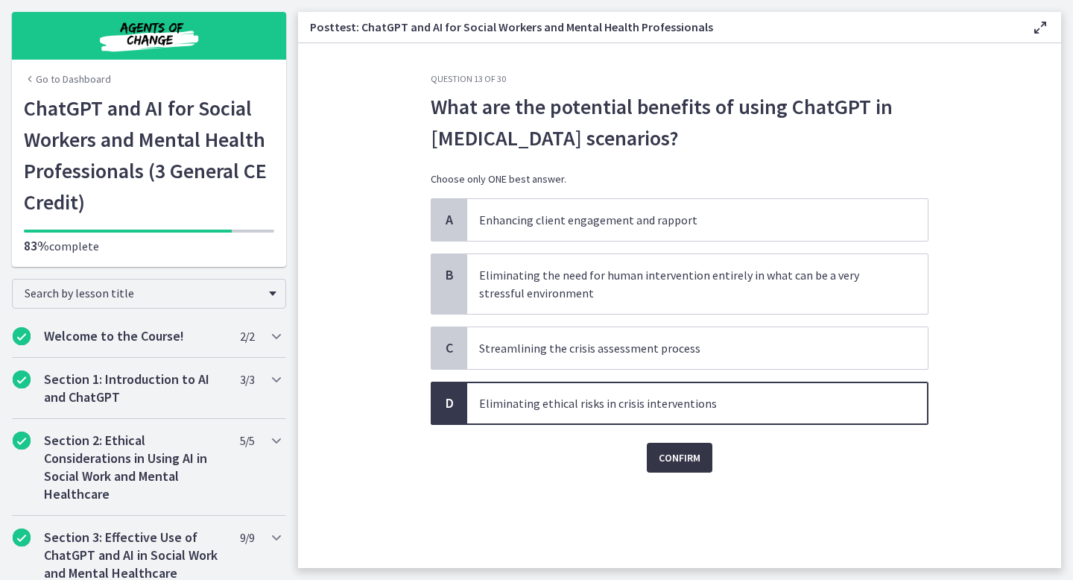
click at [684, 455] on span "Confirm" at bounding box center [680, 458] width 42 height 18
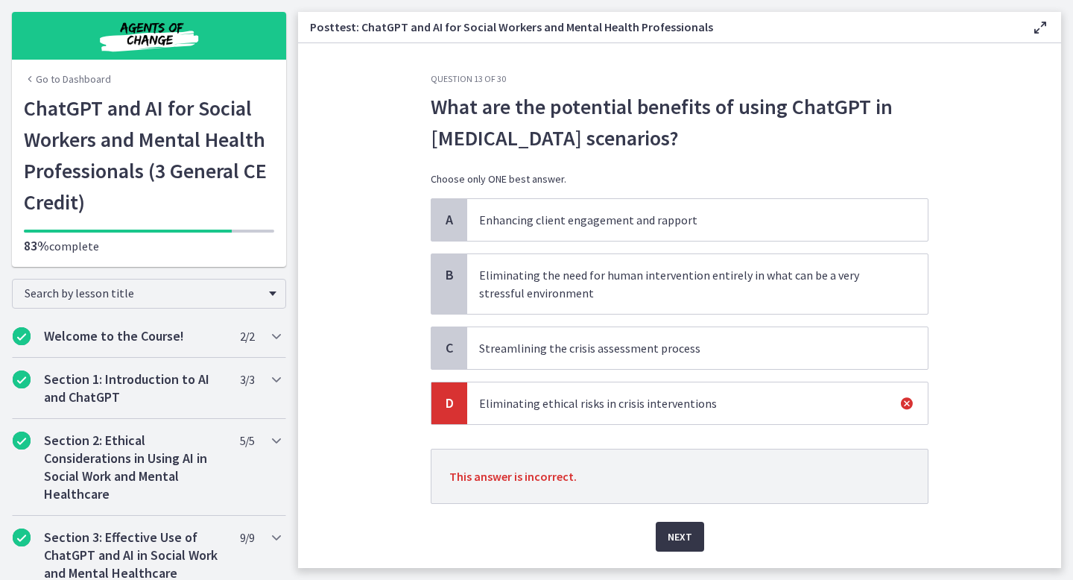
click at [686, 526] on button "Next" at bounding box center [680, 537] width 48 height 30
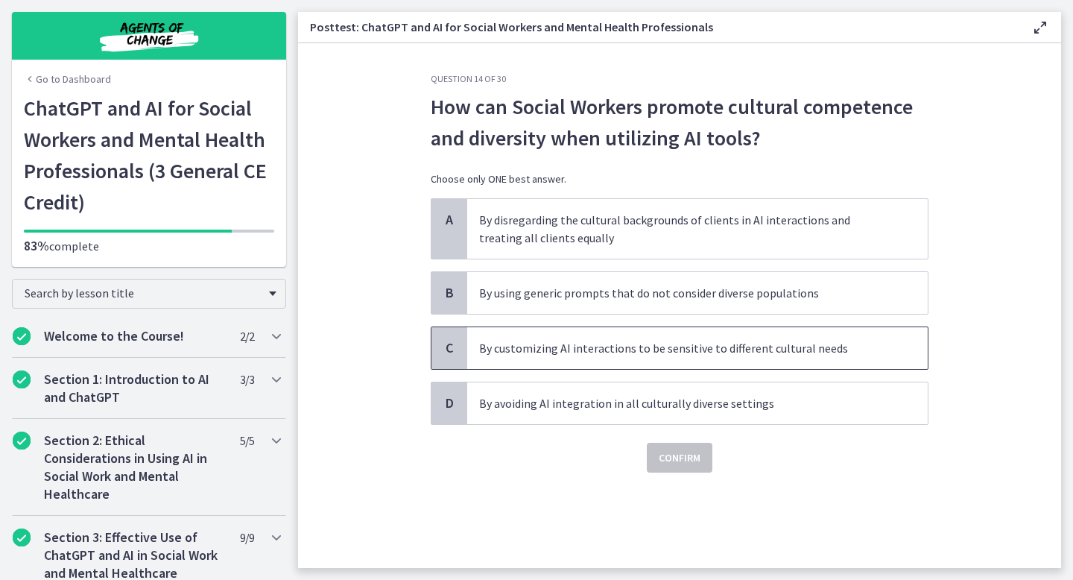
click at [575, 344] on p "By customizing AI interactions to be sensitive to different cultural needs" at bounding box center [682, 348] width 407 height 18
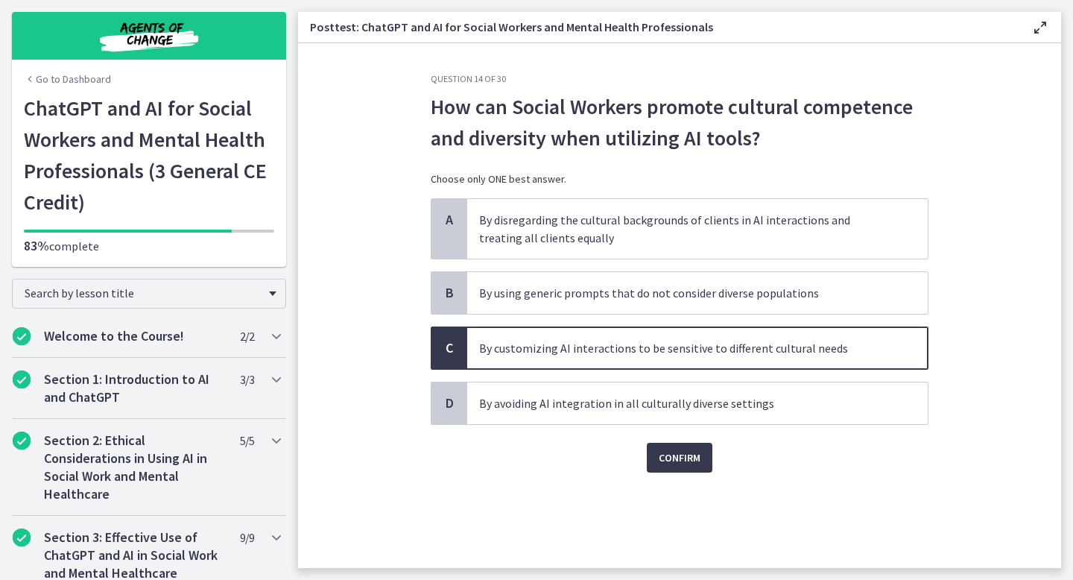
click at [676, 440] on div "Confirm" at bounding box center [680, 449] width 498 height 48
click at [677, 456] on span "Confirm" at bounding box center [680, 458] width 42 height 18
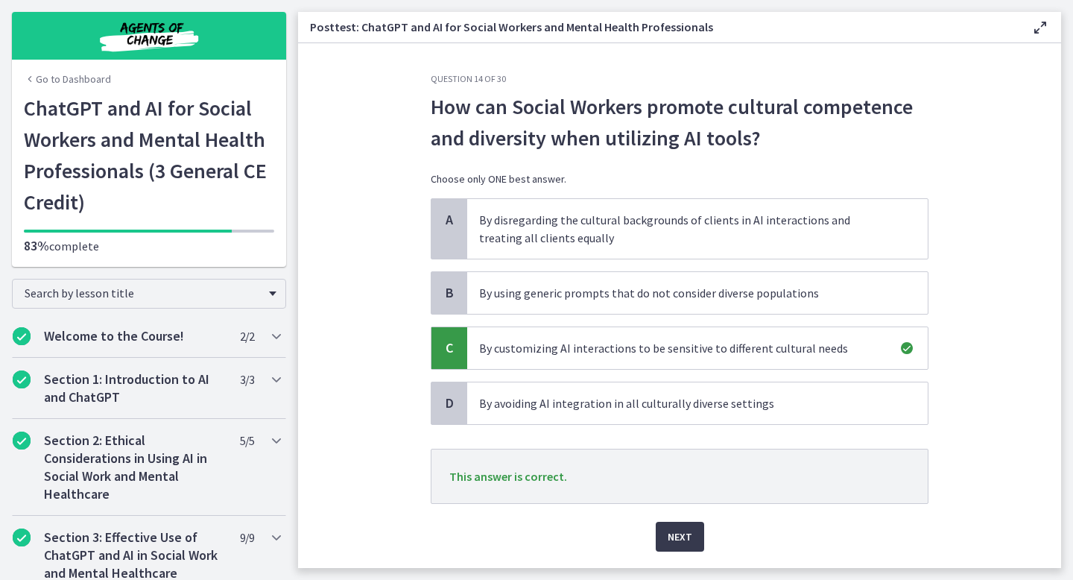
click at [680, 519] on div "Next" at bounding box center [680, 528] width 498 height 48
click at [680, 530] on span "Next" at bounding box center [680, 537] width 25 height 18
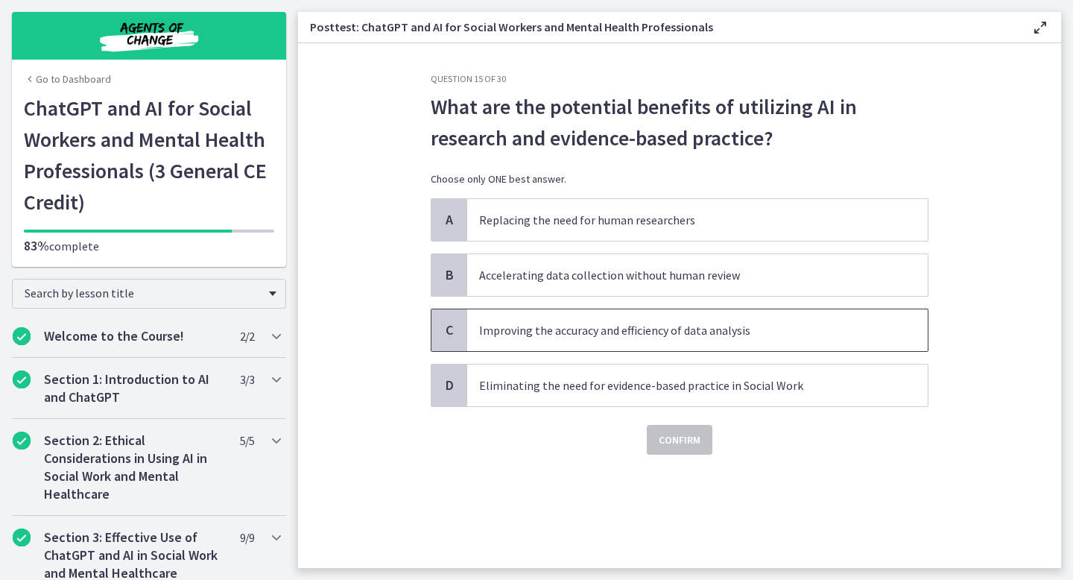
click at [586, 330] on p "Improving the accuracy and efficiency of data analysis" at bounding box center [682, 330] width 407 height 18
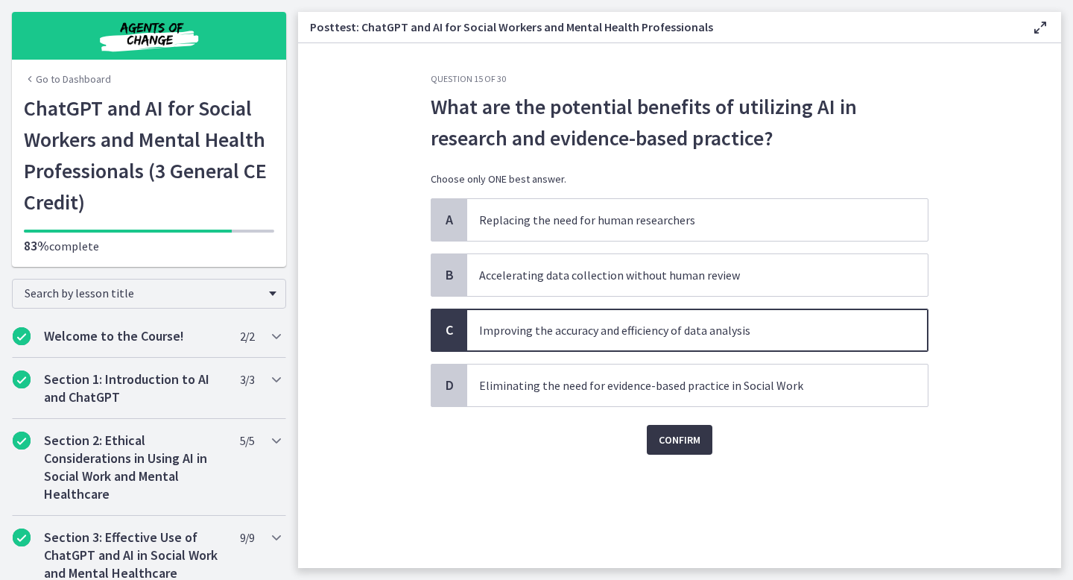
click at [679, 440] on span "Confirm" at bounding box center [680, 440] width 42 height 18
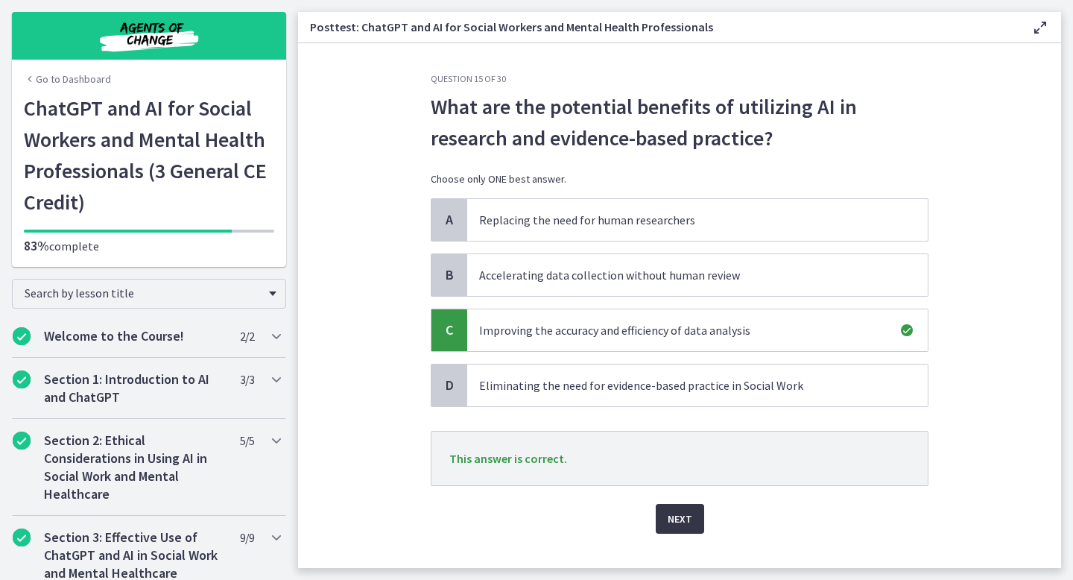
click at [683, 525] on span "Next" at bounding box center [680, 519] width 25 height 18
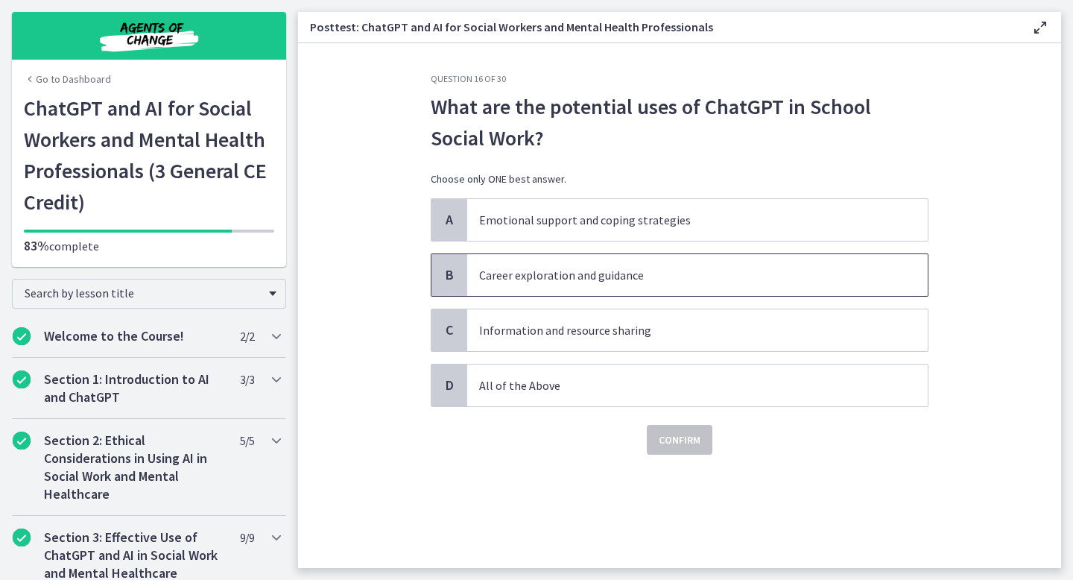
click at [554, 284] on span "Career exploration and guidance" at bounding box center [697, 275] width 461 height 42
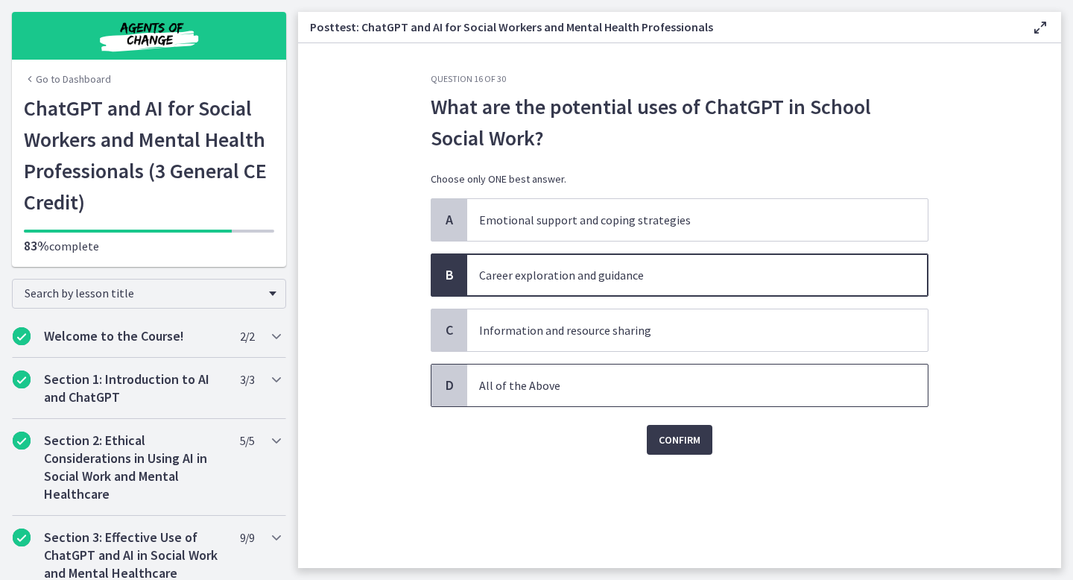
click at [621, 386] on p "All of the Above" at bounding box center [682, 385] width 407 height 18
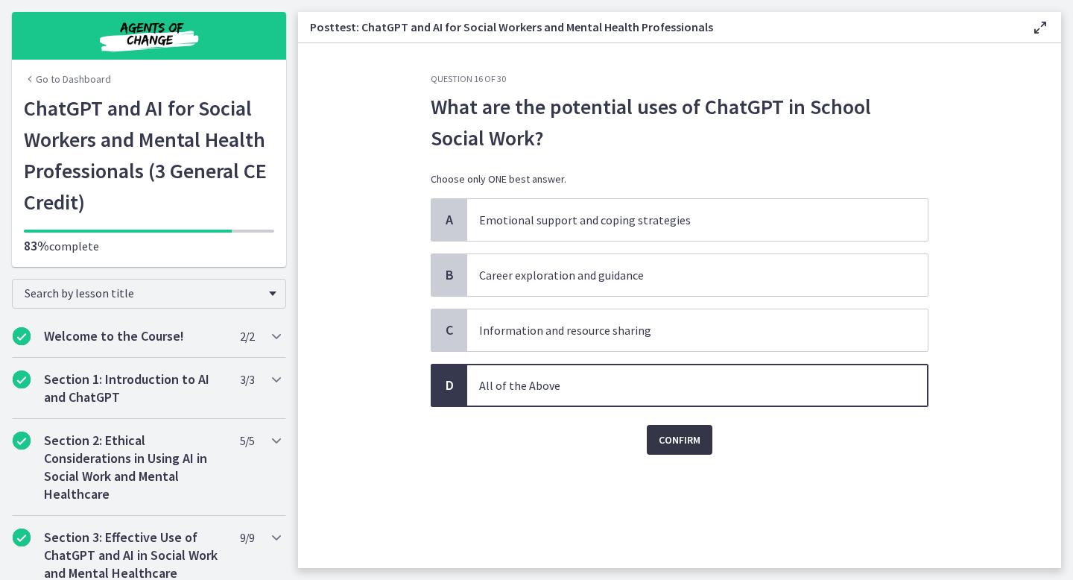
click at [677, 434] on span "Confirm" at bounding box center [680, 440] width 42 height 18
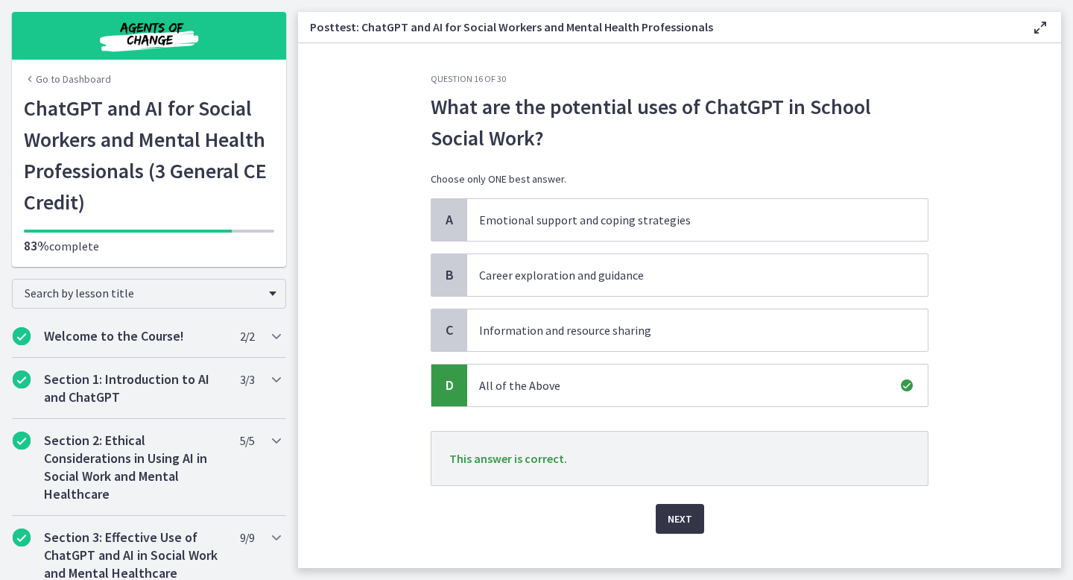
click at [684, 530] on button "Next" at bounding box center [680, 519] width 48 height 30
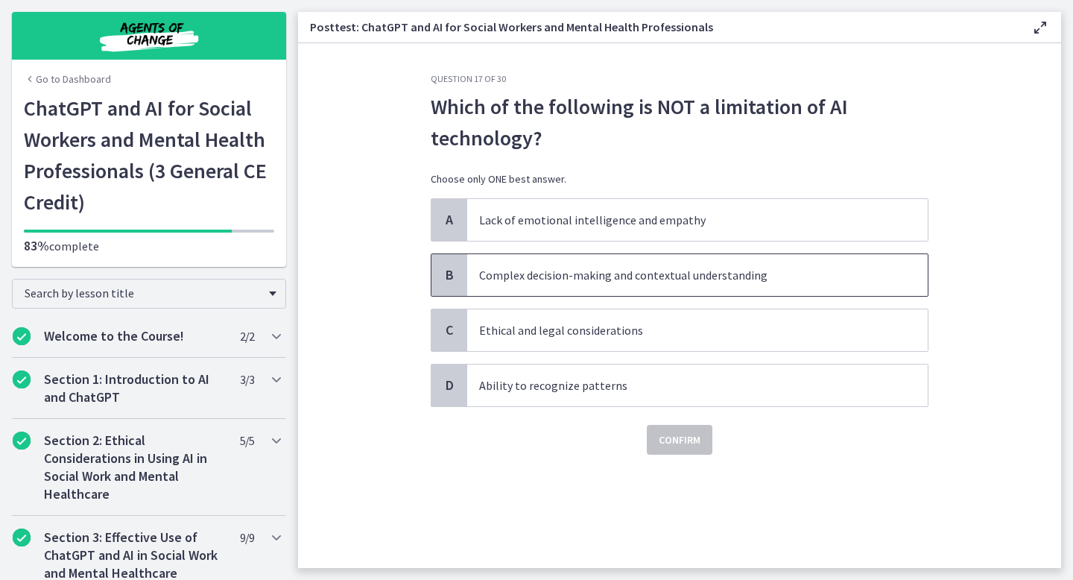
click at [573, 263] on span "Complex decision-making and contextual understanding" at bounding box center [697, 275] width 461 height 42
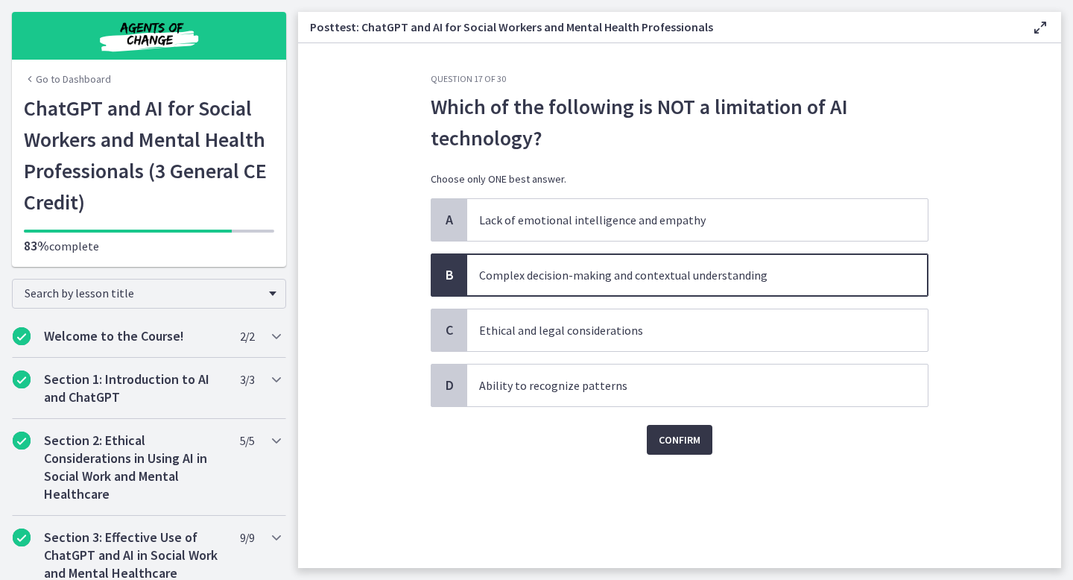
click at [671, 440] on span "Confirm" at bounding box center [680, 440] width 42 height 18
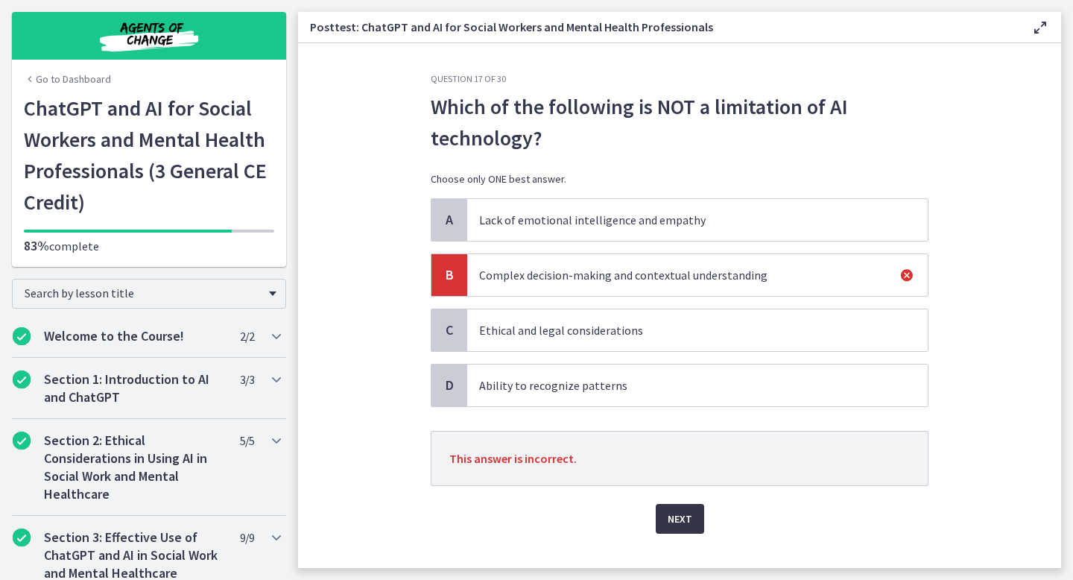
click at [676, 514] on span "Next" at bounding box center [680, 519] width 25 height 18
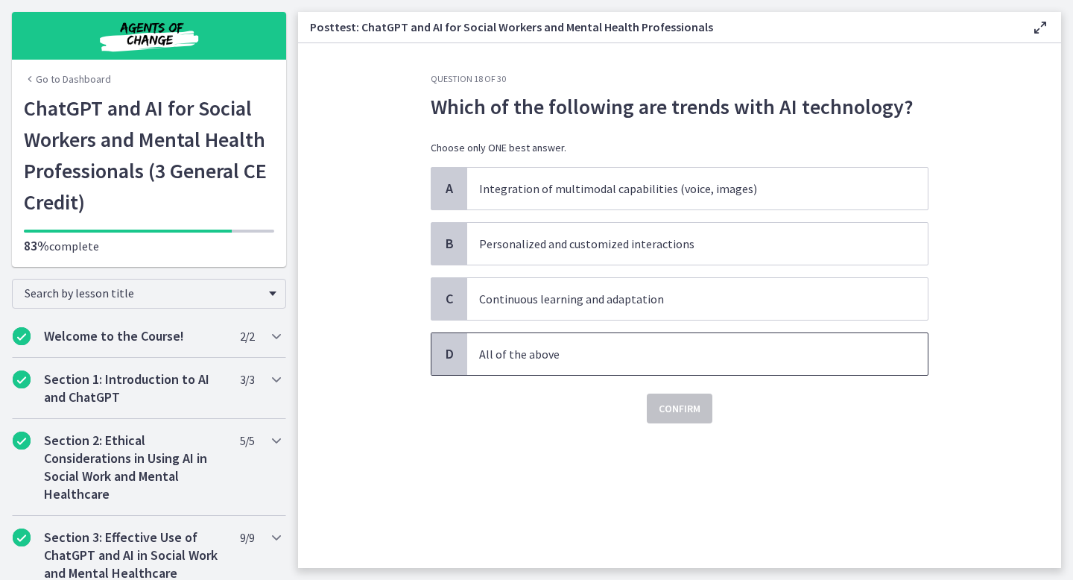
click at [596, 364] on span "All of the above" at bounding box center [697, 354] width 461 height 42
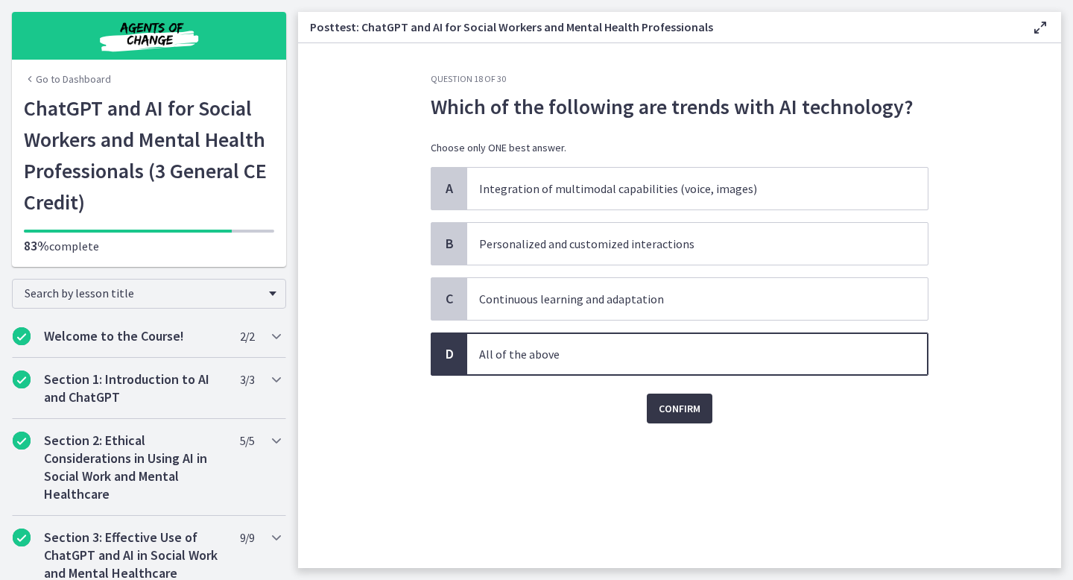
click at [682, 414] on span "Confirm" at bounding box center [680, 408] width 42 height 18
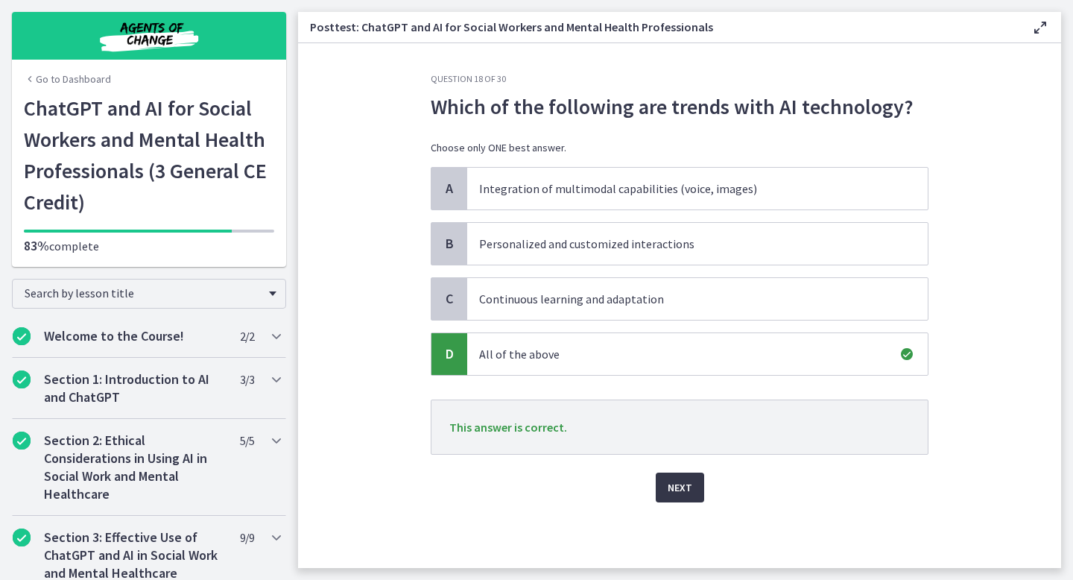
click at [681, 490] on span "Next" at bounding box center [680, 487] width 25 height 18
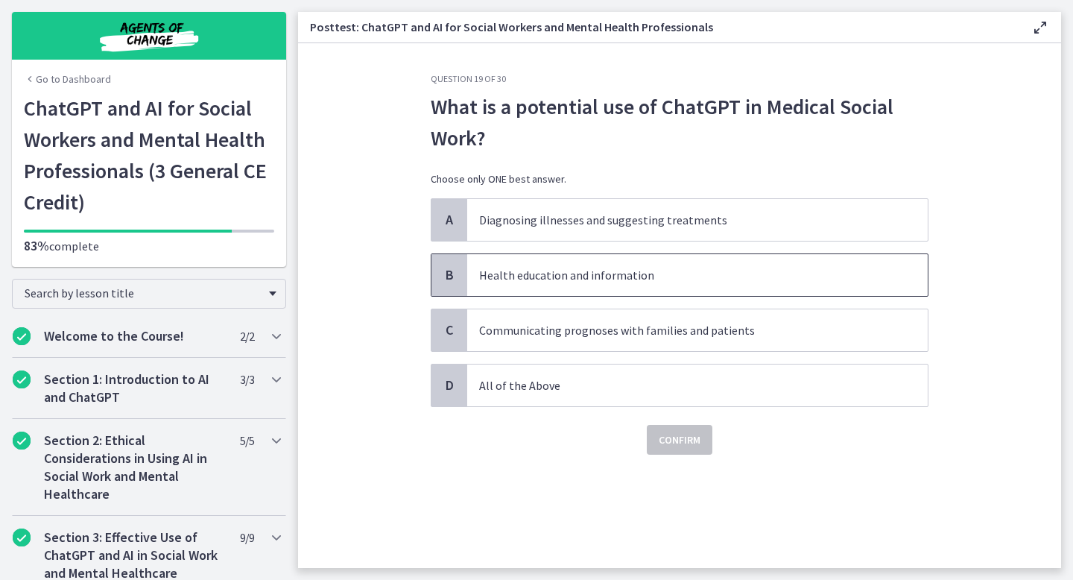
click at [566, 271] on p "Health education and information" at bounding box center [682, 275] width 407 height 18
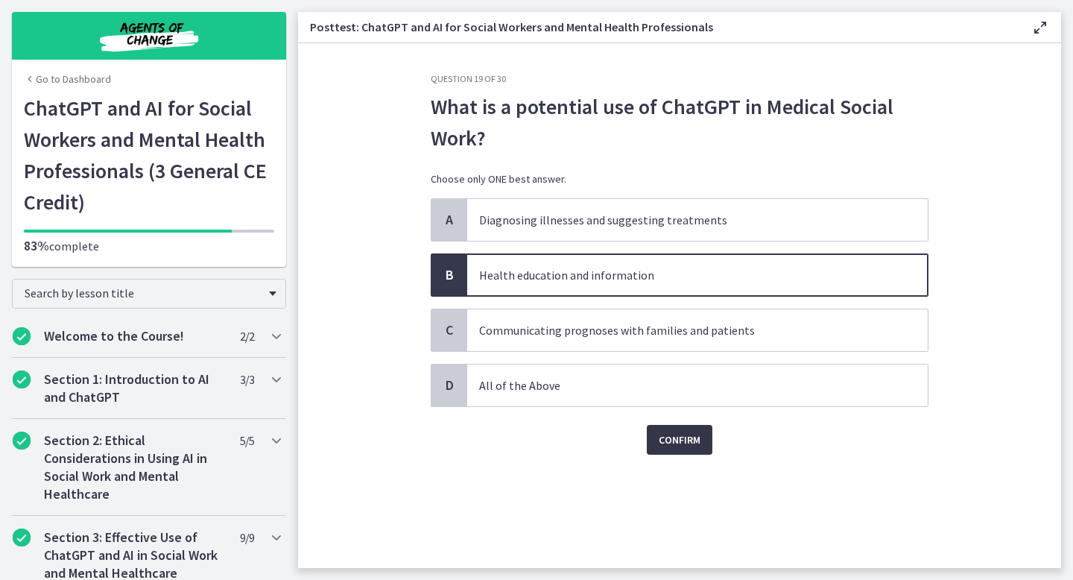
click at [668, 435] on span "Confirm" at bounding box center [680, 440] width 42 height 18
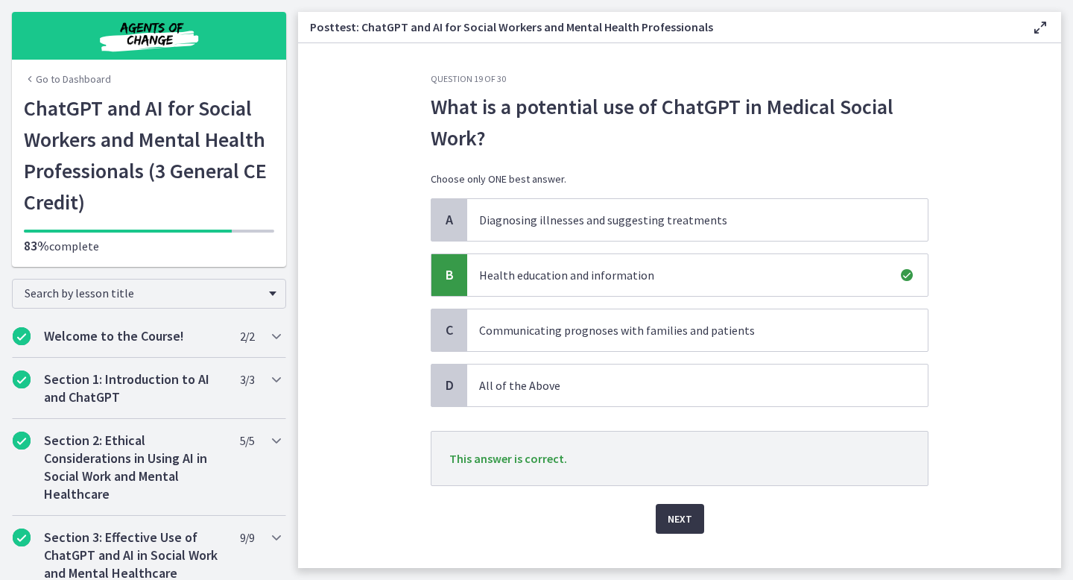
click at [689, 528] on button "Next" at bounding box center [680, 519] width 48 height 30
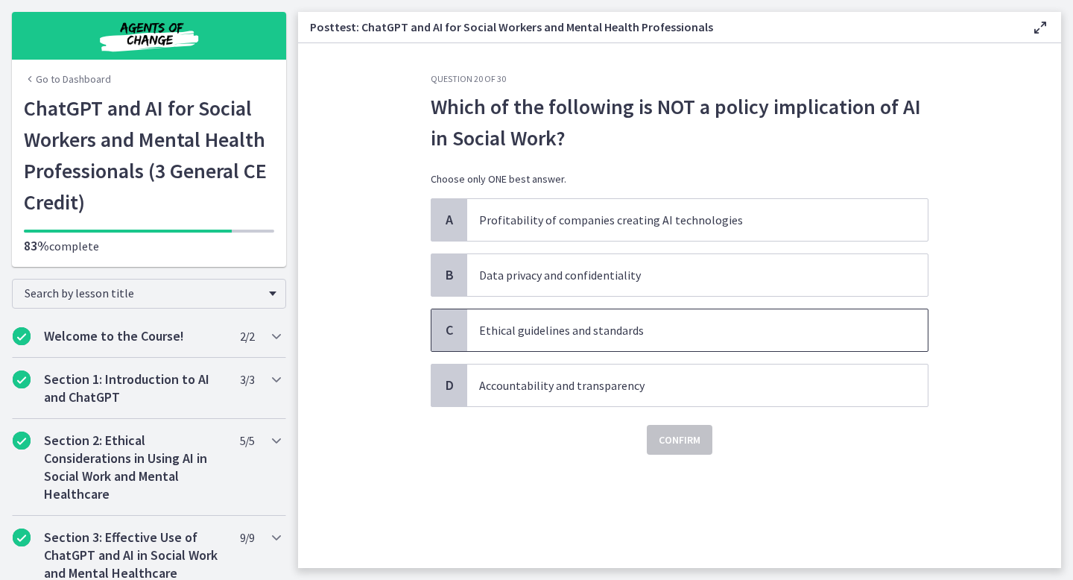
click at [570, 329] on p "Ethical guidelines and standards" at bounding box center [682, 330] width 407 height 18
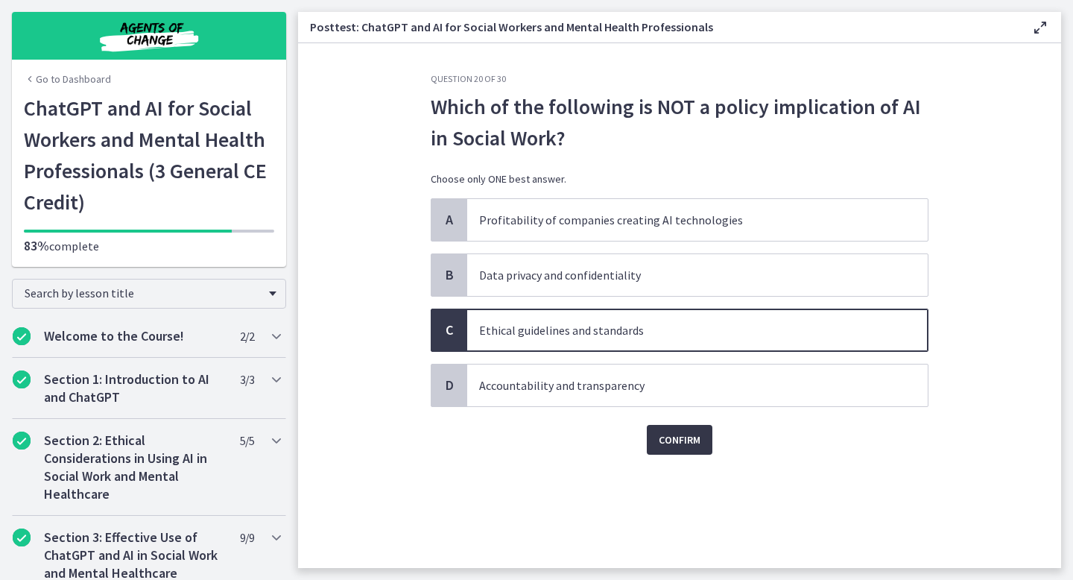
click at [665, 428] on button "Confirm" at bounding box center [680, 440] width 66 height 30
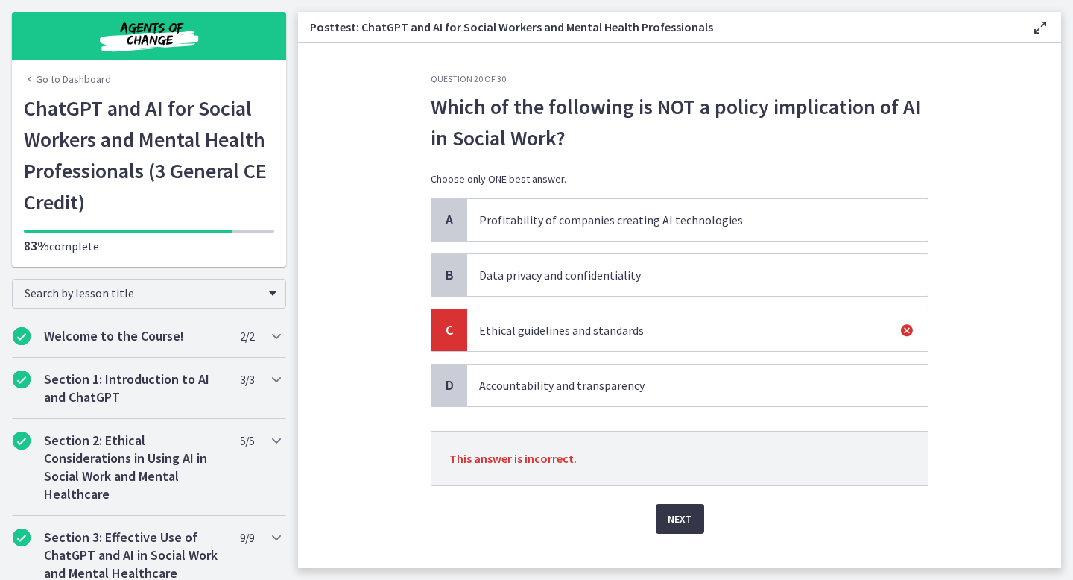
click at [684, 514] on span "Next" at bounding box center [680, 519] width 25 height 18
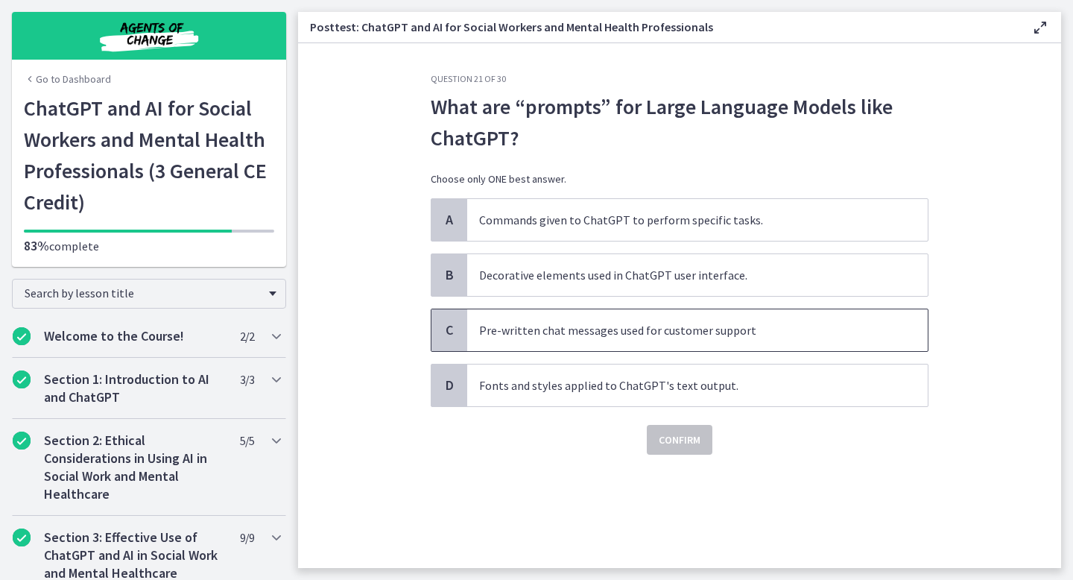
click at [610, 338] on p "Pre-written chat messages used for customer support" at bounding box center [682, 330] width 407 height 18
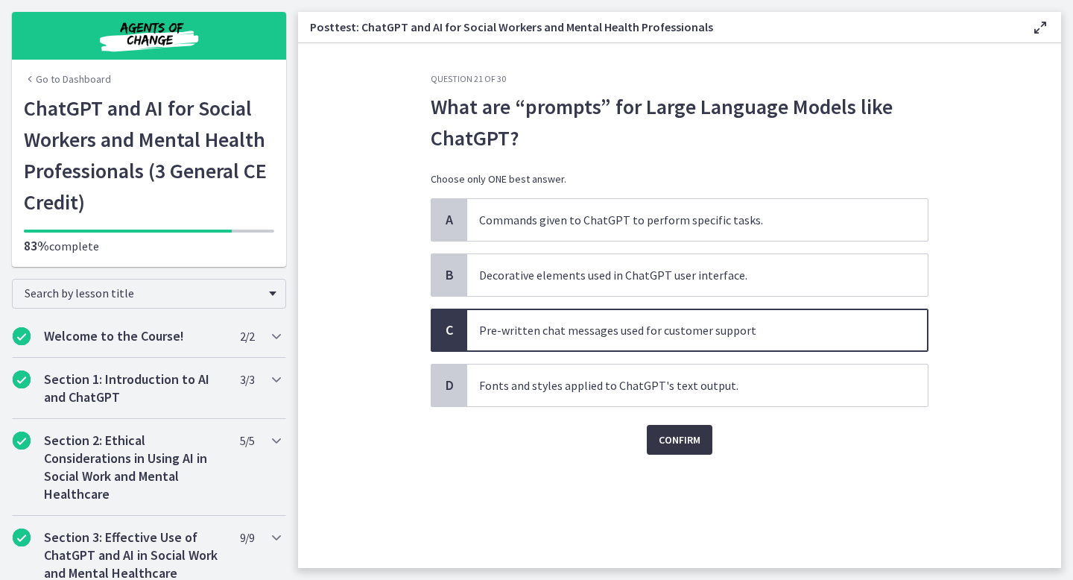
click at [685, 440] on span "Confirm" at bounding box center [680, 440] width 42 height 18
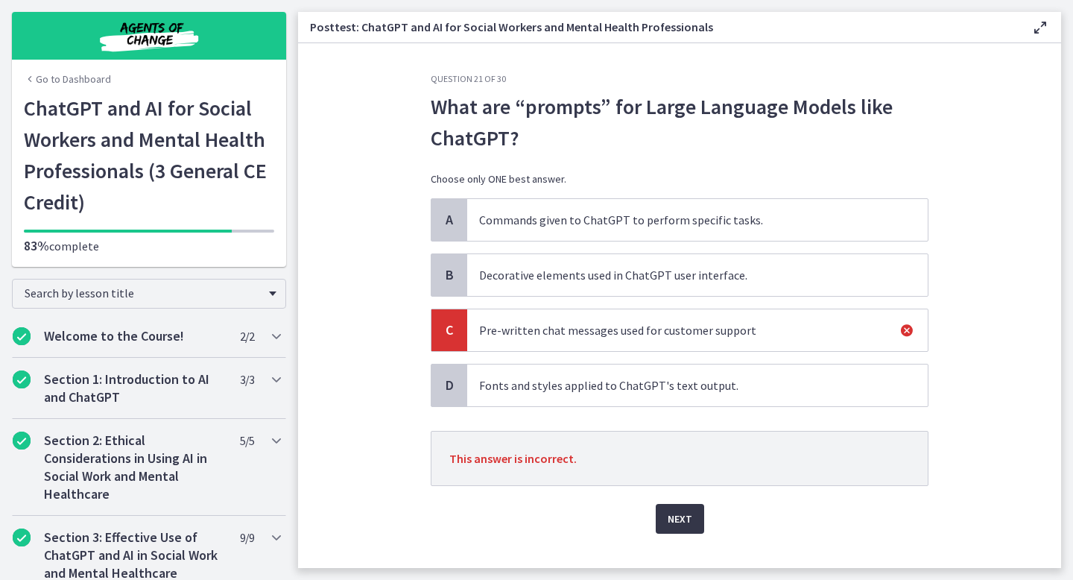
click at [689, 528] on button "Next" at bounding box center [680, 519] width 48 height 30
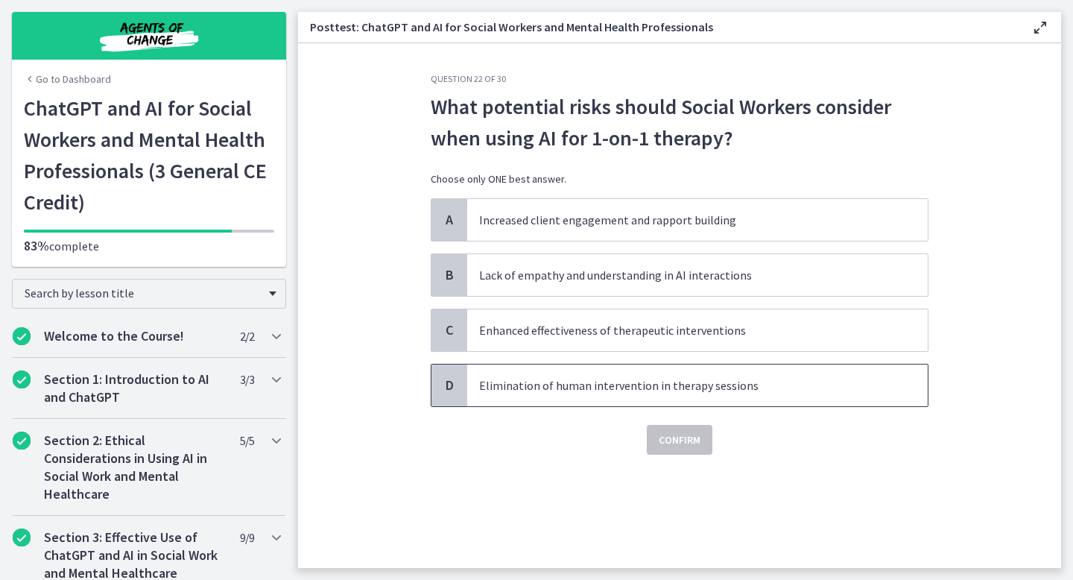
click at [630, 392] on p "Elimination of human intervention in therapy sessions" at bounding box center [682, 385] width 407 height 18
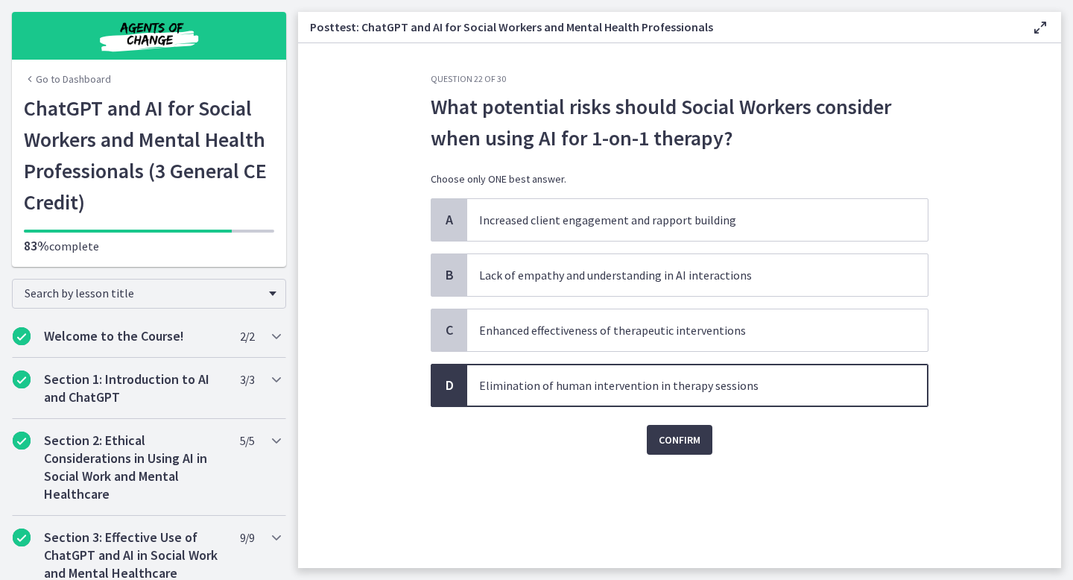
click at [678, 457] on div "Question 22 of 30 What potential risks should Social Workers consider when usin…" at bounding box center [680, 320] width 522 height 495
click at [674, 440] on span "Confirm" at bounding box center [680, 440] width 42 height 18
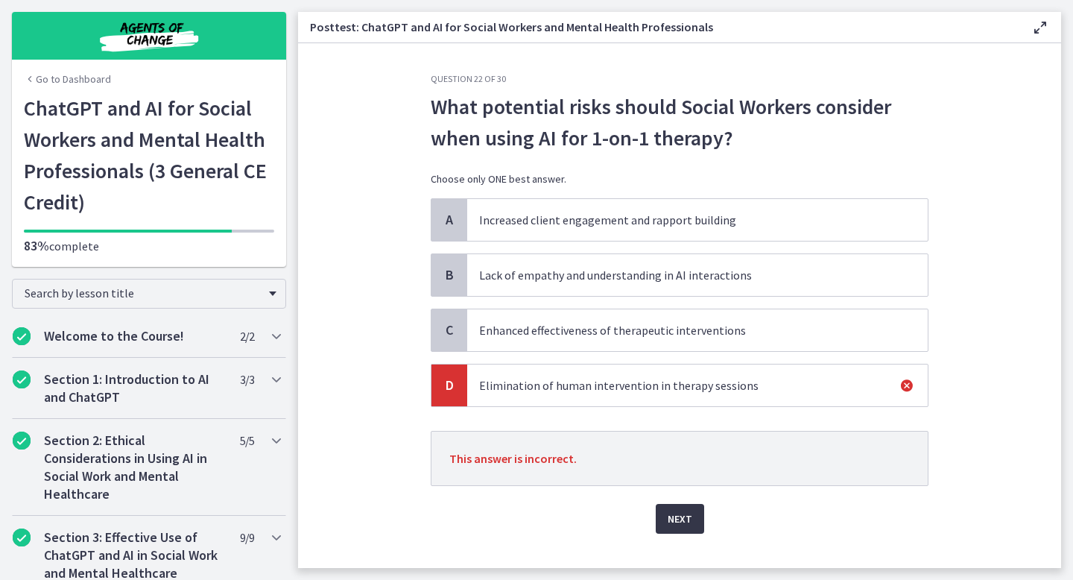
click at [672, 519] on span "Next" at bounding box center [680, 519] width 25 height 18
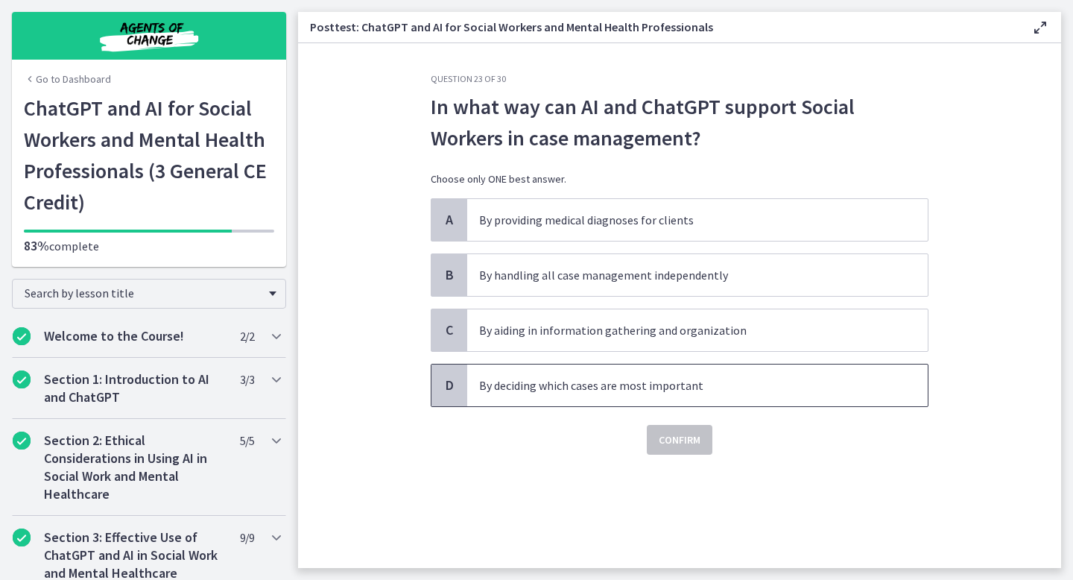
click at [652, 385] on p "By deciding which cases are most important" at bounding box center [682, 385] width 407 height 18
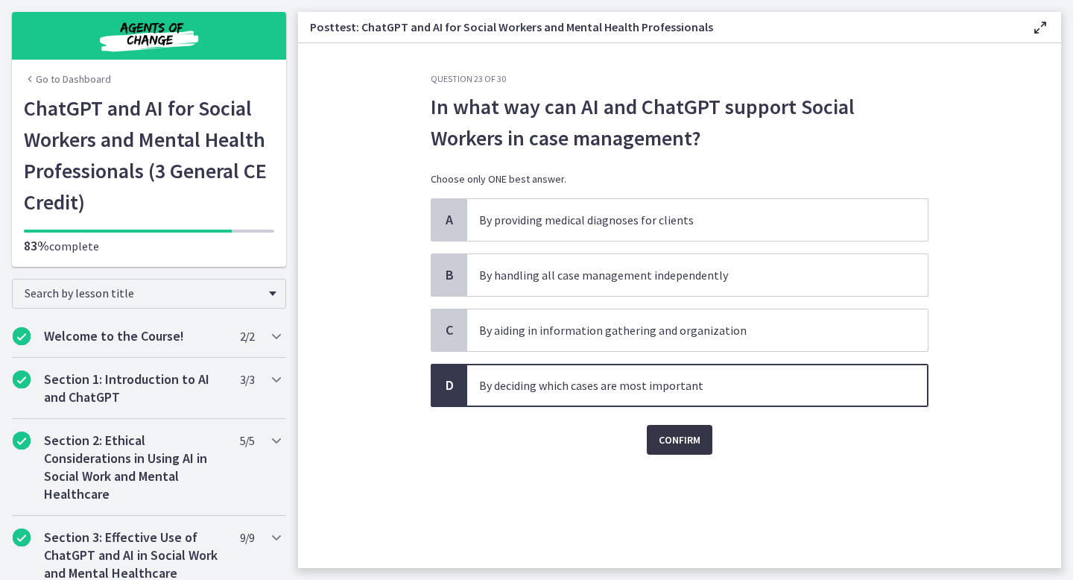
click at [673, 434] on span "Confirm" at bounding box center [680, 440] width 42 height 18
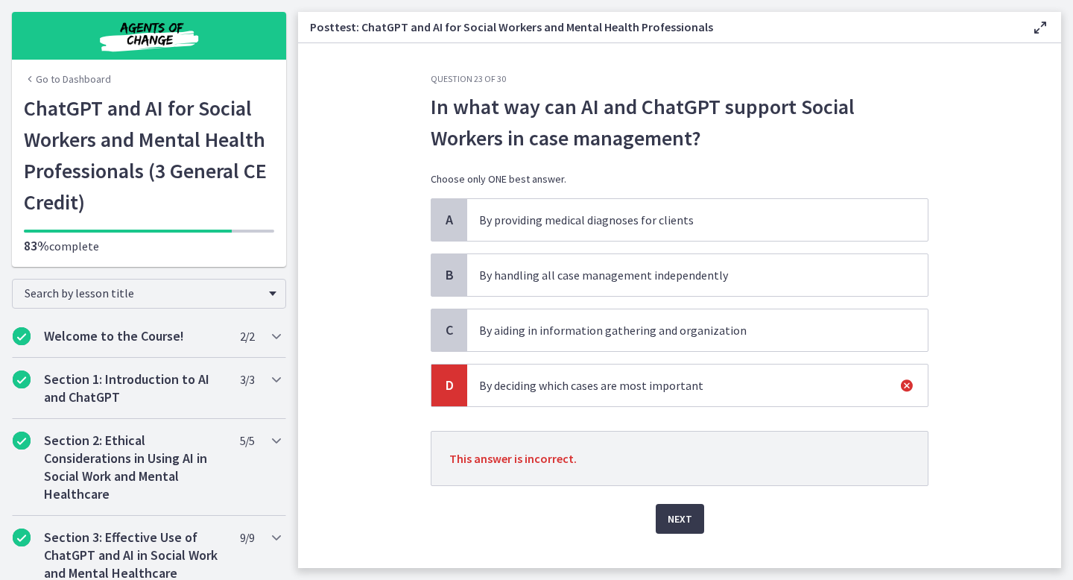
click at [621, 268] on p "By handling all case management independently" at bounding box center [682, 275] width 407 height 18
click at [680, 536] on div "Question 23 of 30 In what way can AI and ChatGPT support Social Workers in case…" at bounding box center [680, 320] width 522 height 495
click at [681, 525] on span "Next" at bounding box center [680, 519] width 25 height 18
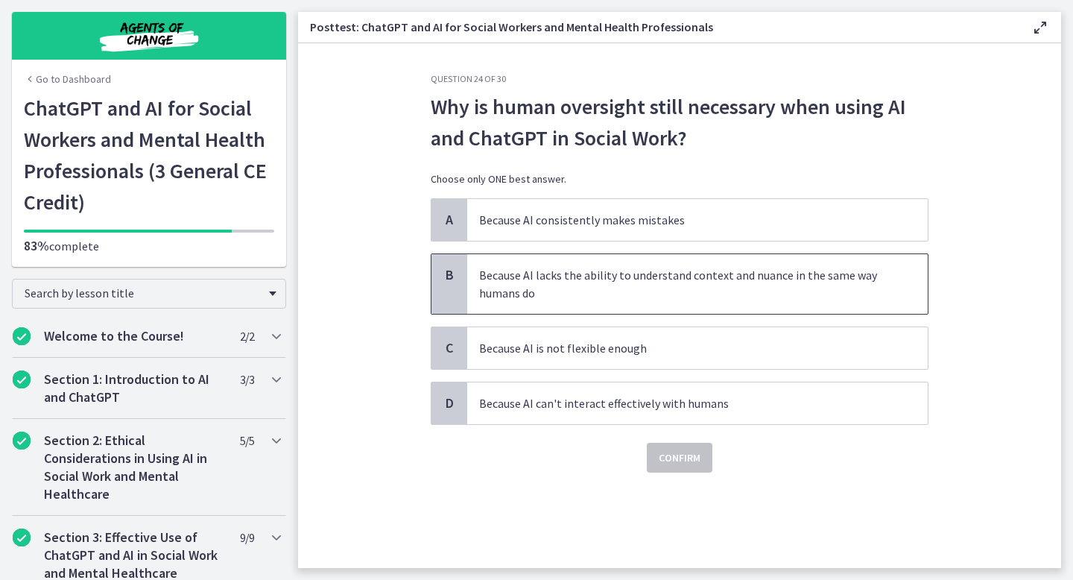
click at [625, 291] on p "Because AI lacks the ability to understand context and nuance in the same way h…" at bounding box center [682, 284] width 407 height 36
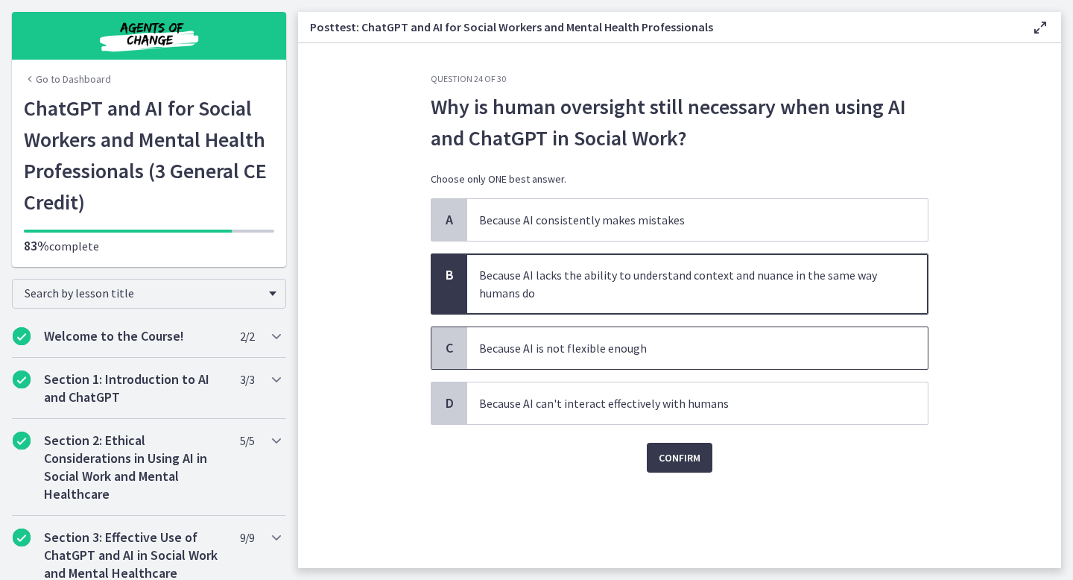
click at [639, 348] on p "Because AI is not flexible enough" at bounding box center [682, 348] width 407 height 18
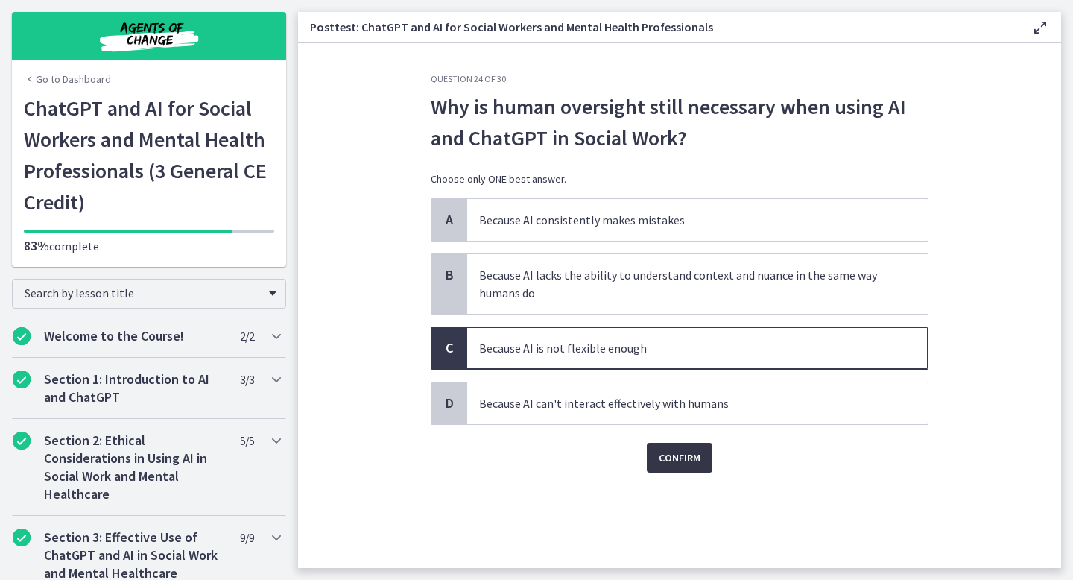
click at [680, 462] on span "Confirm" at bounding box center [680, 458] width 42 height 18
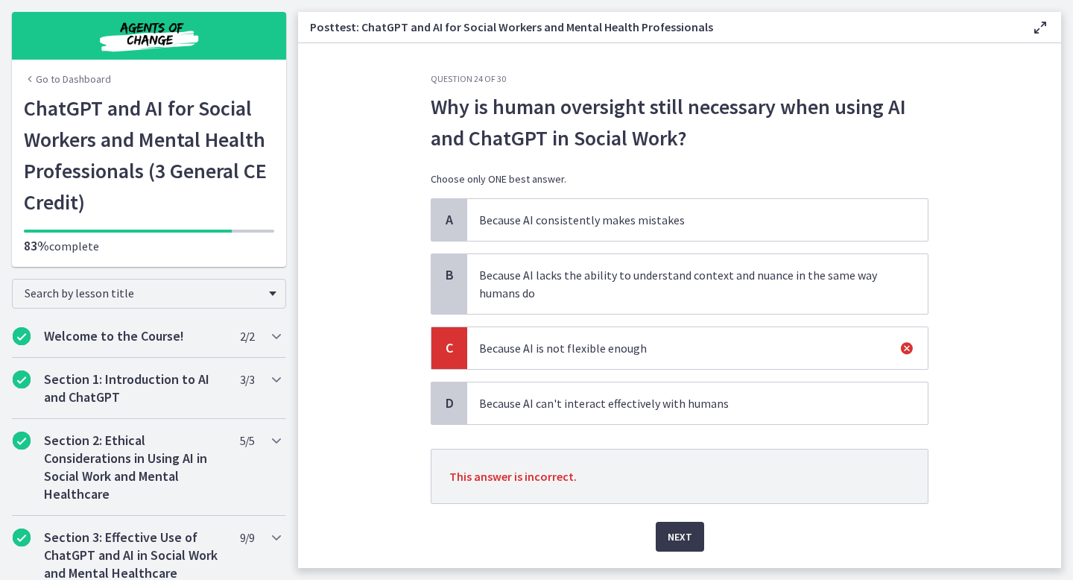
click at [628, 276] on p "Because AI lacks the ability to understand context and nuance in the same way h…" at bounding box center [682, 284] width 407 height 36
click at [633, 373] on div "A Because AI consistently makes mistakes B Because AI lacks the ability to unde…" at bounding box center [680, 311] width 498 height 227
click at [633, 408] on p "Because AI can't interact effectively with humans" at bounding box center [682, 403] width 407 height 18
click at [673, 540] on span "Next" at bounding box center [680, 537] width 25 height 18
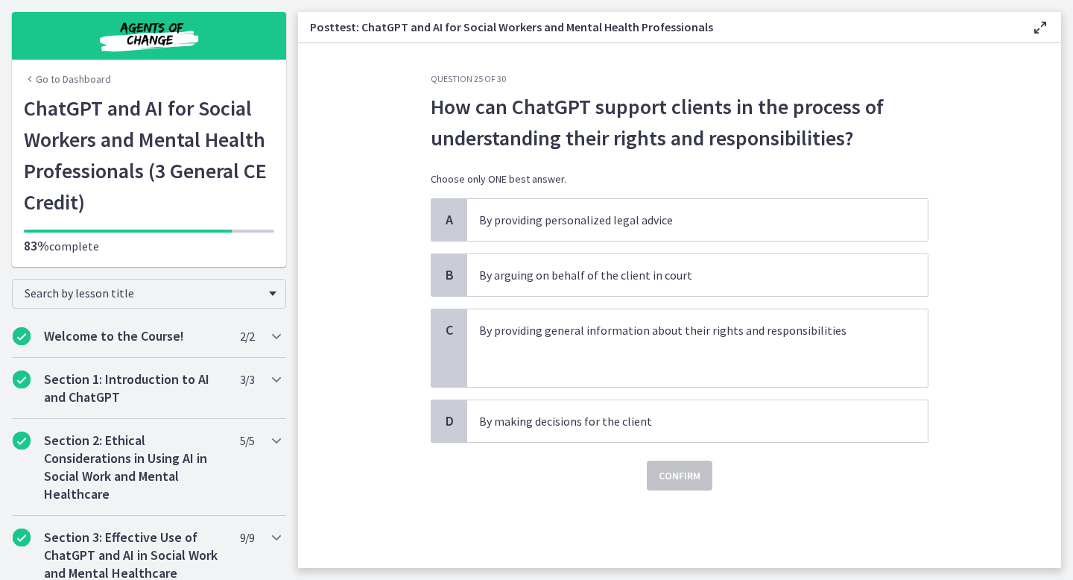
click at [616, 302] on div "A By providing personalized legal advice B By arguing on behalf of the client i…" at bounding box center [680, 320] width 498 height 244
click at [633, 372] on p at bounding box center [682, 366] width 407 height 18
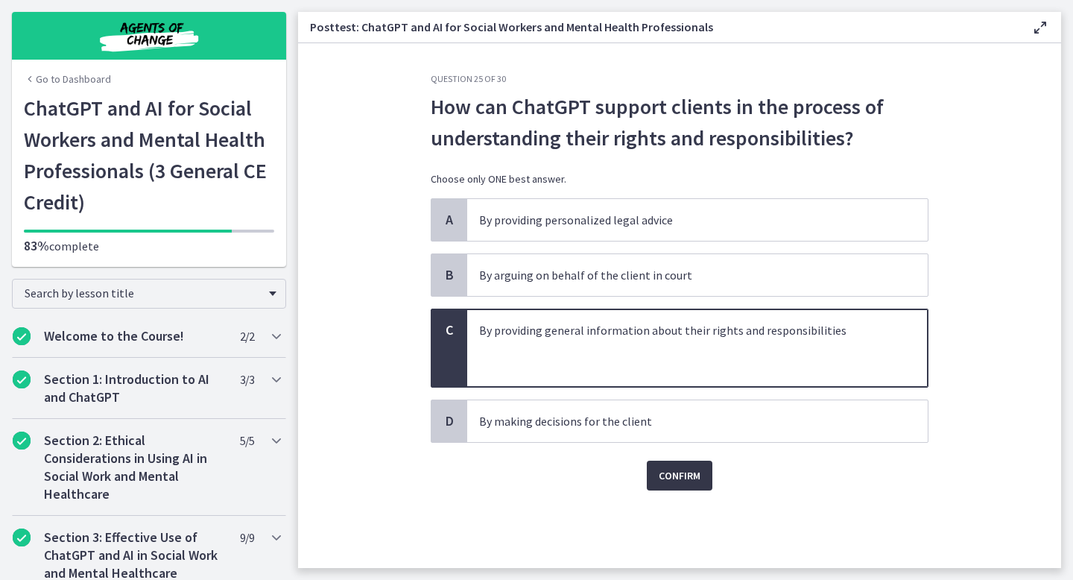
click at [677, 478] on span "Confirm" at bounding box center [680, 475] width 42 height 18
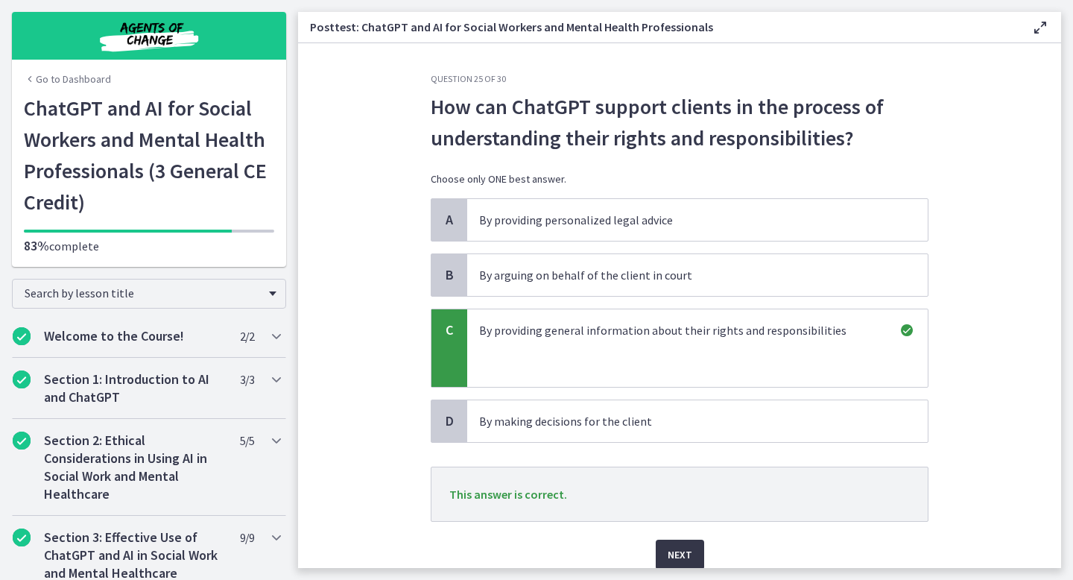
click at [680, 540] on button "Next" at bounding box center [680, 555] width 48 height 30
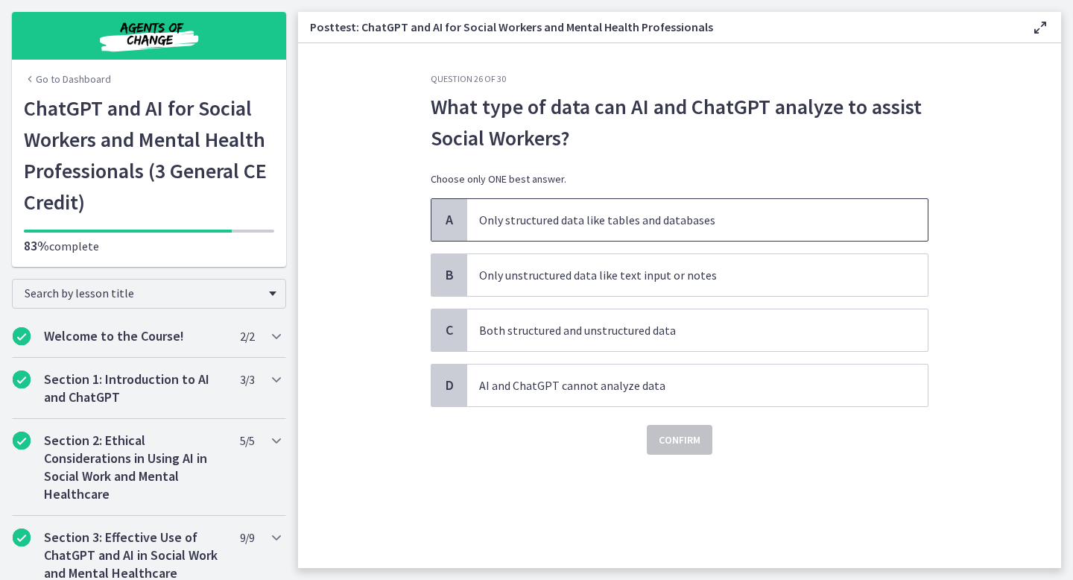
click at [642, 221] on p "Only structured data like tables and databases" at bounding box center [682, 220] width 407 height 18
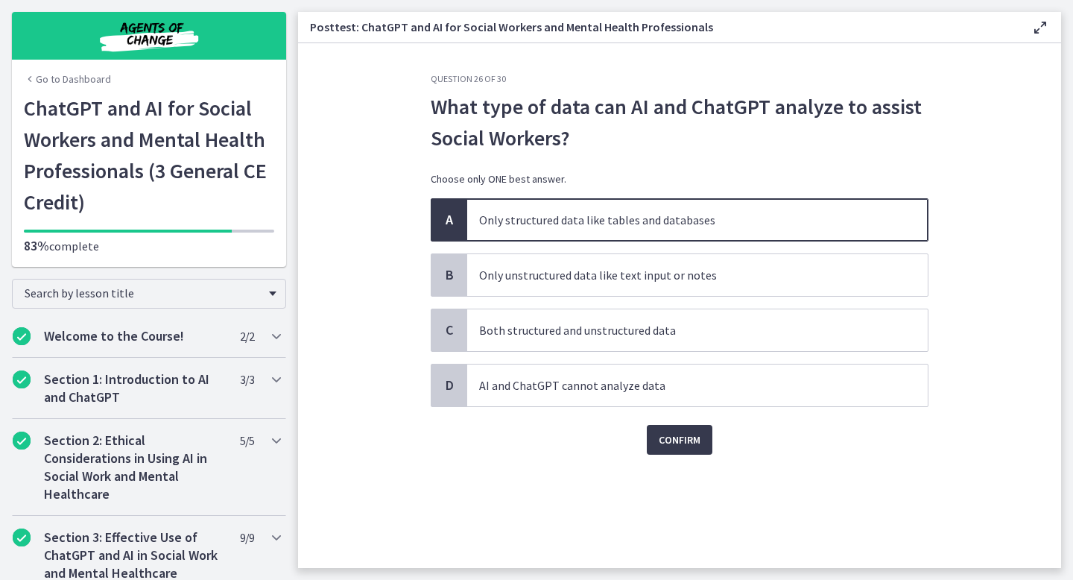
click at [677, 458] on div "Question 26 of 30 What type of data can AI and ChatGPT analyze to assist Social…" at bounding box center [680, 320] width 522 height 495
drag, startPoint x: 674, startPoint y: 441, endPoint x: 676, endPoint y: 525, distance: 84.2
click at [676, 525] on div "Question 26 of 30 What type of data can AI and ChatGPT analyze to assist Social…" at bounding box center [680, 320] width 522 height 495
click at [578, 337] on p "Both structured and unstructured data" at bounding box center [682, 330] width 407 height 18
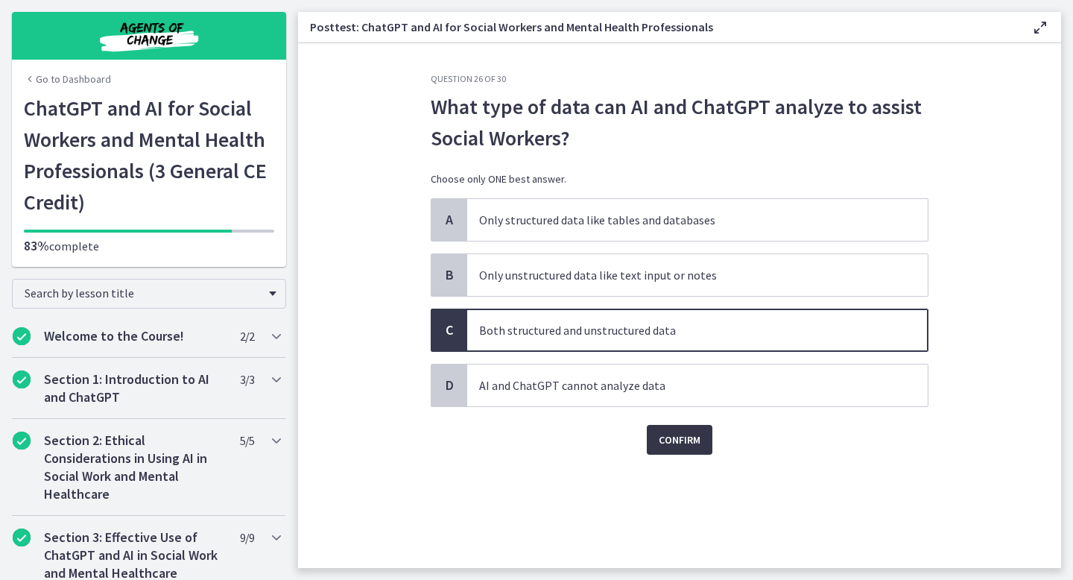
click at [673, 432] on span "Confirm" at bounding box center [680, 440] width 42 height 18
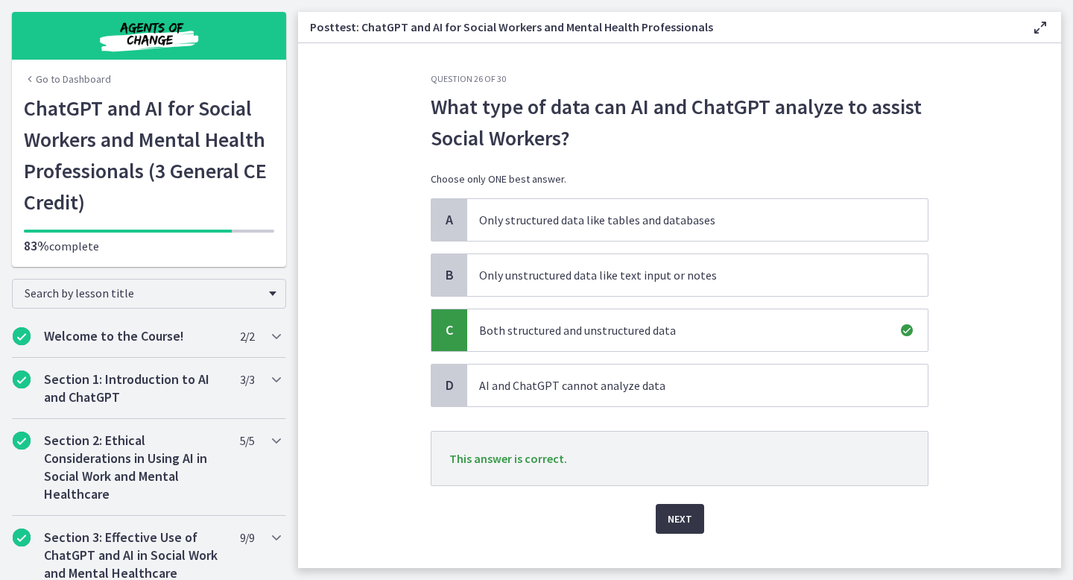
click at [682, 528] on button "Next" at bounding box center [680, 519] width 48 height 30
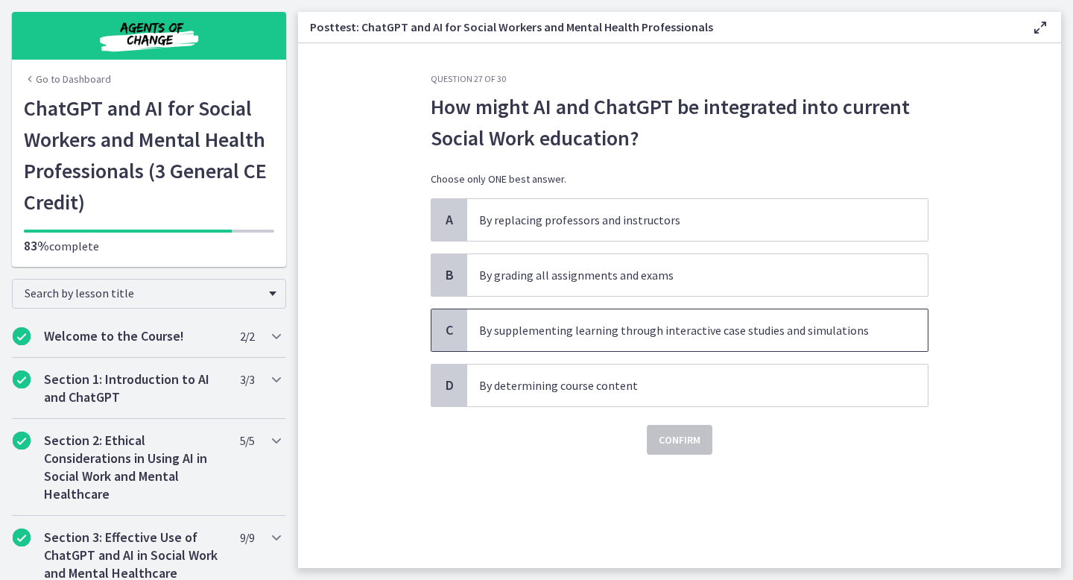
click at [623, 339] on span "By supplementing learning through interactive case studies and simulations" at bounding box center [697, 330] width 461 height 42
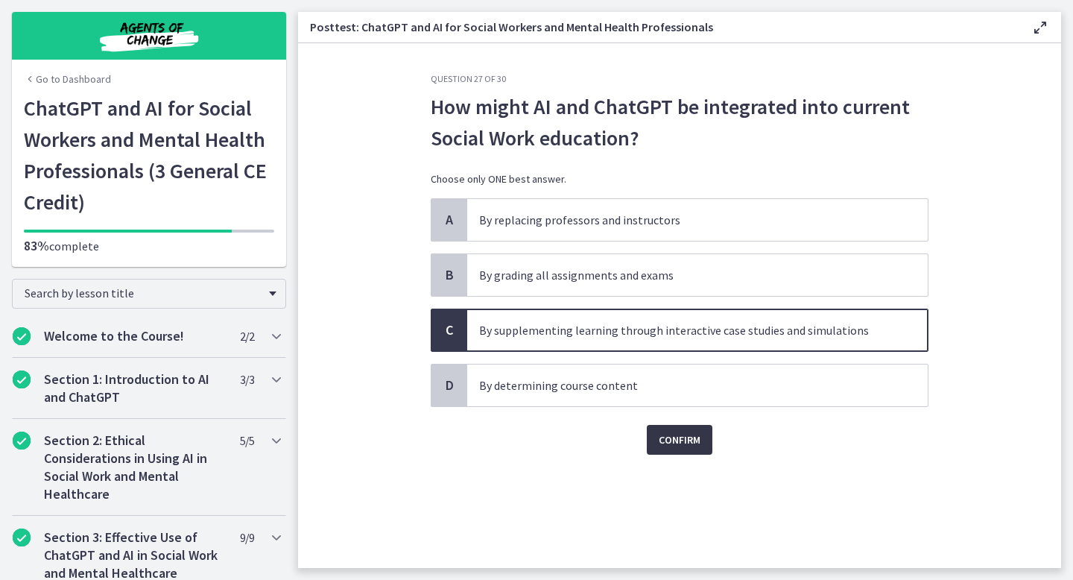
click at [681, 443] on span "Confirm" at bounding box center [680, 440] width 42 height 18
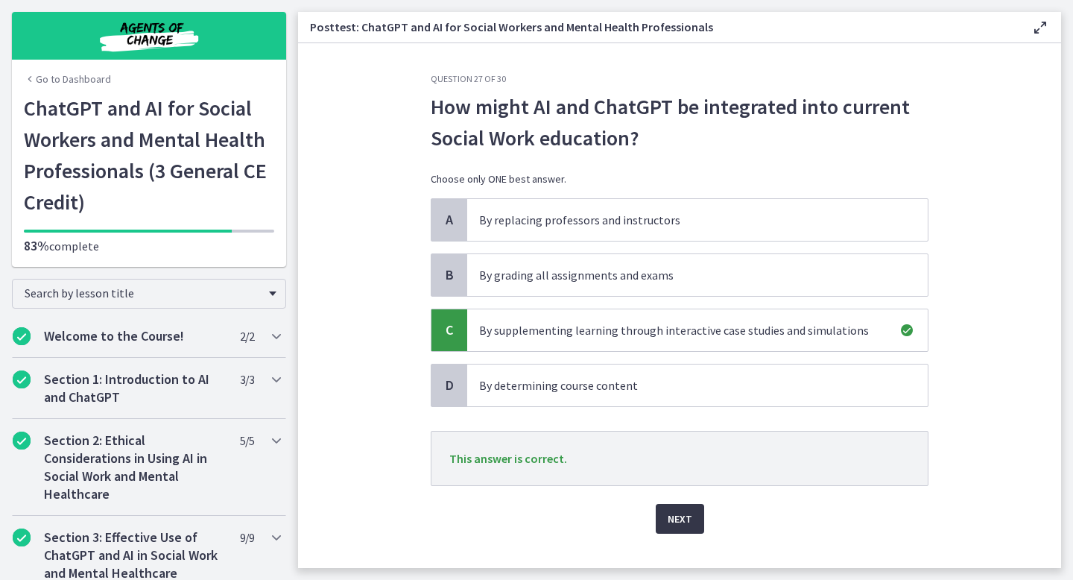
click at [677, 523] on span "Next" at bounding box center [680, 519] width 25 height 18
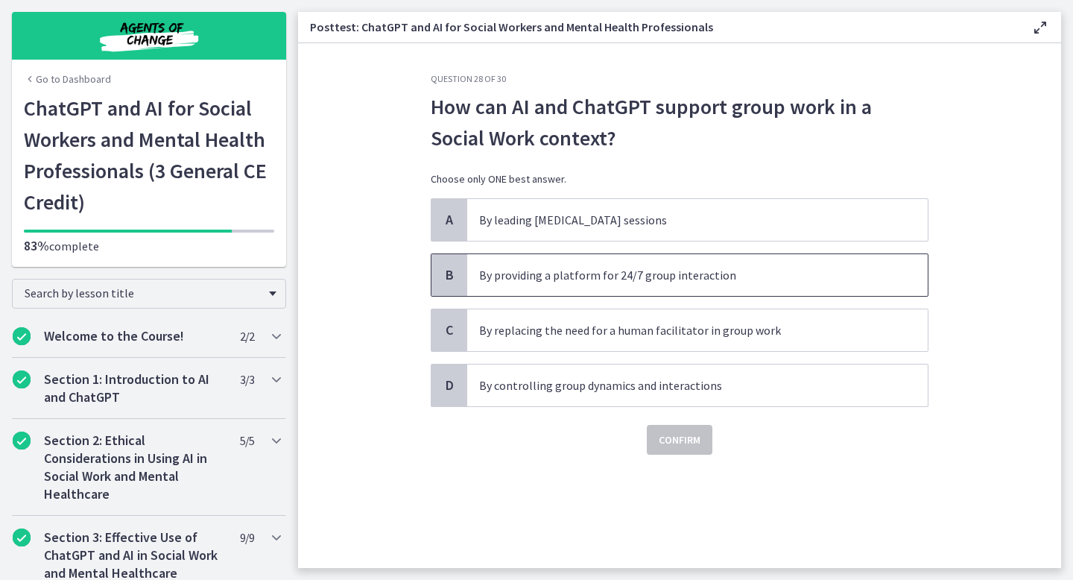
click at [653, 287] on span "By providing a platform for 24/7 group interaction" at bounding box center [697, 275] width 461 height 42
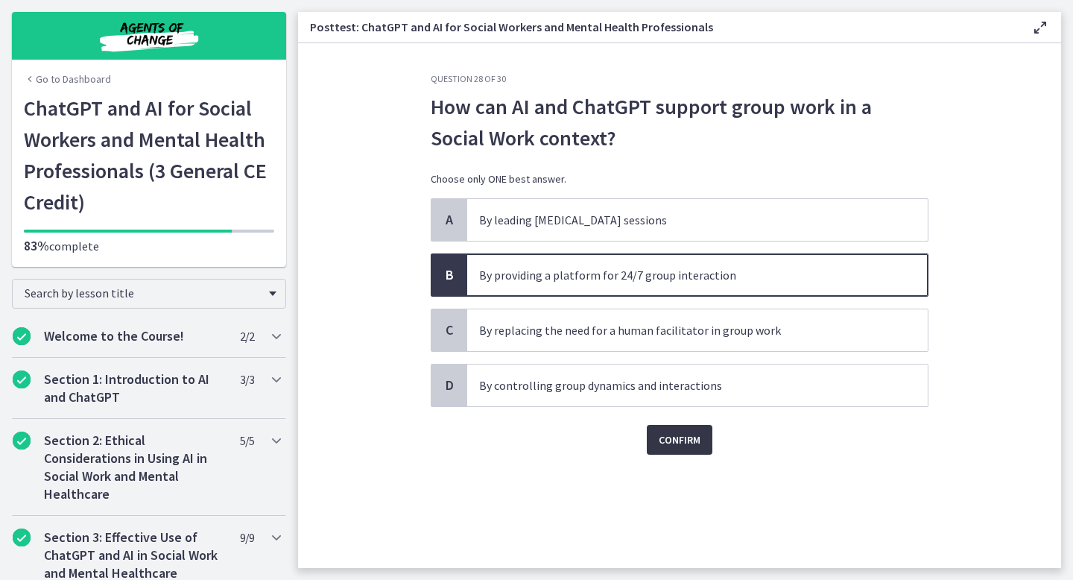
click at [692, 445] on span "Confirm" at bounding box center [680, 440] width 42 height 18
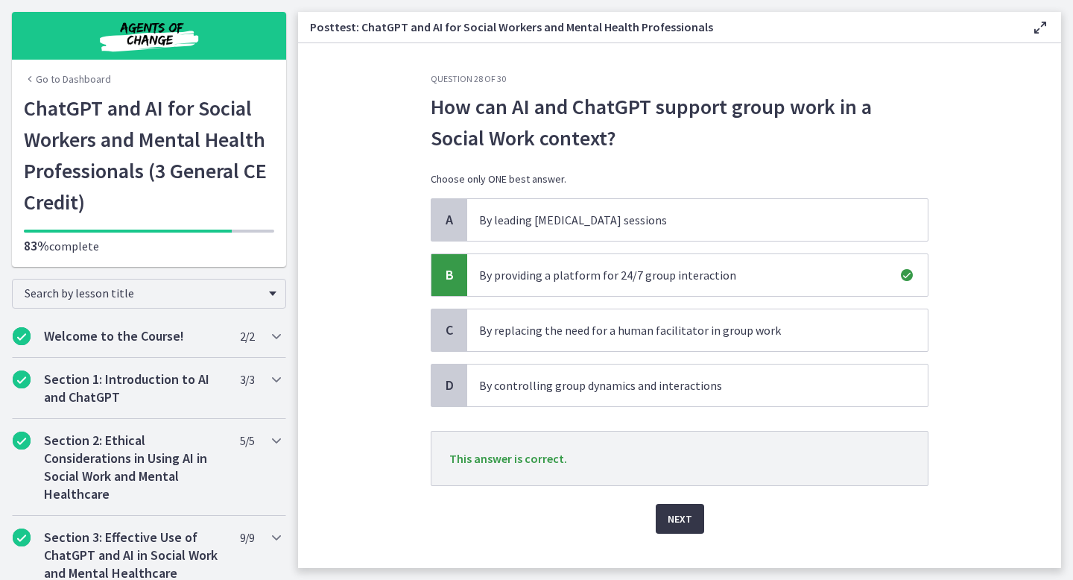
click at [682, 516] on span "Next" at bounding box center [680, 519] width 25 height 18
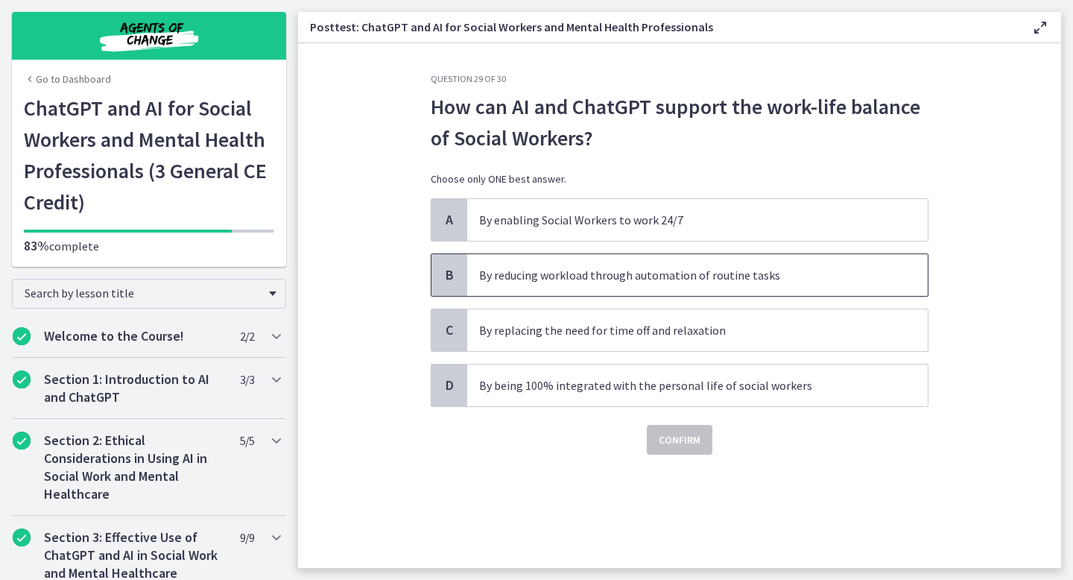
click at [630, 266] on p "By reducing workload through automation of routine tasks" at bounding box center [682, 275] width 407 height 18
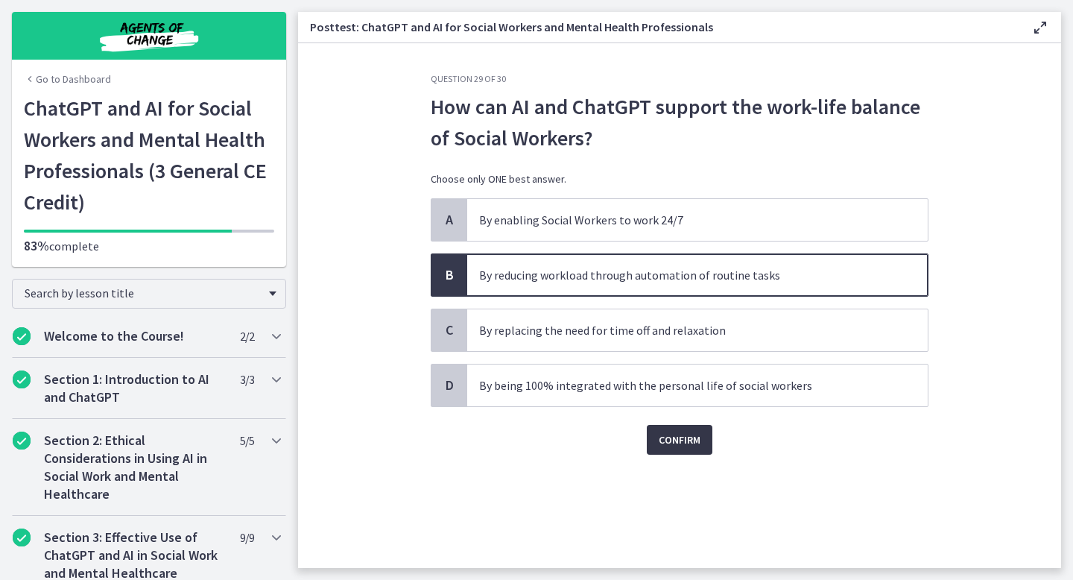
click at [693, 439] on span "Confirm" at bounding box center [680, 440] width 42 height 18
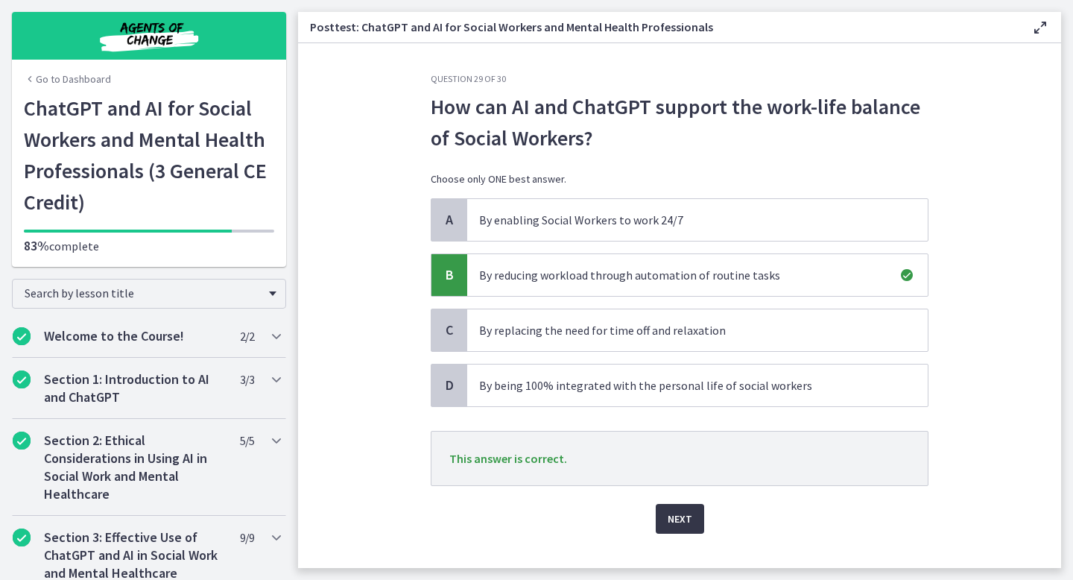
click at [692, 513] on button "Next" at bounding box center [680, 519] width 48 height 30
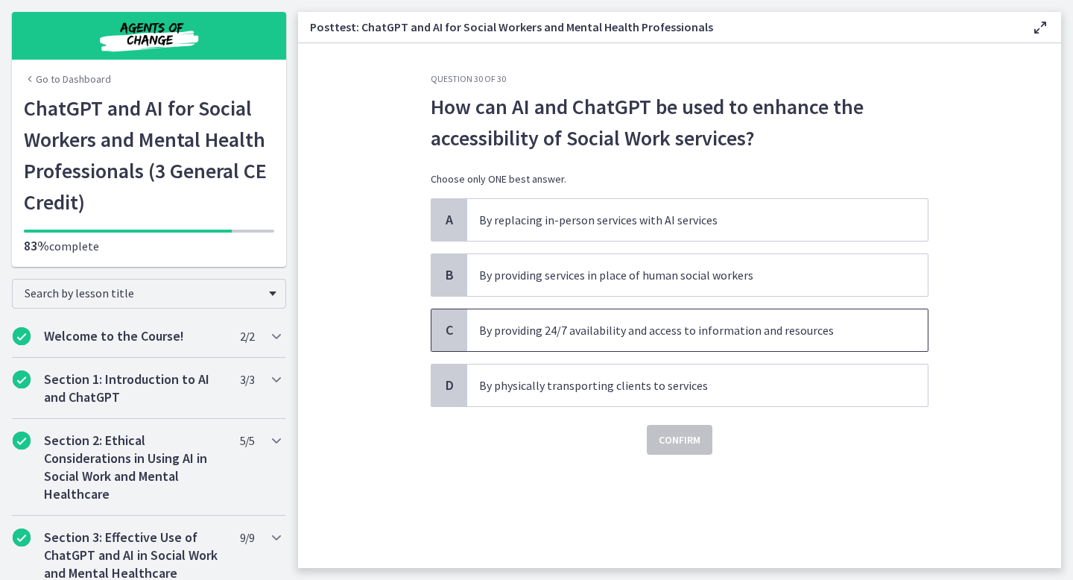
click at [657, 326] on p "By providing 24/7 availability and access to information and resources" at bounding box center [682, 330] width 407 height 18
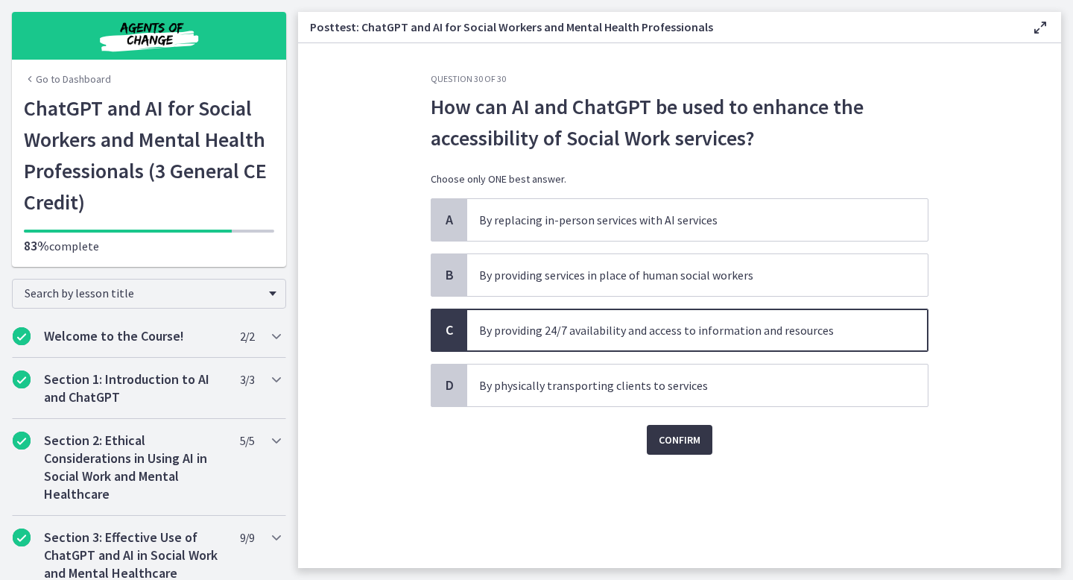
click at [683, 436] on span "Confirm" at bounding box center [680, 440] width 42 height 18
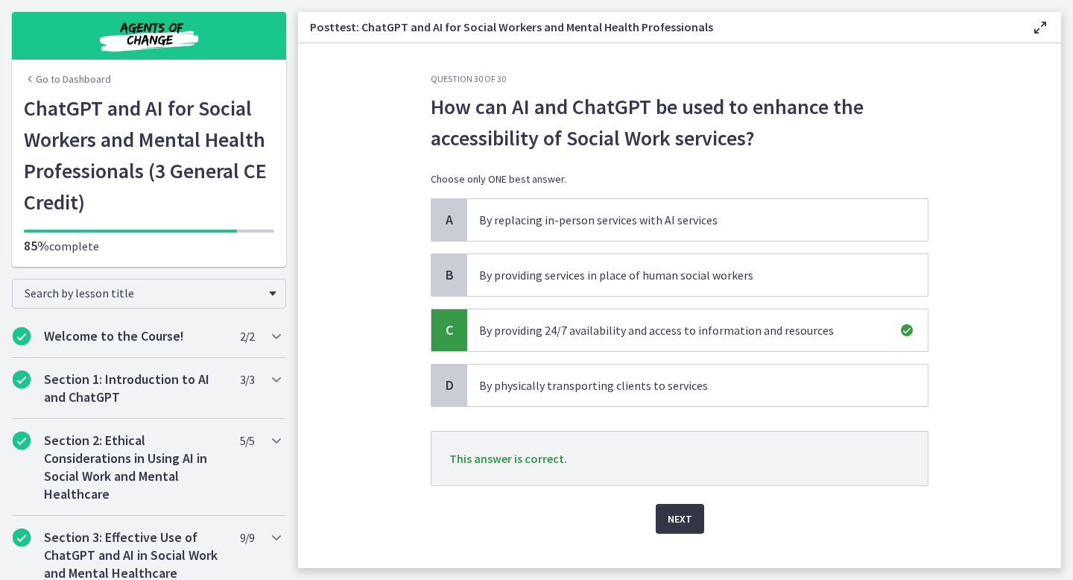
click at [686, 519] on span "Next" at bounding box center [680, 519] width 25 height 18
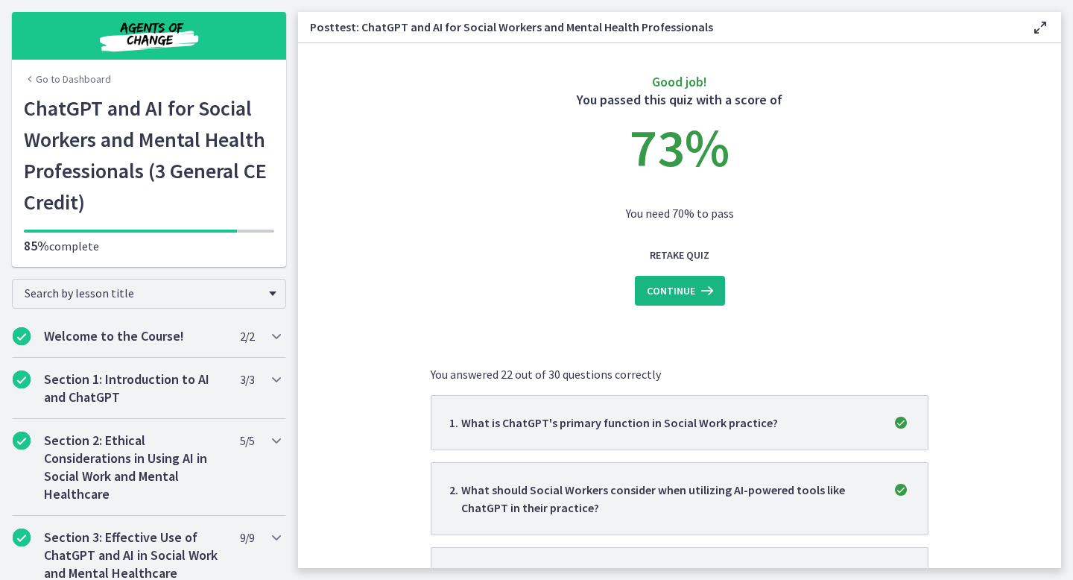
click at [698, 278] on button "Continue" at bounding box center [680, 291] width 90 height 30
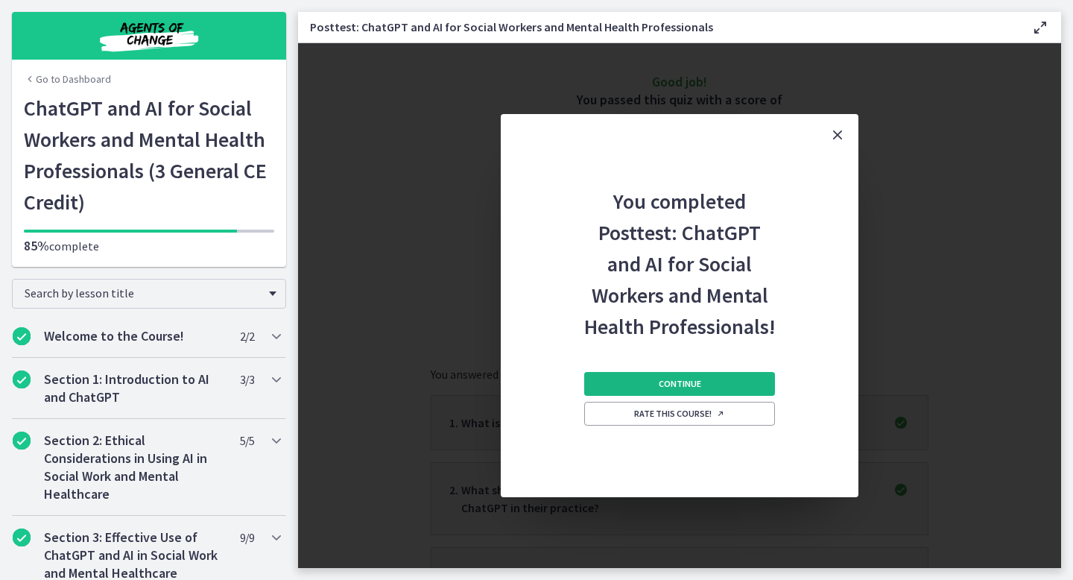
click at [712, 390] on button "Continue" at bounding box center [679, 384] width 191 height 24
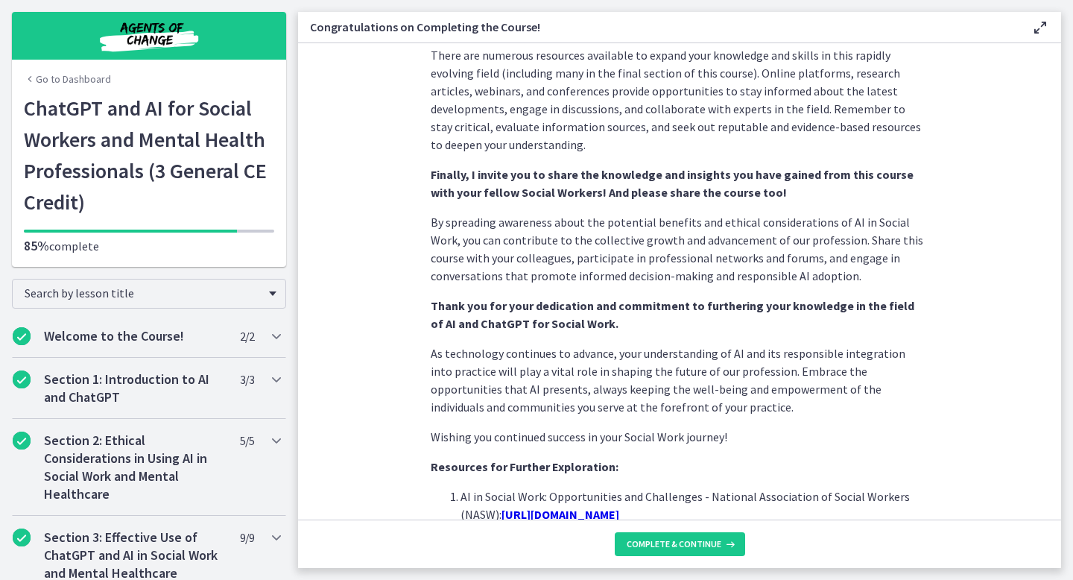
scroll to position [976, 0]
click at [703, 531] on footer "Complete & continue" at bounding box center [679, 543] width 763 height 48
click at [698, 547] on span "Complete & continue" at bounding box center [674, 544] width 95 height 12
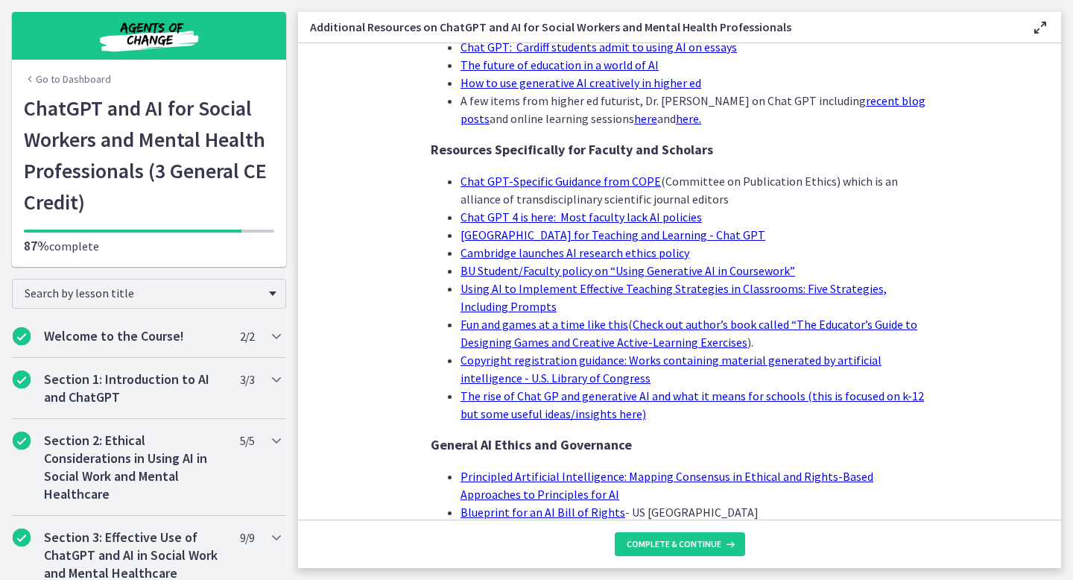
scroll to position [1429, 0]
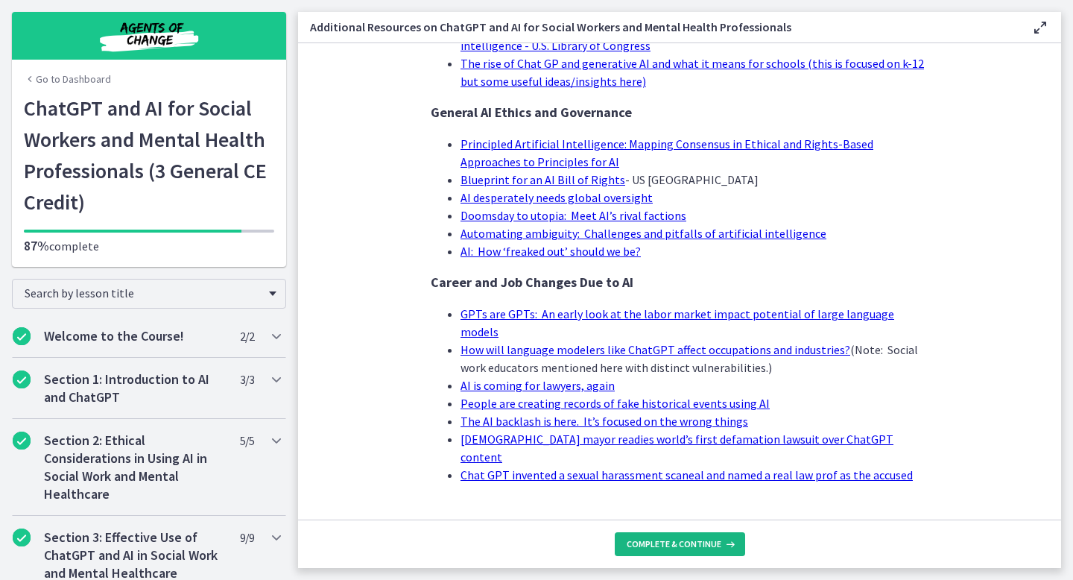
click at [689, 551] on button "Complete & continue" at bounding box center [680, 544] width 130 height 24
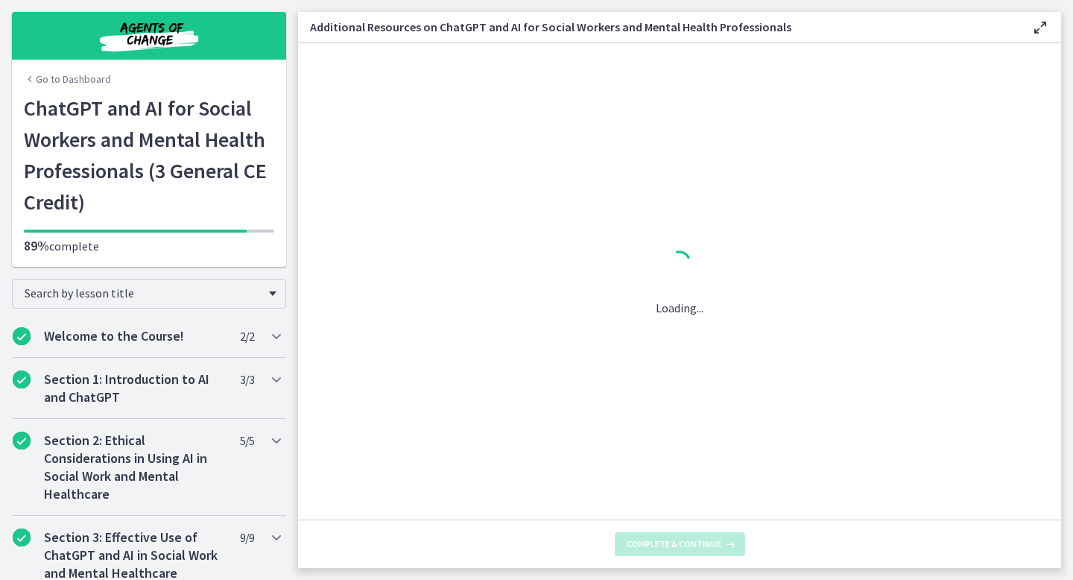
scroll to position [0, 0]
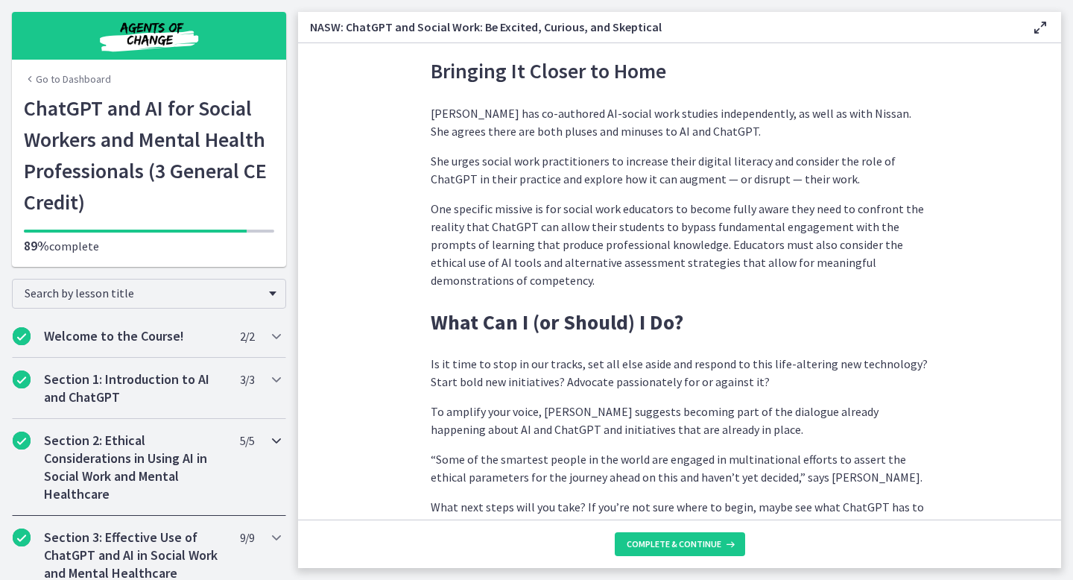
scroll to position [890, 0]
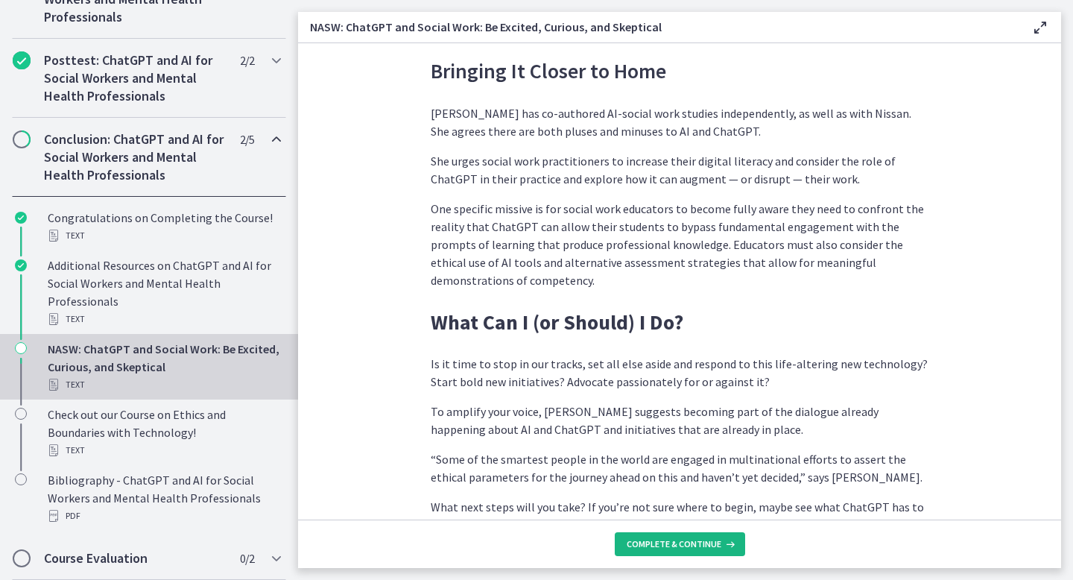
click at [665, 545] on span "Complete & continue" at bounding box center [674, 544] width 95 height 12
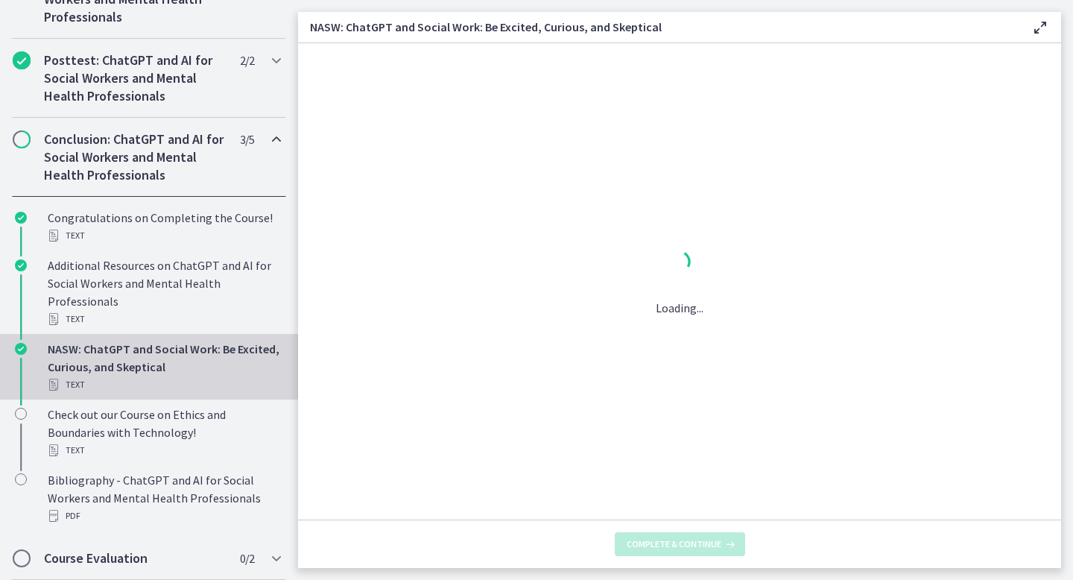
scroll to position [0, 0]
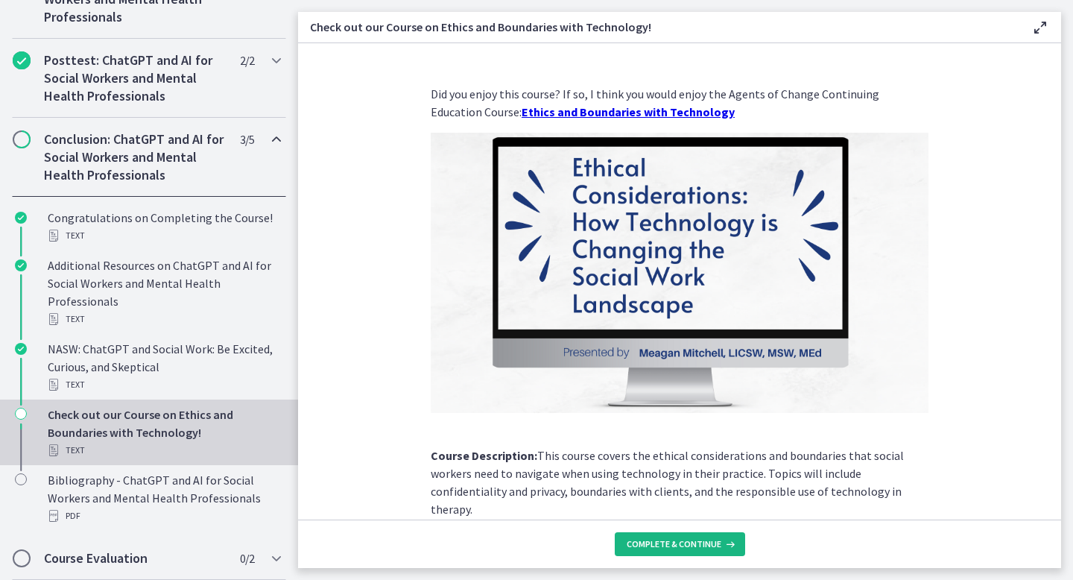
click at [687, 543] on span "Complete & continue" at bounding box center [674, 544] width 95 height 12
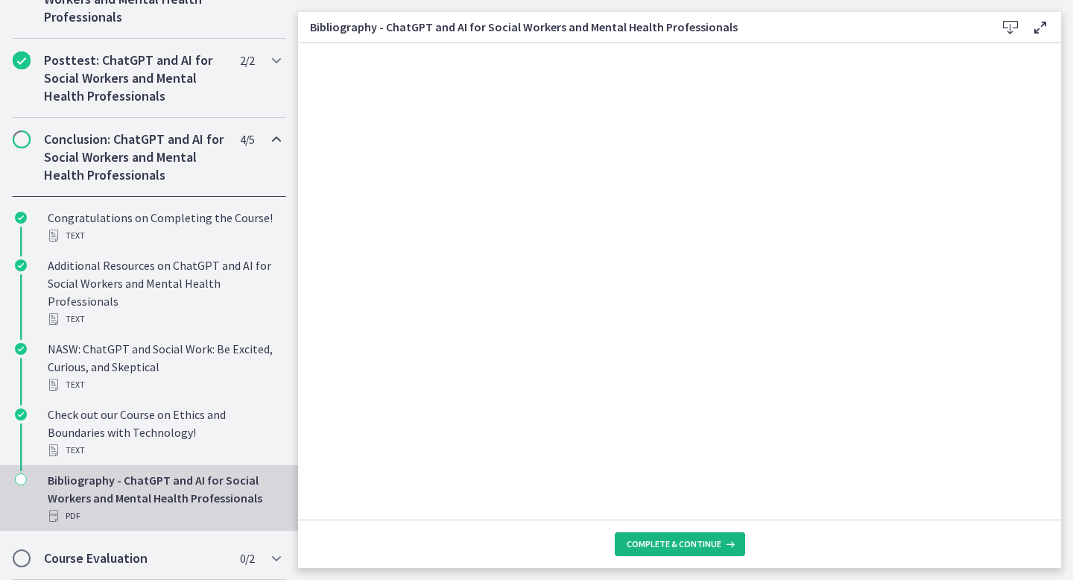
click at [684, 541] on span "Complete & continue" at bounding box center [674, 544] width 95 height 12
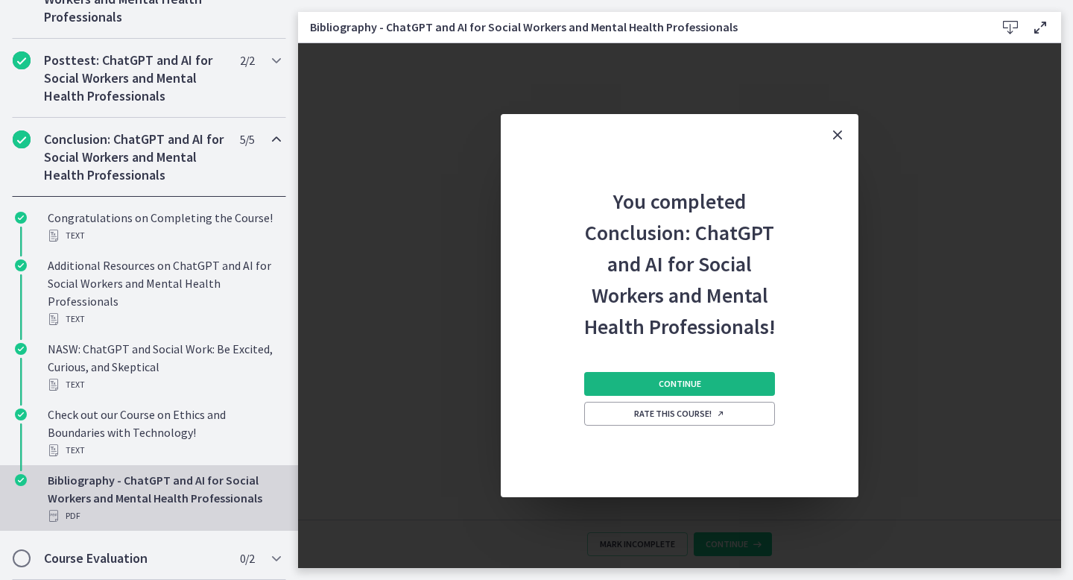
click at [676, 384] on span "Continue" at bounding box center [680, 384] width 42 height 12
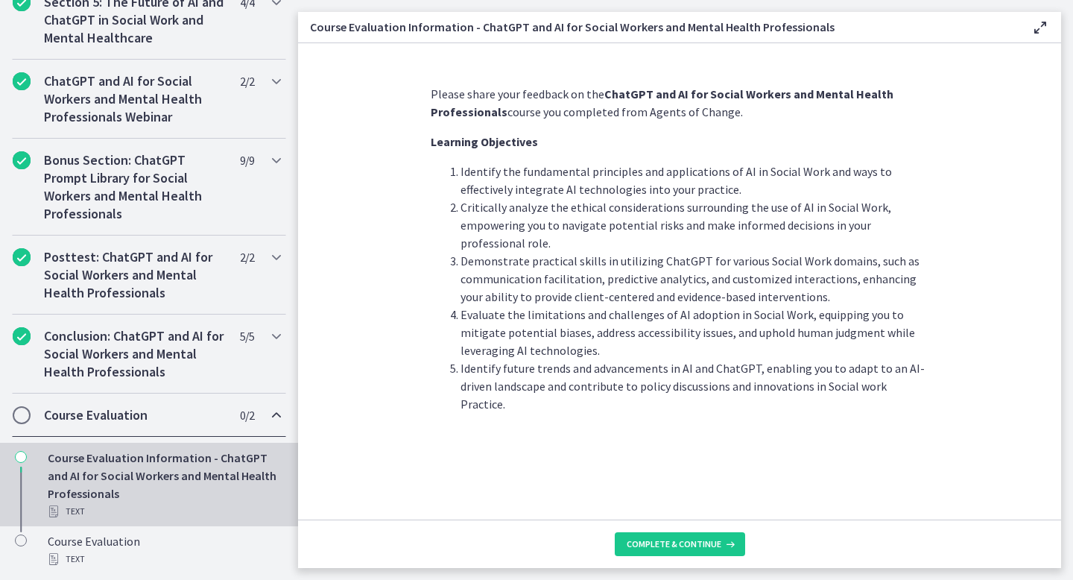
scroll to position [693, 0]
click at [704, 543] on span "Complete & continue" at bounding box center [674, 544] width 95 height 12
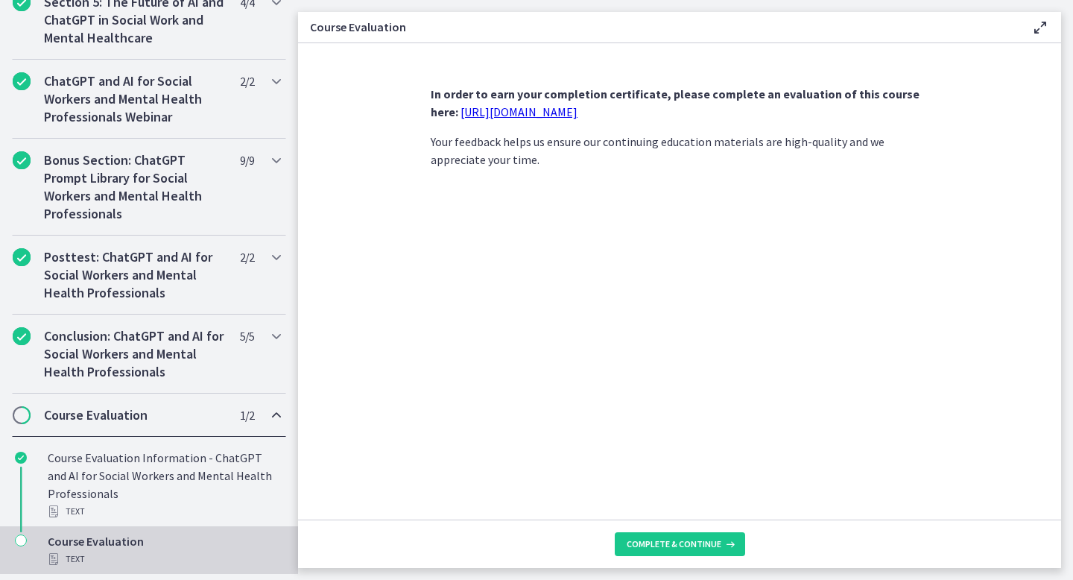
click at [578, 114] on link "[URL][DOMAIN_NAME]" at bounding box center [519, 111] width 117 height 15
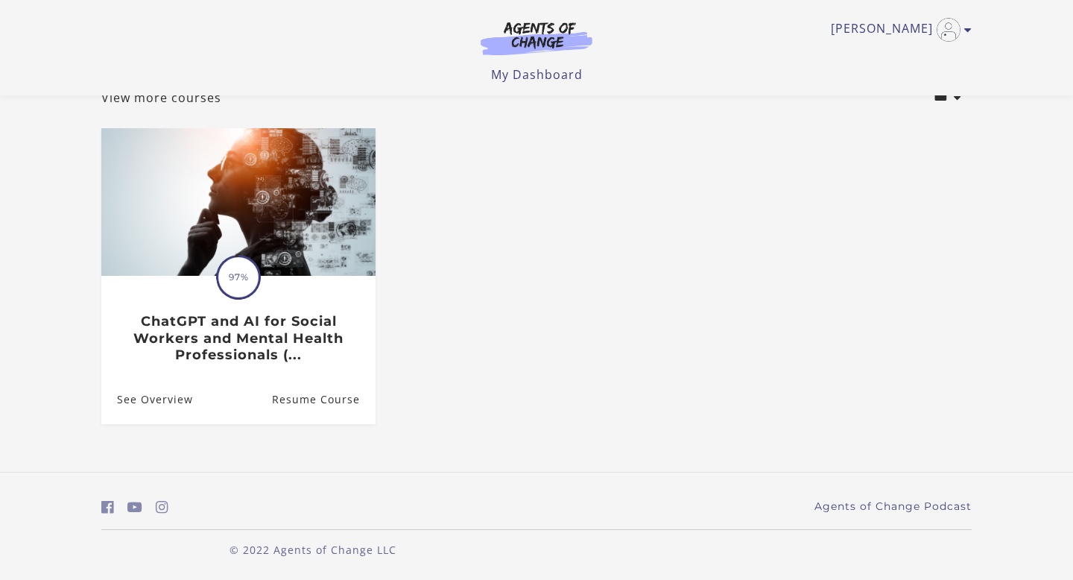
click at [313, 306] on div "Translation missing: en.liquid.partials.dashboard_course_card.progress_descript…" at bounding box center [238, 320] width 274 height 86
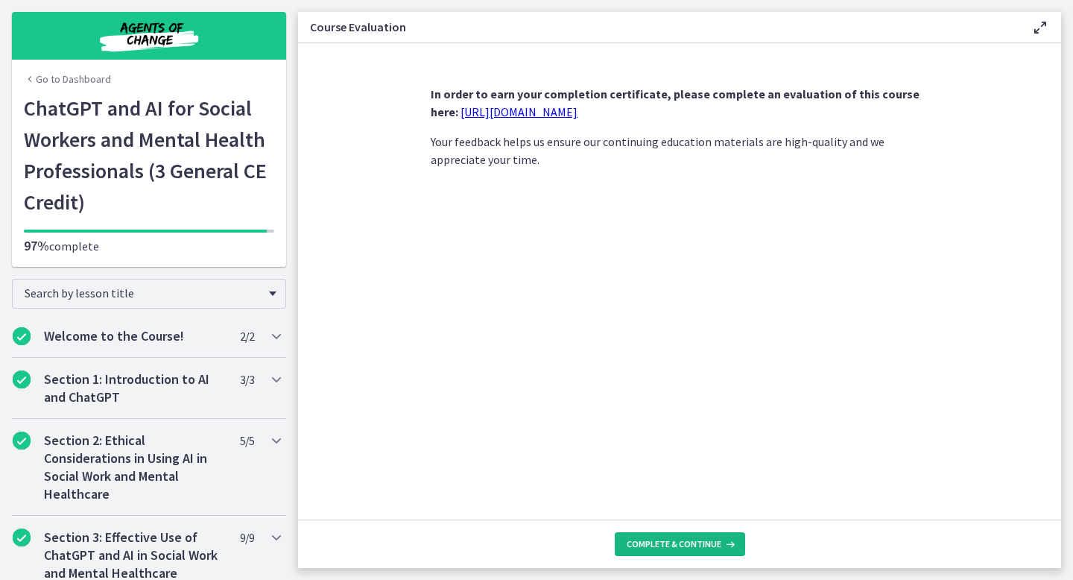
click at [692, 543] on span "Complete & continue" at bounding box center [674, 544] width 95 height 12
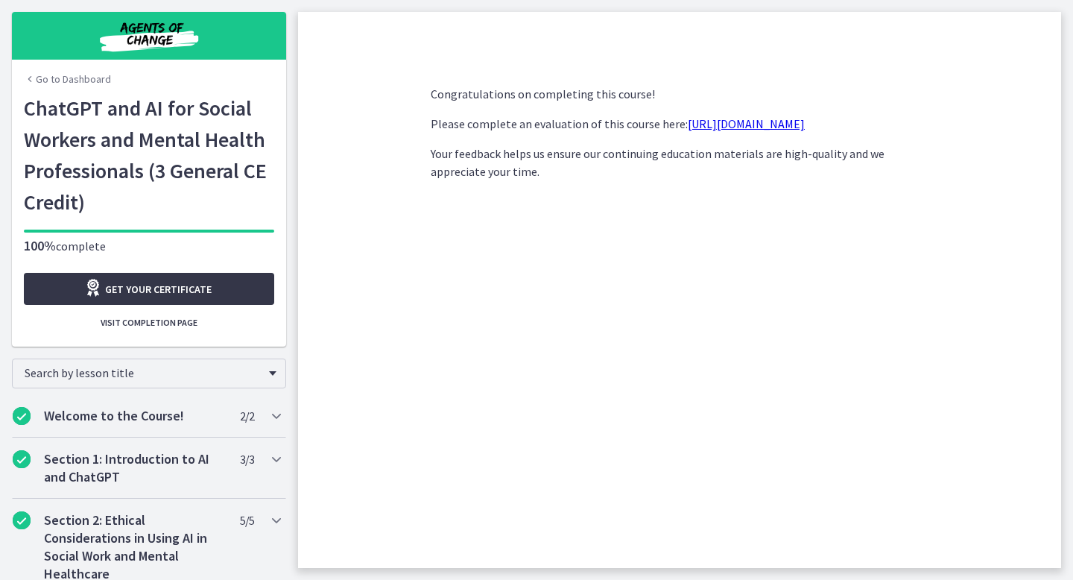
click at [241, 288] on link "Get your certificate" at bounding box center [149, 289] width 250 height 32
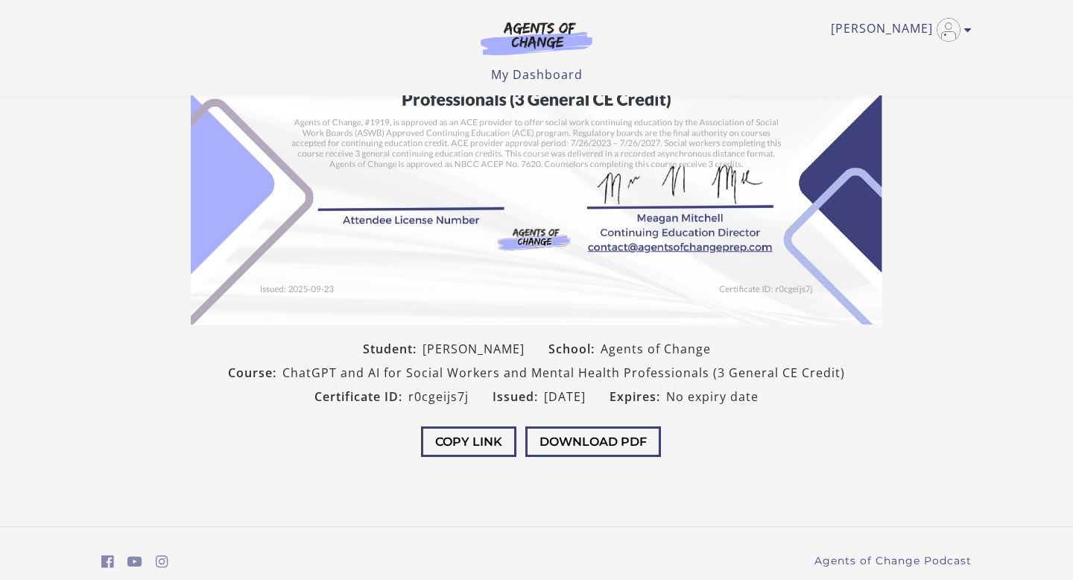
scroll to position [200, 0]
click at [586, 457] on div "Copy Link Download PDF" at bounding box center [536, 443] width 715 height 70
click at [586, 445] on button "Download PDF" at bounding box center [593, 441] width 136 height 31
